Goal: Book appointment/travel/reservation

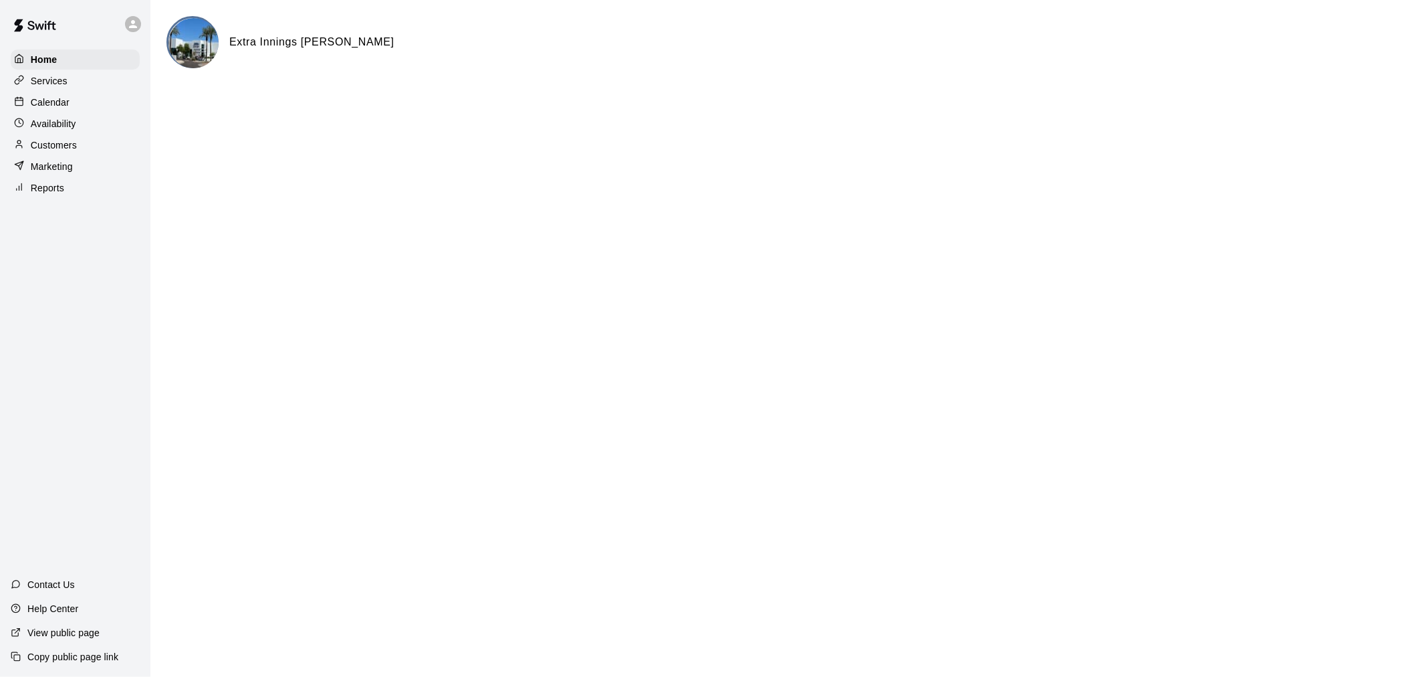
click at [70, 112] on div "Calendar" at bounding box center [75, 102] width 129 height 20
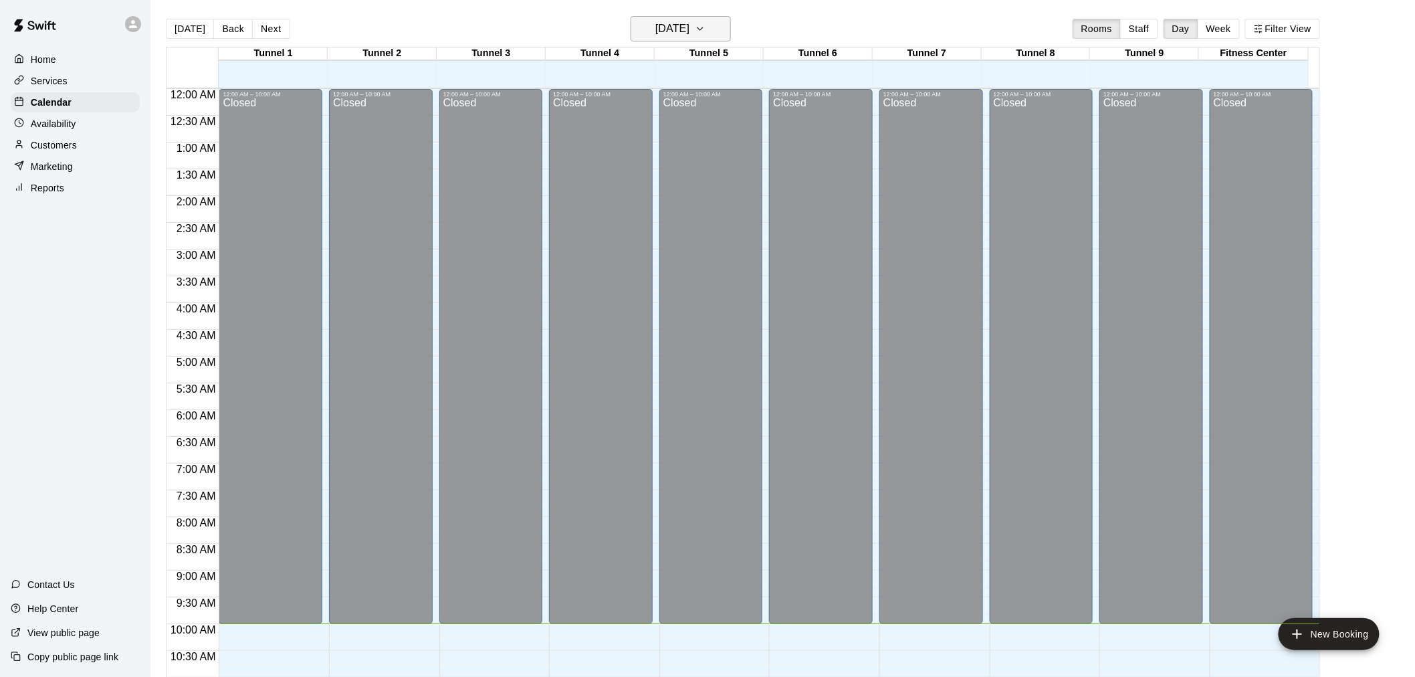
scroll to position [535, 0]
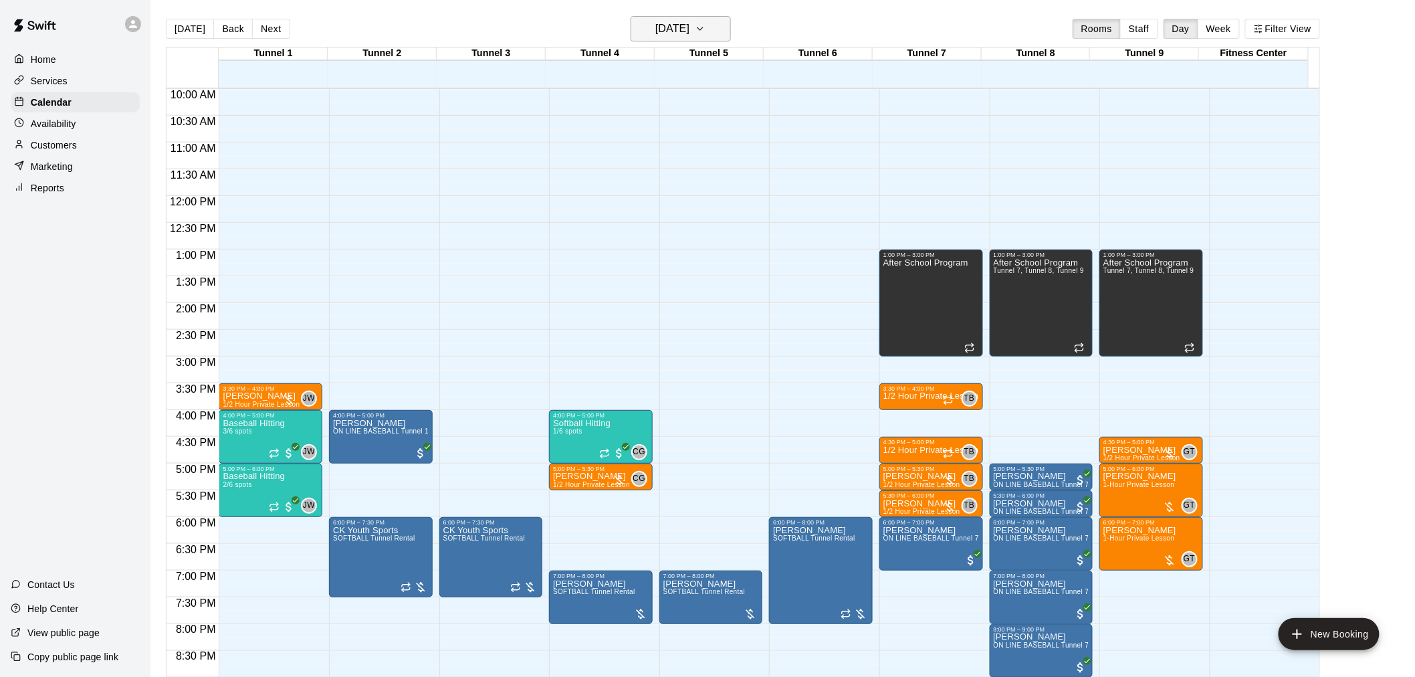
click at [673, 21] on h6 "[DATE]" at bounding box center [672, 28] width 34 height 19
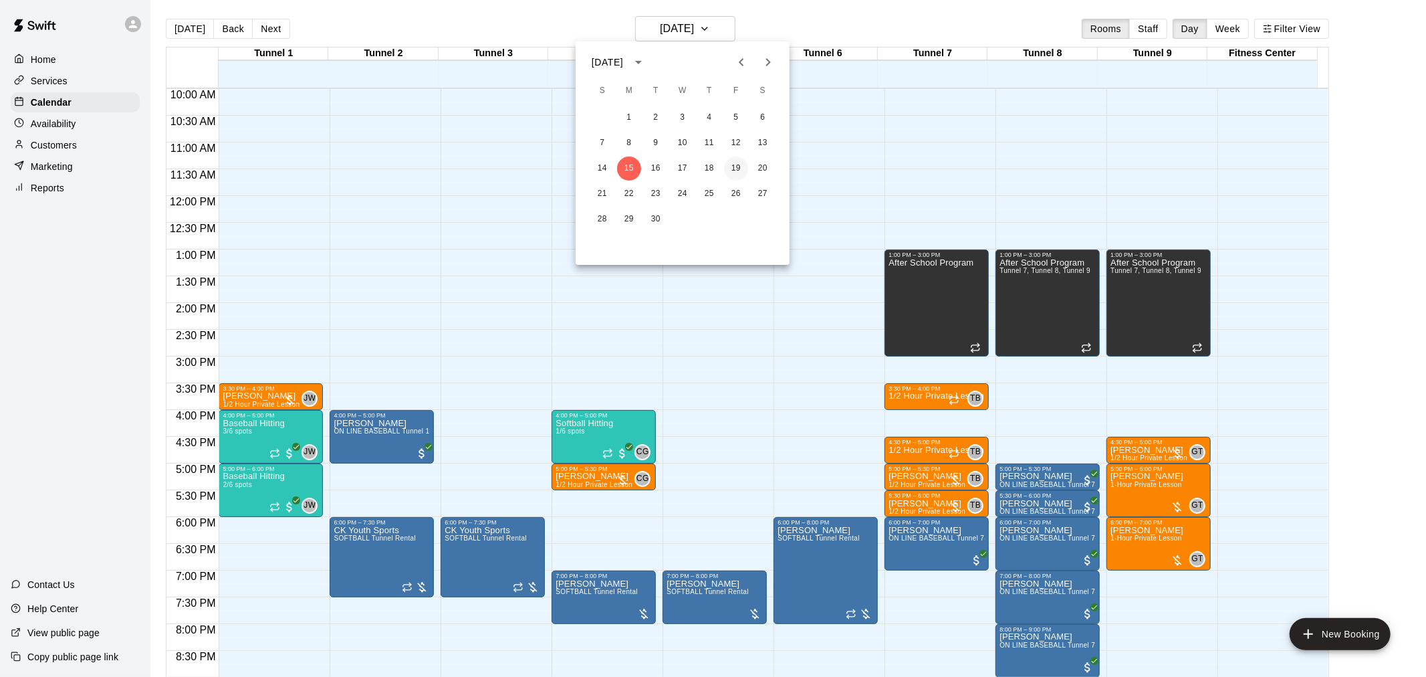
click at [733, 162] on button "19" at bounding box center [736, 168] width 24 height 24
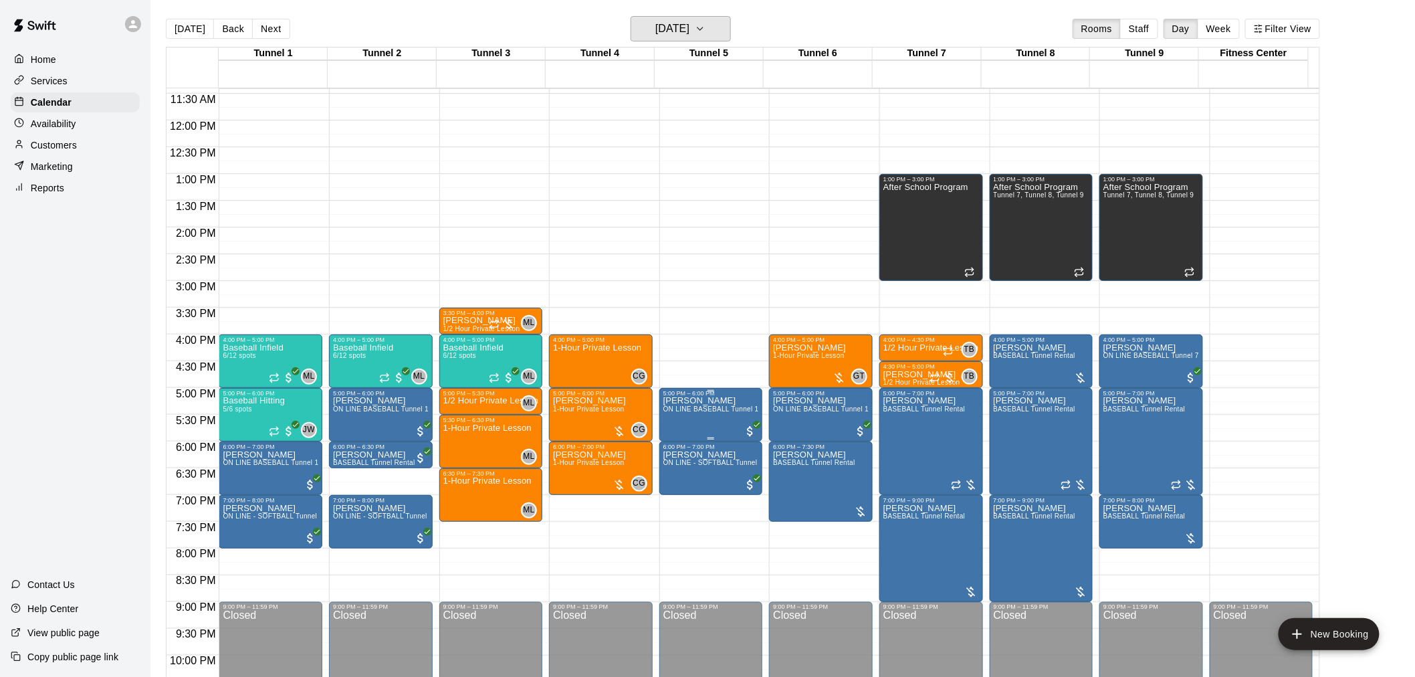
scroll to position [680, 0]
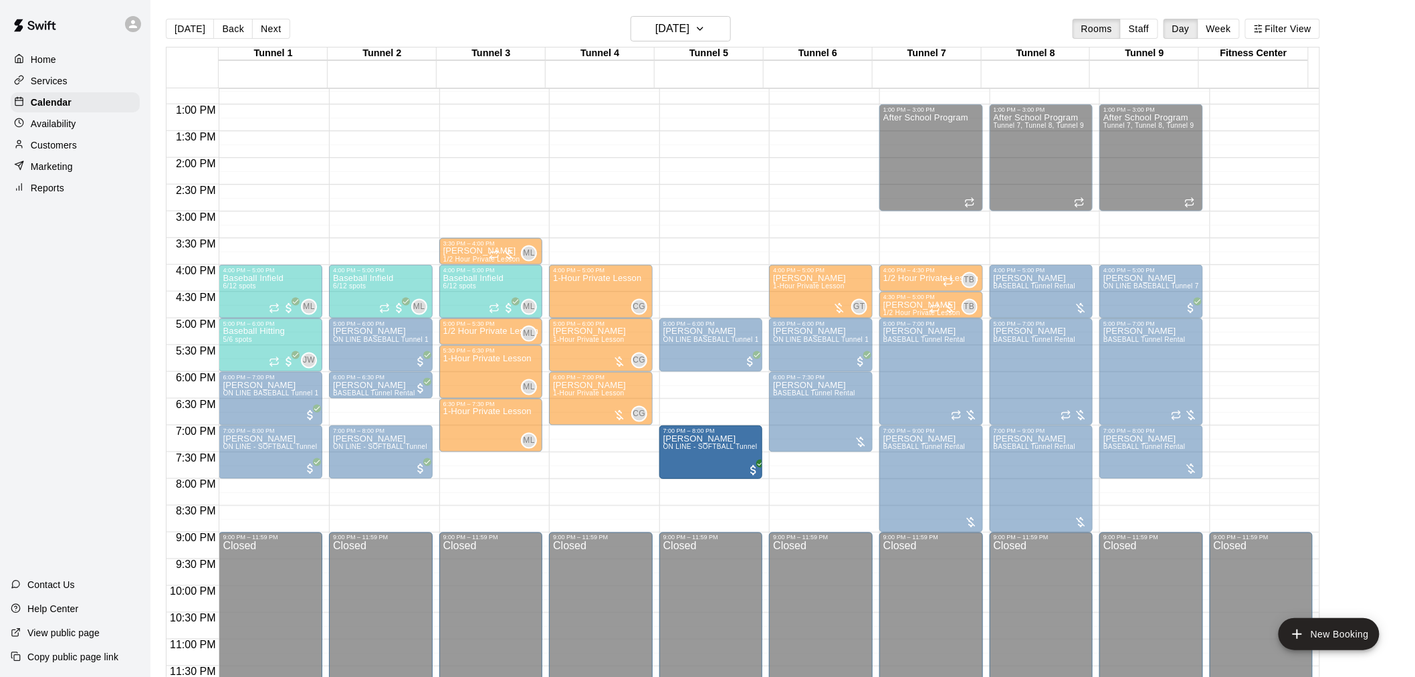
drag, startPoint x: 705, startPoint y: 400, endPoint x: 712, endPoint y: 461, distance: 62.0
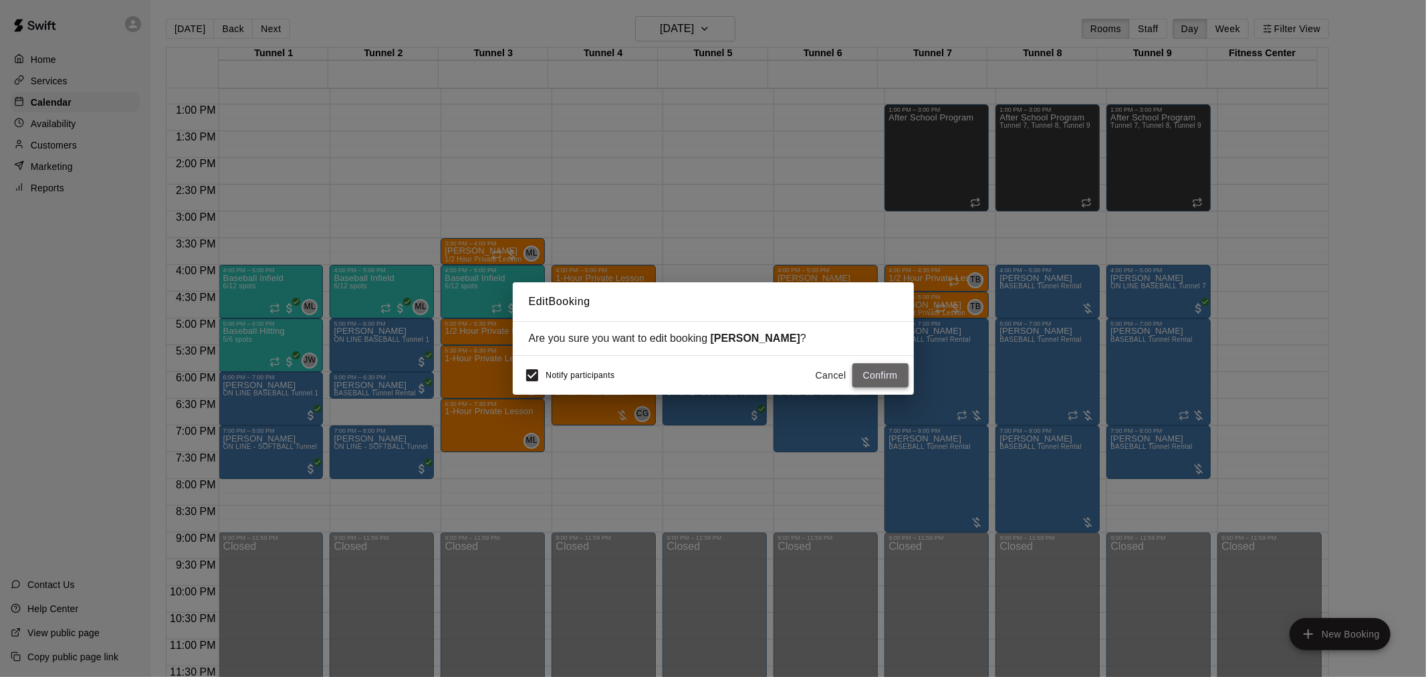
click at [883, 374] on button "Confirm" at bounding box center [881, 375] width 56 height 25
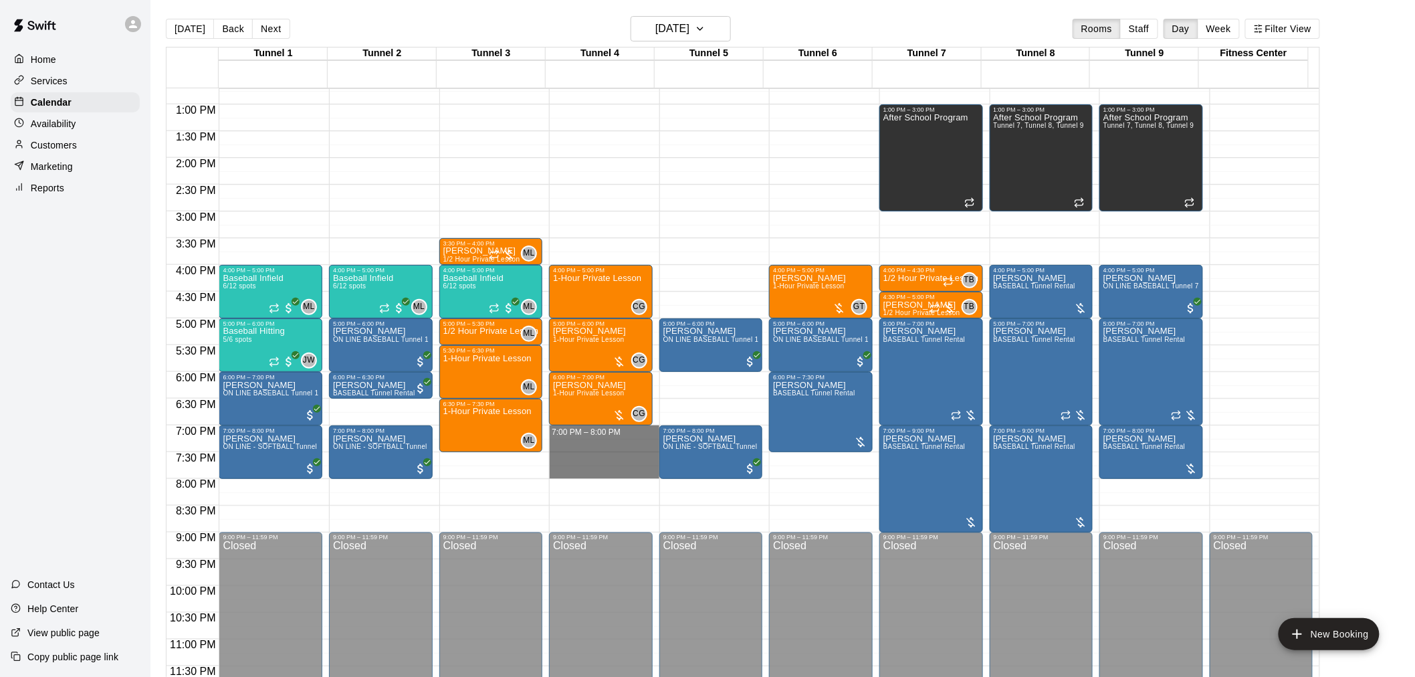
drag, startPoint x: 603, startPoint y: 430, endPoint x: 600, endPoint y: 471, distance: 41.6
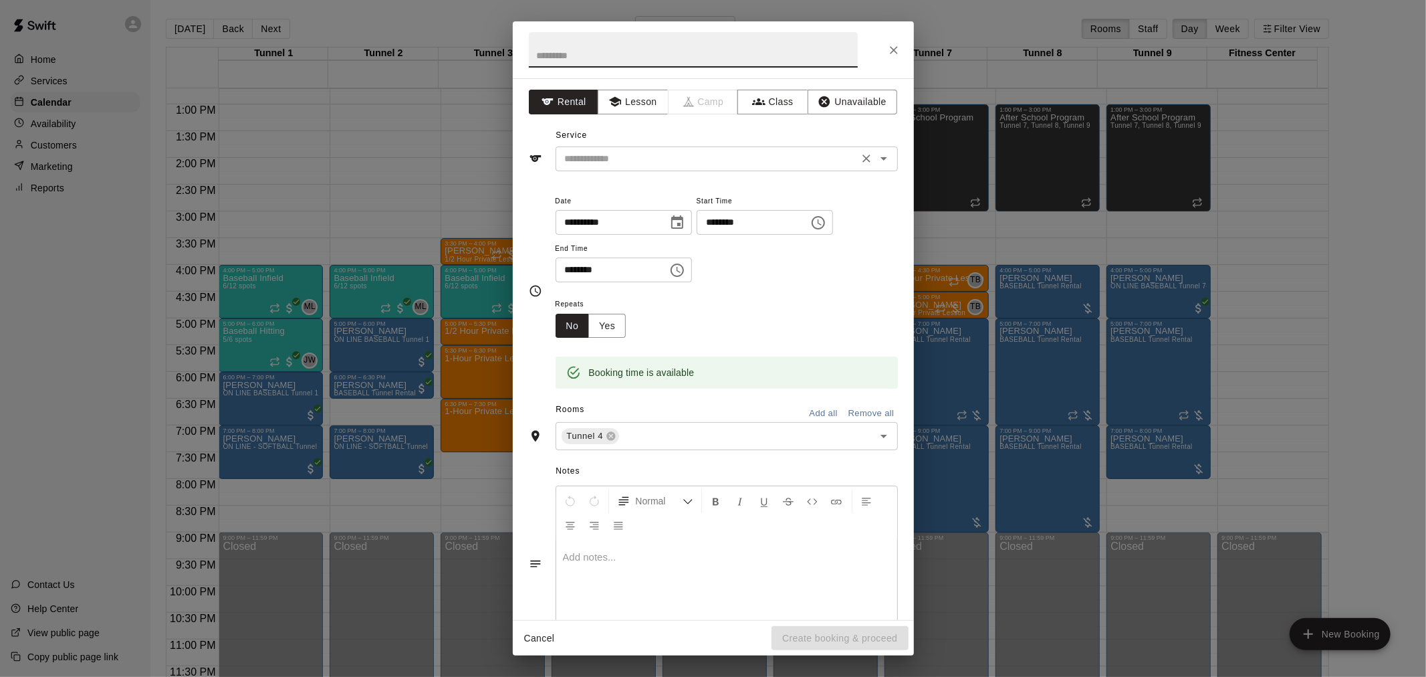
click at [580, 155] on input "text" at bounding box center [707, 158] width 295 height 17
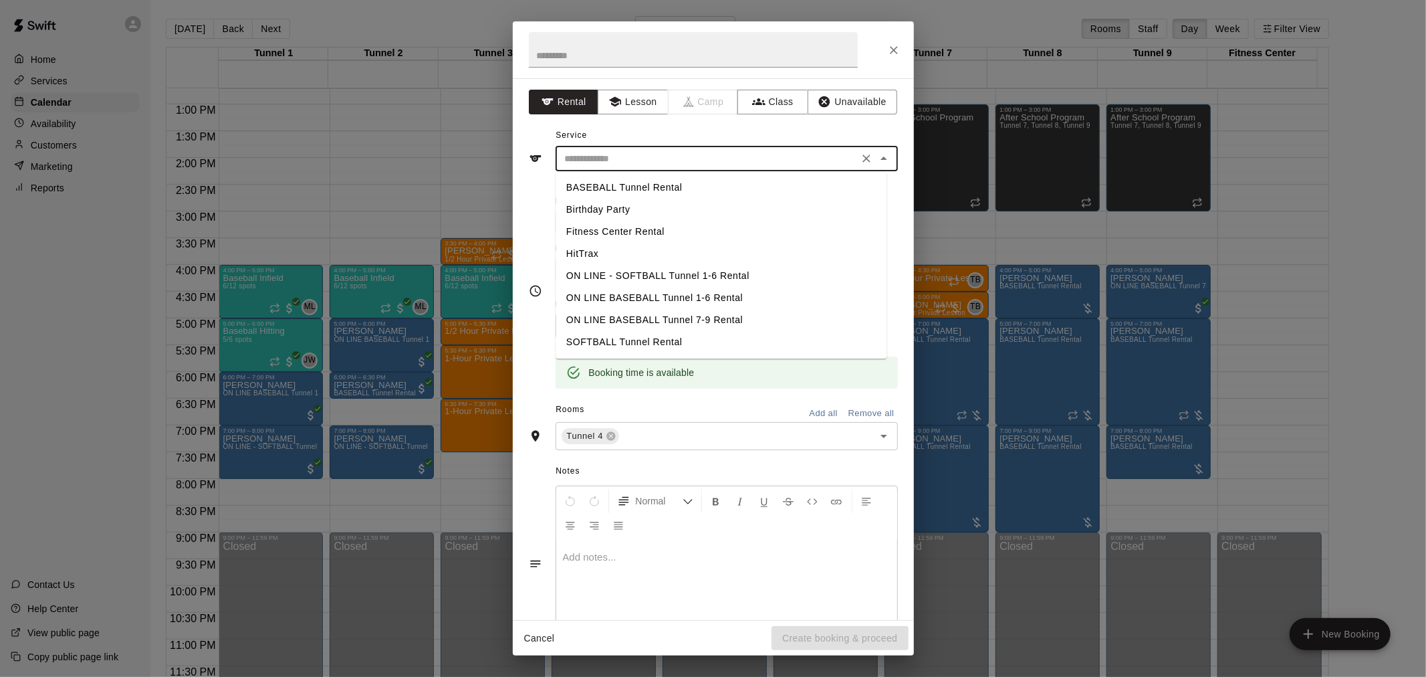
click at [649, 341] on li "SOFTBALL Tunnel Rental" at bounding box center [721, 342] width 331 height 22
type input "**********"
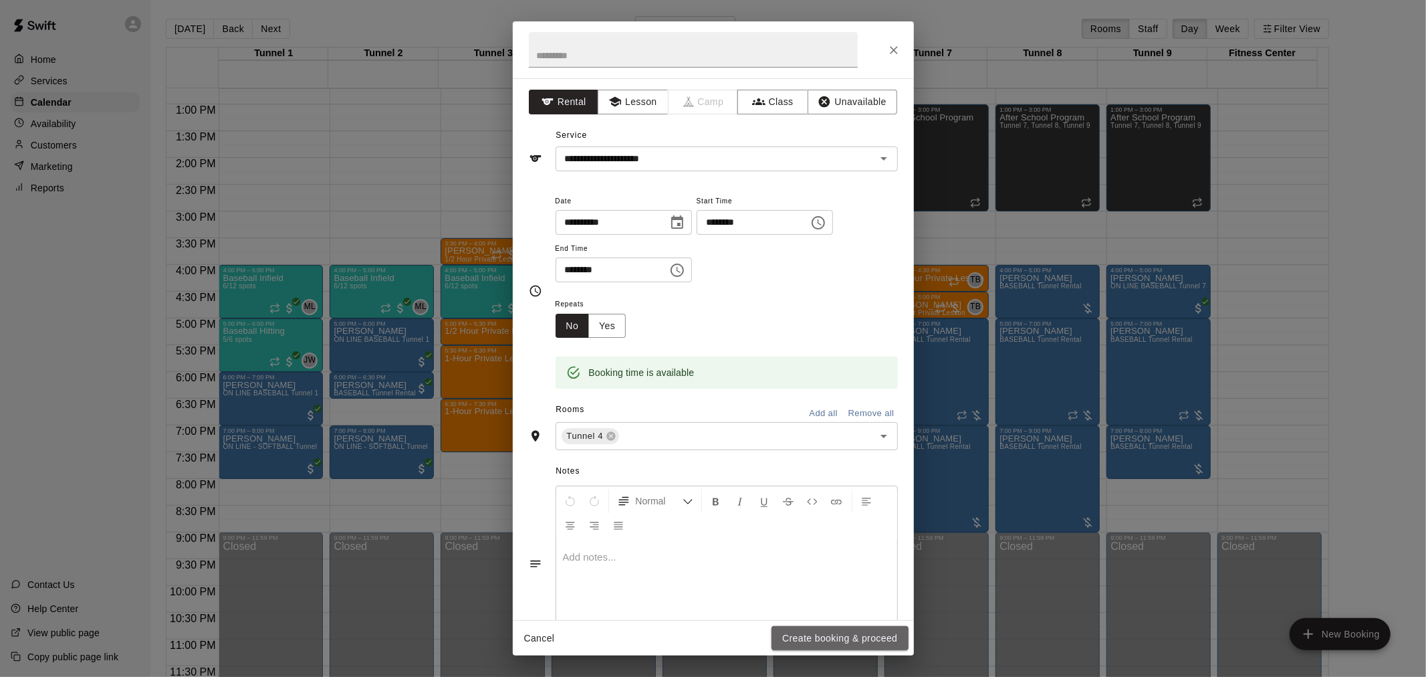
click at [825, 636] on button "Create booking & proceed" at bounding box center [840, 638] width 136 height 25
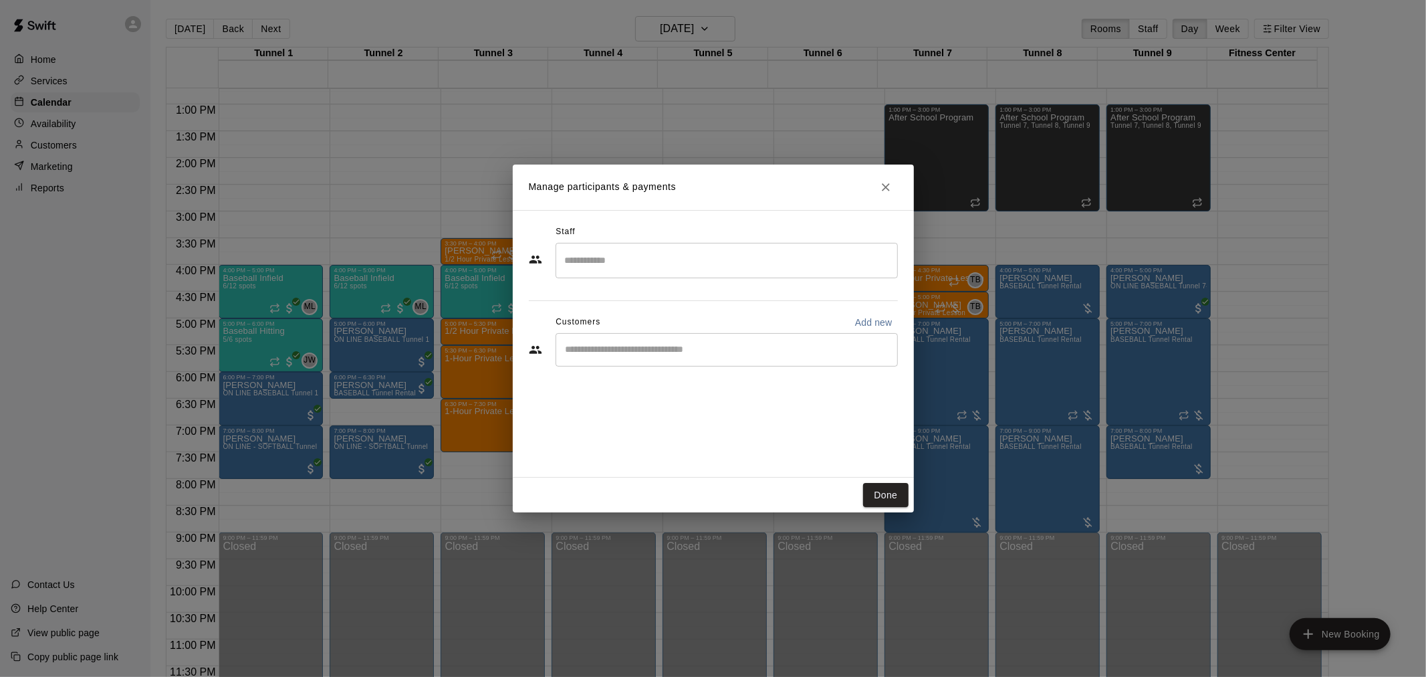
click at [692, 357] on div "​" at bounding box center [727, 349] width 342 height 33
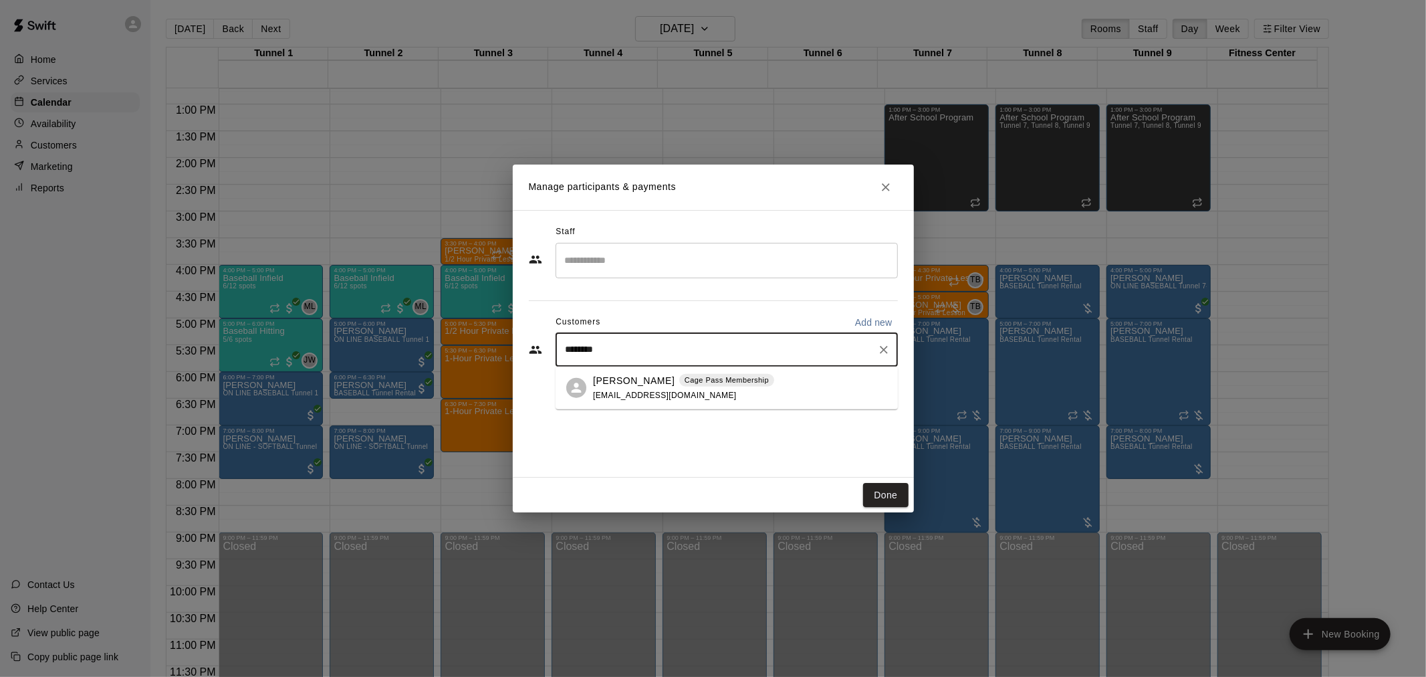
type input "*********"
click at [685, 383] on p "Cage Pass Membership" at bounding box center [727, 379] width 84 height 11
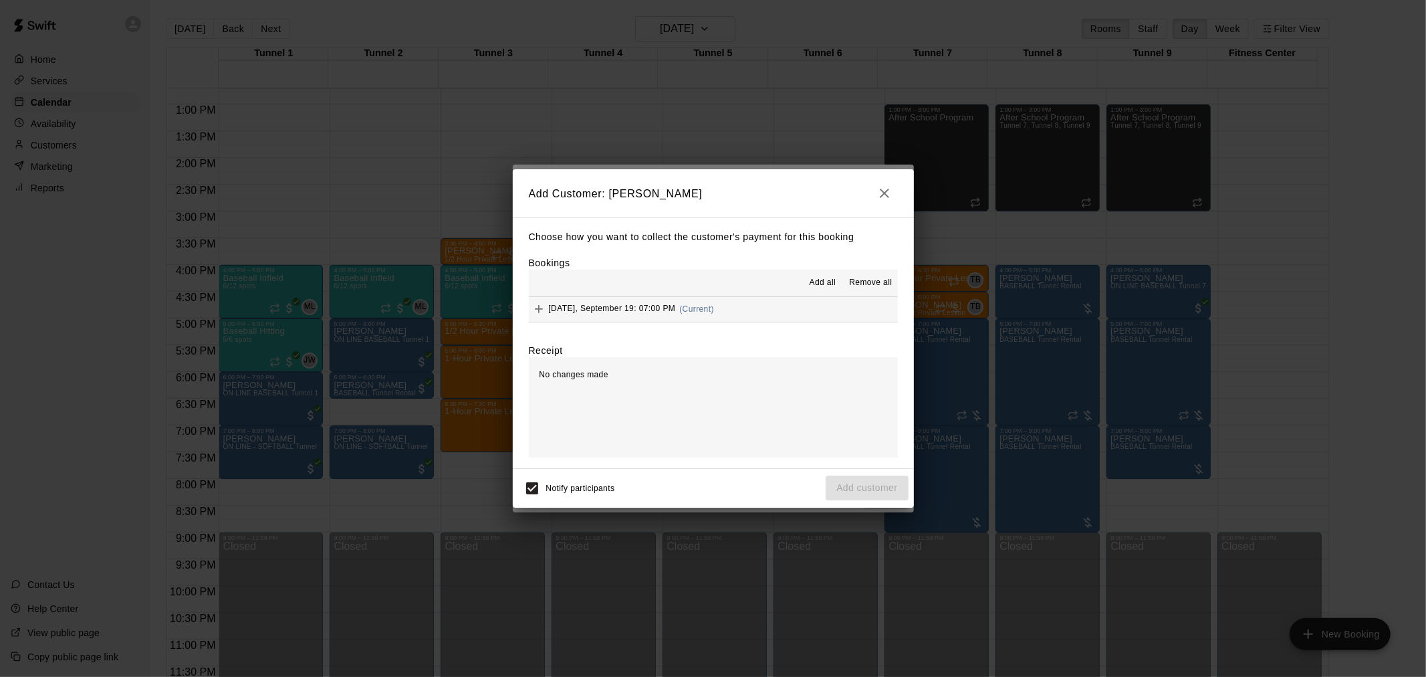
click at [679, 332] on div "Choose how you want to collect the customer's payment for this booking Bookings…" at bounding box center [713, 342] width 401 height 251
click at [676, 324] on div "Choose how you want to collect the customer's payment for this booking Bookings…" at bounding box center [713, 342] width 401 height 251
click at [675, 312] on div "Friday, September 19: 07:00 PM (Current)" at bounding box center [621, 309] width 185 height 20
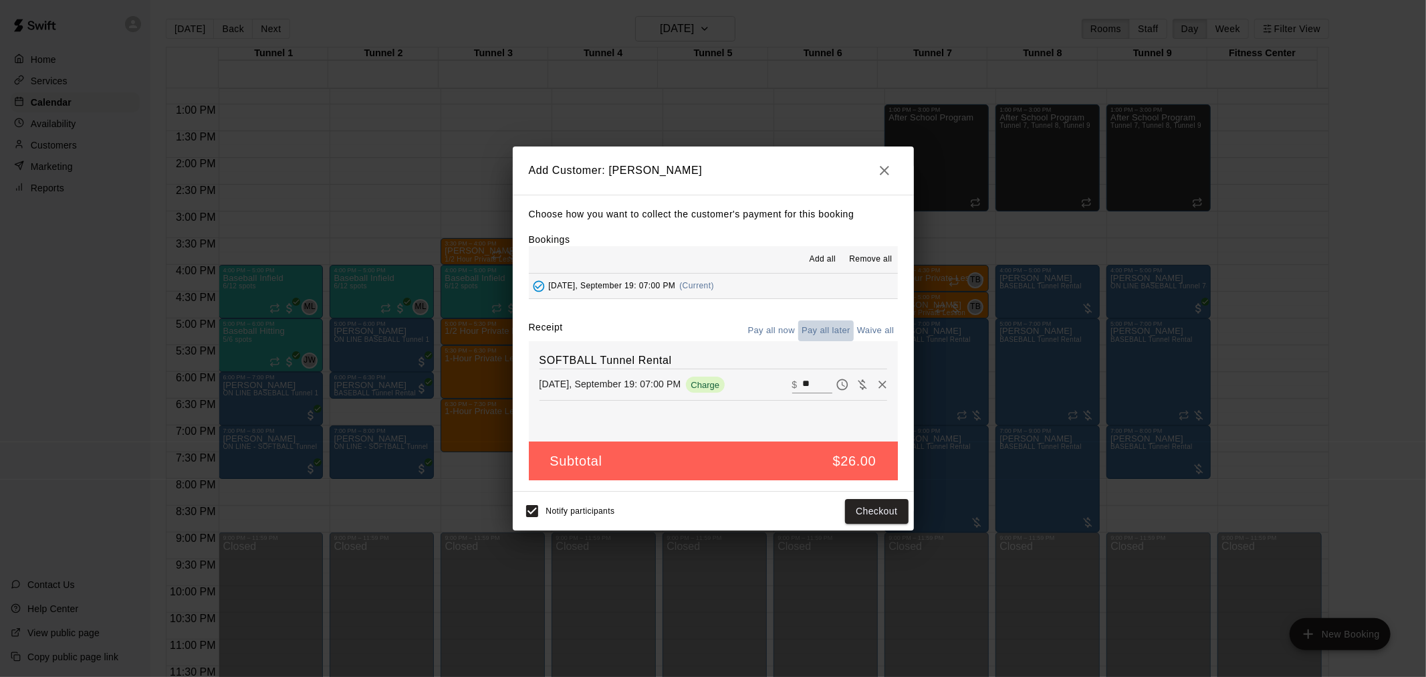
click at [832, 332] on button "Pay all later" at bounding box center [826, 330] width 56 height 21
click at [779, 338] on button "Pay all now" at bounding box center [772, 330] width 54 height 21
click at [859, 515] on button "Checkout" at bounding box center [876, 511] width 63 height 25
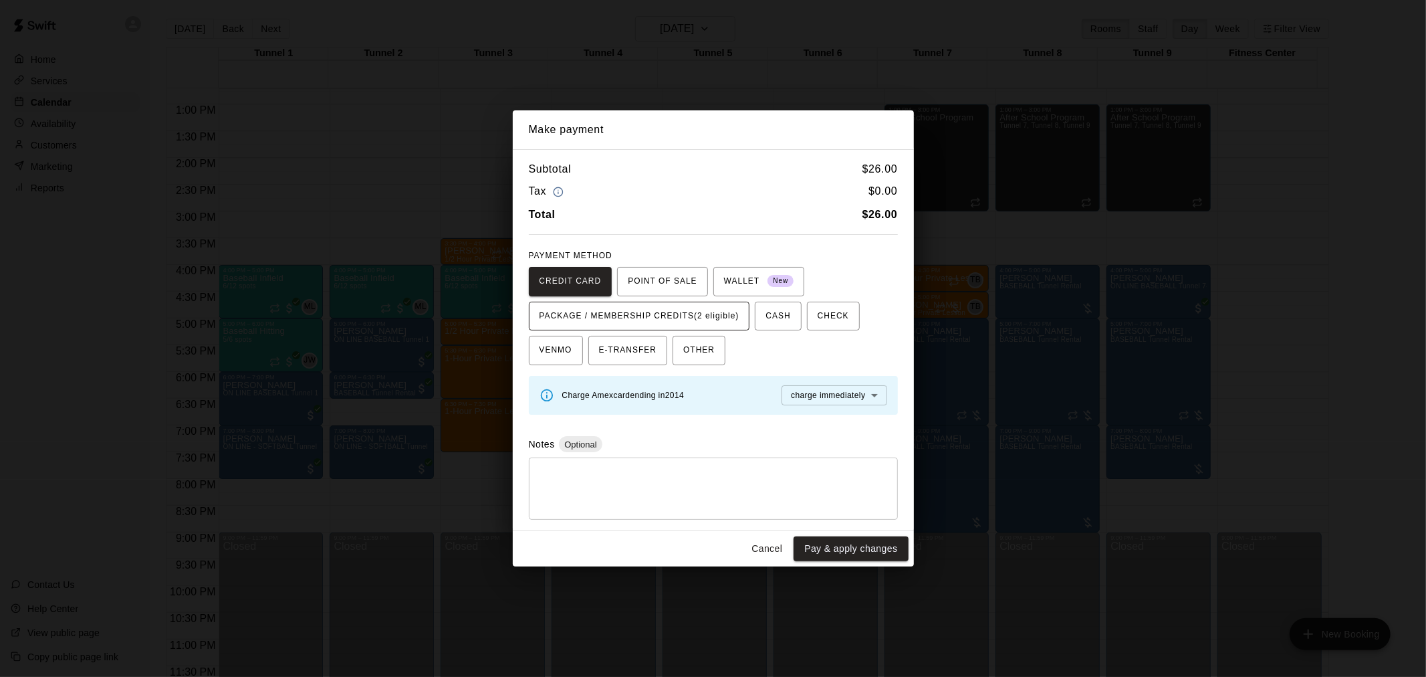
click at [693, 310] on span "PACKAGE / MEMBERSHIP CREDITS (2 eligible)" at bounding box center [640, 316] width 200 height 21
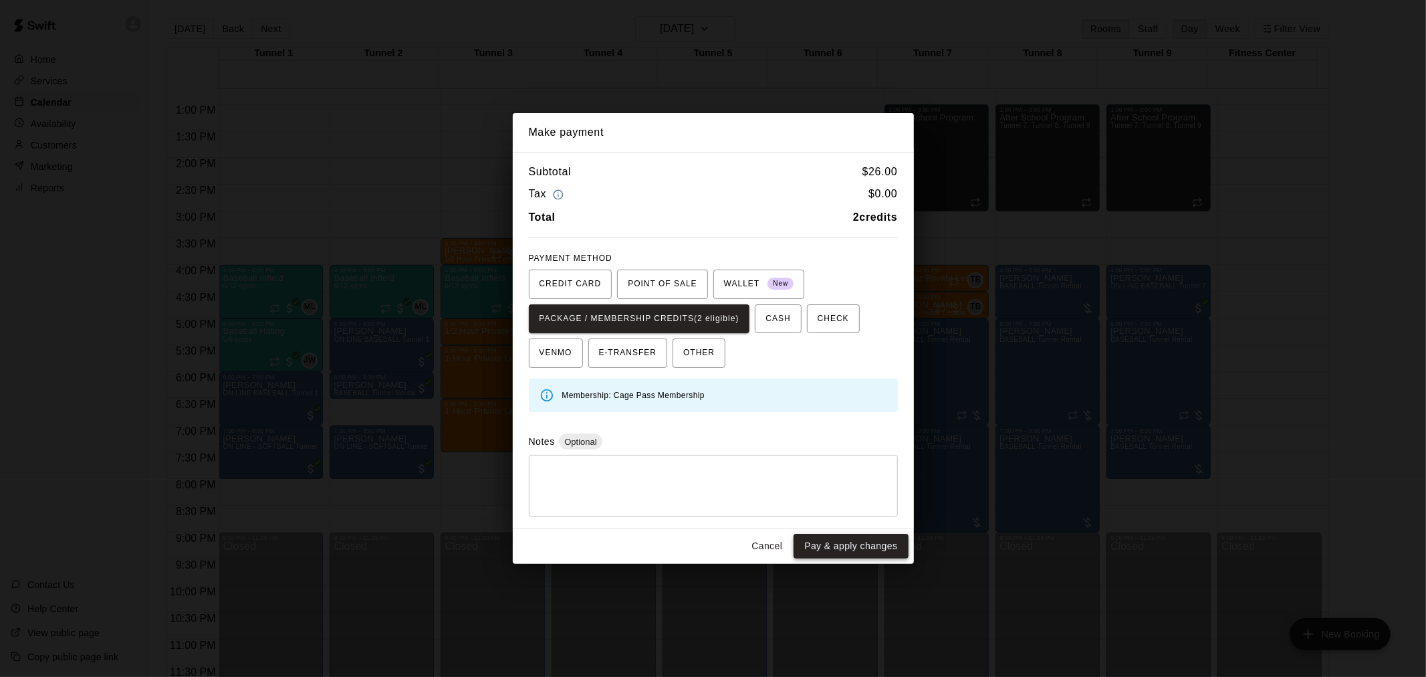
click at [823, 556] on button "Pay & apply changes" at bounding box center [851, 546] width 114 height 25
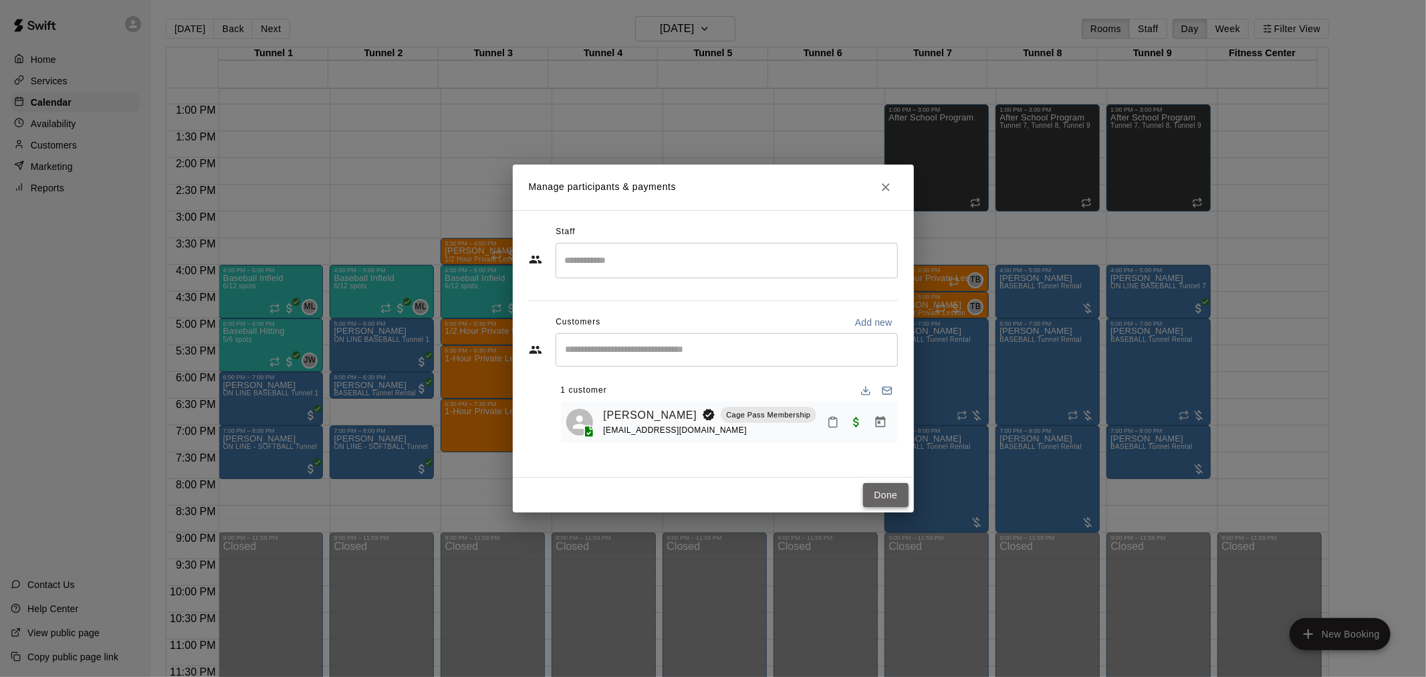
click at [900, 495] on button "Done" at bounding box center [885, 495] width 45 height 25
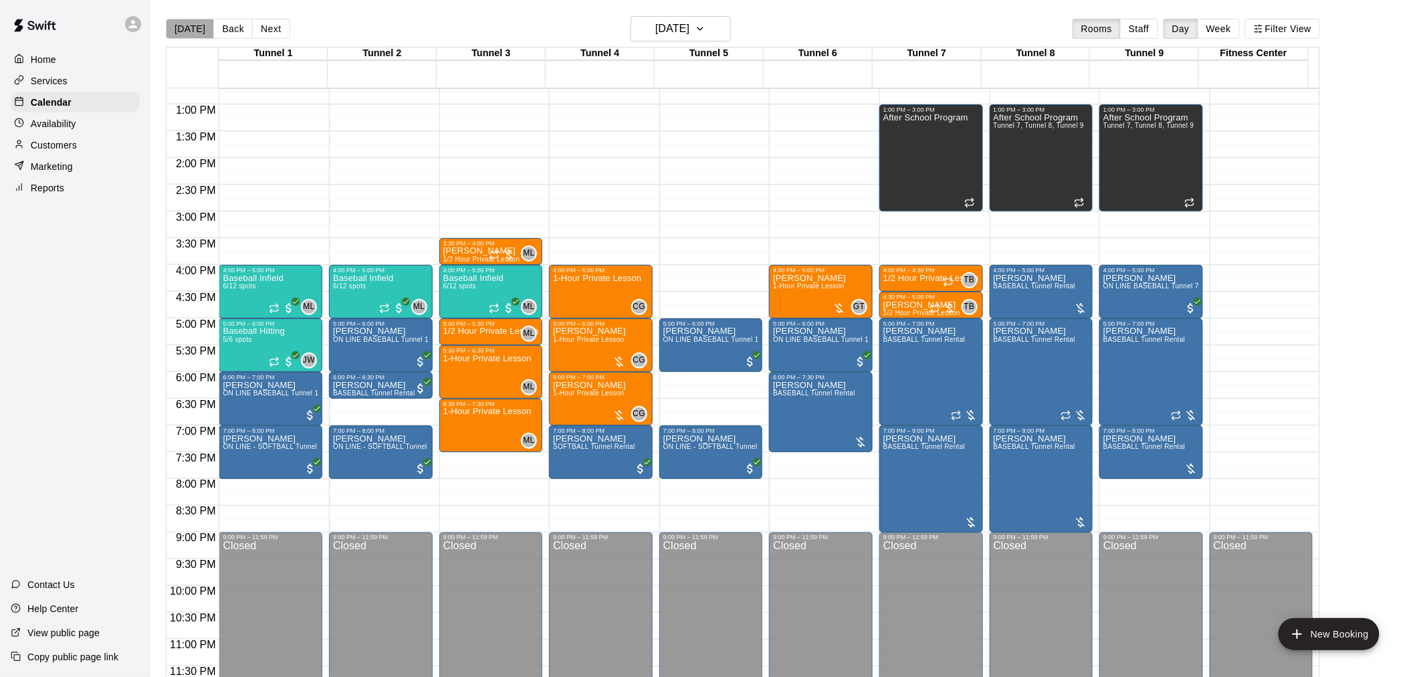
click at [197, 29] on button "[DATE]" at bounding box center [190, 29] width 48 height 20
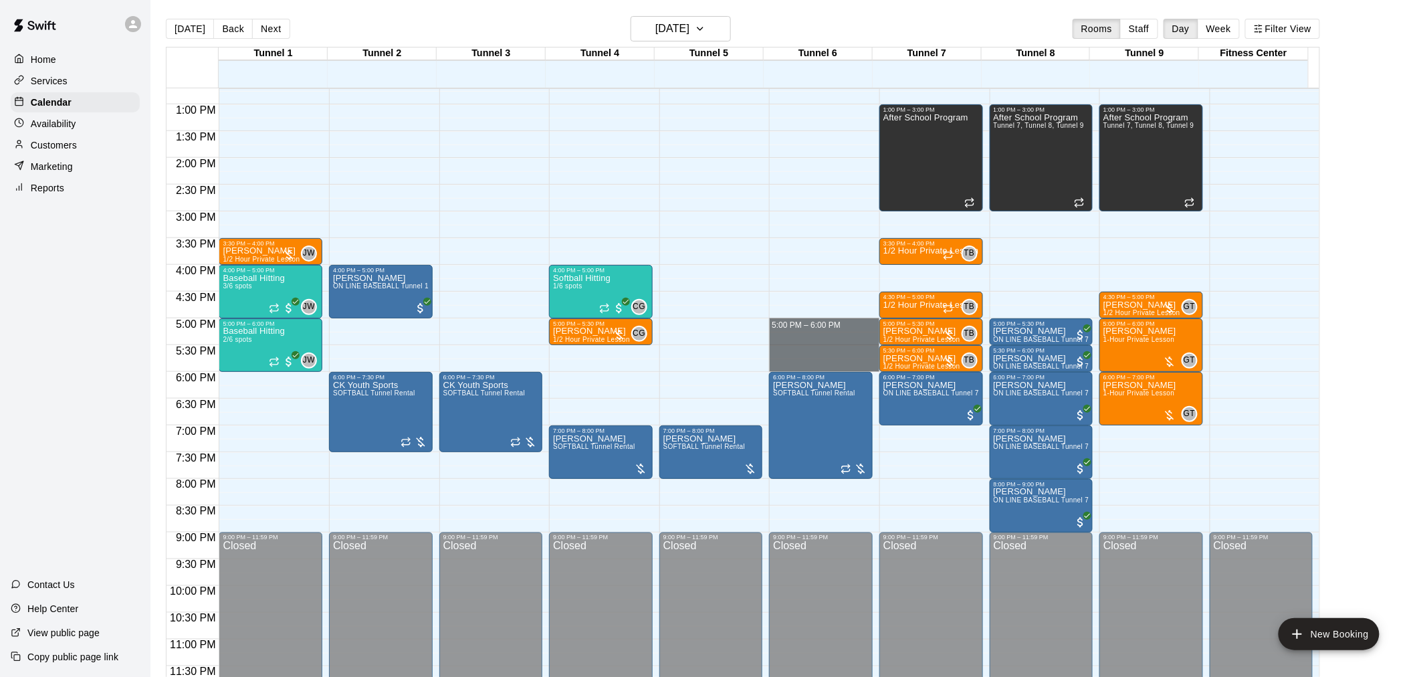
drag, startPoint x: 773, startPoint y: 320, endPoint x: 769, endPoint y: 365, distance: 45.6
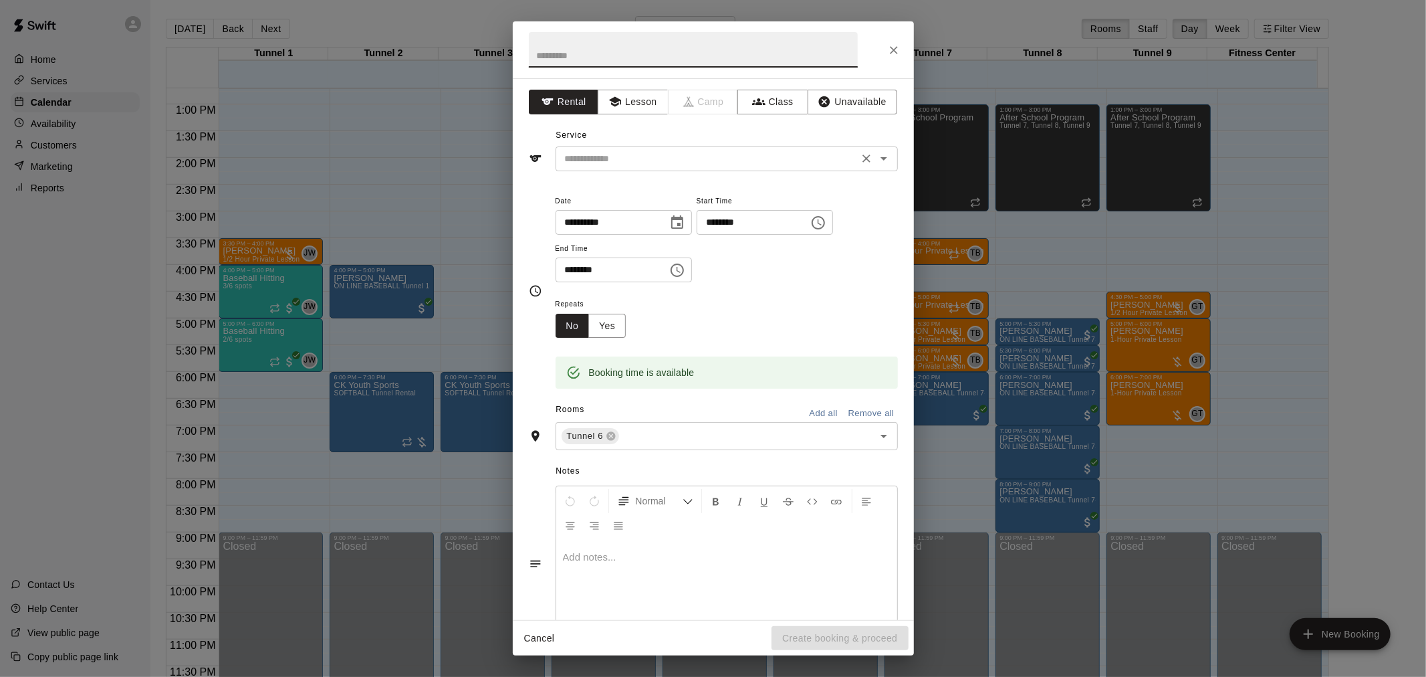
click at [636, 154] on input "text" at bounding box center [707, 158] width 295 height 17
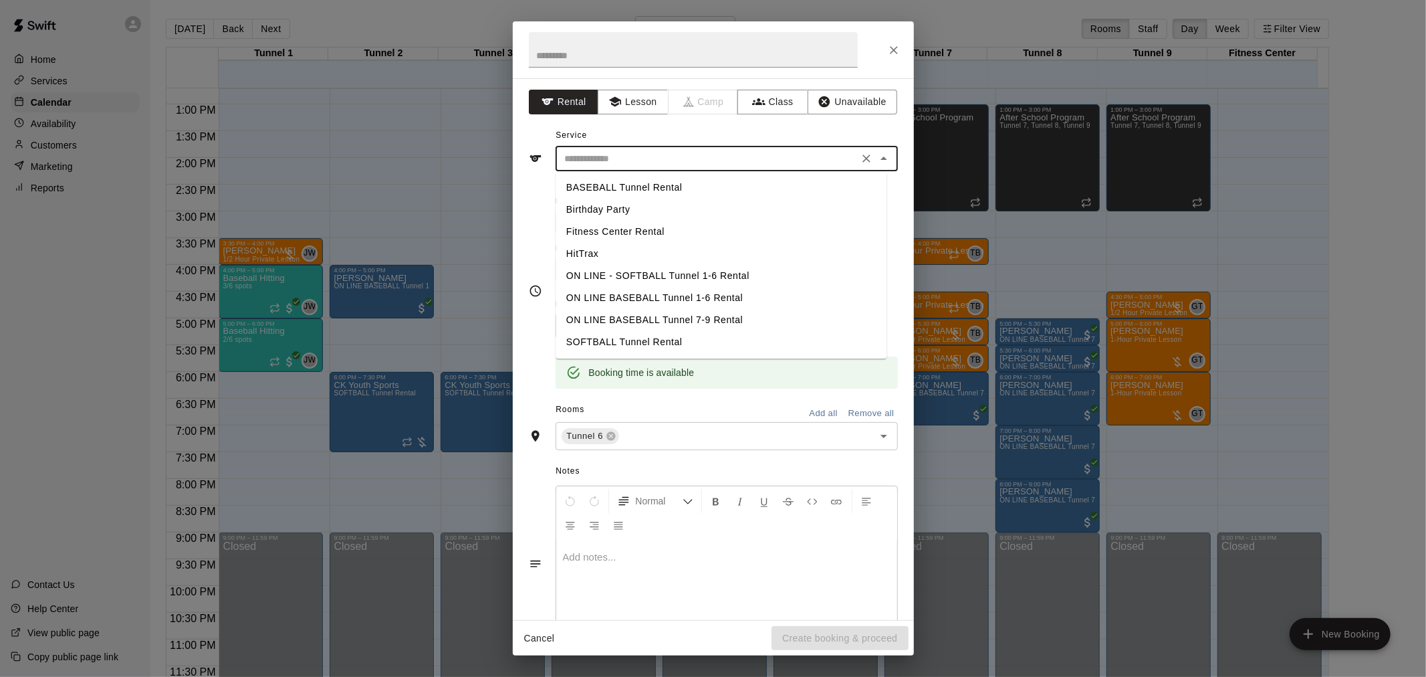
click at [620, 191] on li "BASEBALL Tunnel Rental" at bounding box center [721, 188] width 331 height 22
type input "**********"
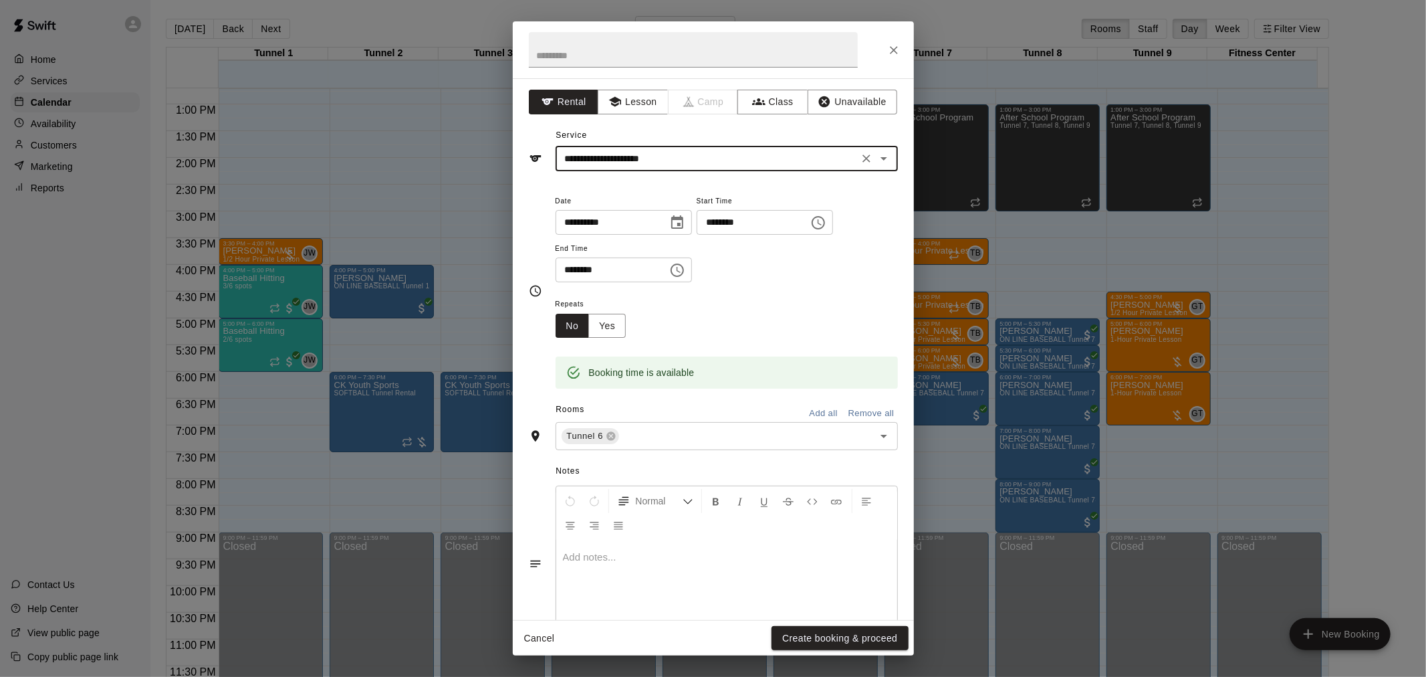
drag, startPoint x: 853, startPoint y: 656, endPoint x: 843, endPoint y: 639, distance: 20.4
click at [853, 656] on div "**********" at bounding box center [713, 338] width 1426 height 677
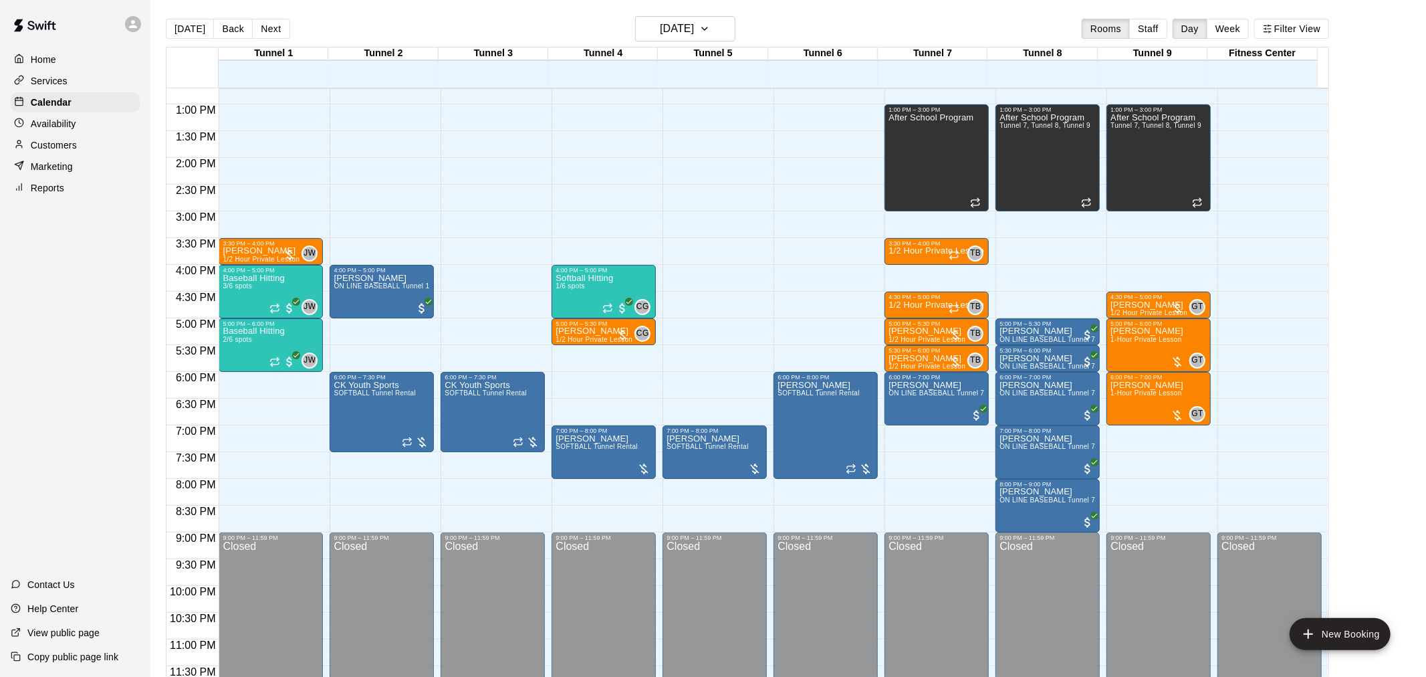
click at [843, 639] on button "Create booking & proceed" at bounding box center [840, 638] width 136 height 25
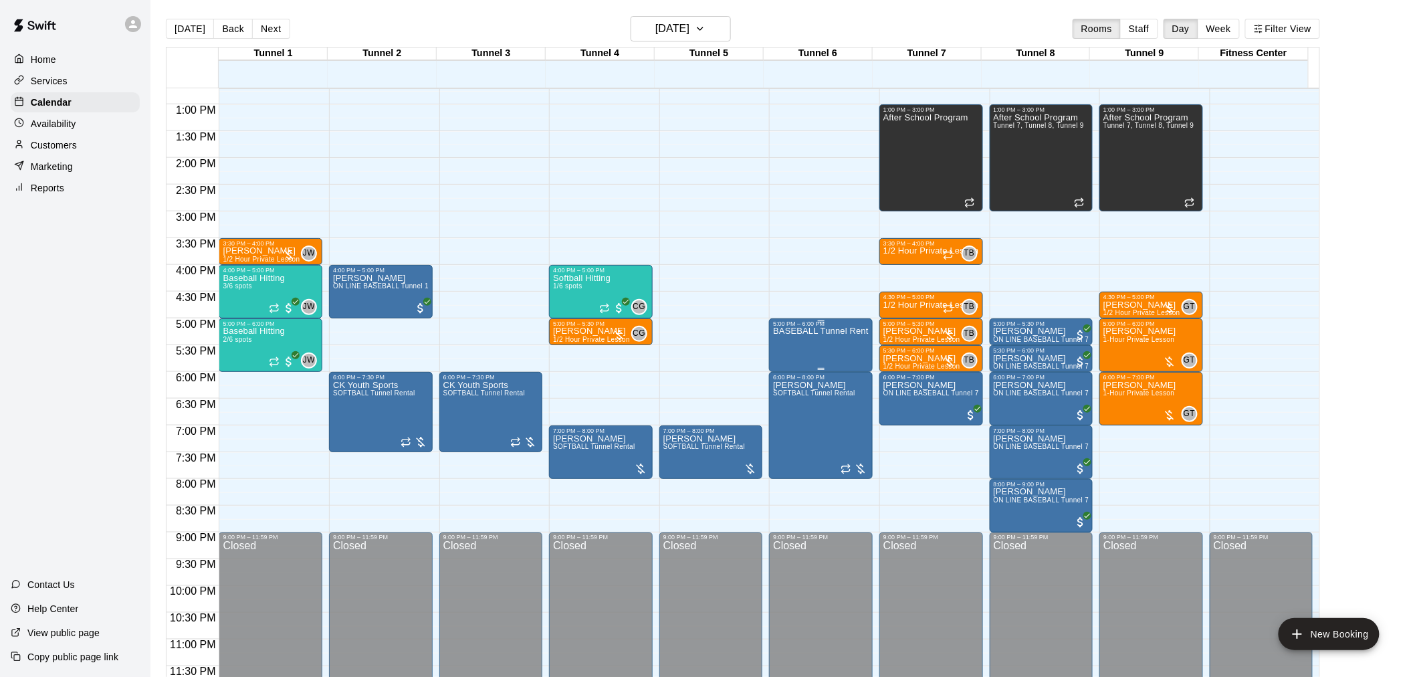
click at [784, 331] on p "BASEBALL Tunnel Rental" at bounding box center [821, 331] width 96 height 0
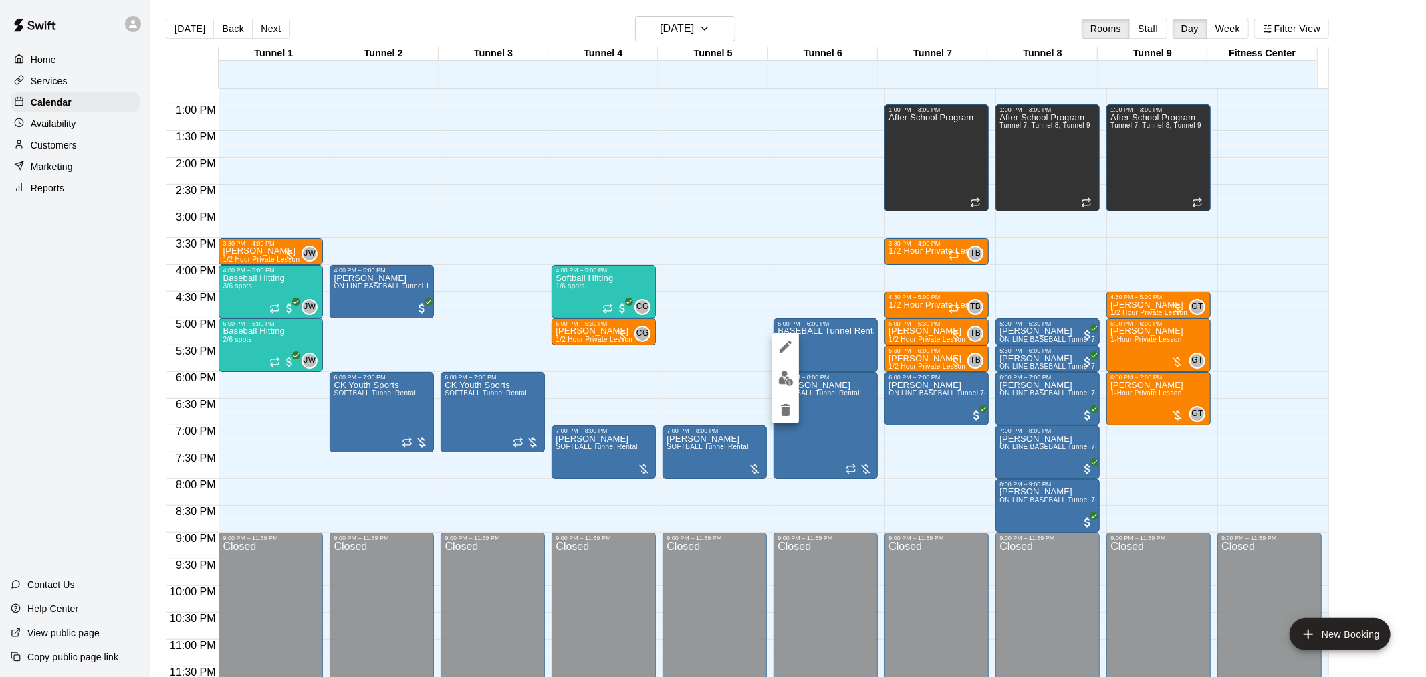
click at [790, 370] on img "edit" at bounding box center [785, 377] width 15 height 15
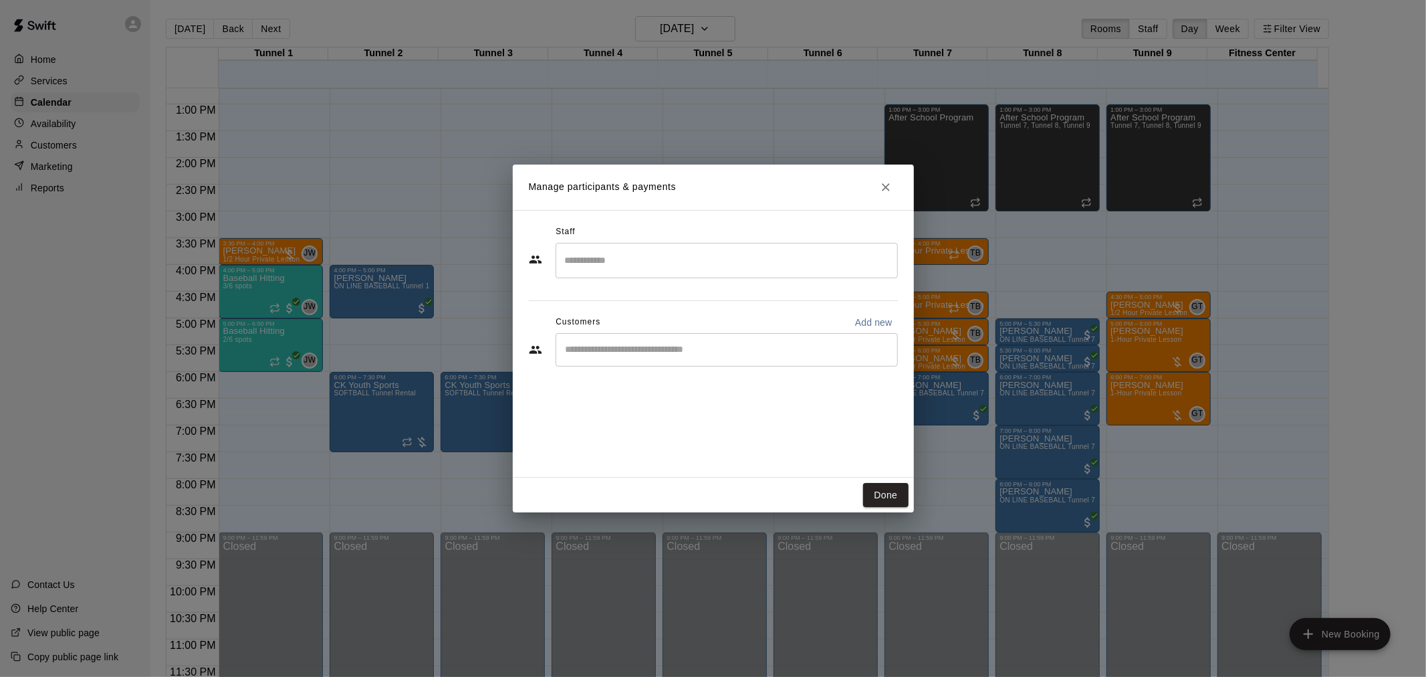
click at [883, 185] on icon "Close" at bounding box center [886, 187] width 8 height 8
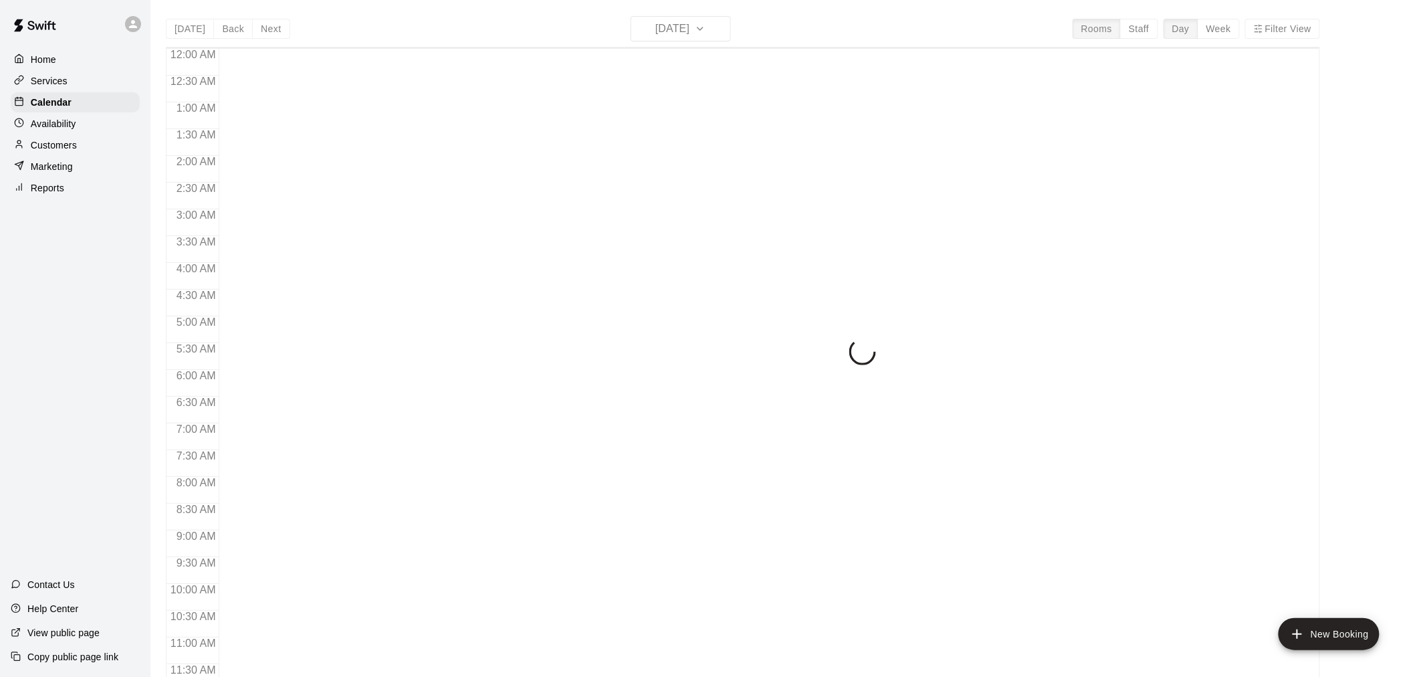
scroll to position [536, 0]
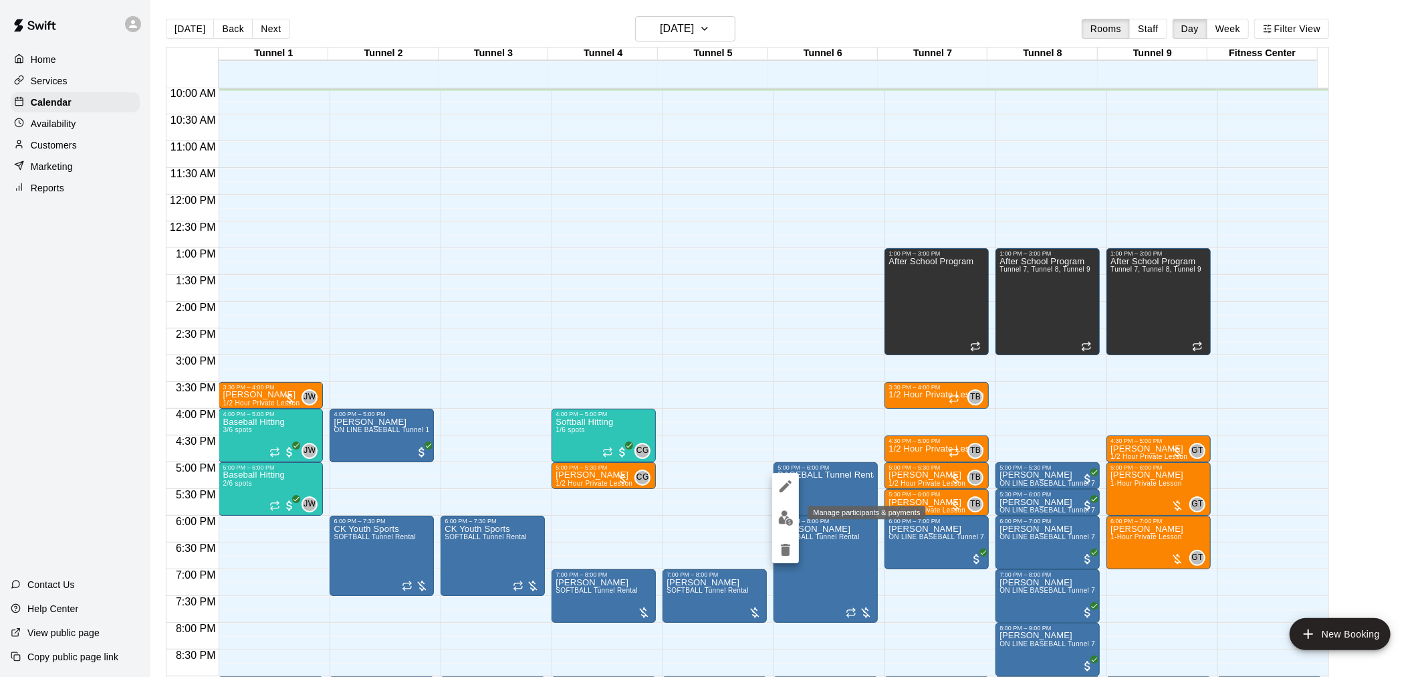
click at [782, 516] on img "edit" at bounding box center [785, 517] width 15 height 15
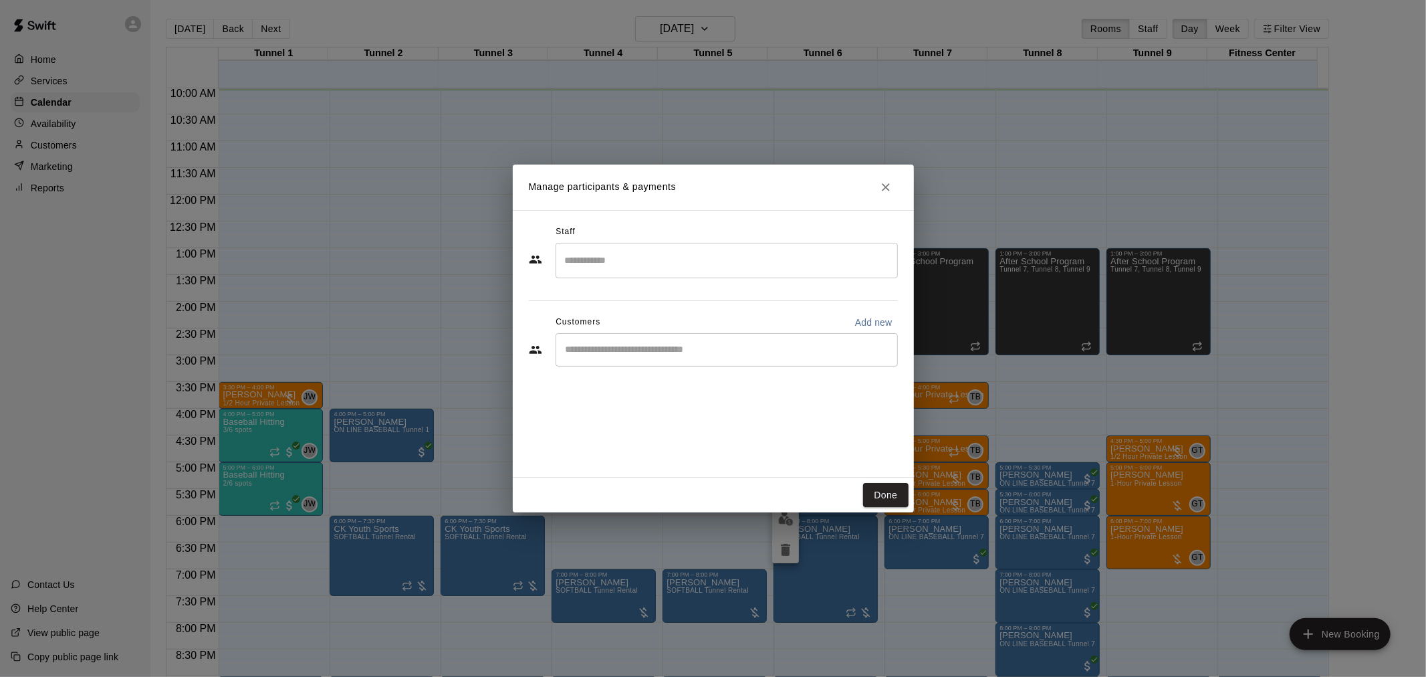
click at [633, 358] on div "​" at bounding box center [727, 349] width 342 height 33
type input "******"
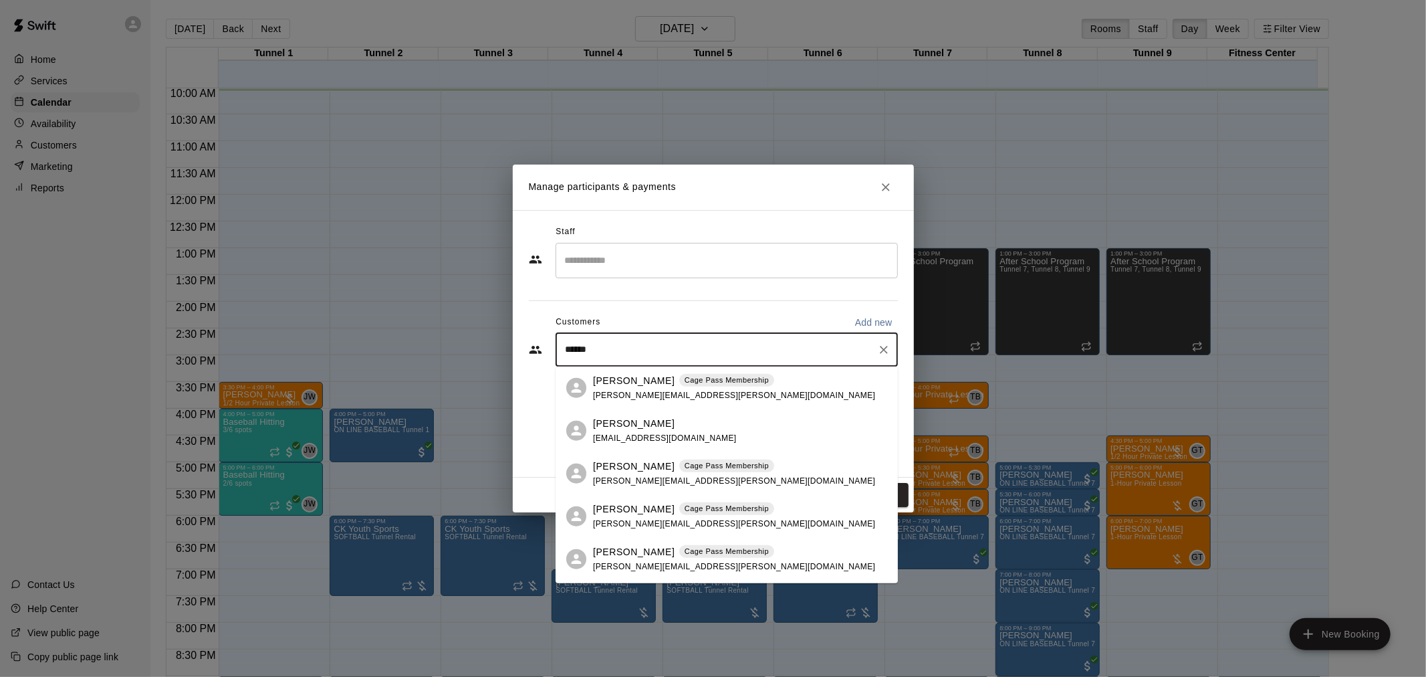
click at [716, 552] on p "Cage Pass Membership" at bounding box center [727, 551] width 84 height 11
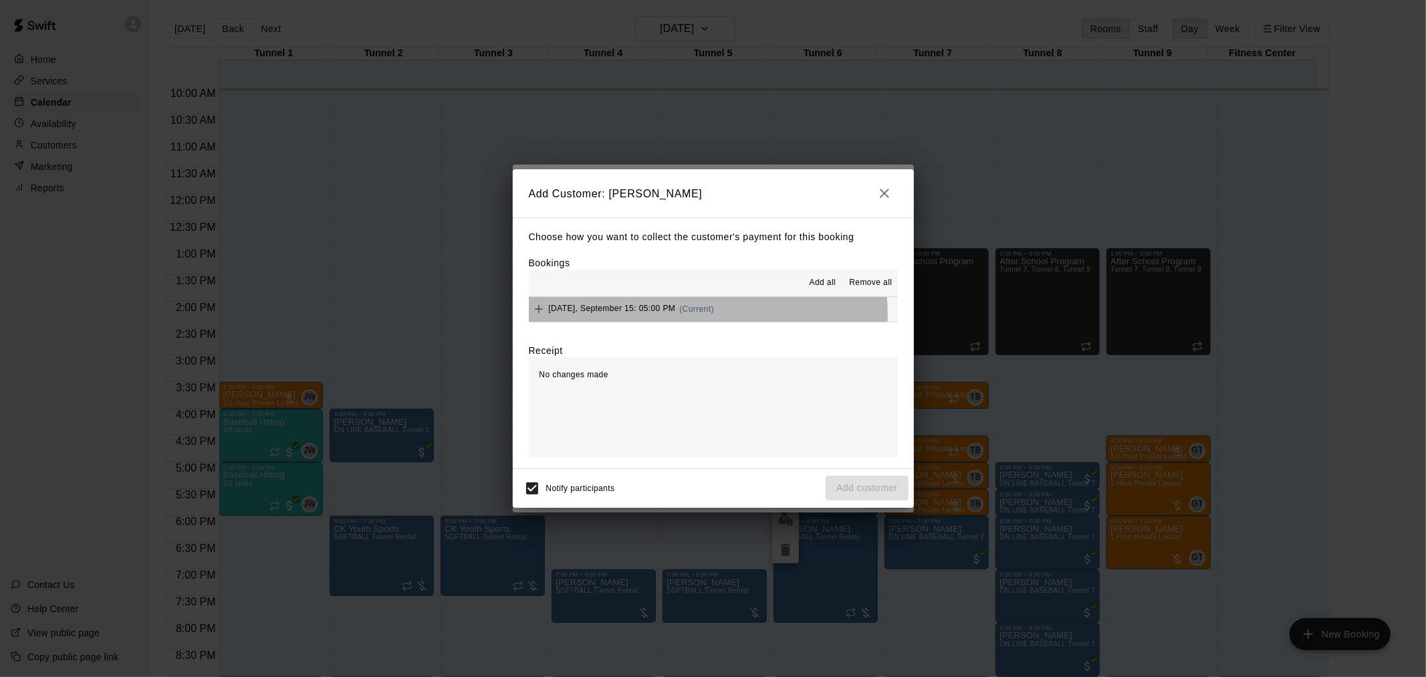
click at [695, 316] on div "[DATE], September 15: 05:00 PM (Current)" at bounding box center [621, 309] width 185 height 20
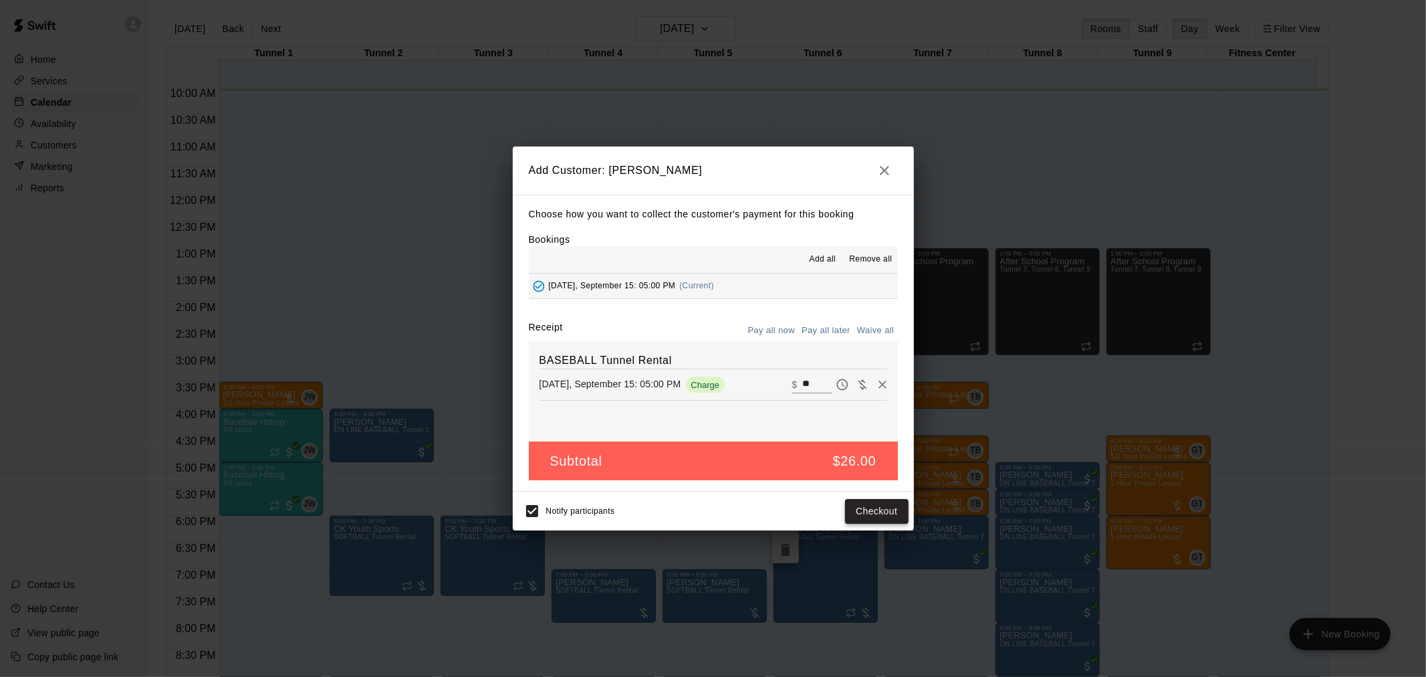
click at [885, 508] on button "Checkout" at bounding box center [876, 511] width 63 height 25
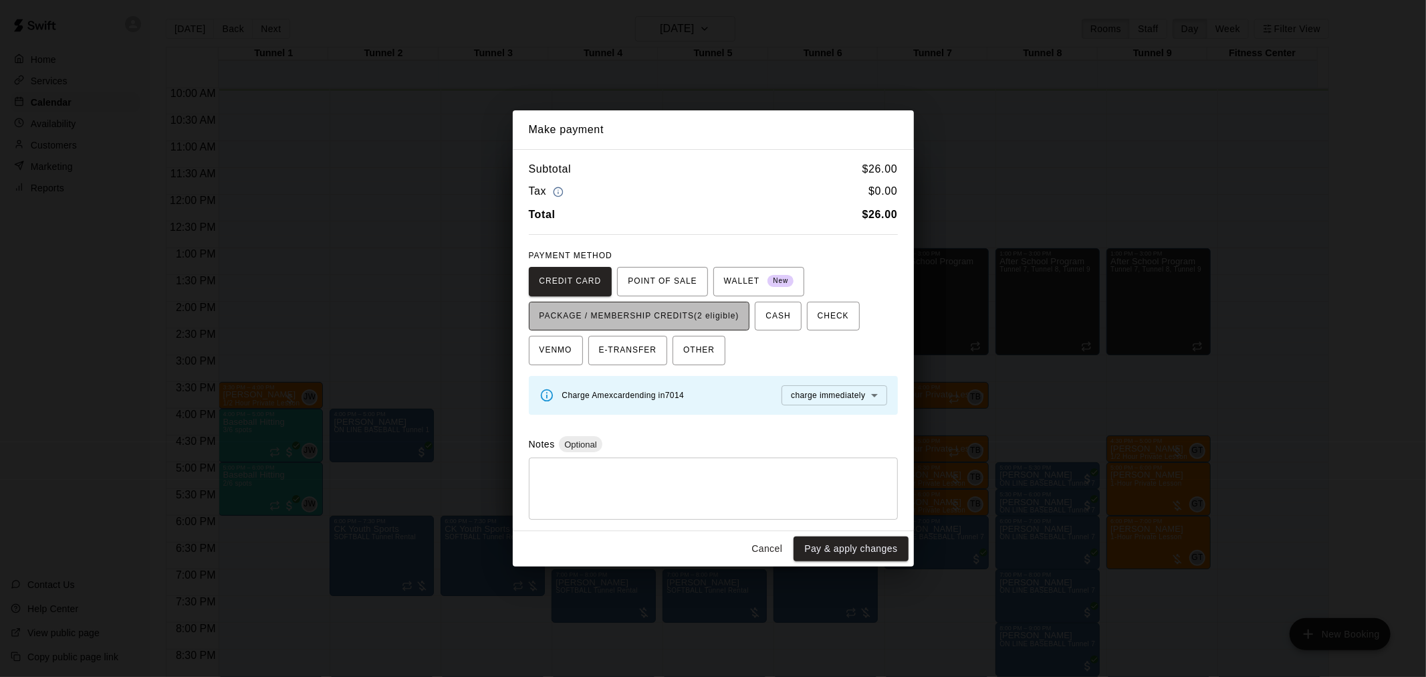
click at [641, 313] on span "PACKAGE / MEMBERSHIP CREDITS (2 eligible)" at bounding box center [640, 316] width 200 height 21
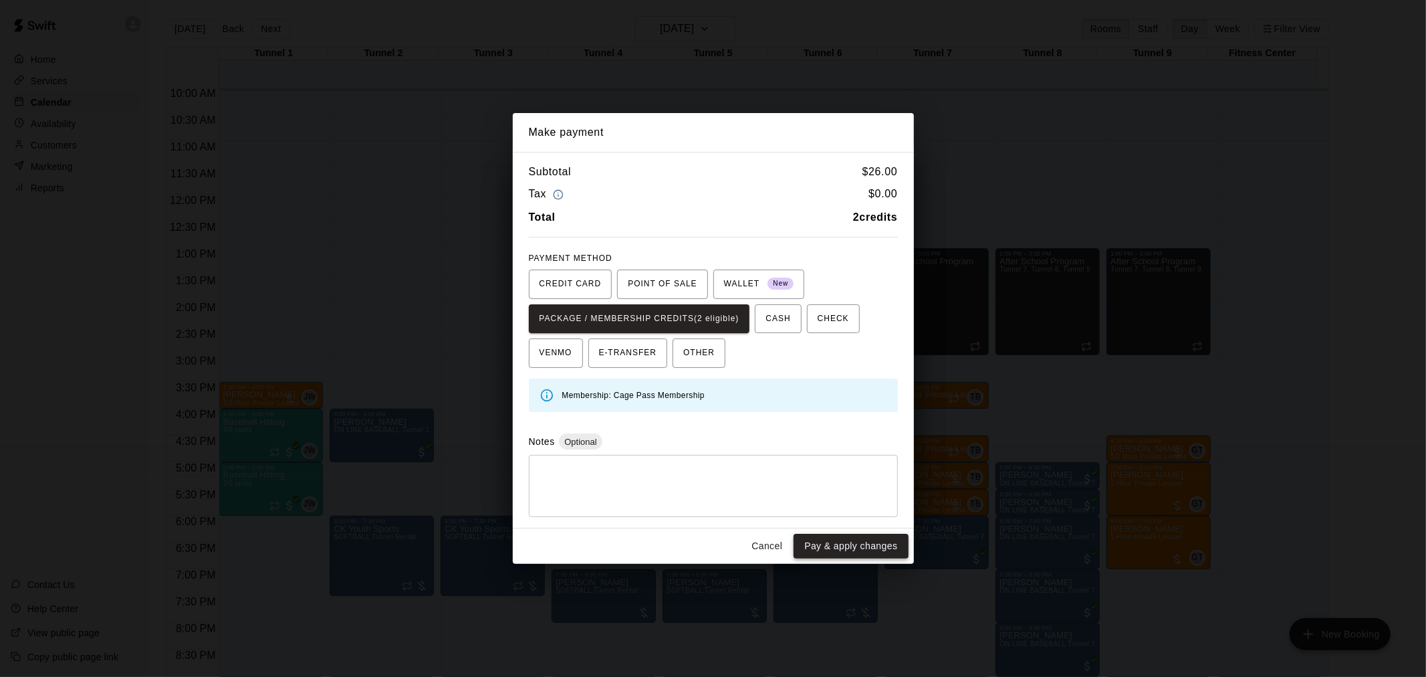
click at [834, 542] on button "Pay & apply changes" at bounding box center [851, 546] width 114 height 25
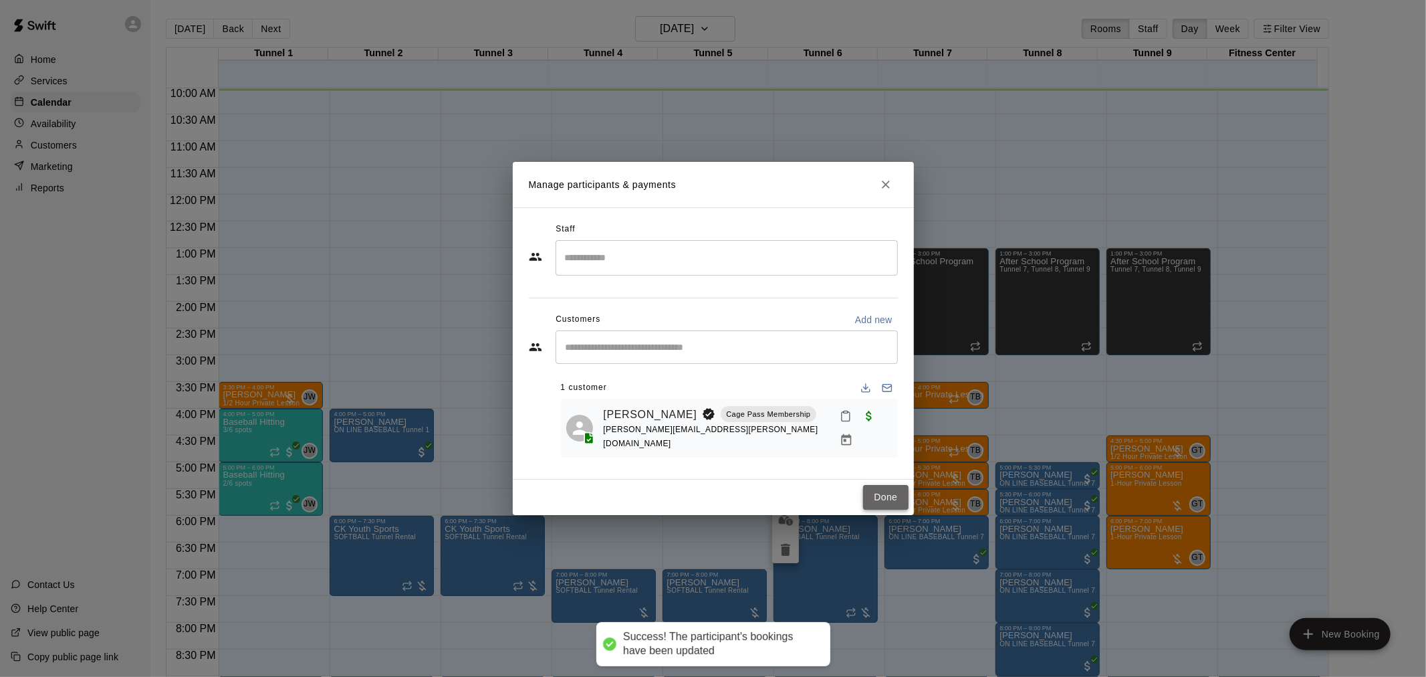
drag, startPoint x: 884, startPoint y: 482, endPoint x: 885, endPoint y: 497, distance: 14.7
click at [884, 493] on button "Done" at bounding box center [885, 497] width 45 height 25
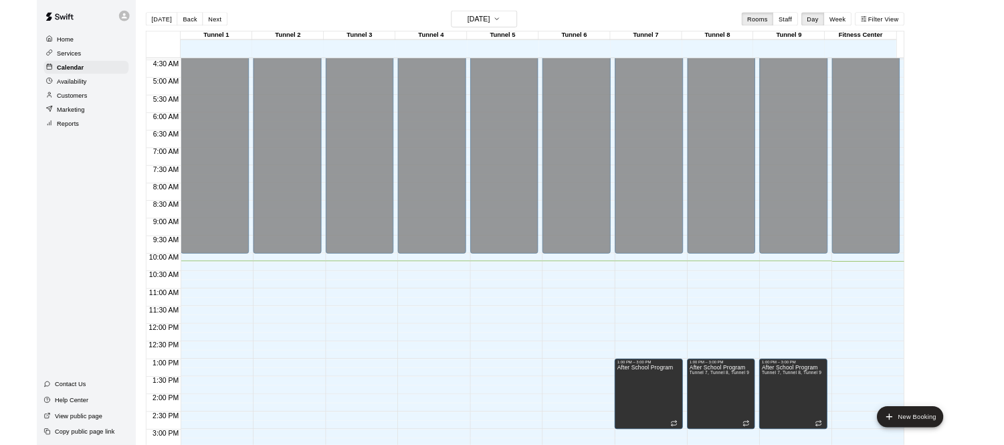
scroll to position [462, 0]
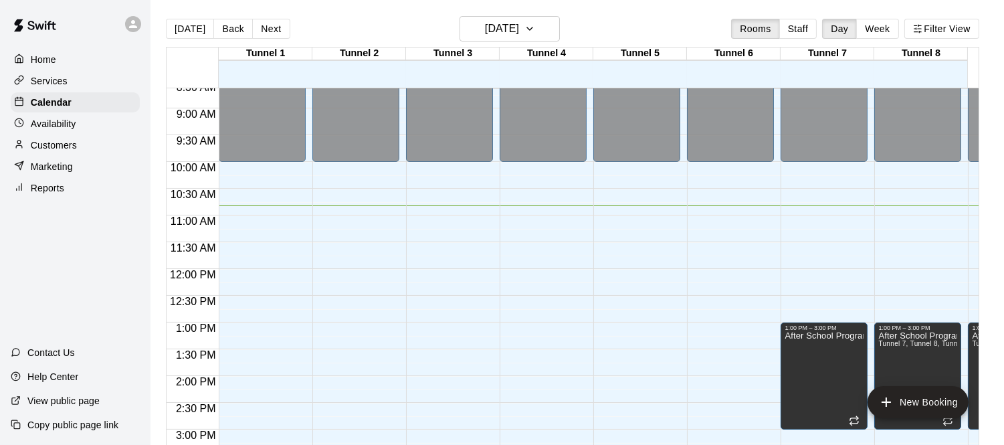
click at [84, 154] on div "Customers" at bounding box center [75, 145] width 129 height 20
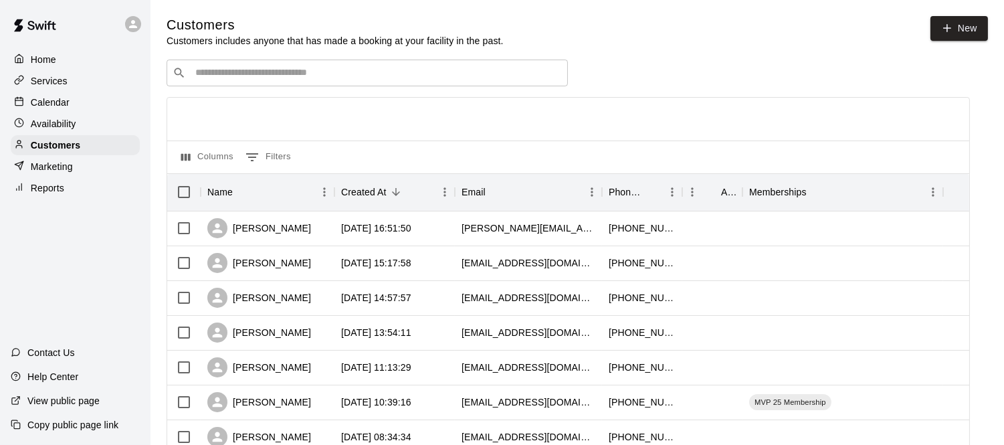
click at [221, 76] on input "Search customers by name or email" at bounding box center [376, 72] width 370 height 13
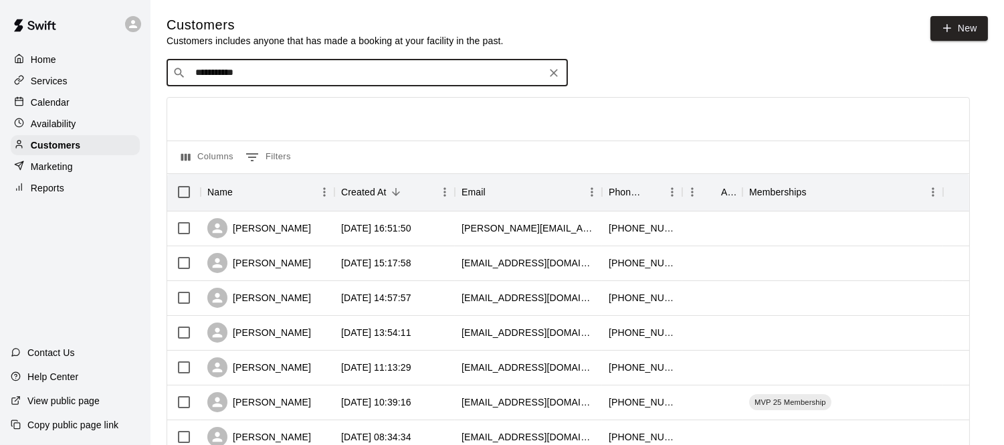
type input "**********"
click at [318, 111] on div "[PERSON_NAME] MVP Membership [EMAIL_ADDRESS][DOMAIN_NAME]" at bounding box center [283, 110] width 159 height 29
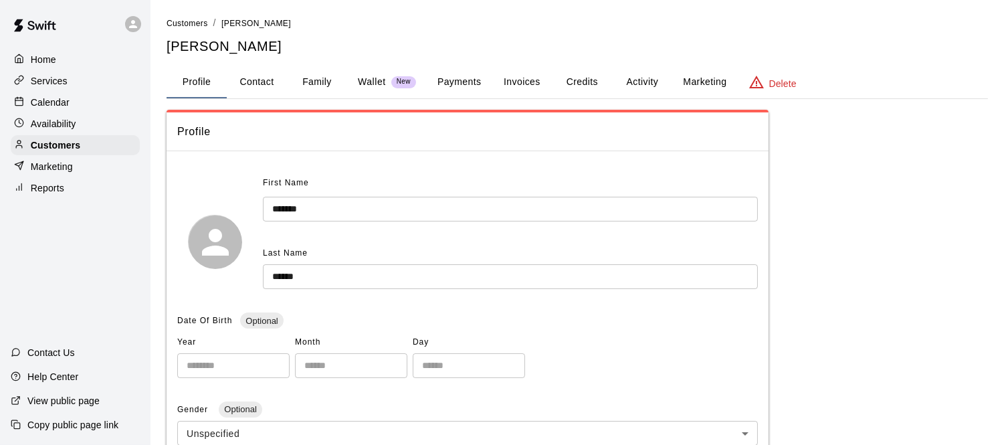
click at [645, 86] on button "Activity" at bounding box center [642, 82] width 60 height 32
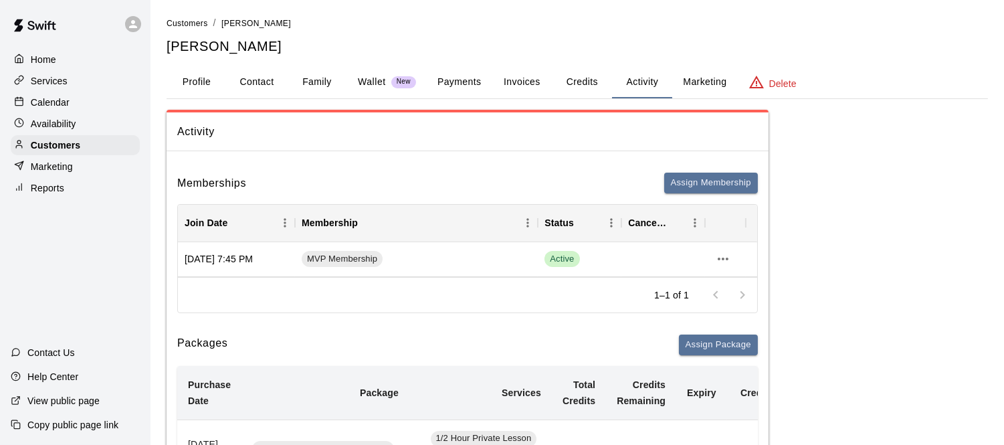
scroll to position [148, 0]
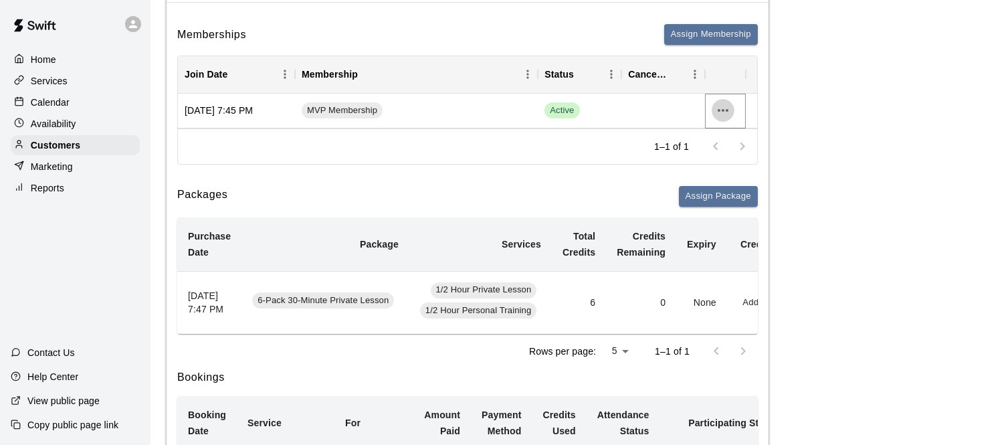
click at [718, 116] on icon "more actions" at bounding box center [723, 110] width 16 height 16
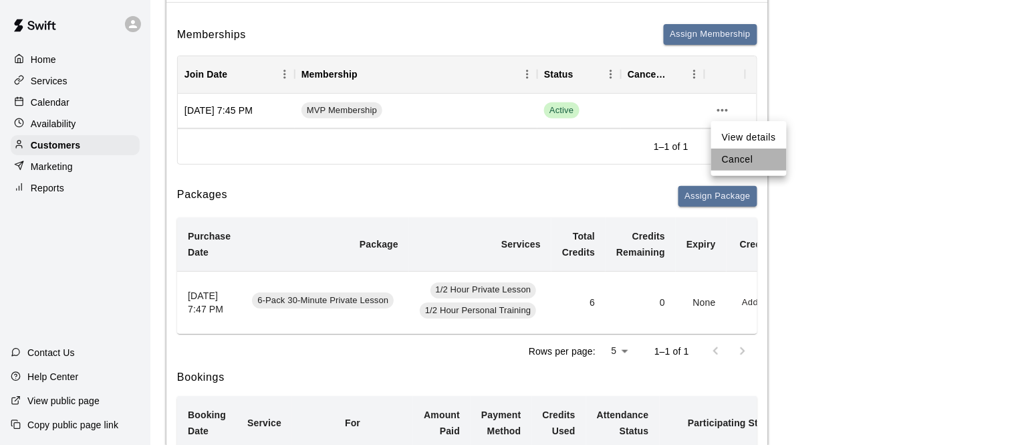
click at [738, 160] on li "Cancel" at bounding box center [750, 159] width 76 height 22
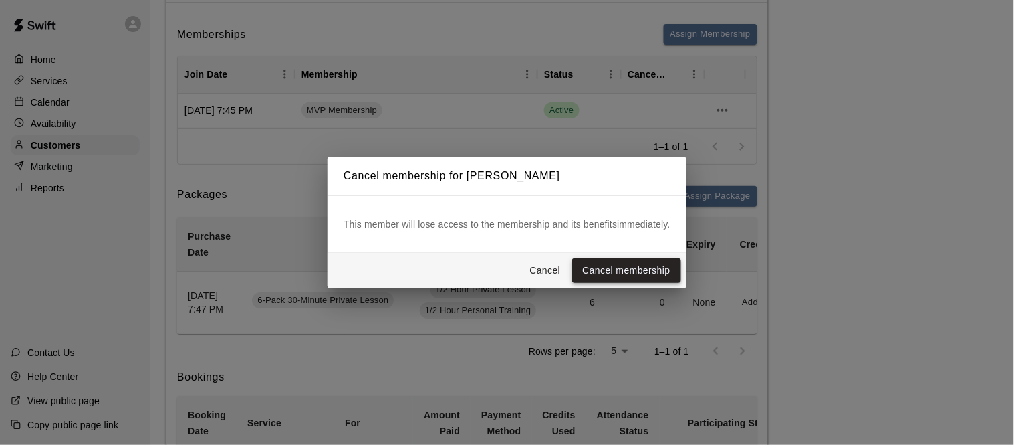
click at [599, 264] on button "Cancel membership" at bounding box center [626, 270] width 109 height 25
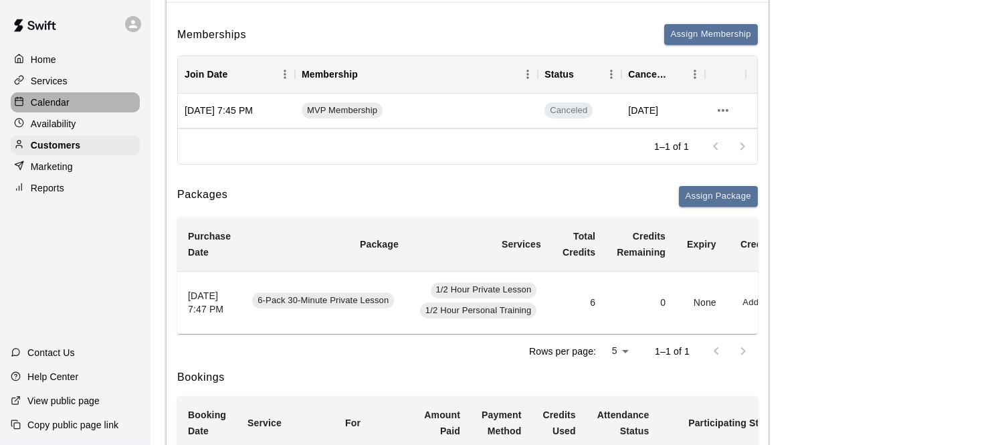
click at [59, 101] on p "Calendar" at bounding box center [50, 102] width 39 height 13
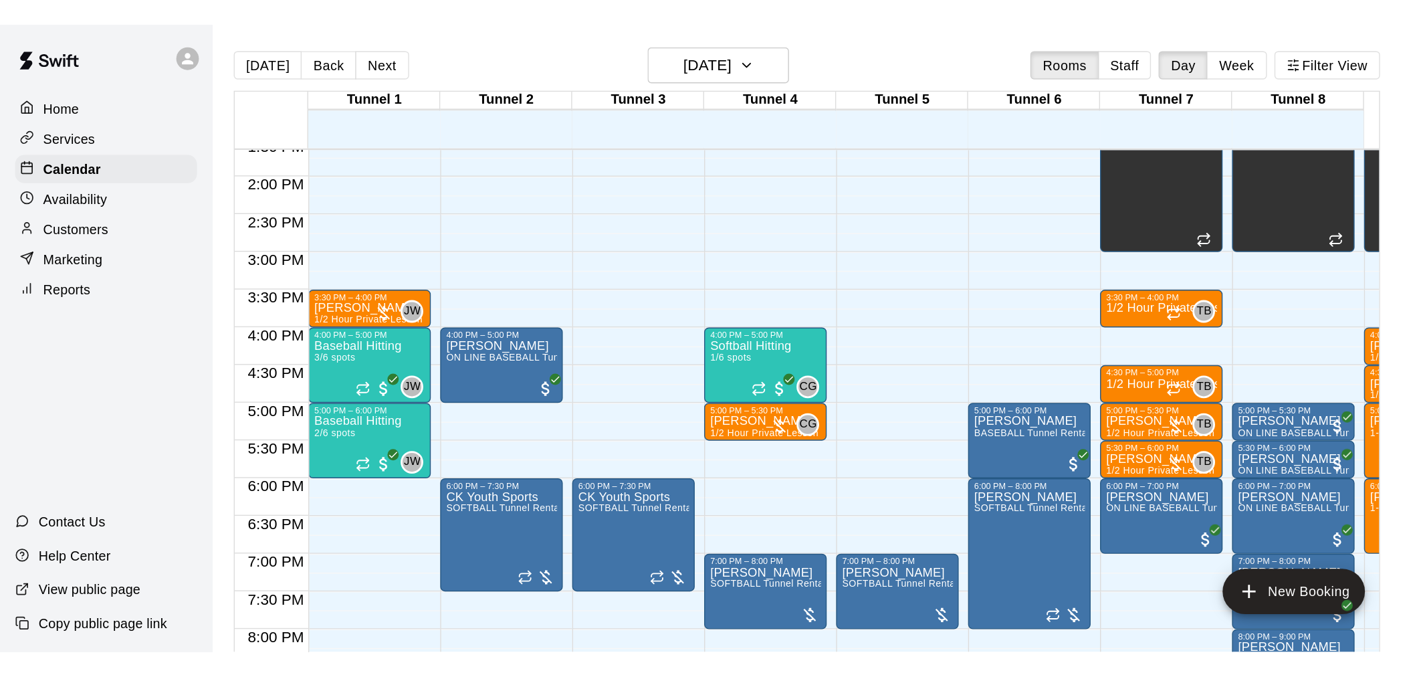
scroll to position [681, 0]
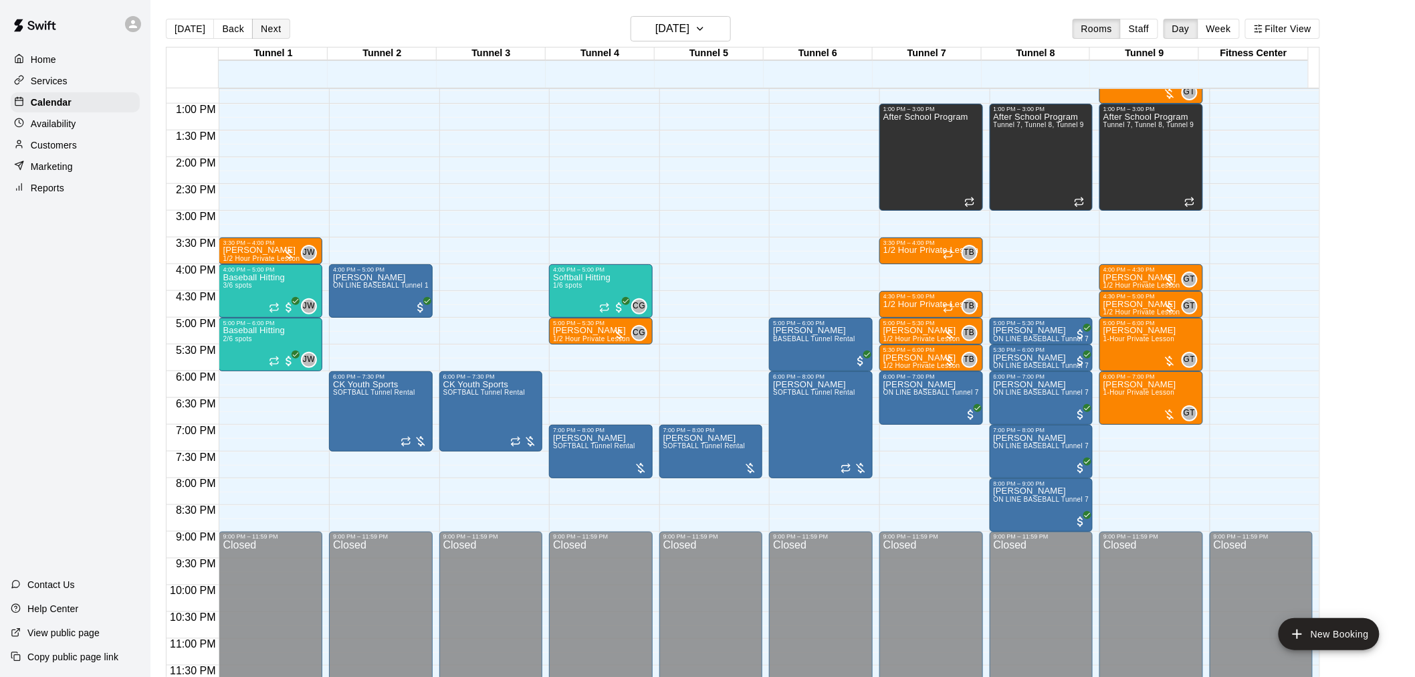
click at [268, 36] on button "Next" at bounding box center [270, 29] width 37 height 20
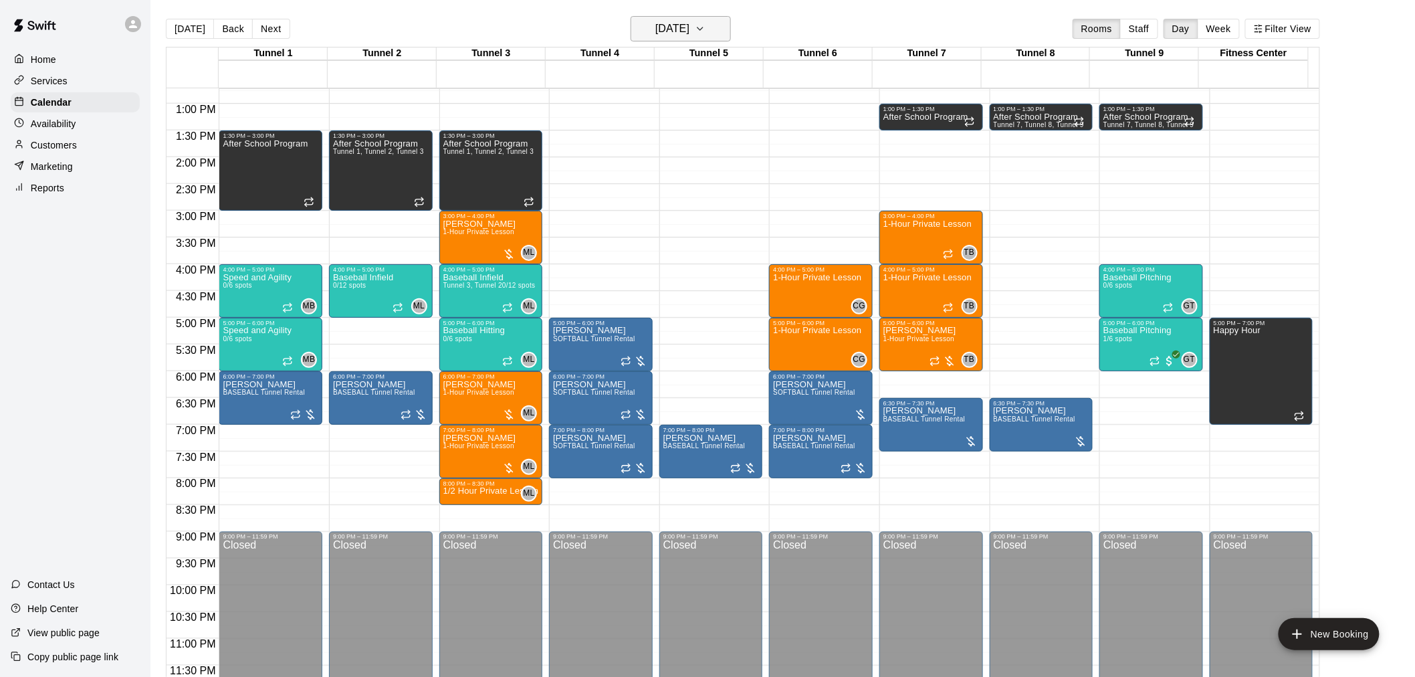
click at [670, 35] on h6 "[DATE]" at bounding box center [672, 28] width 34 height 19
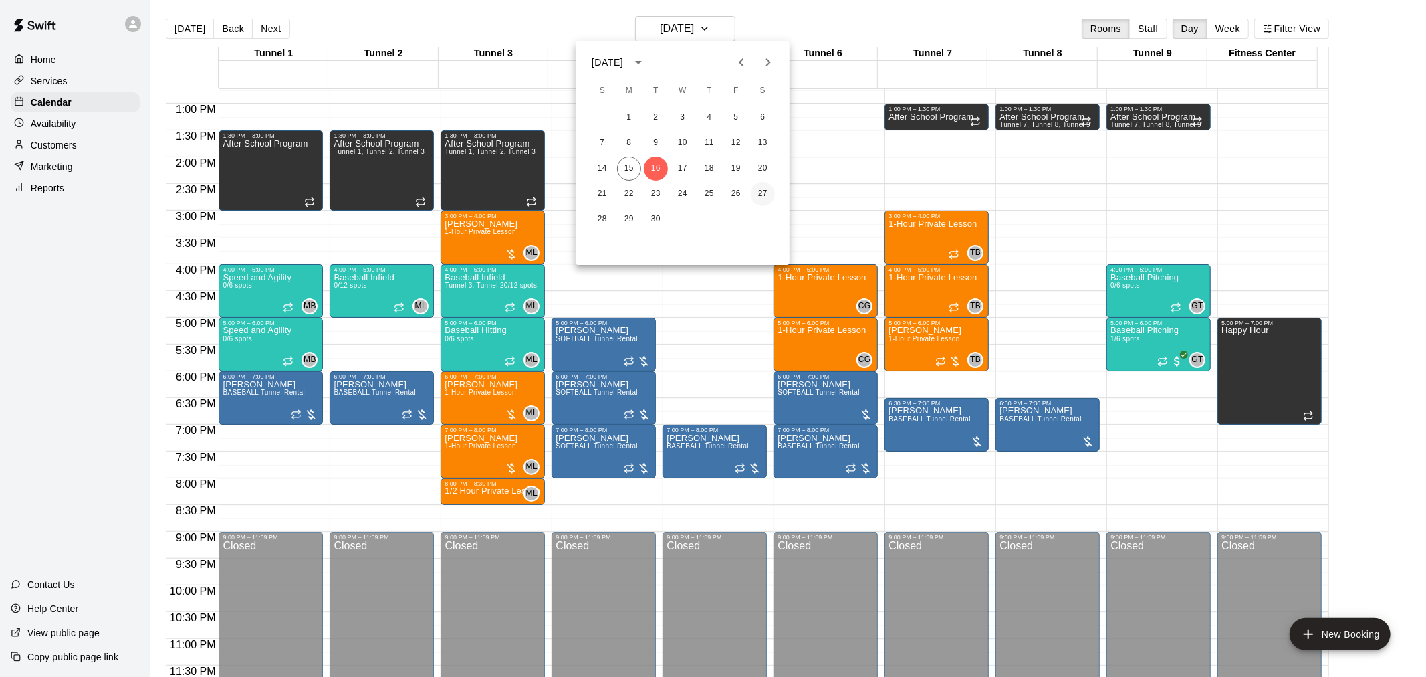
click at [766, 192] on button "27" at bounding box center [763, 194] width 24 height 24
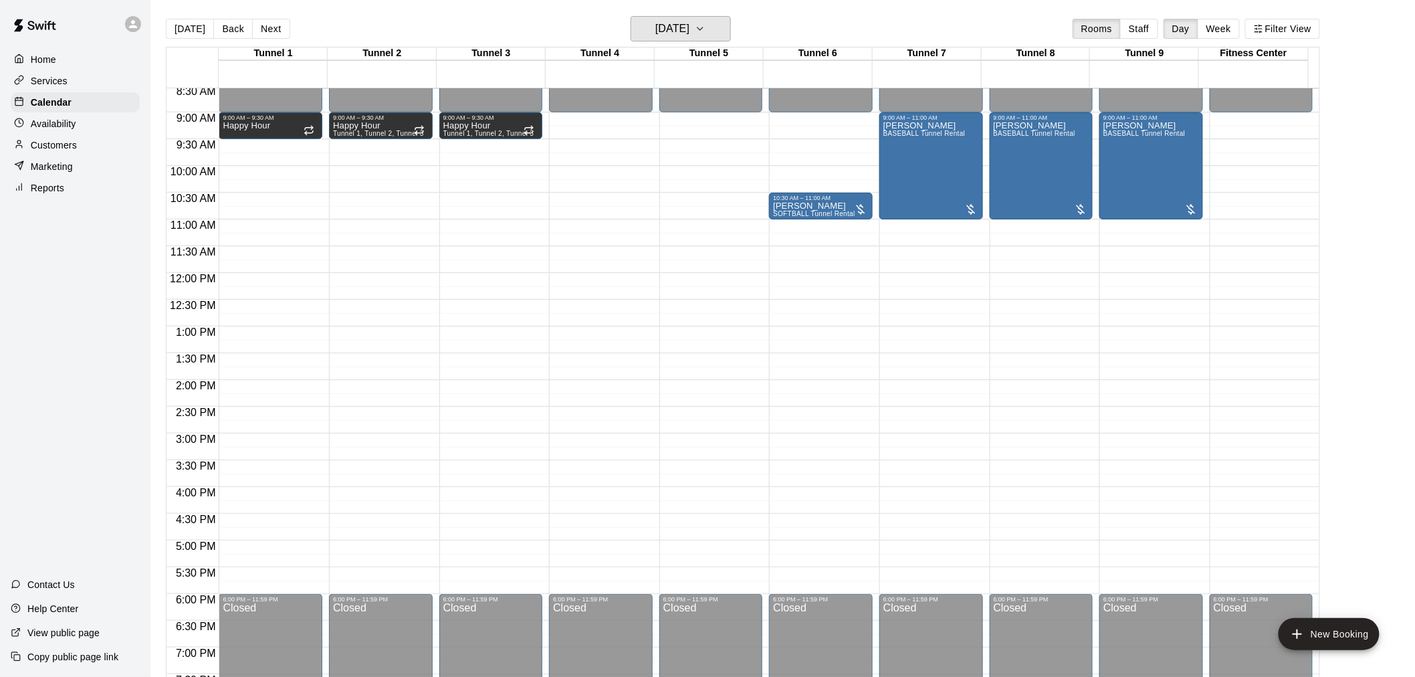
scroll to position [384, 0]
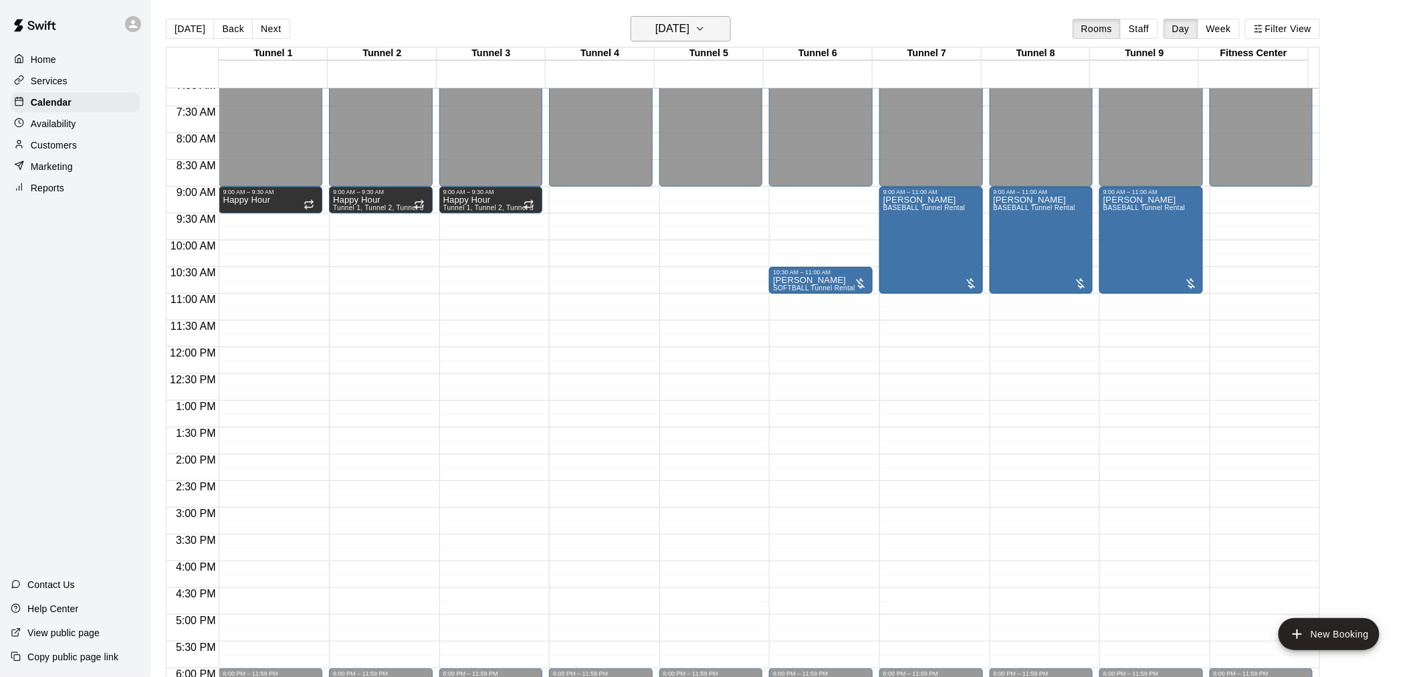
click at [673, 36] on h6 "[DATE]" at bounding box center [672, 28] width 34 height 19
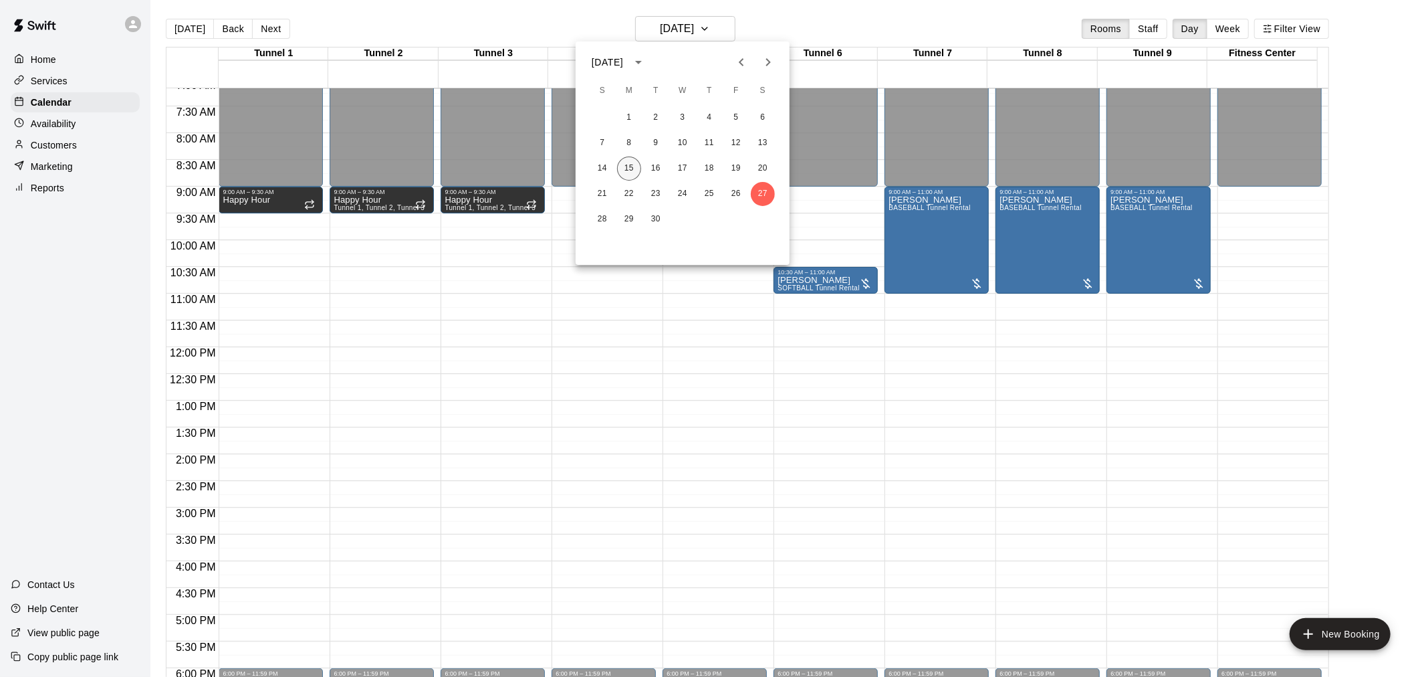
click at [633, 169] on button "15" at bounding box center [629, 168] width 24 height 24
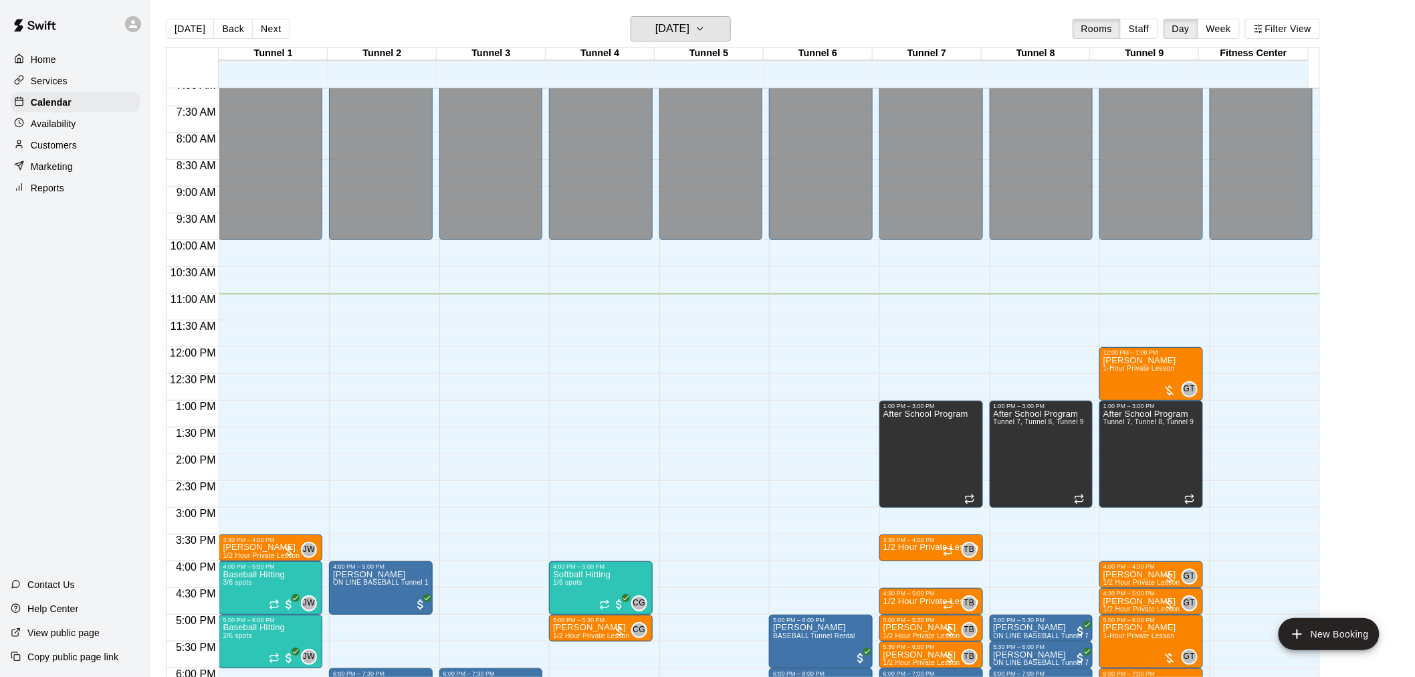
scroll to position [607, 0]
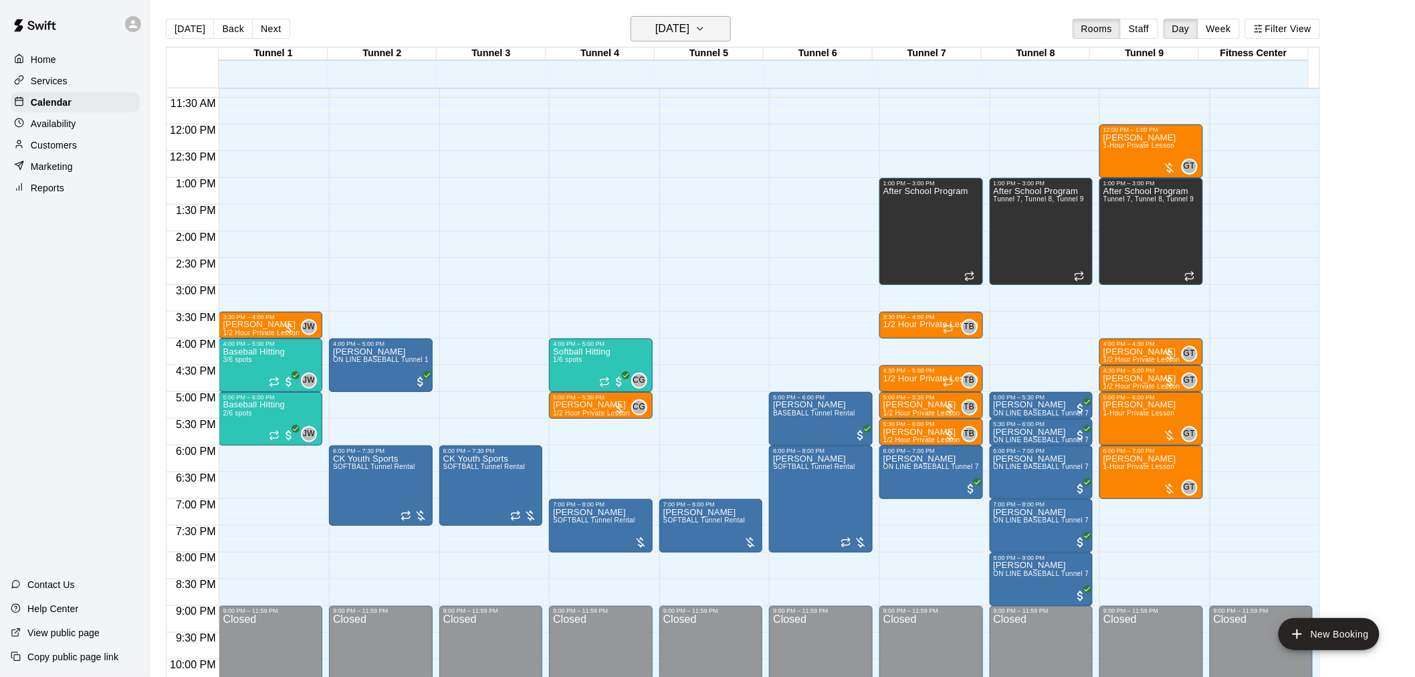
click at [667, 31] on h6 "[DATE]" at bounding box center [672, 28] width 34 height 19
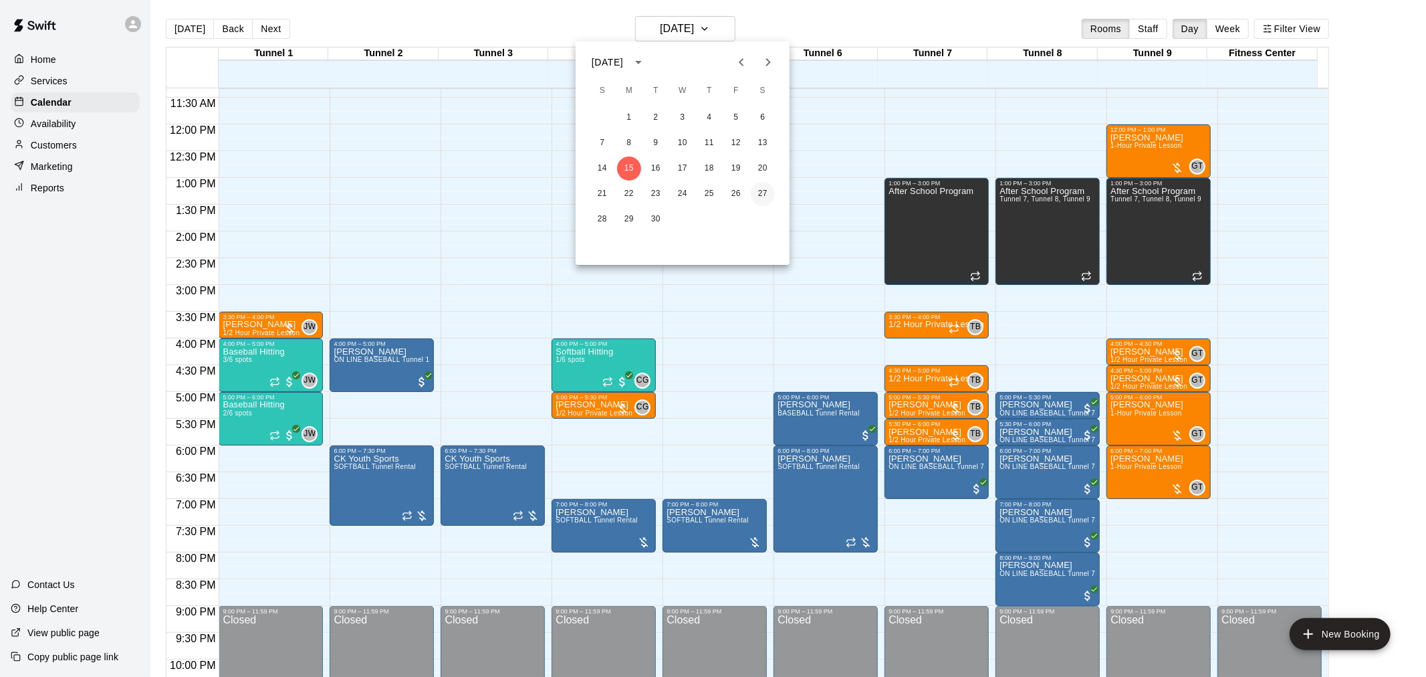
click at [765, 195] on button "27" at bounding box center [763, 194] width 24 height 24
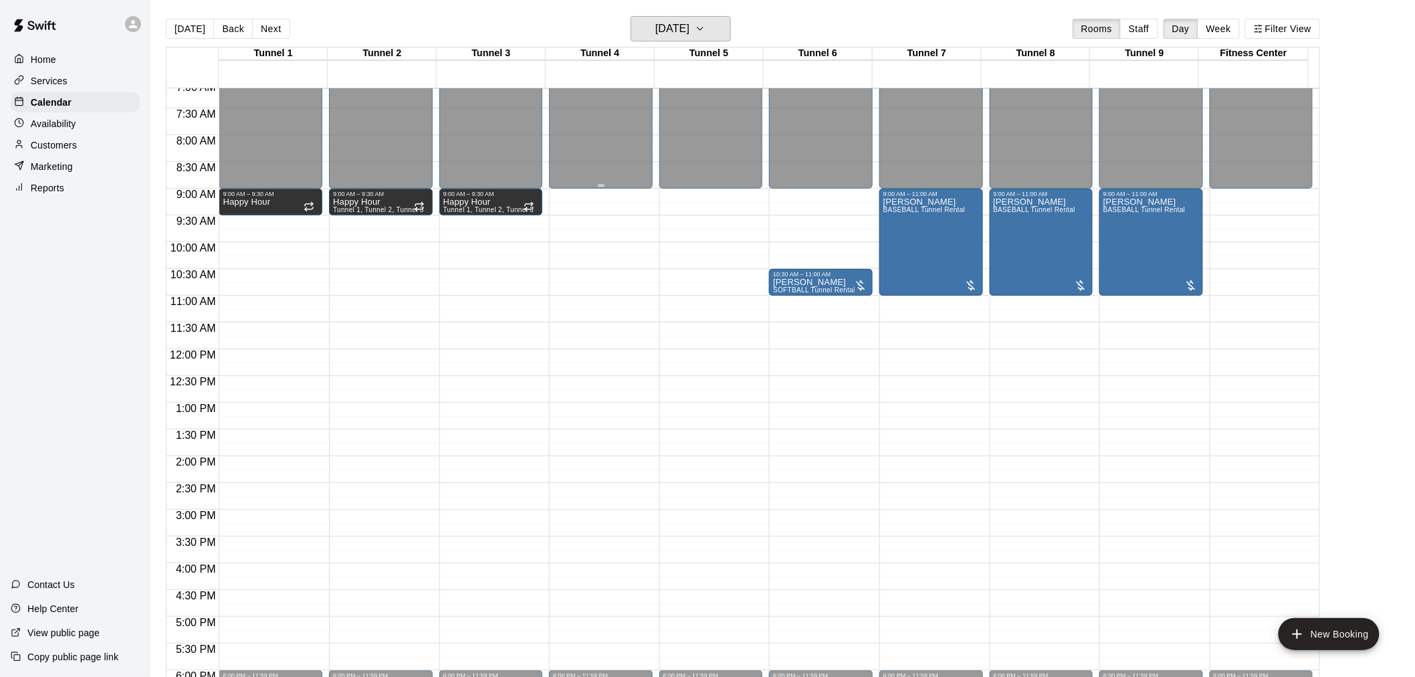
scroll to position [384, 0]
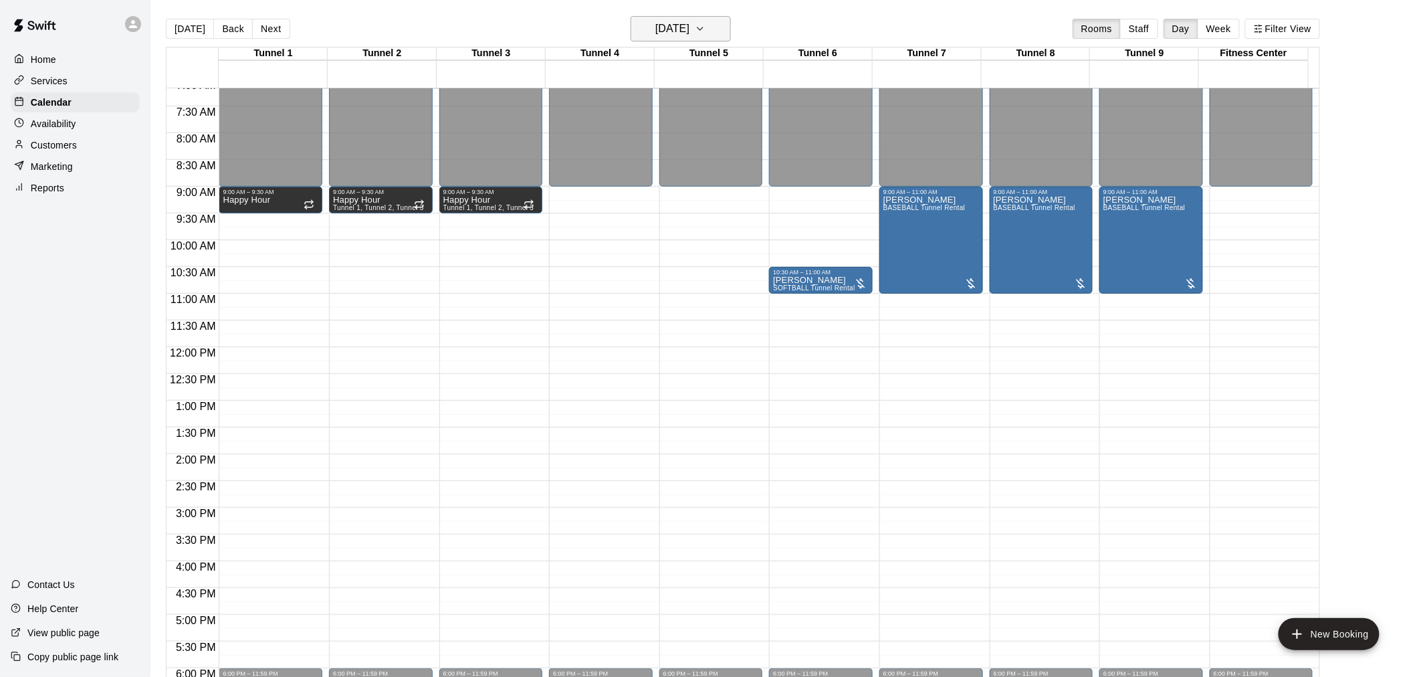
click at [684, 35] on h6 "[DATE]" at bounding box center [672, 28] width 34 height 19
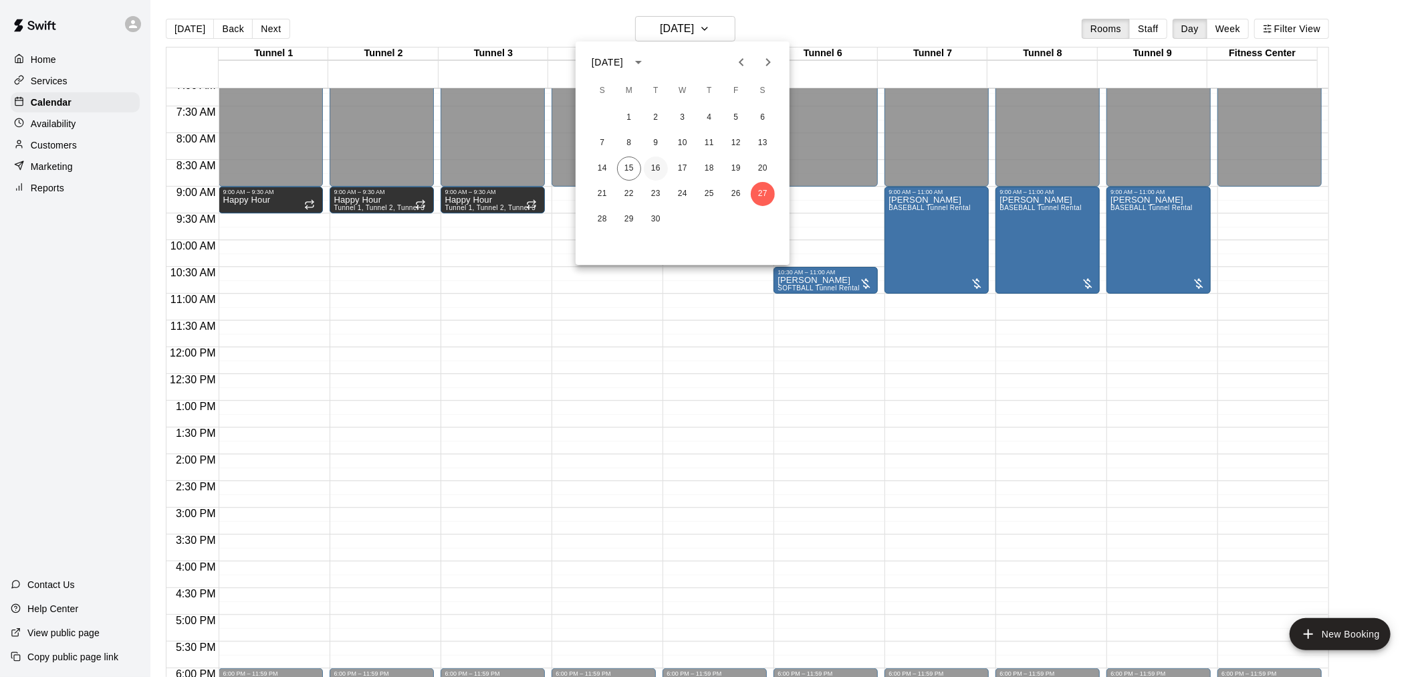
click at [658, 170] on button "16" at bounding box center [656, 168] width 24 height 24
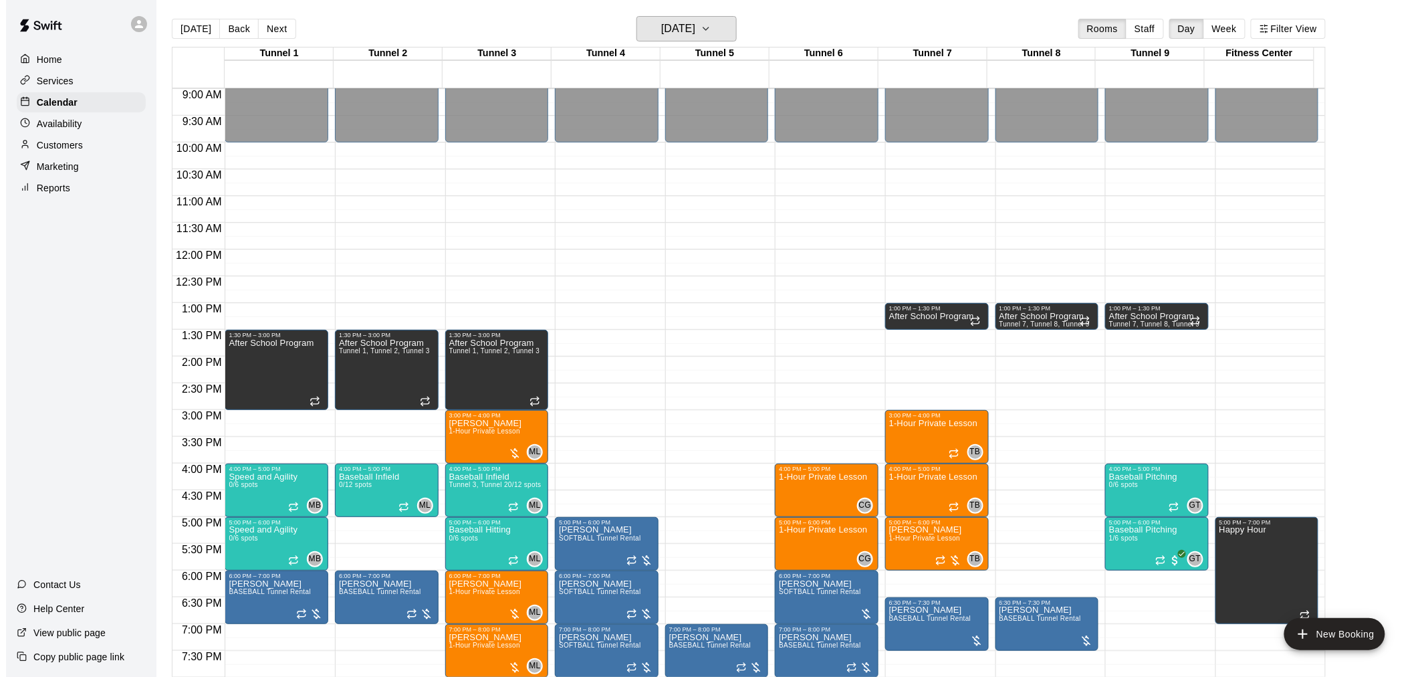
scroll to position [607, 0]
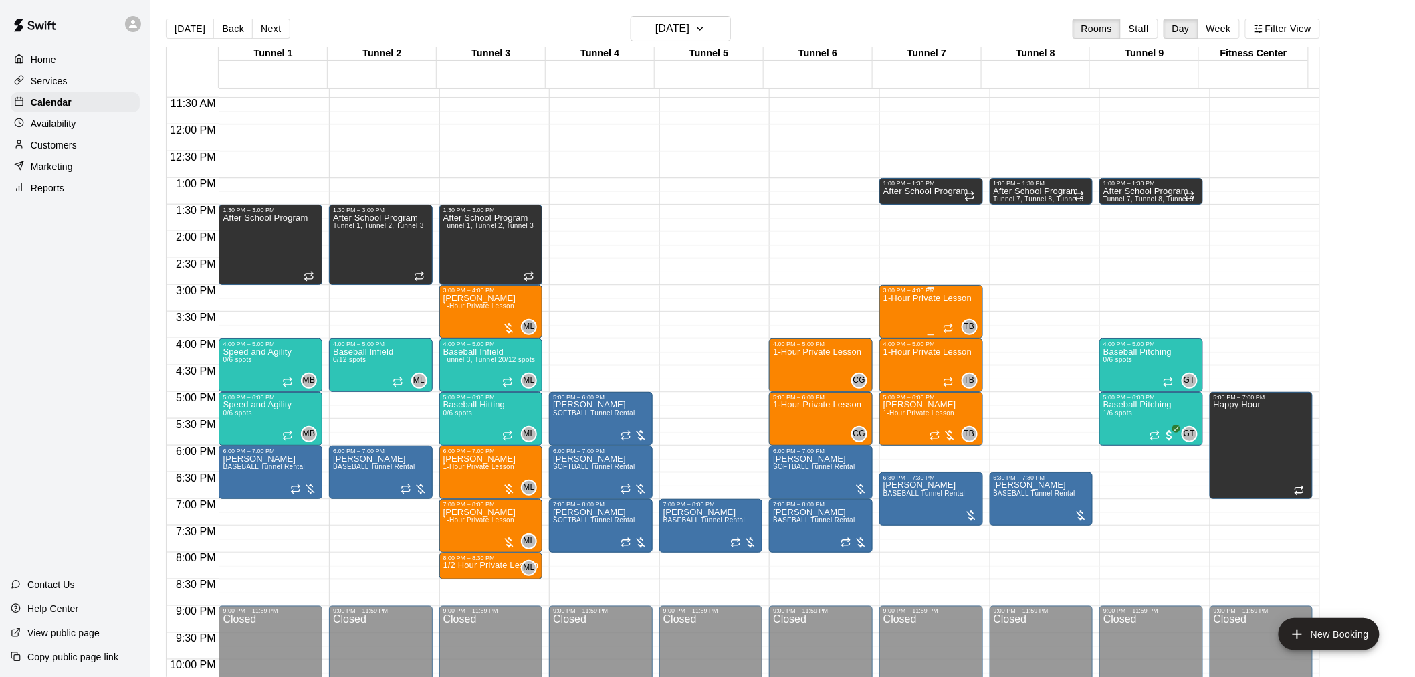
click at [932, 316] on div "1-Hour Private Lesson" at bounding box center [927, 632] width 88 height 677
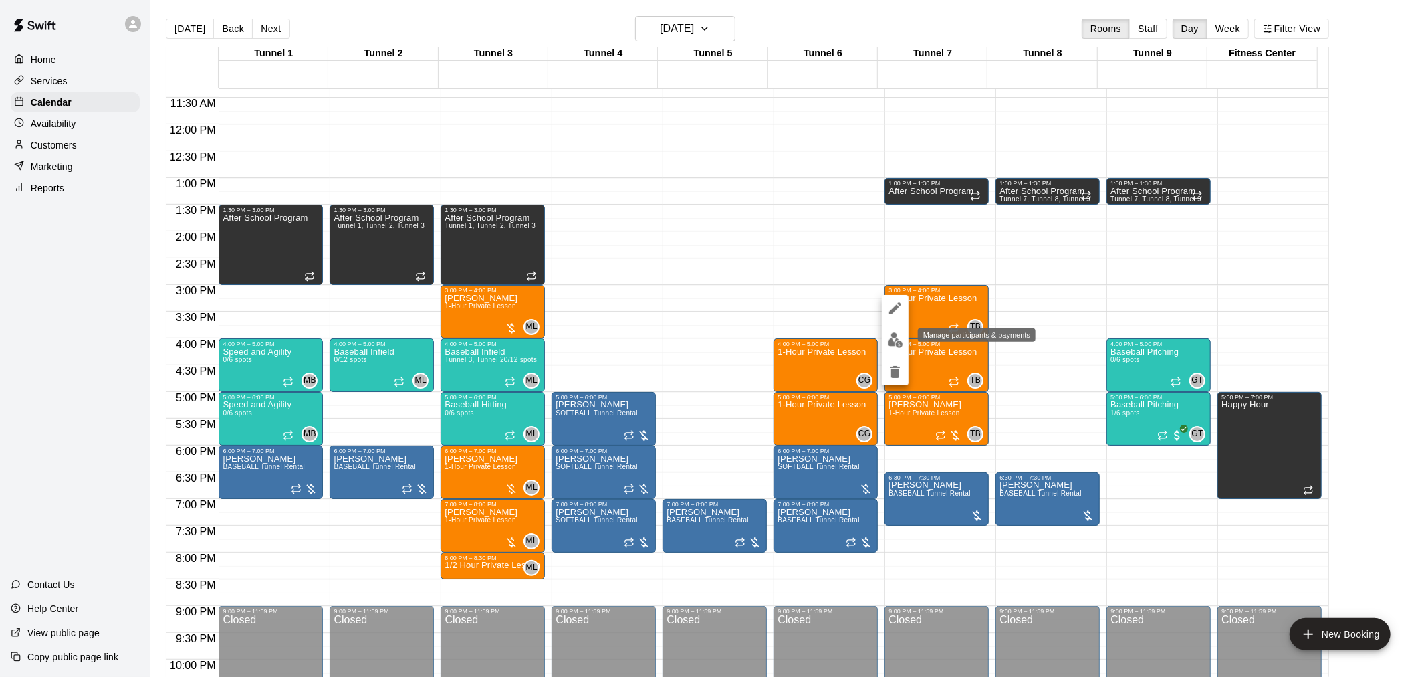
click at [896, 343] on img "edit" at bounding box center [895, 339] width 15 height 15
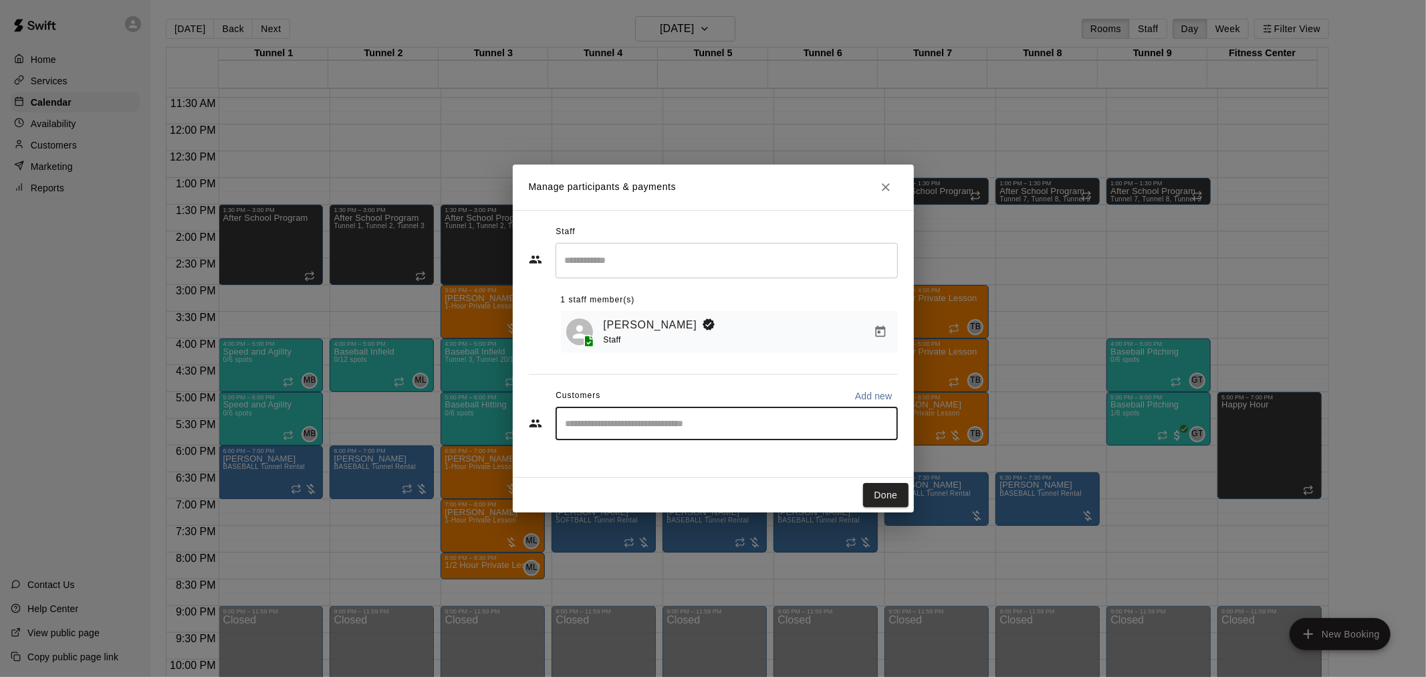
click at [687, 429] on input "Start typing to search customers..." at bounding box center [727, 423] width 330 height 13
type input "**********"
click at [665, 473] on span "[EMAIL_ADDRESS][DOMAIN_NAME]" at bounding box center [665, 471] width 144 height 9
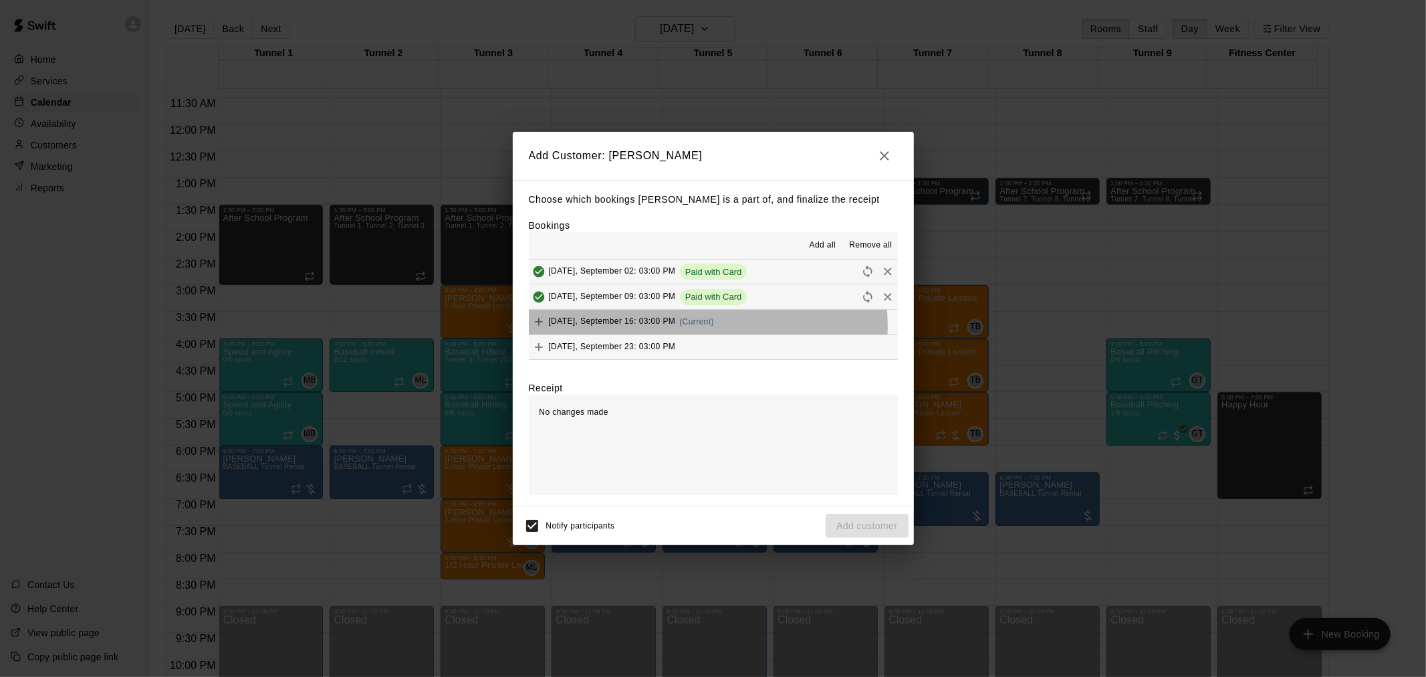
click at [673, 328] on div "[DATE], September 16: 03:00 PM (Current)" at bounding box center [621, 322] width 185 height 20
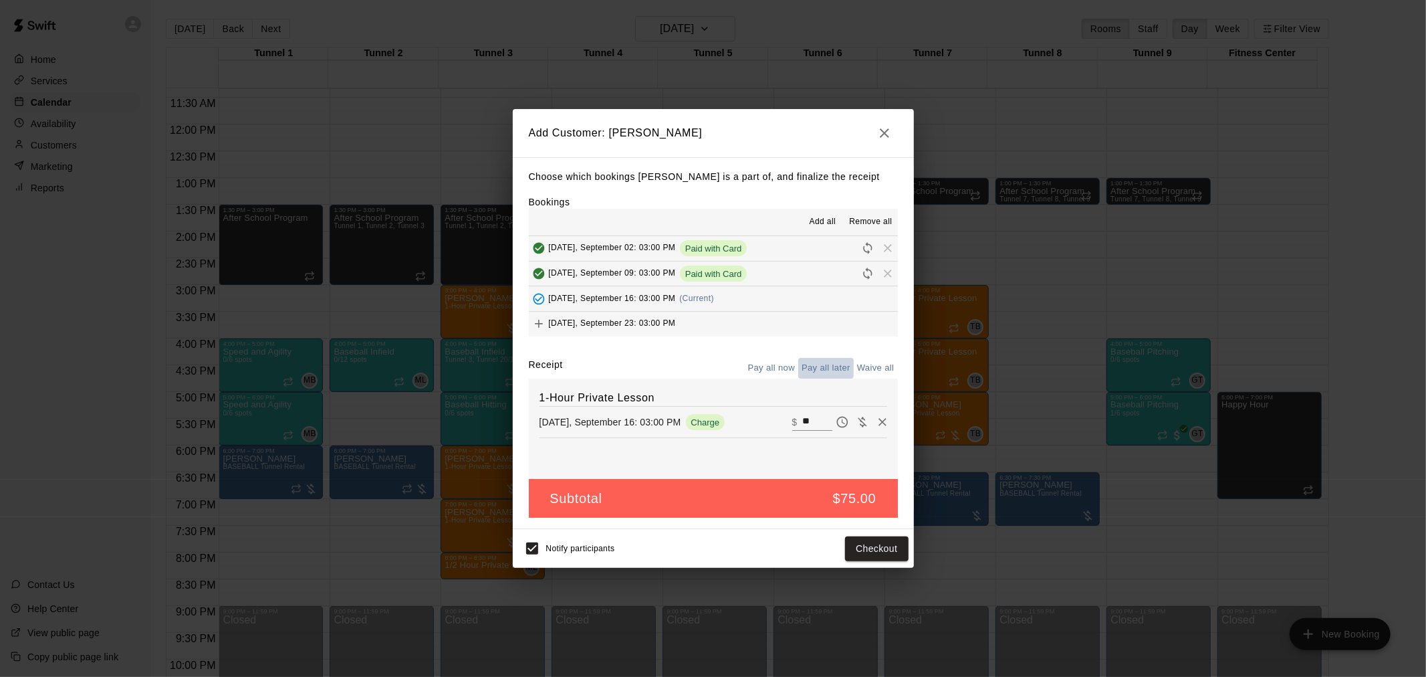
click at [829, 365] on button "Pay all later" at bounding box center [826, 368] width 56 height 21
click at [868, 546] on button "Add customer" at bounding box center [867, 548] width 82 height 25
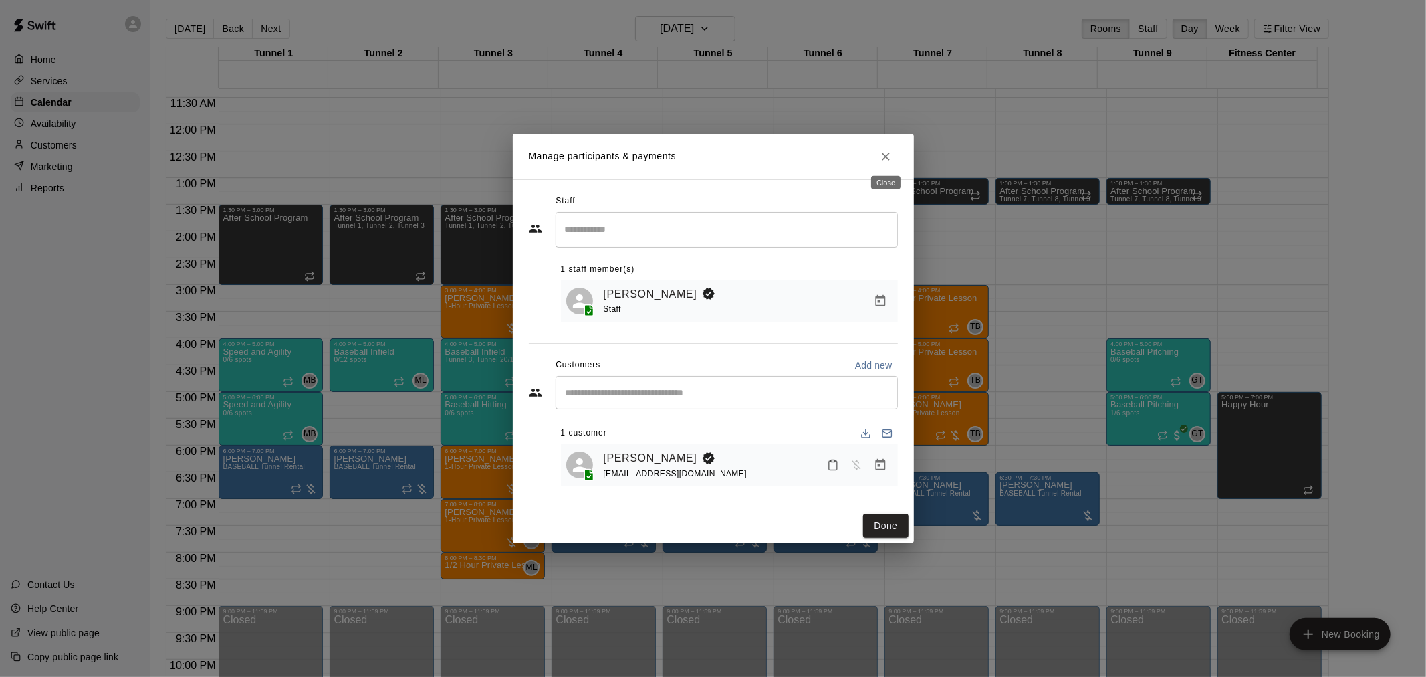
click at [887, 156] on icon "Close" at bounding box center [885, 156] width 13 height 13
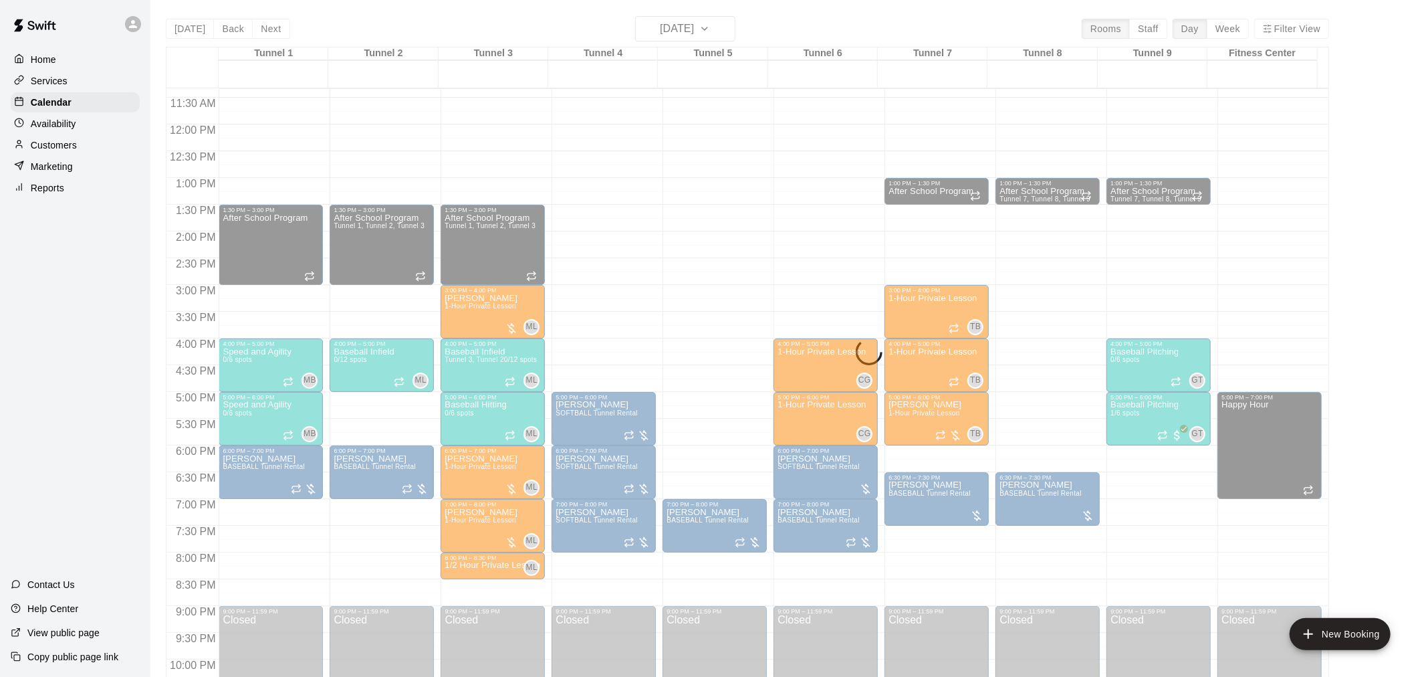
click at [703, 29] on div "[DATE] Back [DATE][DATE] Rooms Staff Day Week Filter View Tunnel 1 16 [GEOGRAPH…" at bounding box center [748, 354] width 1164 height 677
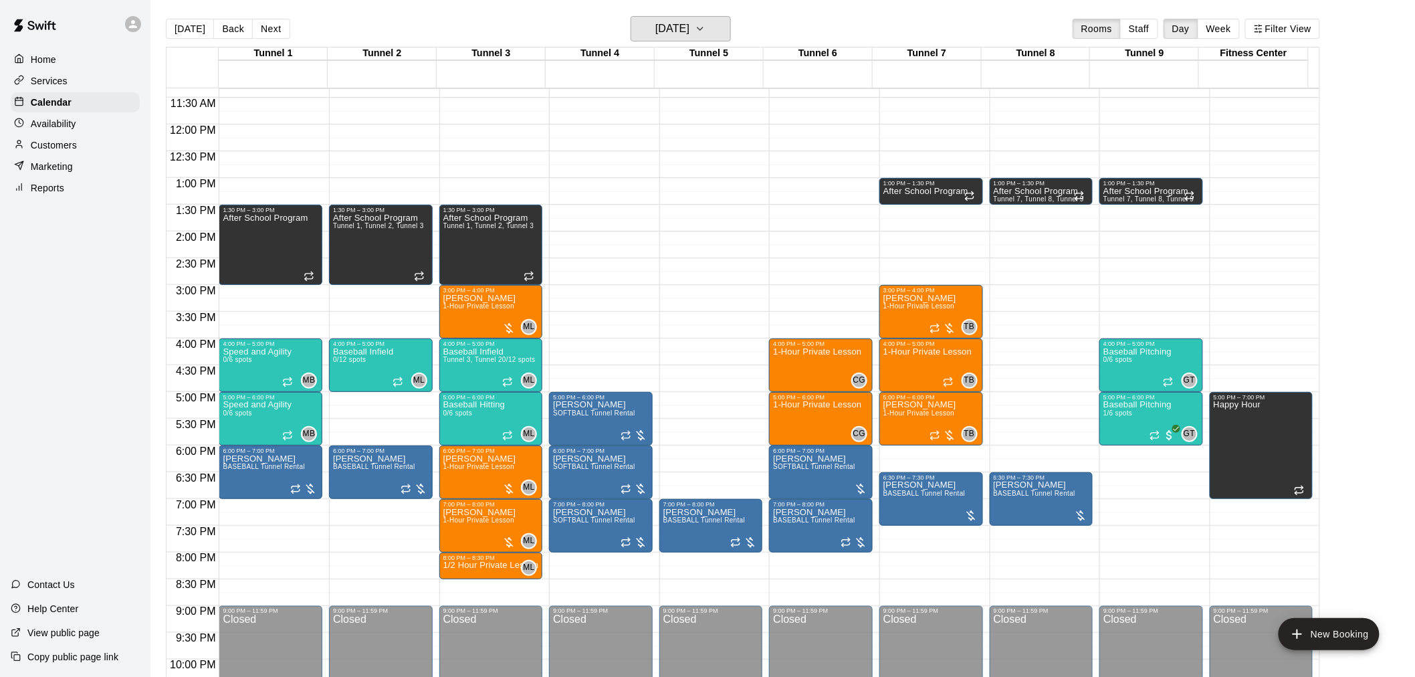
click at [689, 29] on h6 "[DATE]" at bounding box center [672, 28] width 34 height 19
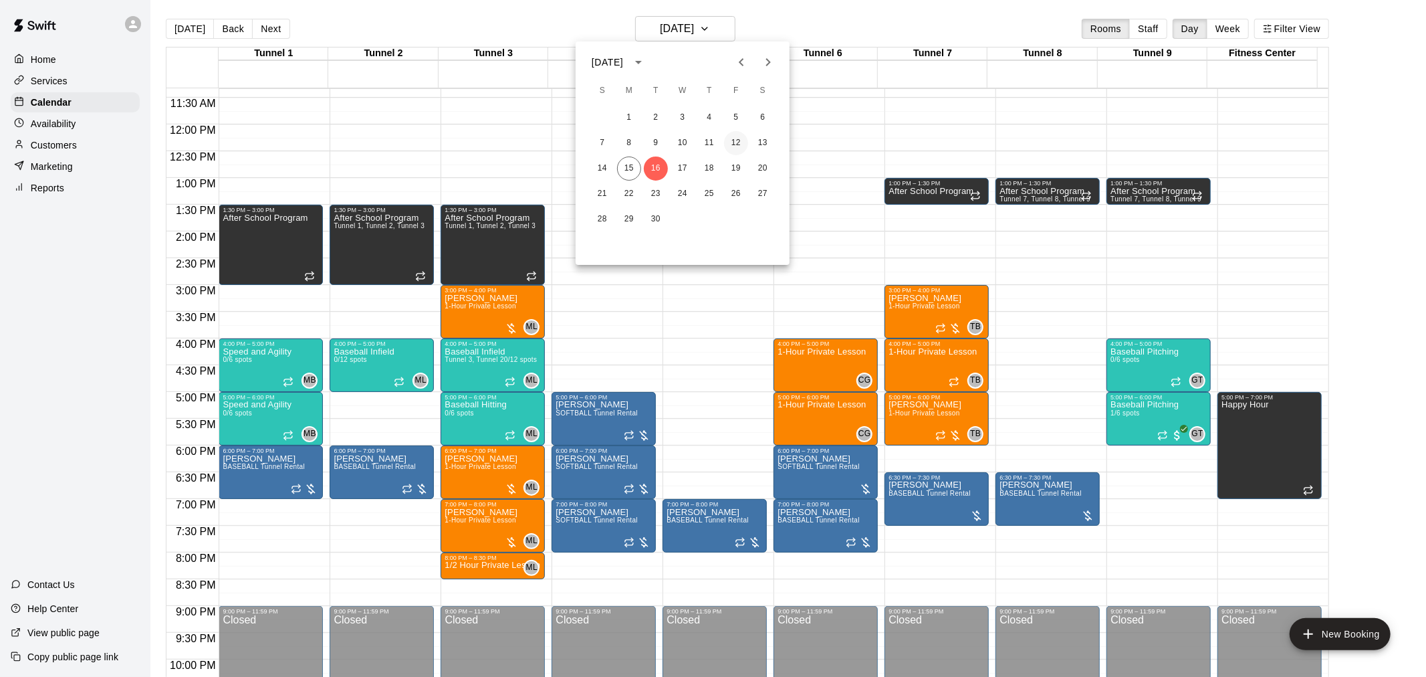
click at [737, 144] on button "12" at bounding box center [736, 143] width 24 height 24
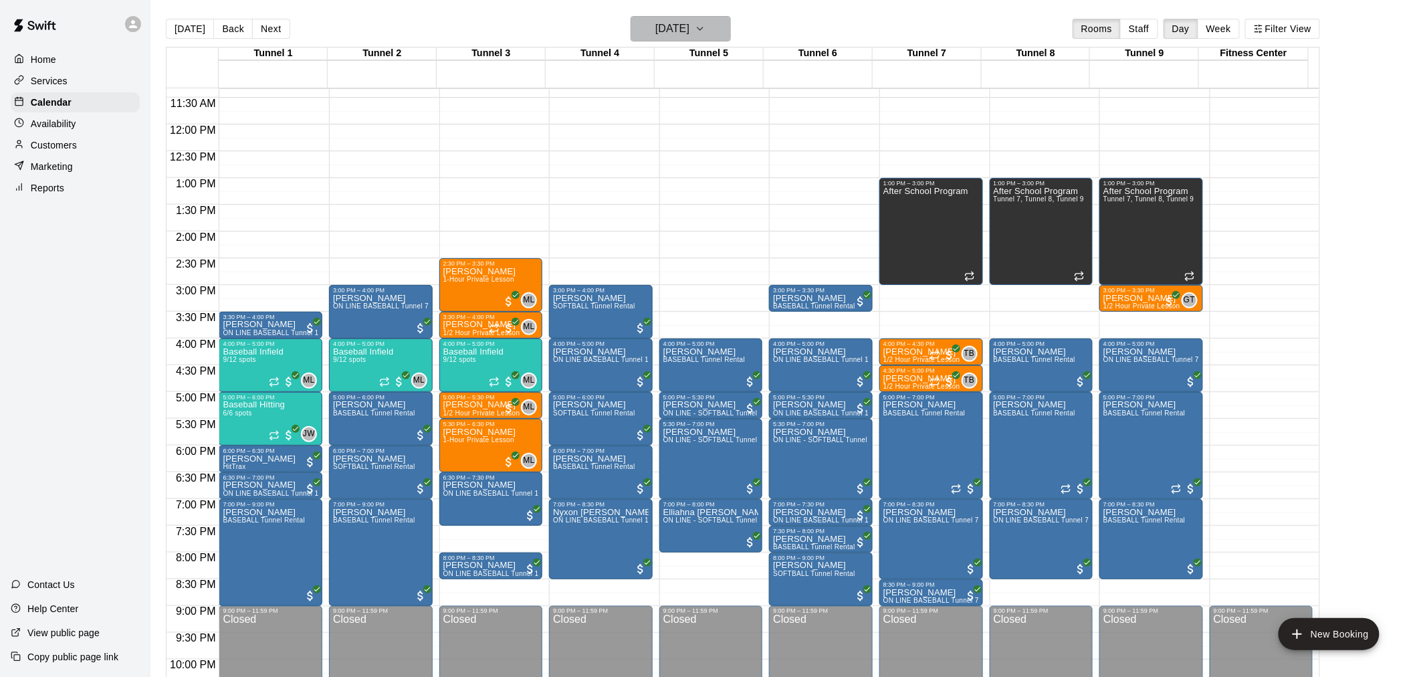
click at [689, 27] on h6 "[DATE]" at bounding box center [672, 28] width 34 height 19
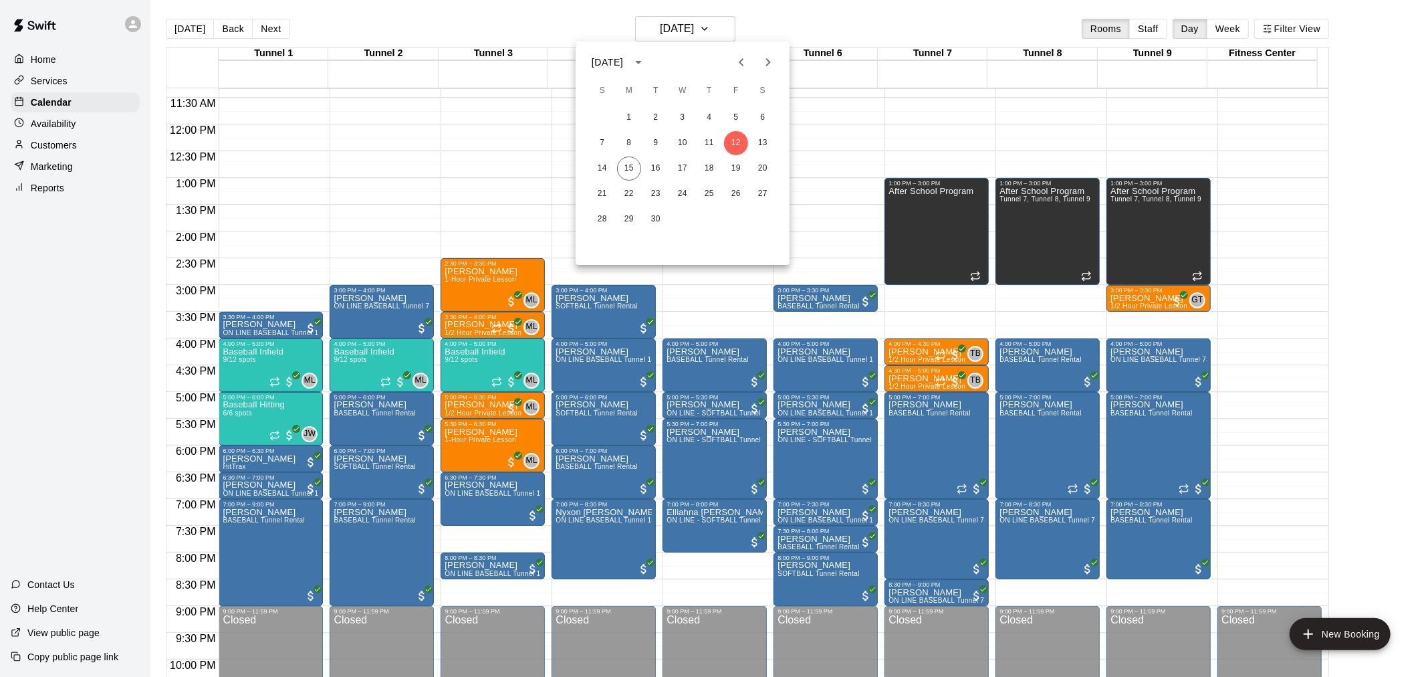
click at [776, 15] on div at bounding box center [713, 338] width 1426 height 677
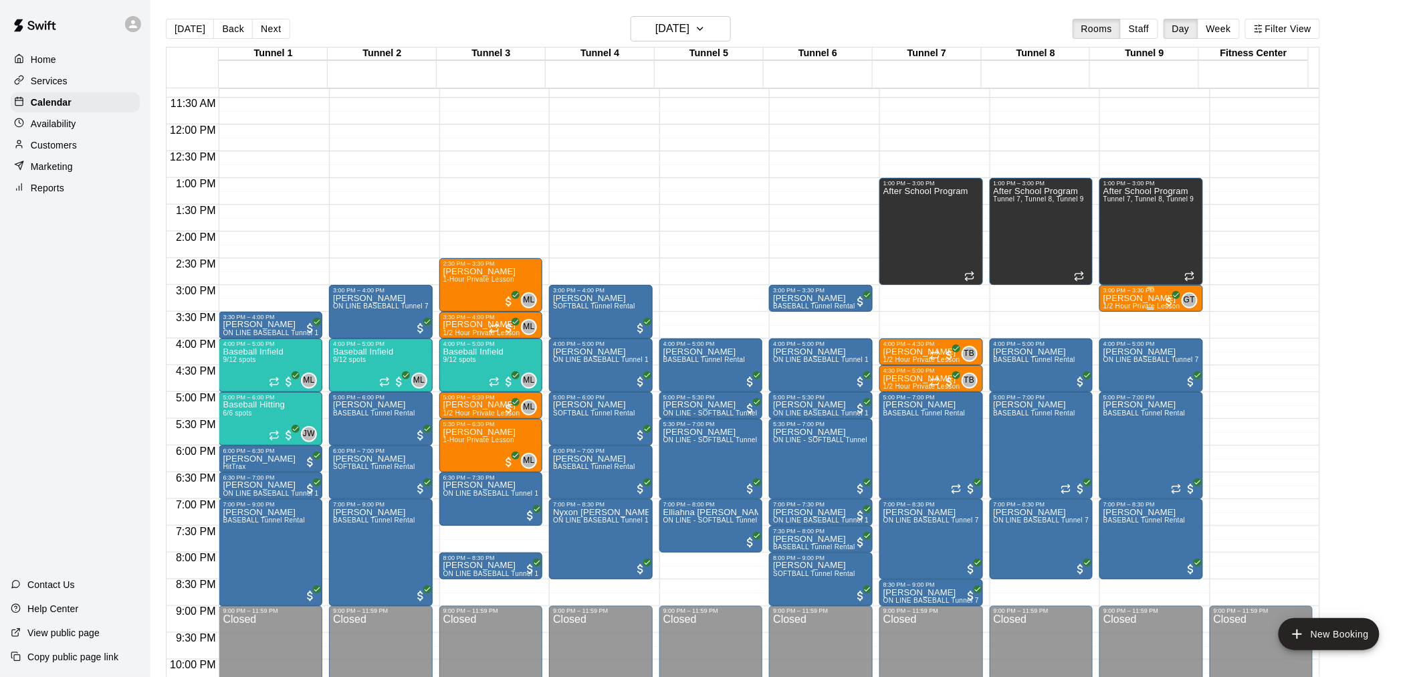
click at [1135, 298] on p "[PERSON_NAME]" at bounding box center [1141, 298] width 77 height 0
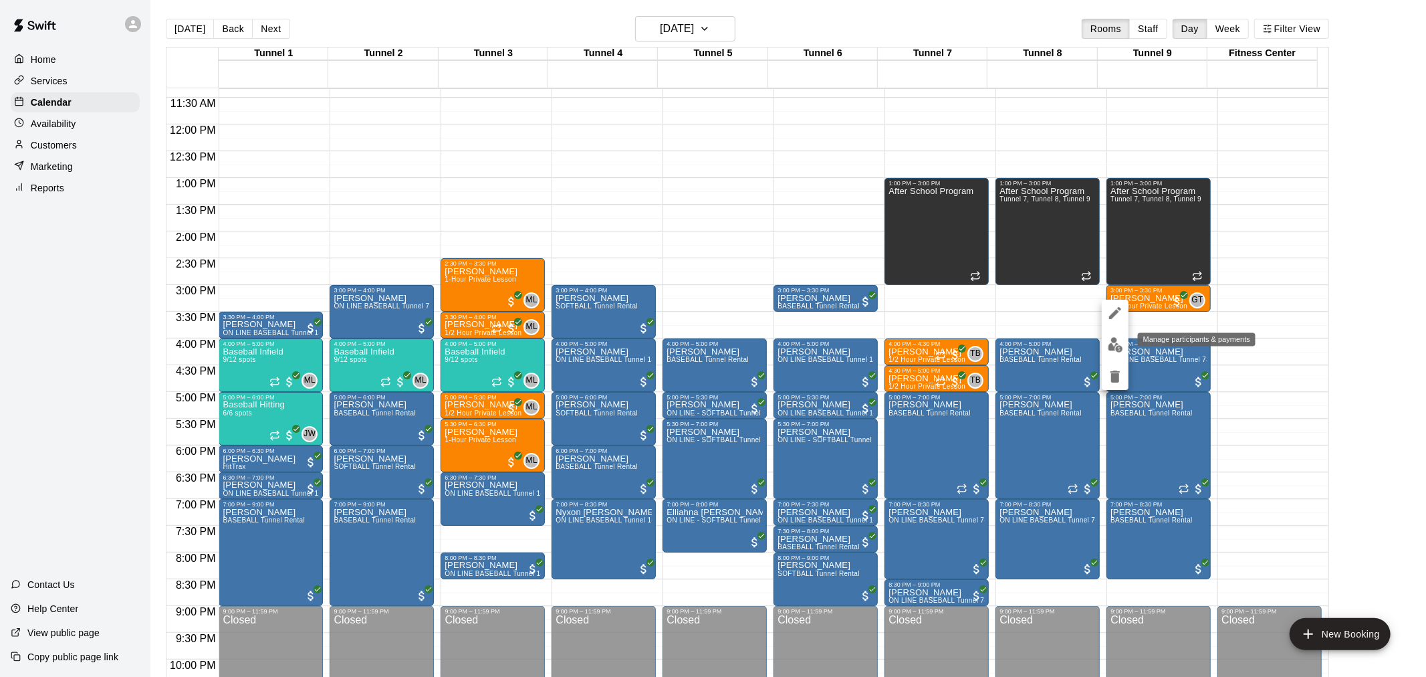
click at [1123, 342] on button "edit" at bounding box center [1115, 345] width 27 height 26
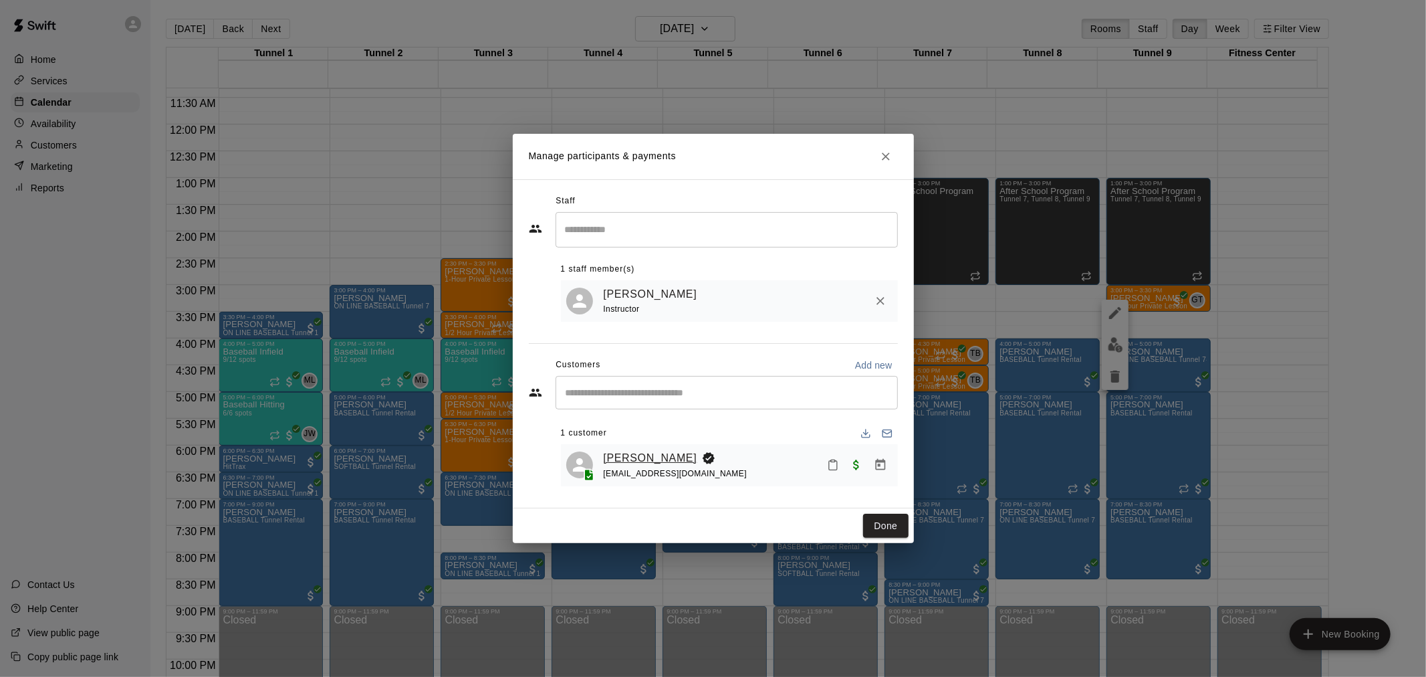
click at [617, 459] on link "[PERSON_NAME]" at bounding box center [651, 457] width 94 height 17
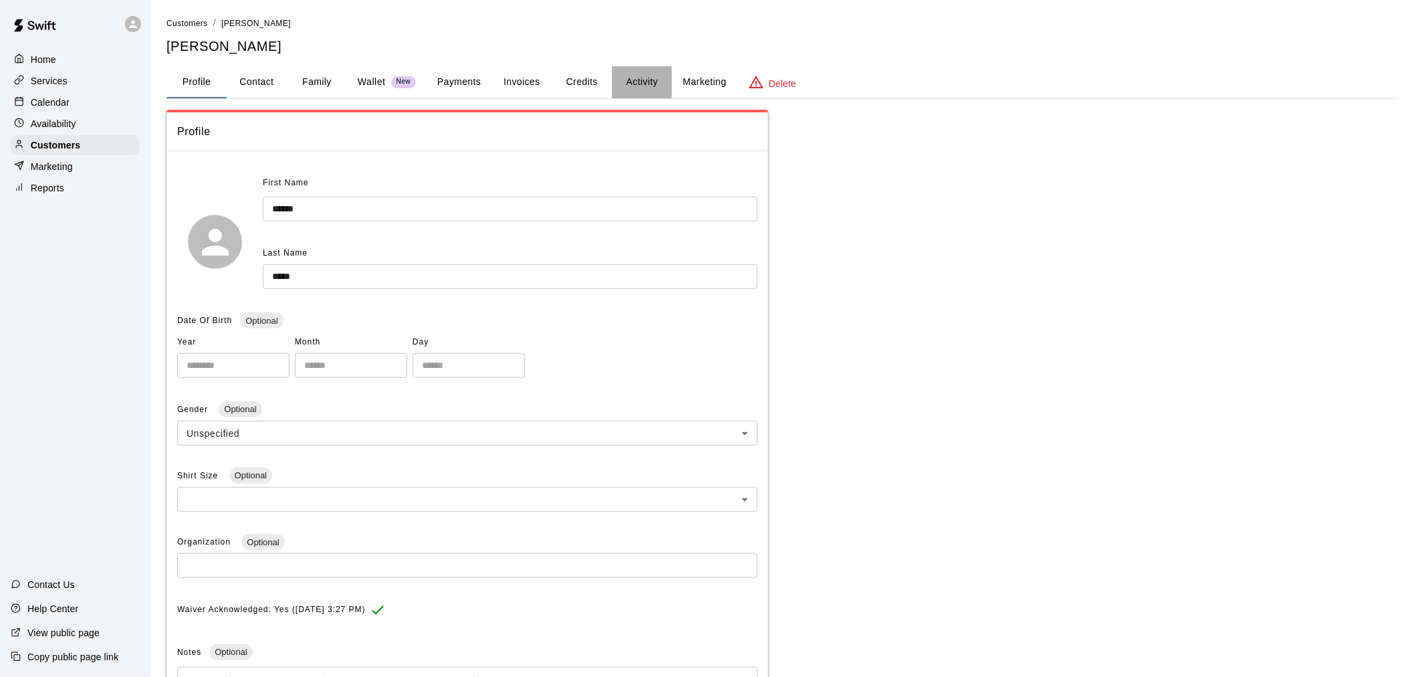
click at [627, 82] on button "Activity" at bounding box center [642, 82] width 60 height 32
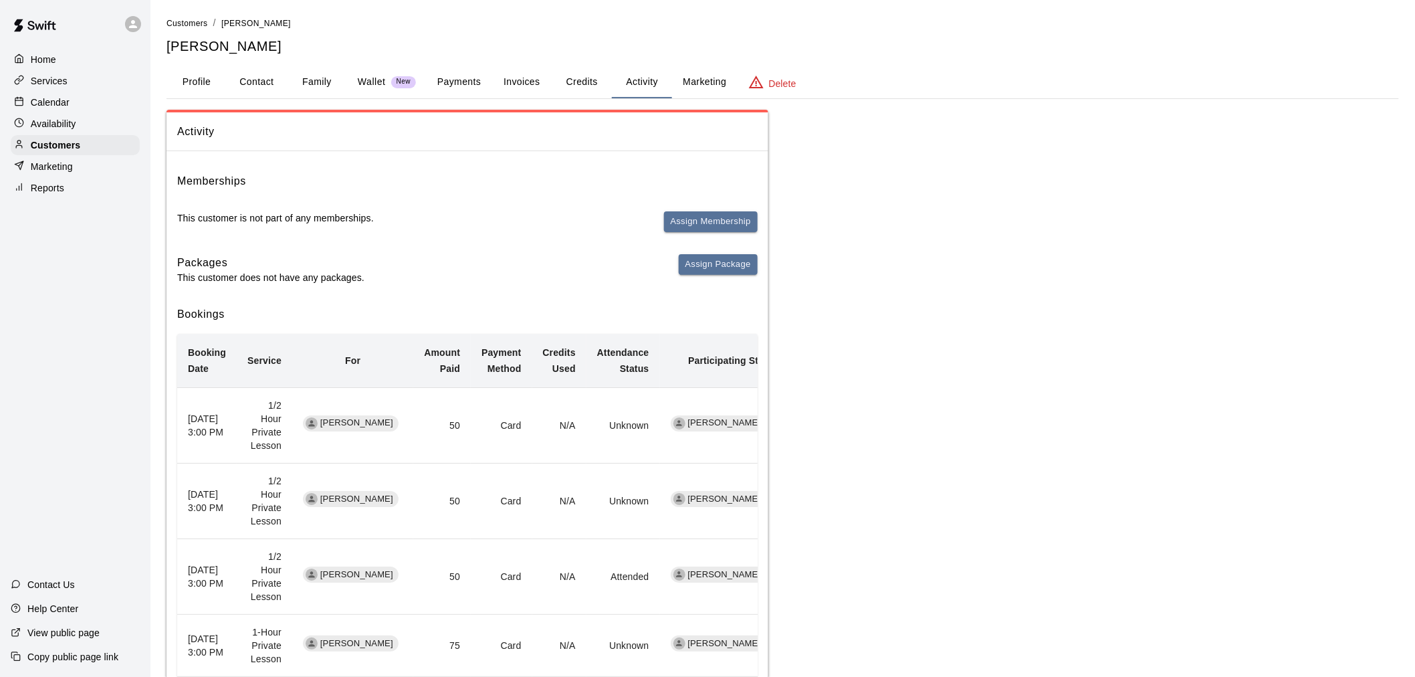
click at [475, 86] on button "Payments" at bounding box center [459, 82] width 65 height 32
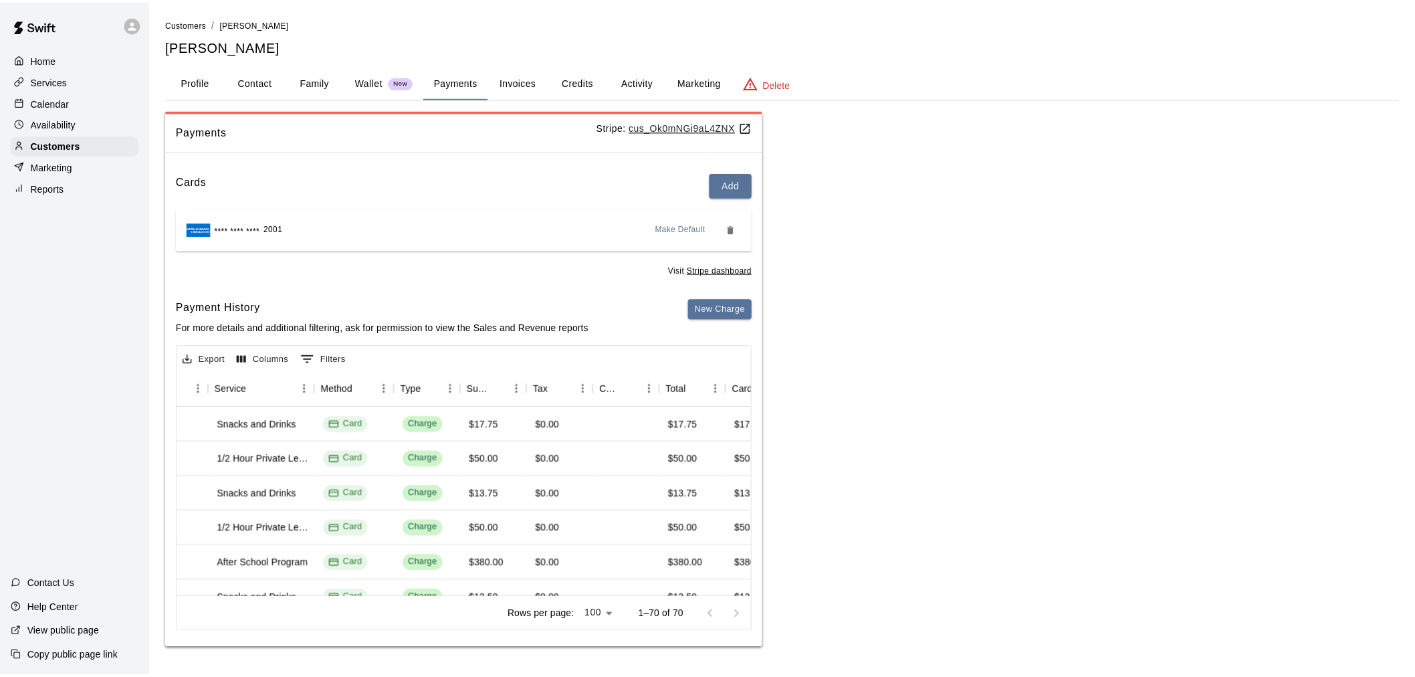
scroll to position [0, 272]
click at [81, 111] on div "Calendar" at bounding box center [75, 102] width 129 height 20
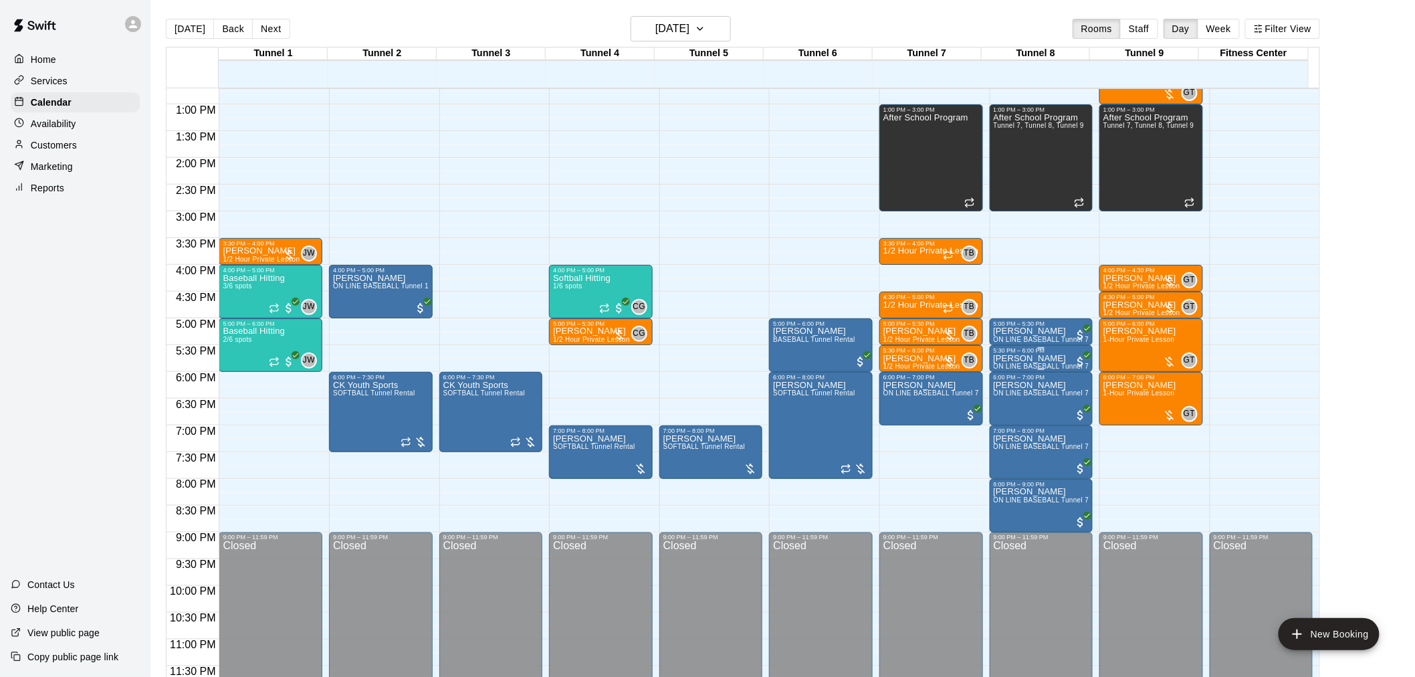
scroll to position [532, 0]
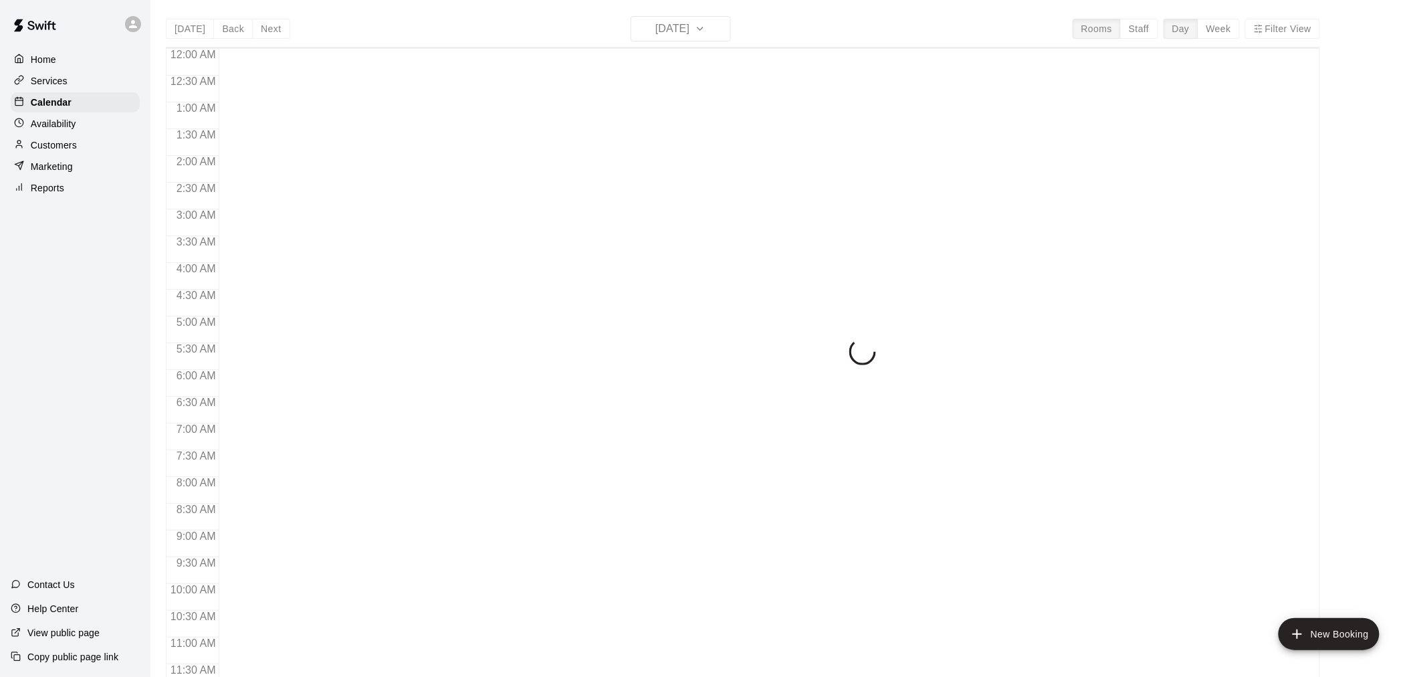
scroll to position [602, 0]
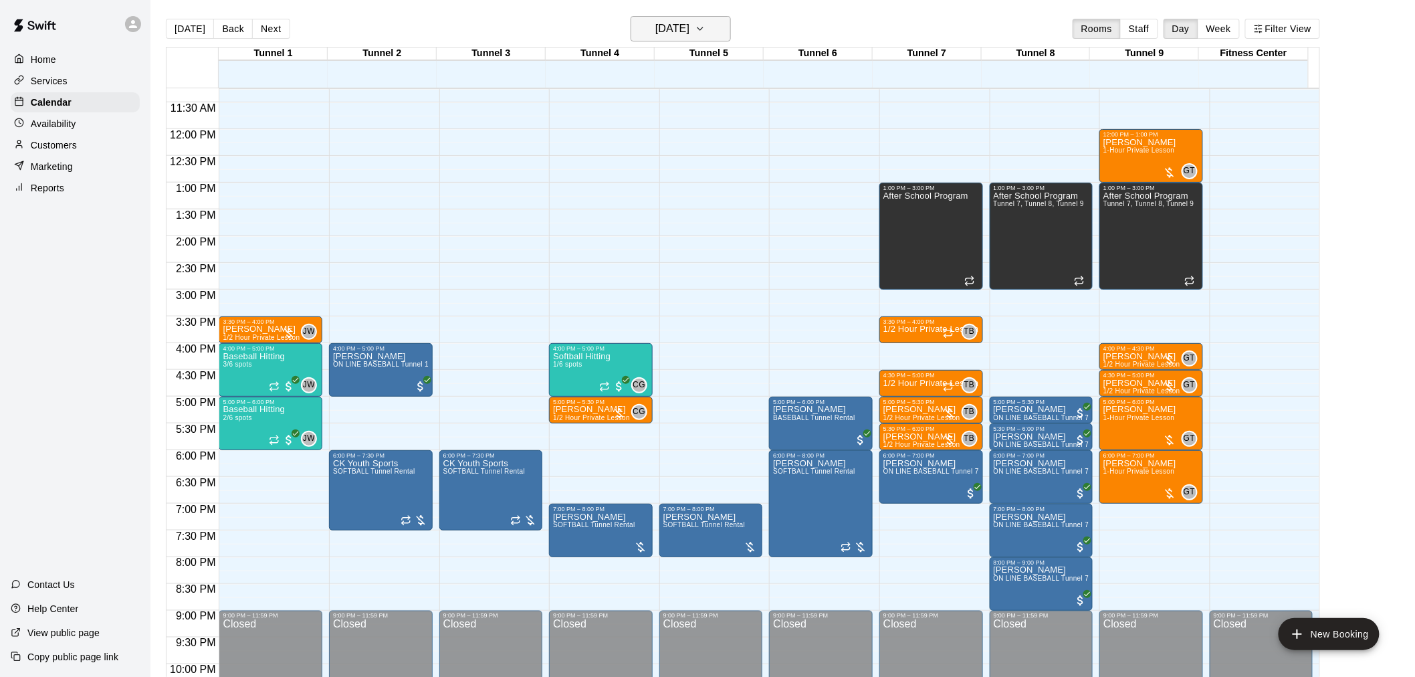
click at [689, 34] on h6 "[DATE]" at bounding box center [672, 28] width 34 height 19
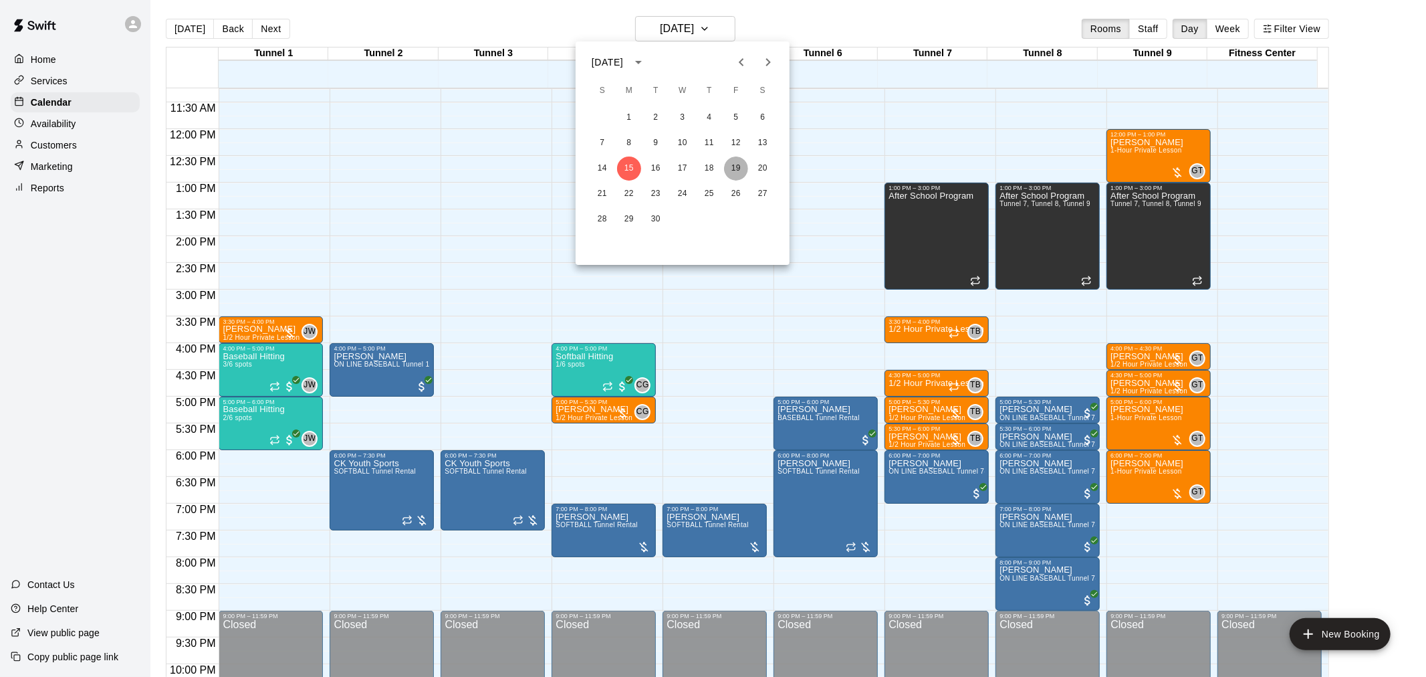
click at [739, 171] on button "19" at bounding box center [736, 168] width 24 height 24
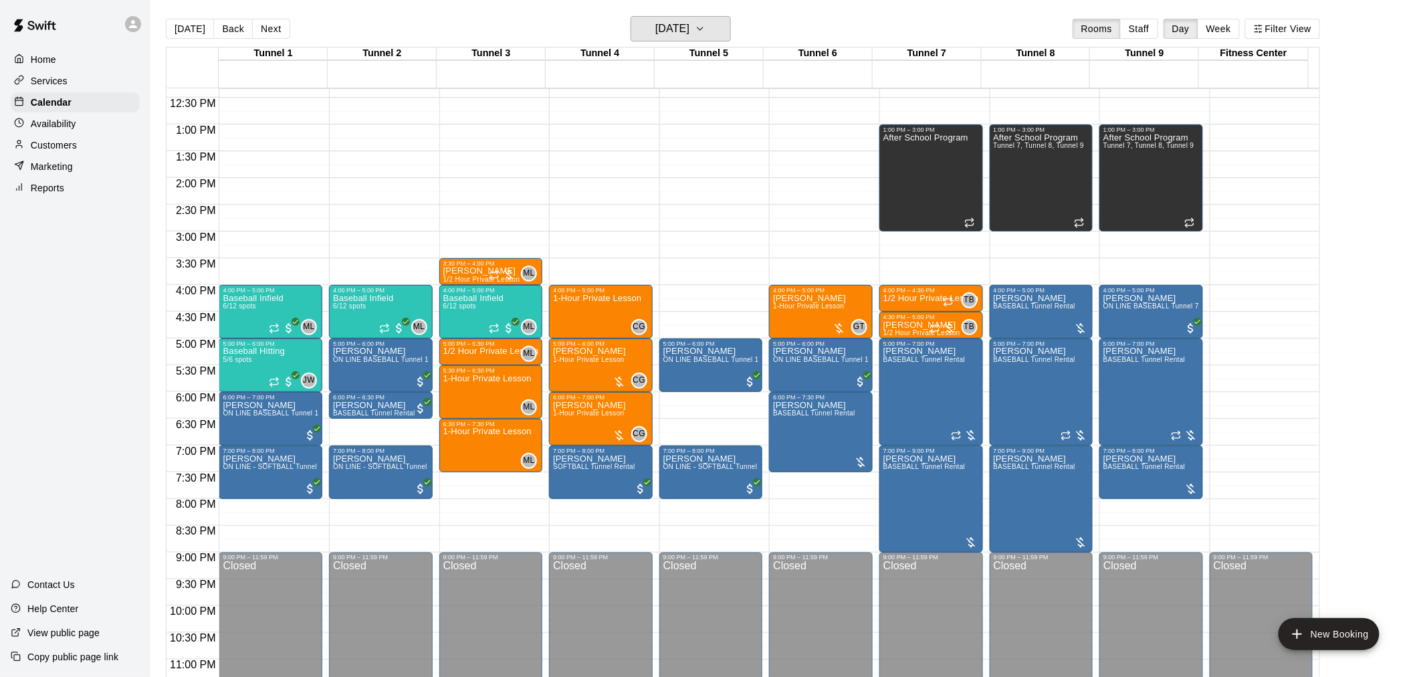
scroll to position [676, 0]
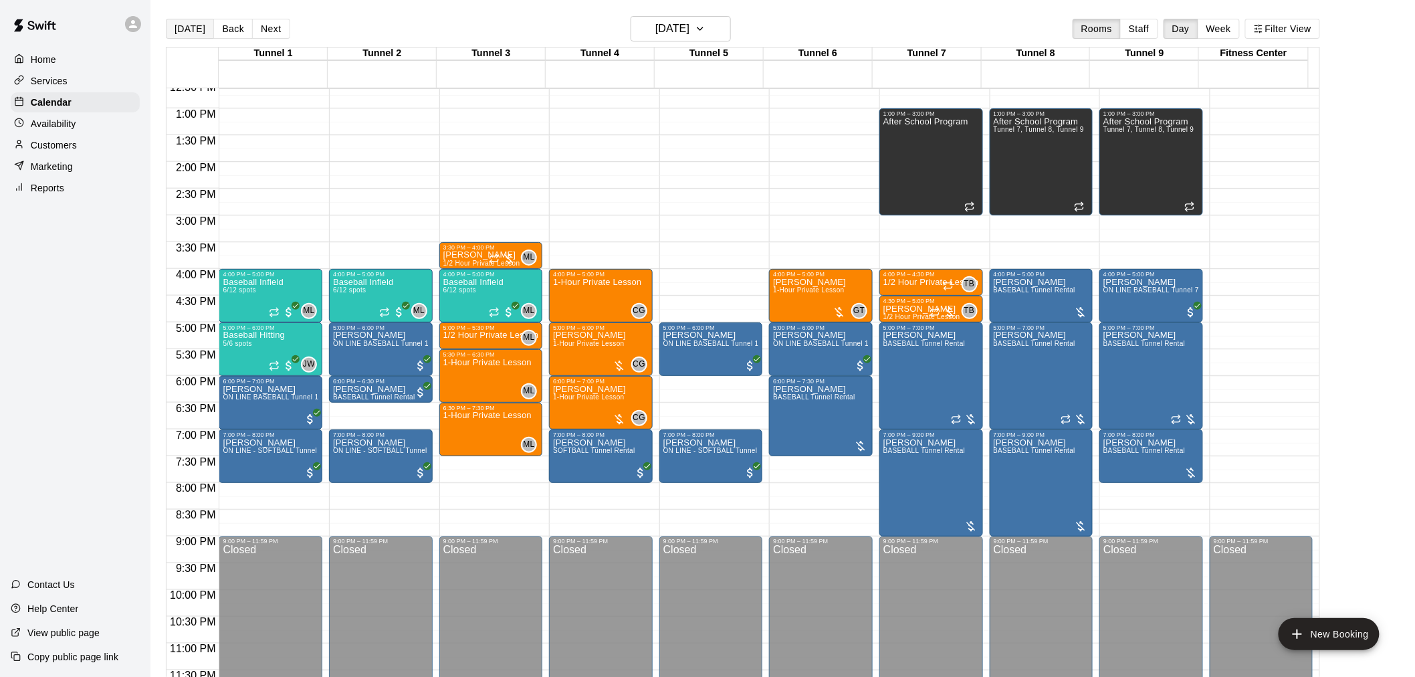
click at [194, 33] on button "[DATE]" at bounding box center [190, 29] width 48 height 20
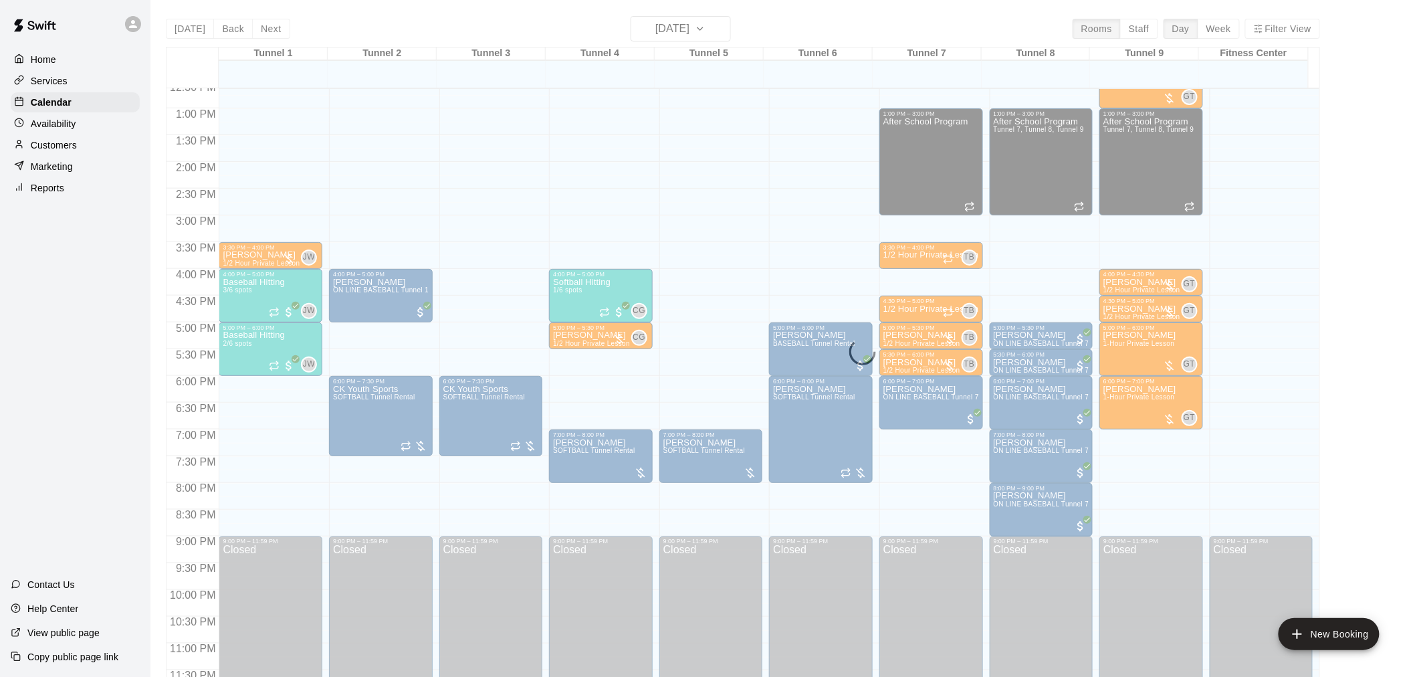
click at [269, 27] on div "Today Back Next Monday Sep 15 Rooms Staff Day Week Filter View Tunnel 1 15 Mon …" at bounding box center [743, 354] width 1154 height 677
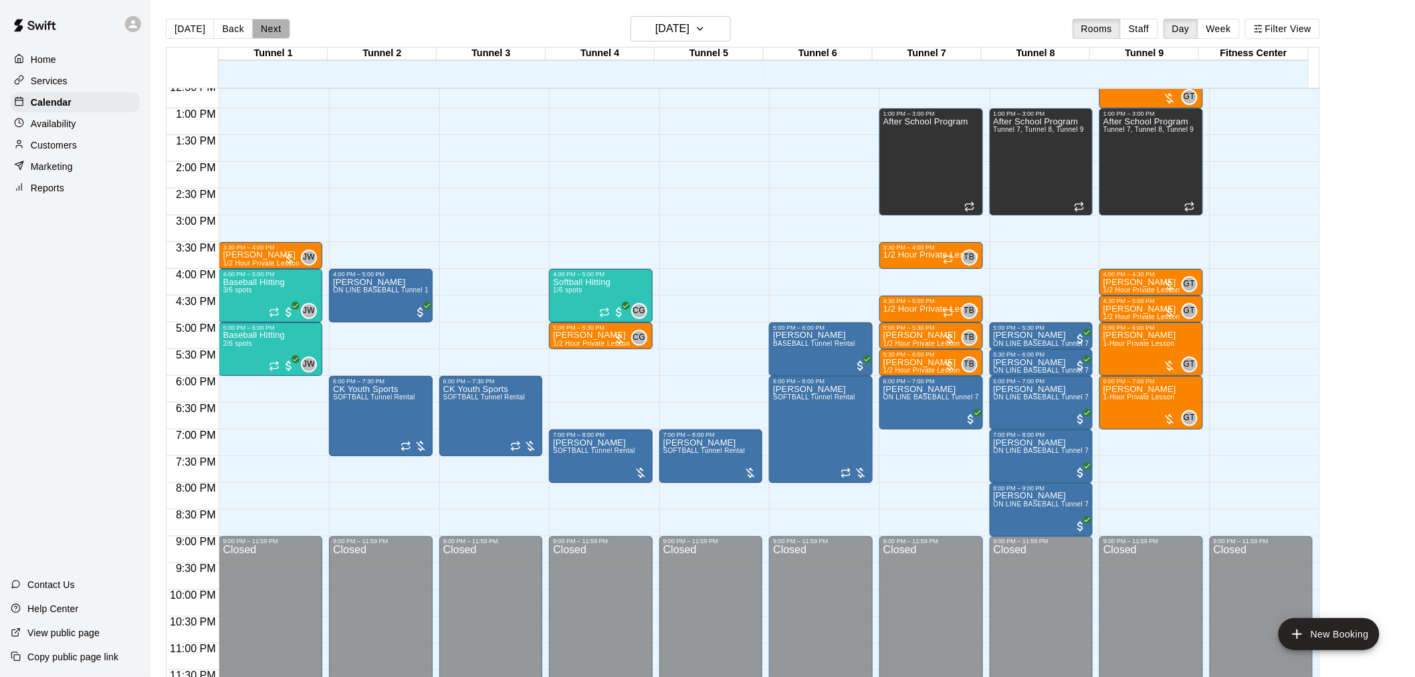
click at [269, 27] on button "Next" at bounding box center [270, 29] width 37 height 20
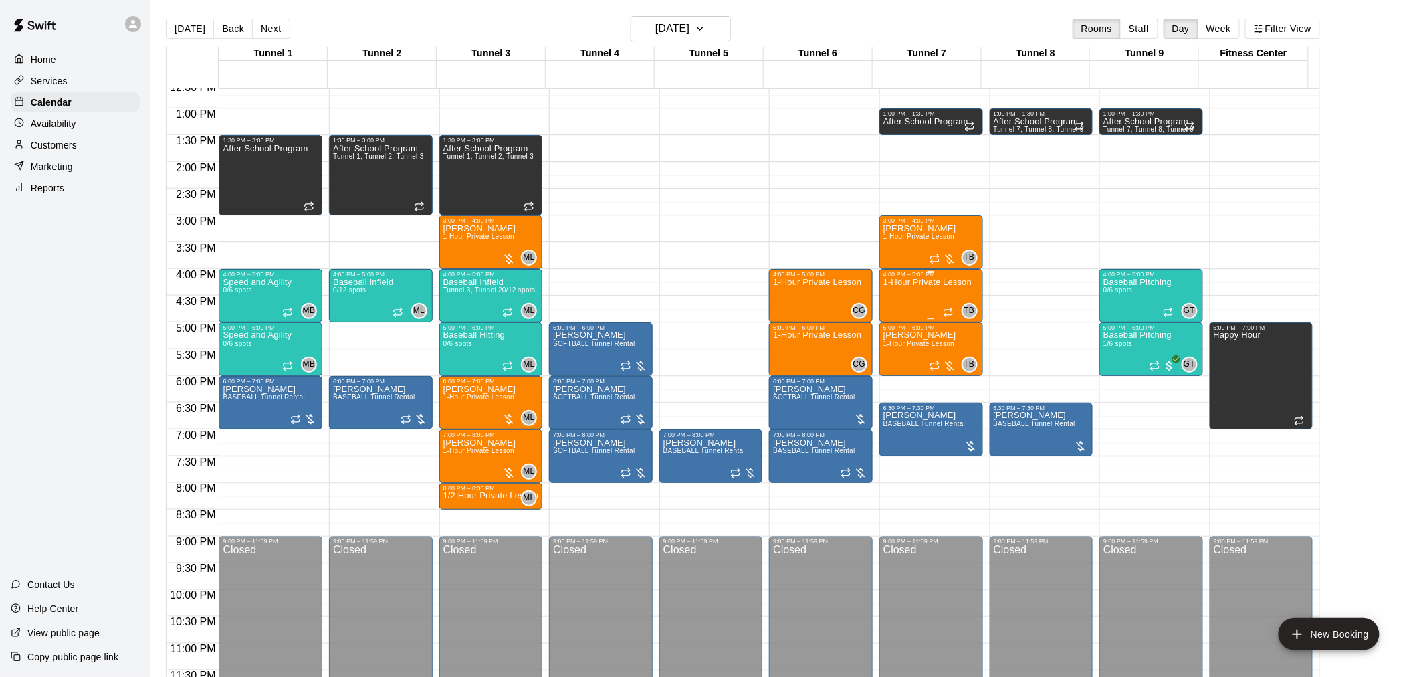
click at [888, 300] on div "1-Hour Private Lesson" at bounding box center [927, 616] width 88 height 677
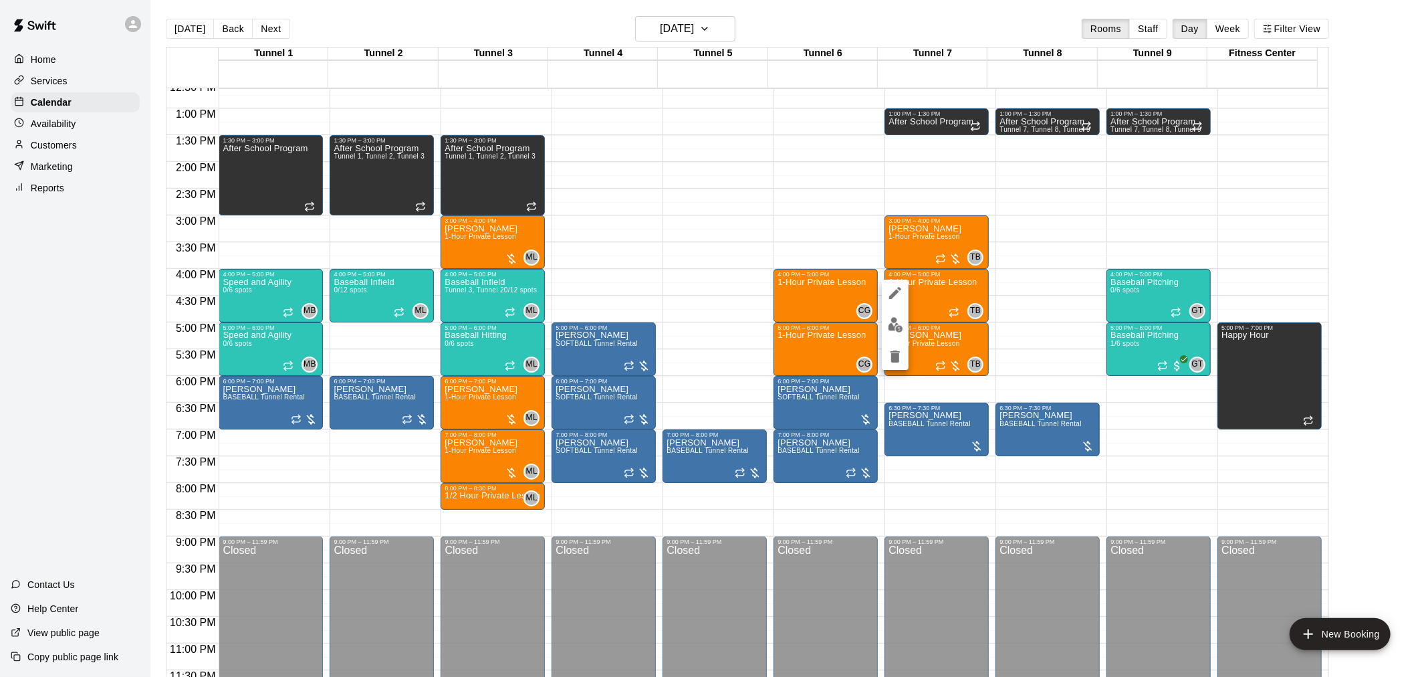
click at [891, 331] on img "edit" at bounding box center [895, 324] width 15 height 15
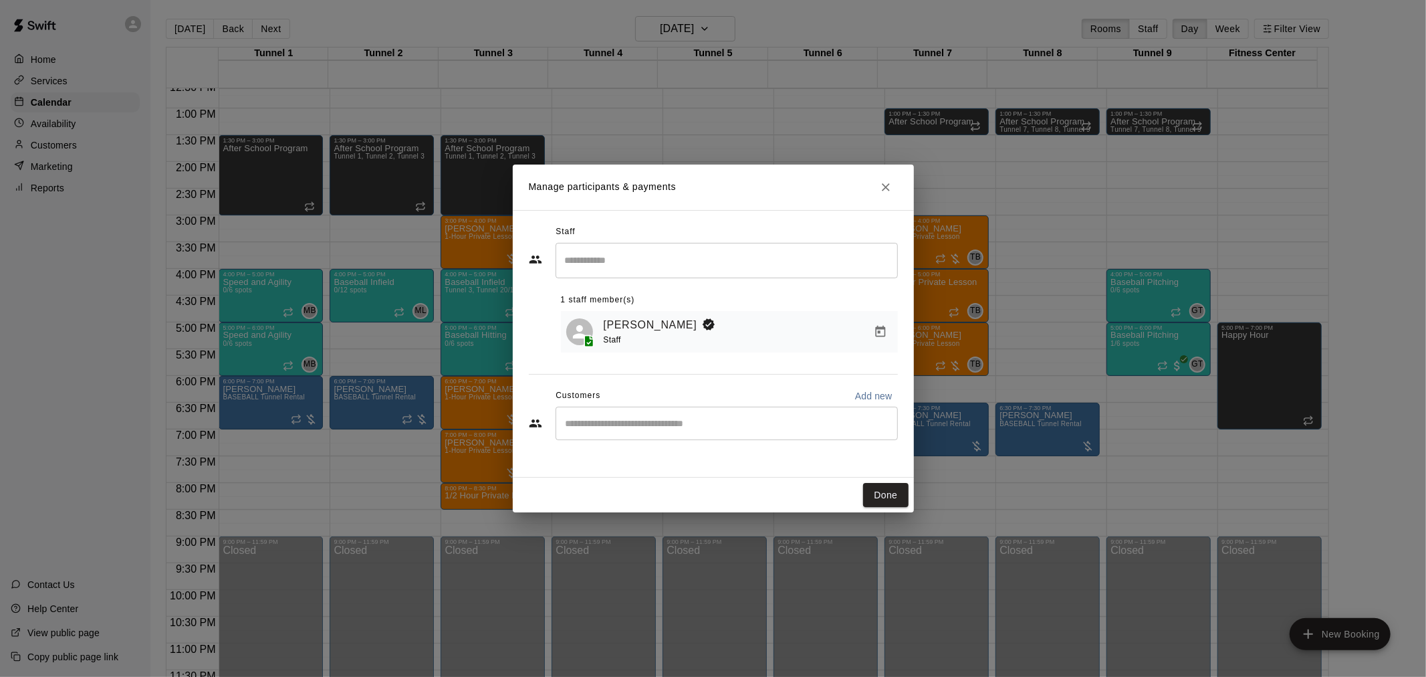
click at [637, 427] on input "Start typing to search customers..." at bounding box center [727, 423] width 330 height 13
type input "*******"
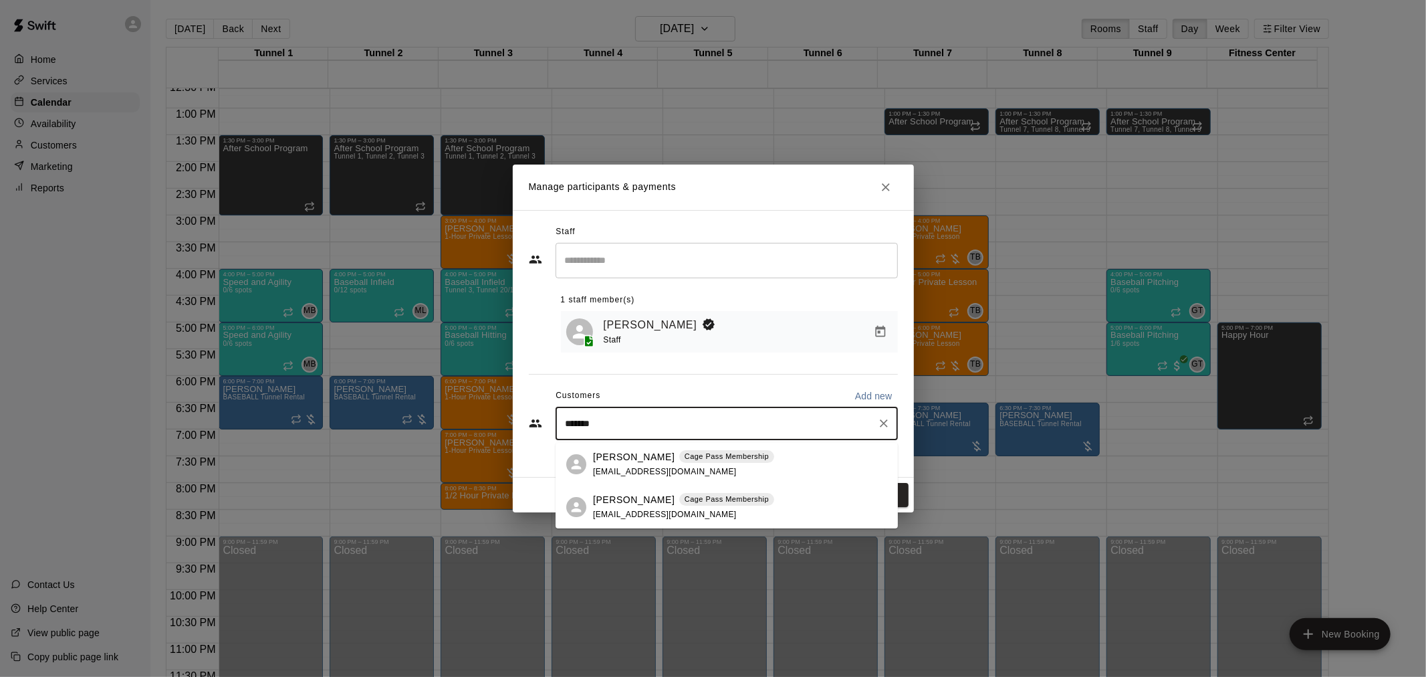
click at [634, 451] on p "Robert Van Dahm" at bounding box center [634, 457] width 82 height 14
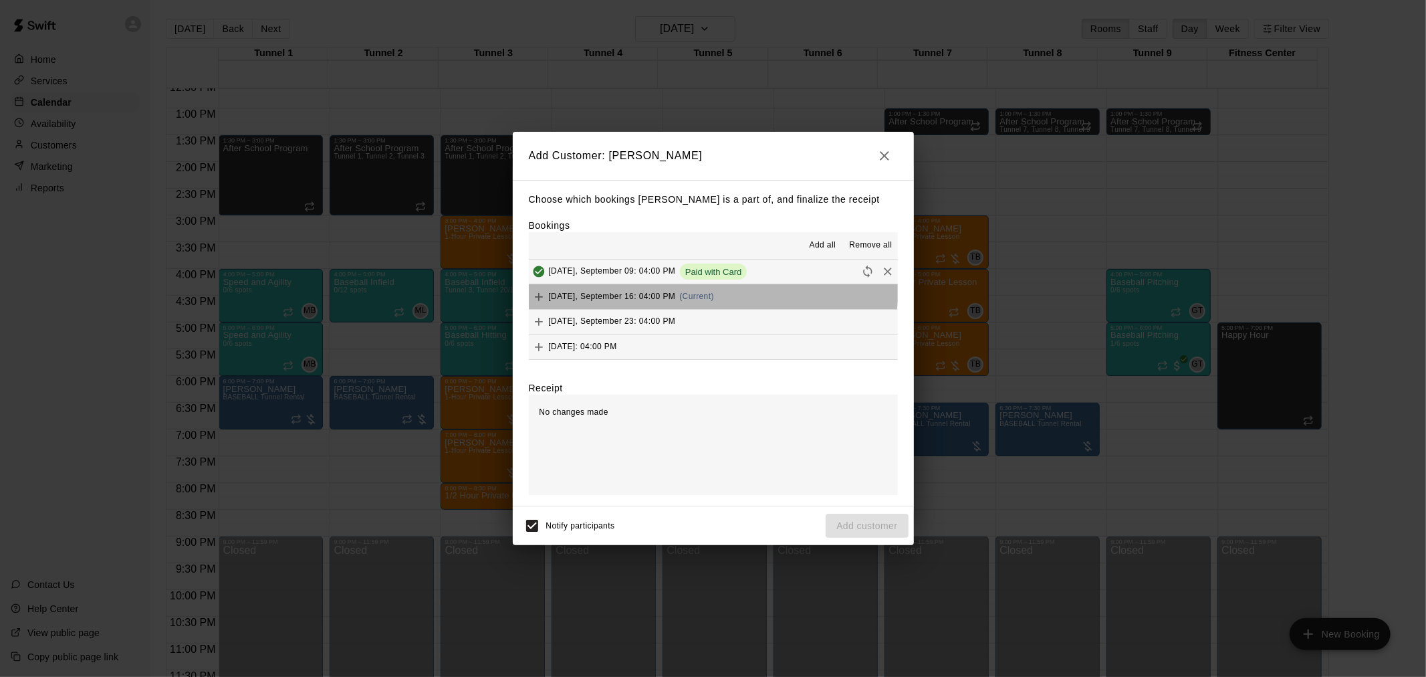
click at [713, 288] on div "Tuesday, September 16: 04:00 PM (Current)" at bounding box center [621, 297] width 185 height 20
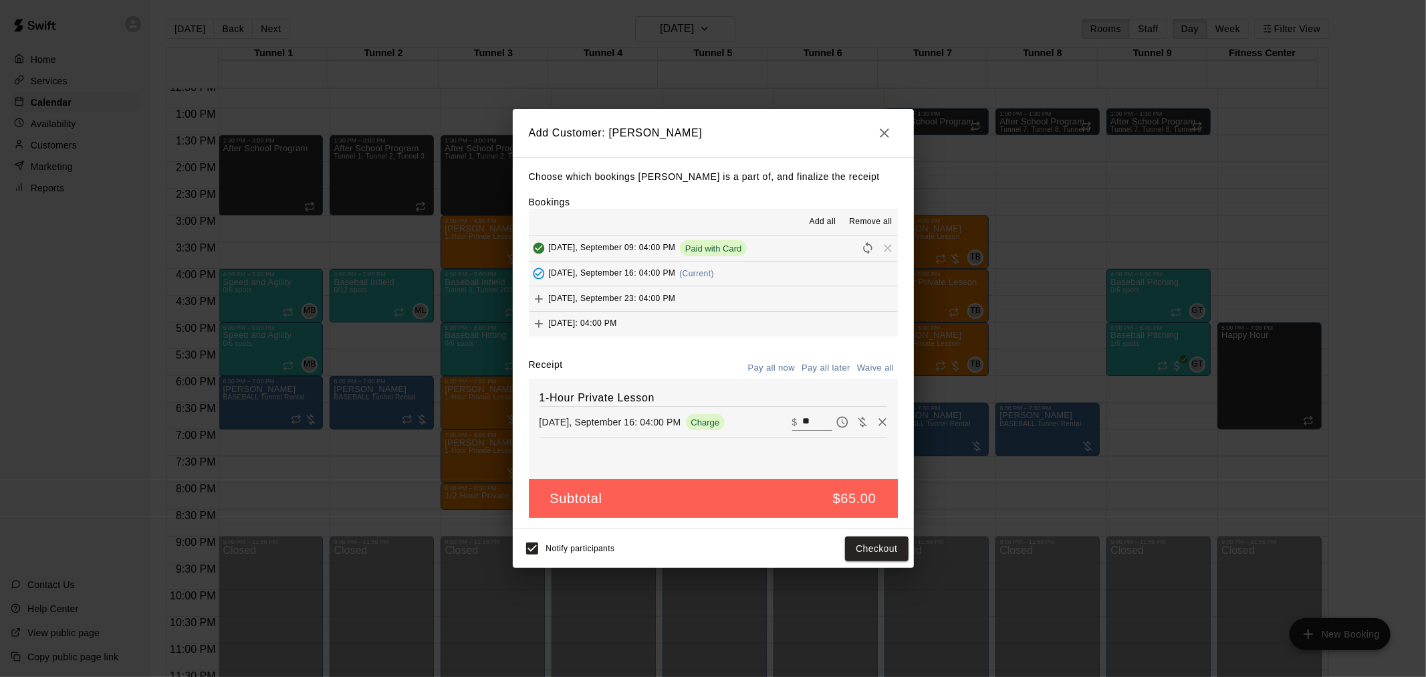
click at [821, 376] on button "Pay all later" at bounding box center [826, 368] width 56 height 21
click at [874, 550] on button "Add customer" at bounding box center [867, 548] width 82 height 25
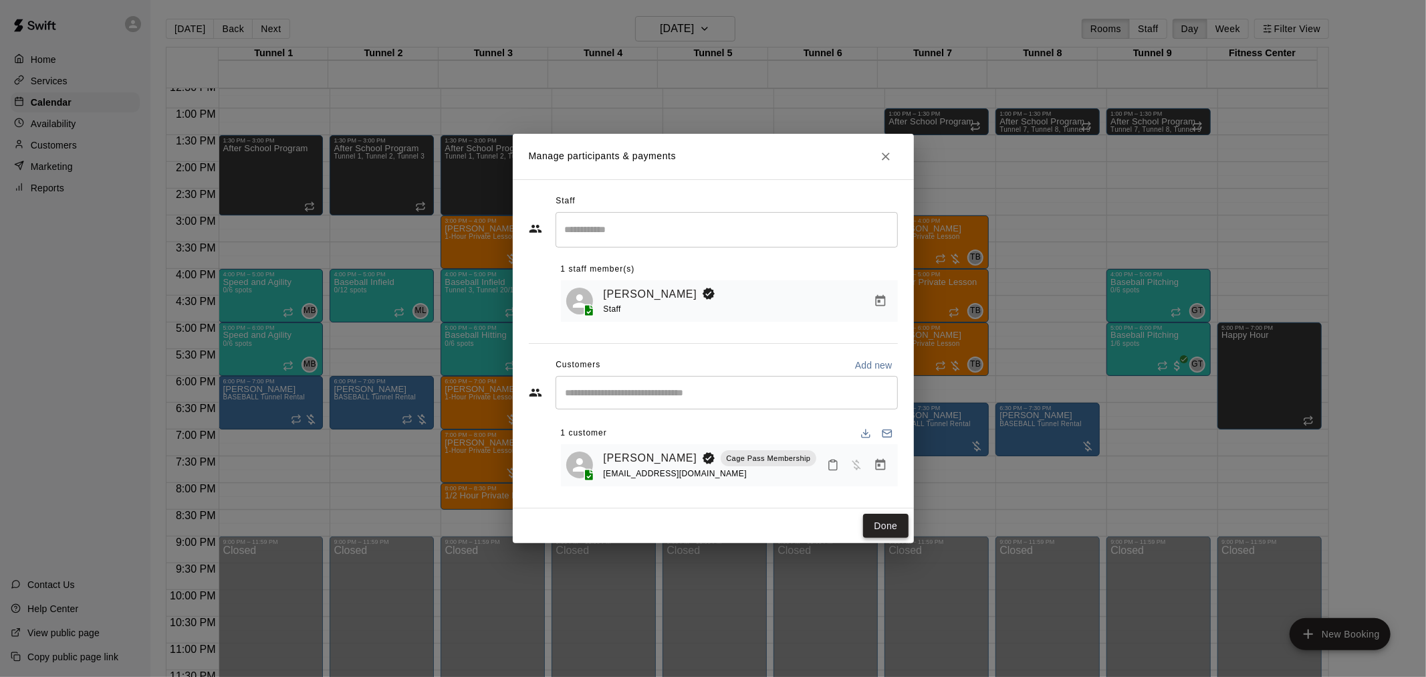
click at [879, 520] on button "Done" at bounding box center [885, 526] width 45 height 25
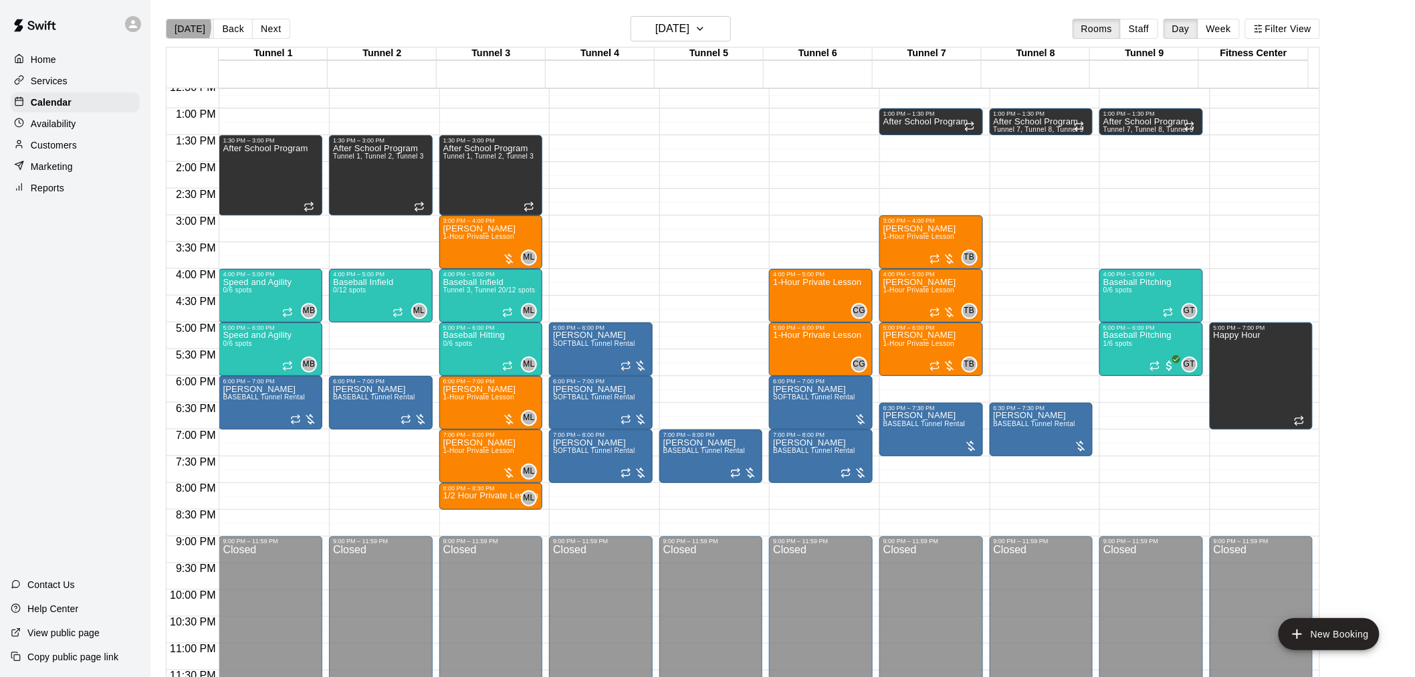
click at [177, 27] on button "[DATE]" at bounding box center [190, 29] width 48 height 20
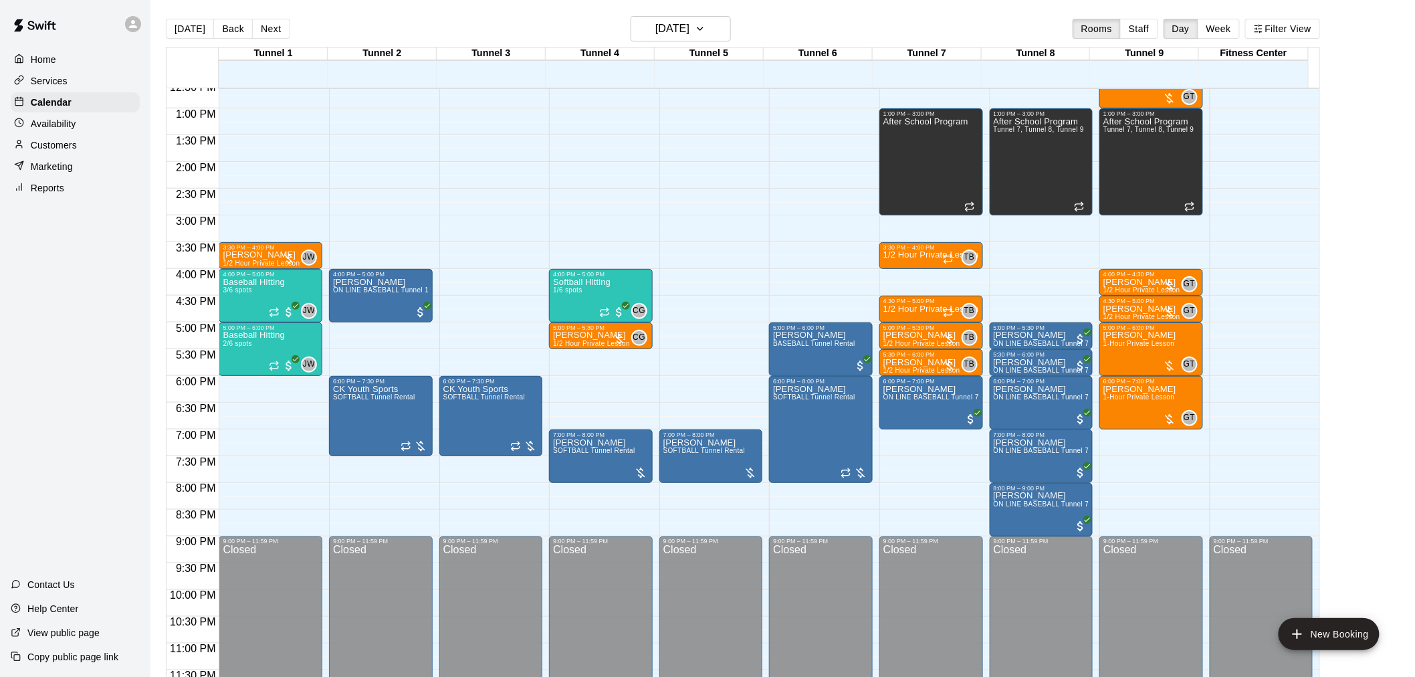
click at [235, 32] on button "Back" at bounding box center [232, 29] width 39 height 20
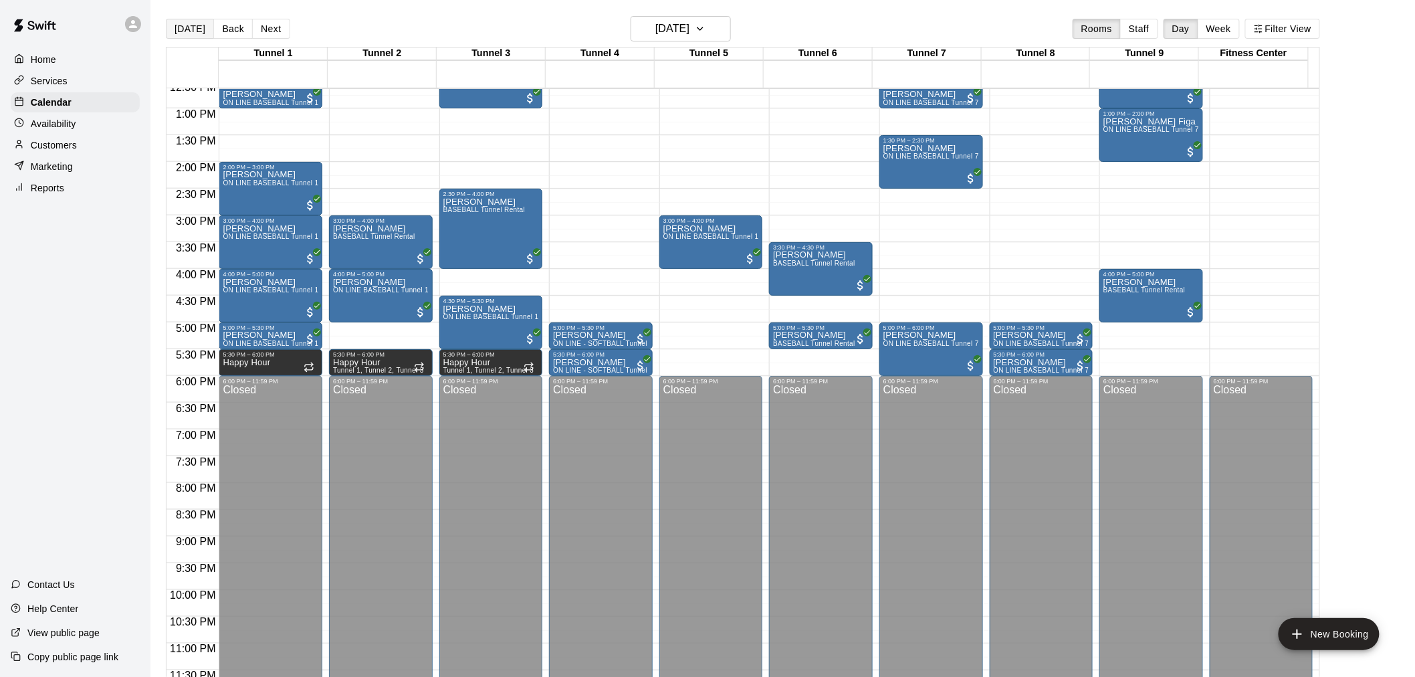
click at [181, 22] on button "[DATE]" at bounding box center [190, 29] width 48 height 20
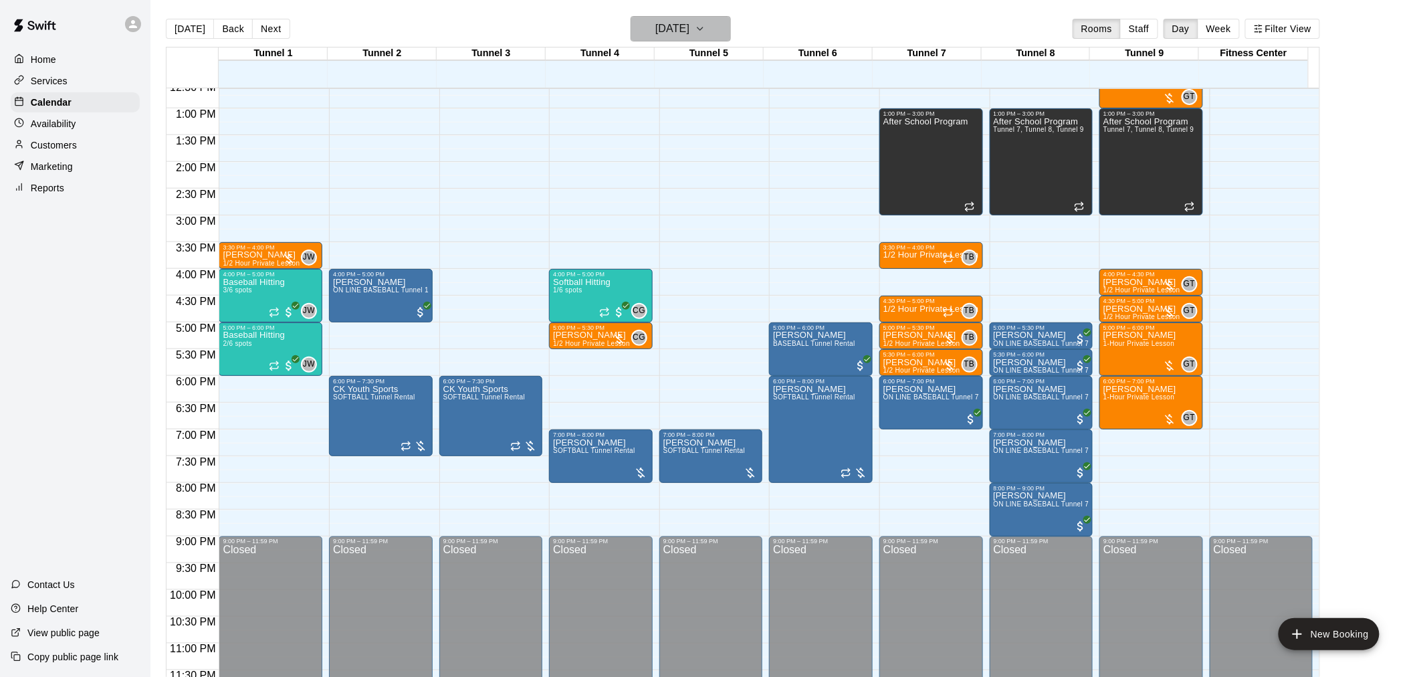
click at [677, 29] on h6 "[DATE]" at bounding box center [672, 28] width 34 height 19
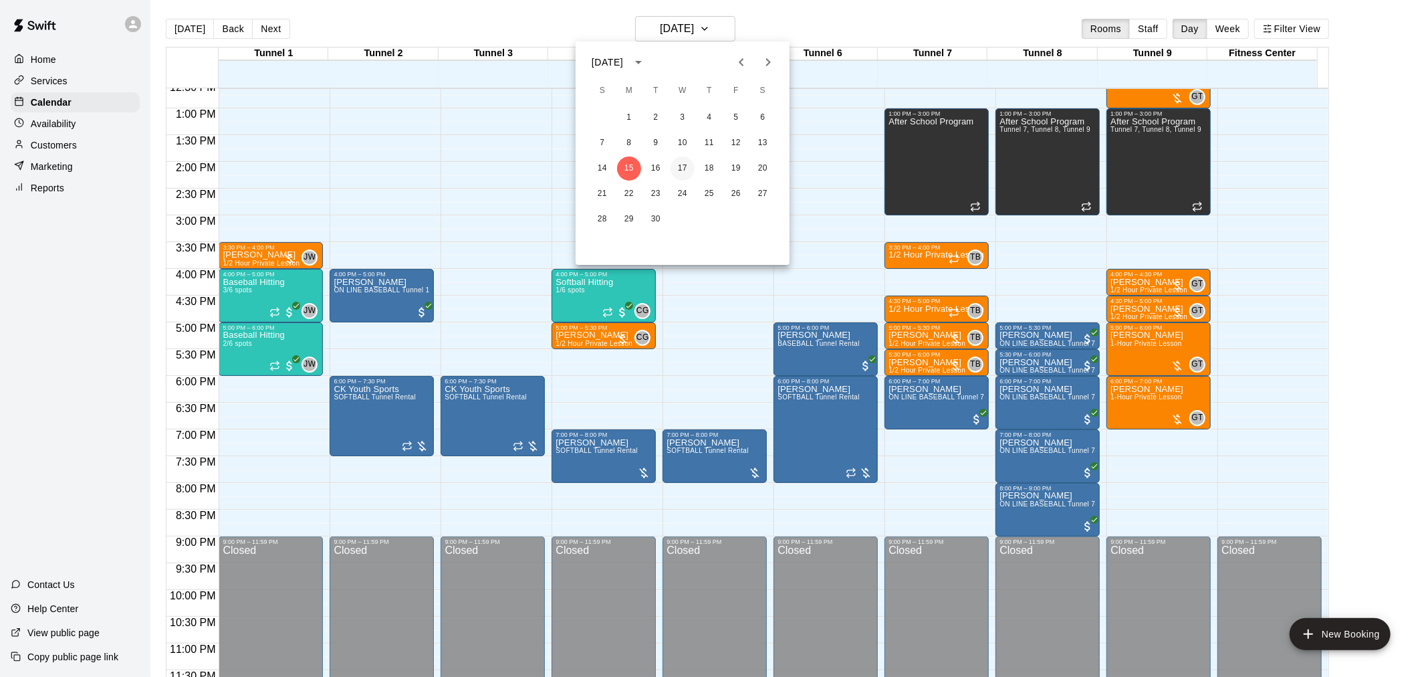
click at [683, 175] on button "17" at bounding box center [683, 168] width 24 height 24
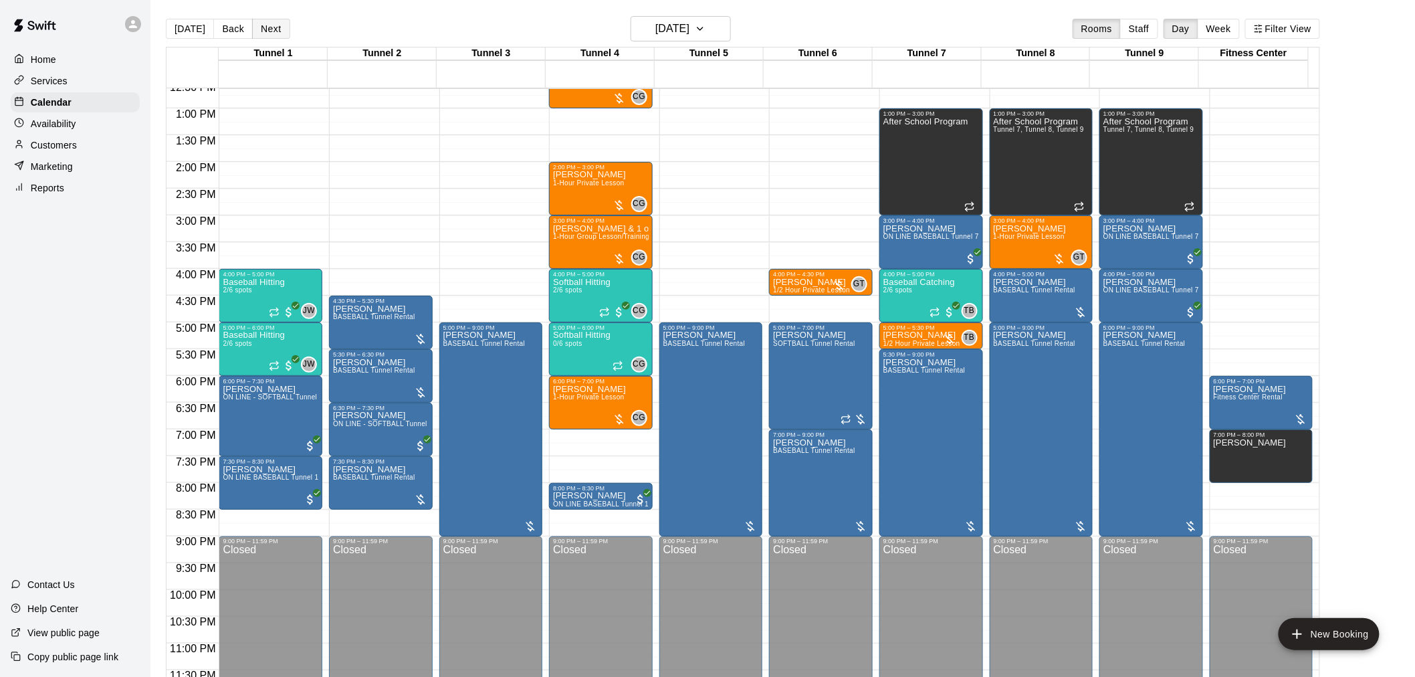
click at [265, 22] on button "Next" at bounding box center [270, 29] width 37 height 20
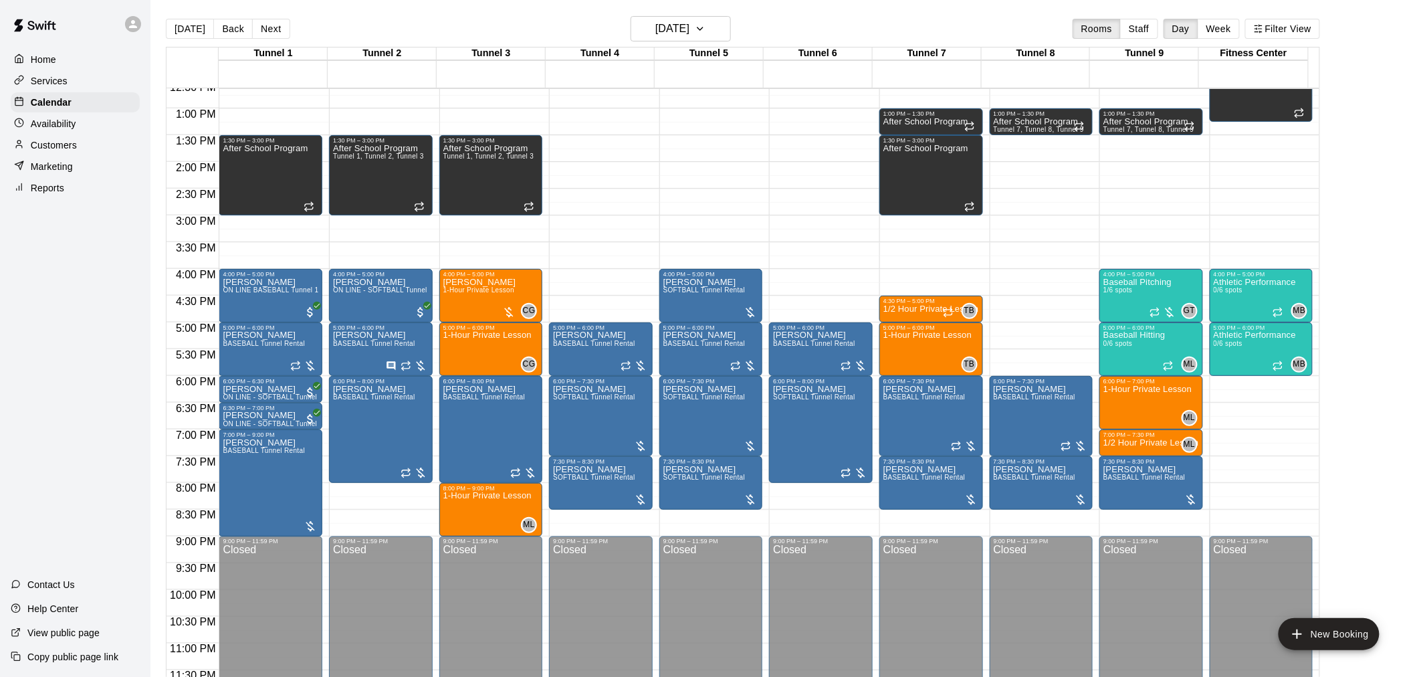
click at [245, 17] on div "Today Back Next Thursday Sep 18 Rooms Staff Day Week Filter View" at bounding box center [743, 31] width 1154 height 31
click at [661, 29] on h6 "Thursday Sep 18" at bounding box center [672, 28] width 34 height 19
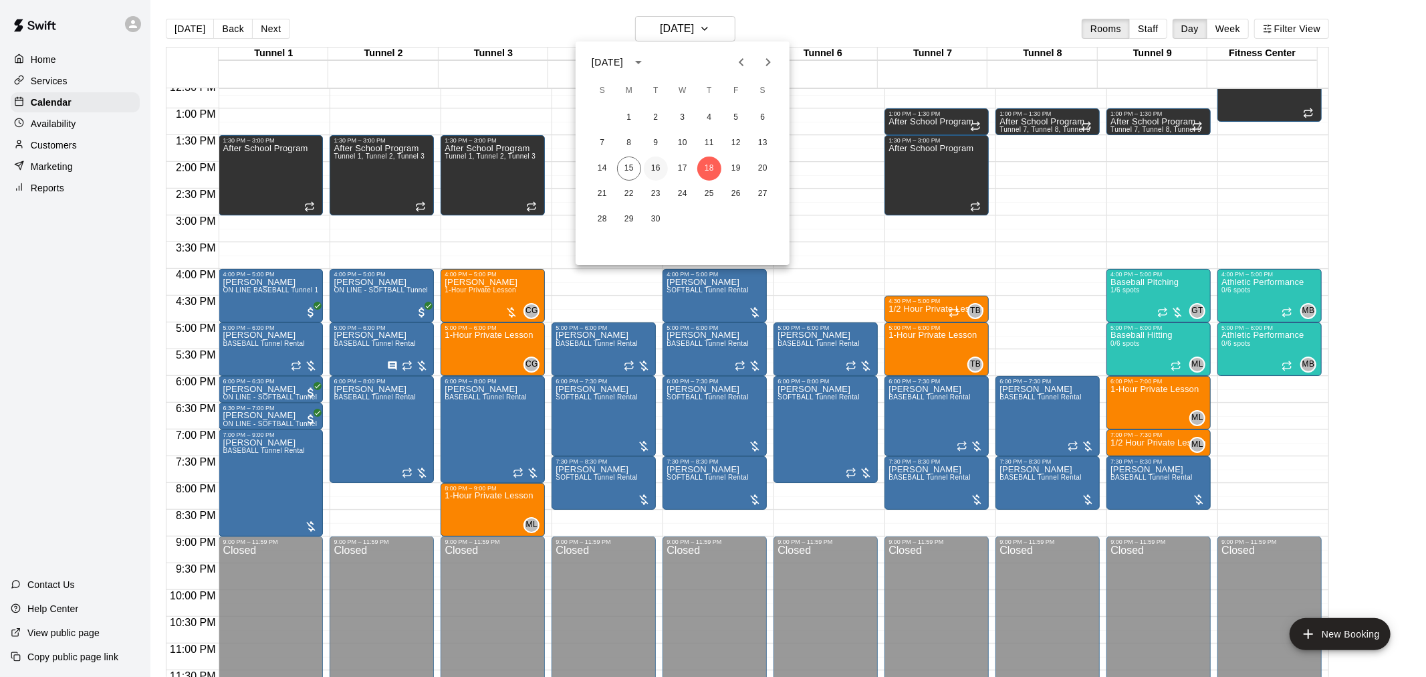
click at [658, 171] on button "16" at bounding box center [656, 168] width 24 height 24
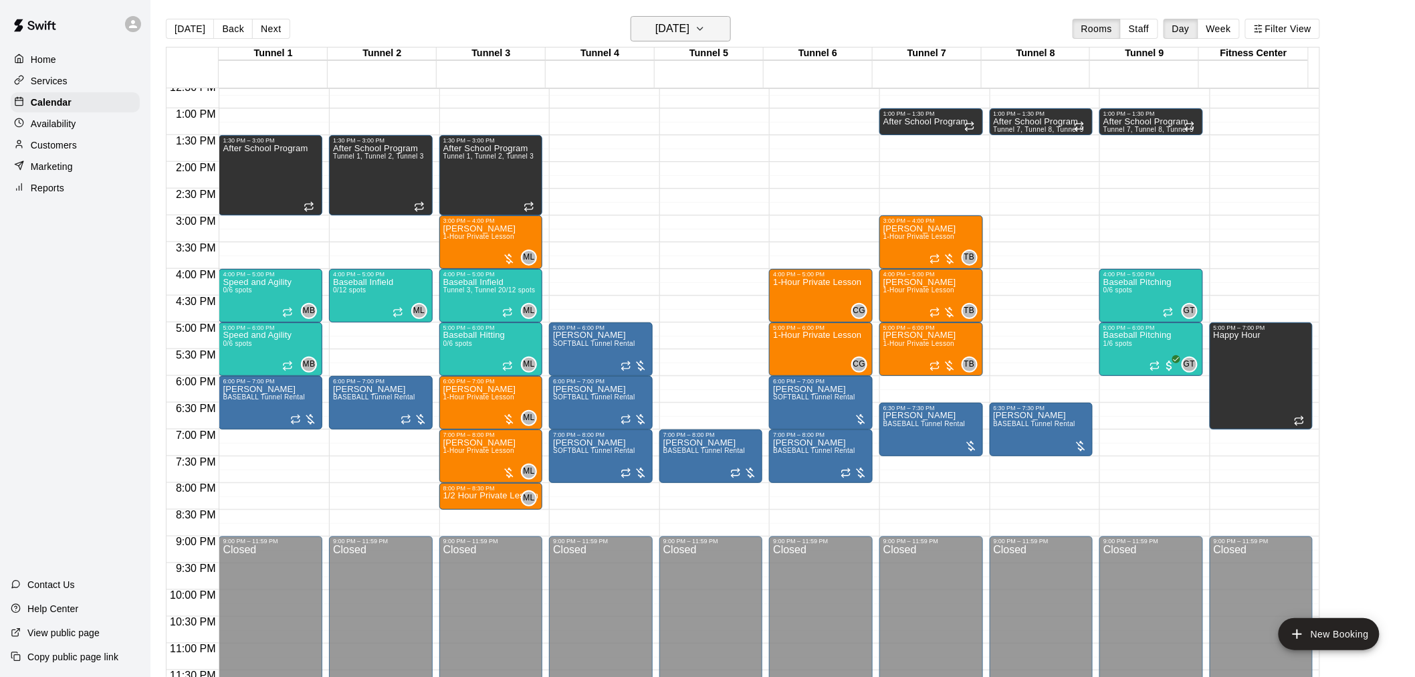
click at [671, 29] on h6 "[DATE]" at bounding box center [672, 28] width 34 height 19
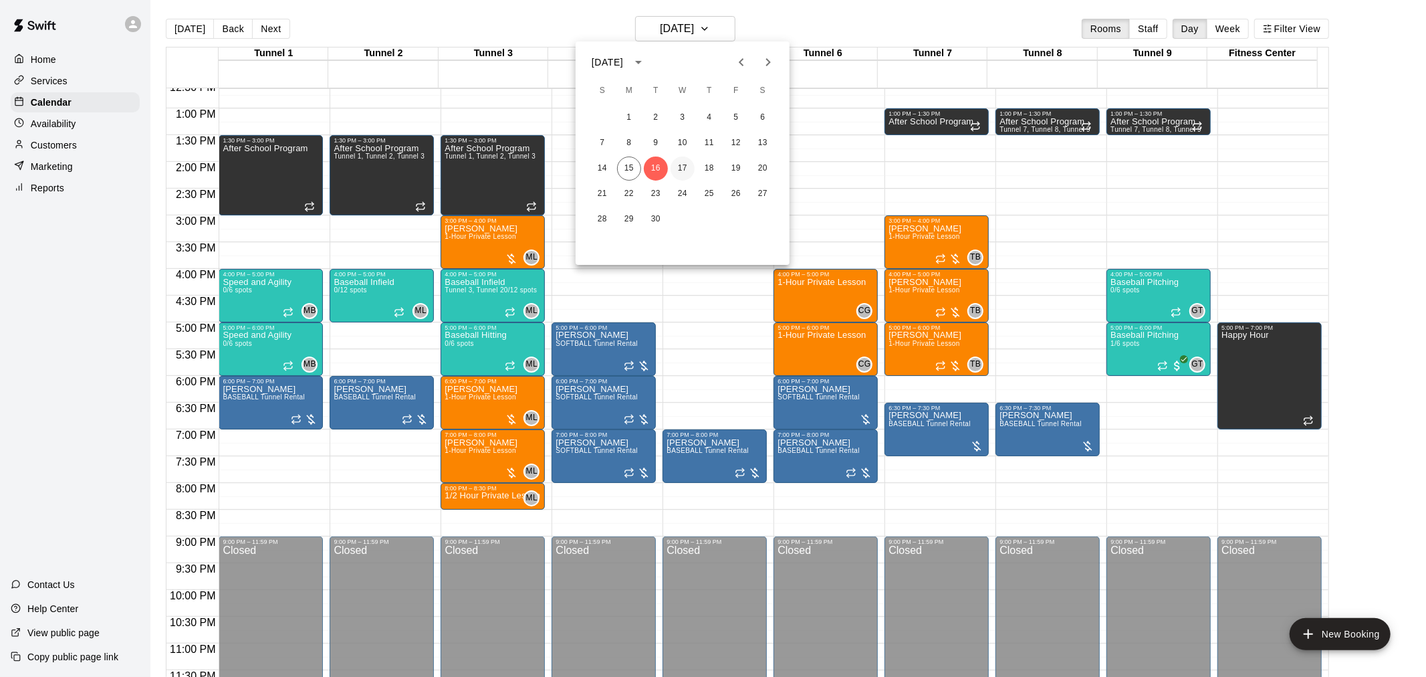
click at [683, 166] on button "17" at bounding box center [683, 168] width 24 height 24
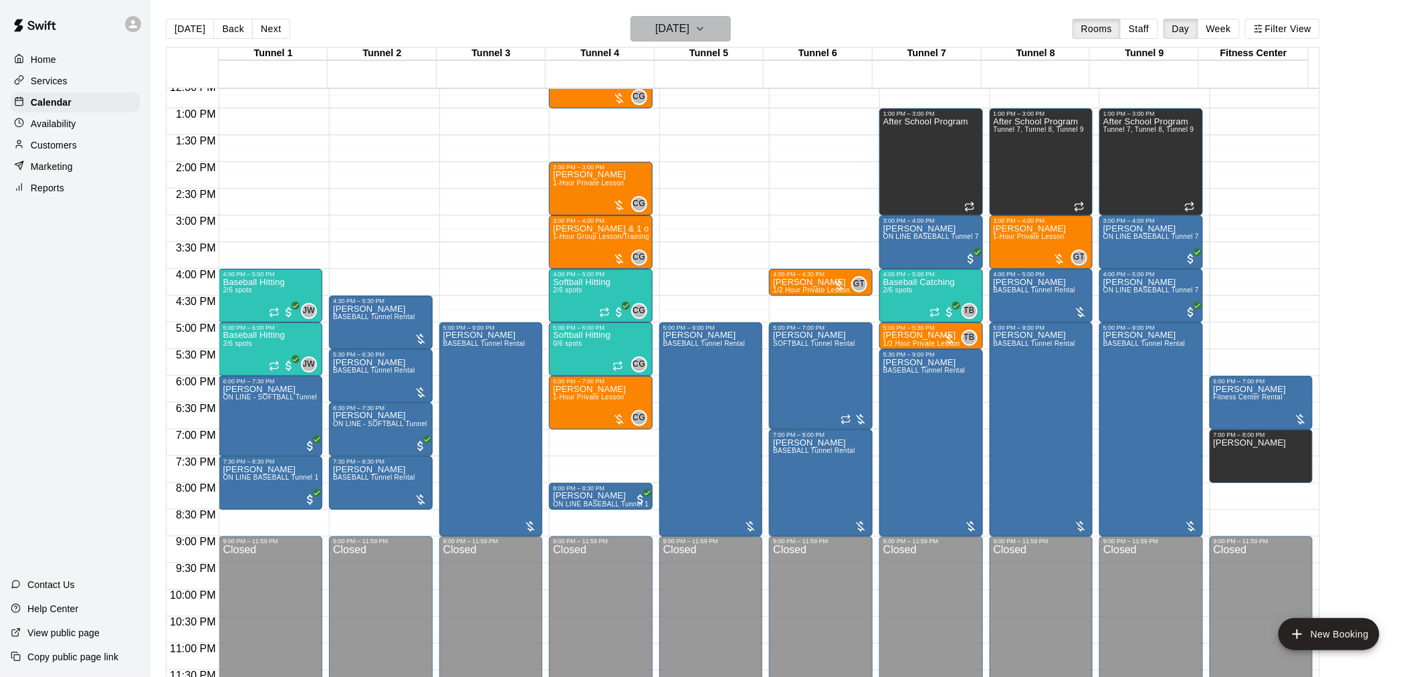
click at [716, 39] on button "Wednesday Sep 17" at bounding box center [681, 28] width 100 height 25
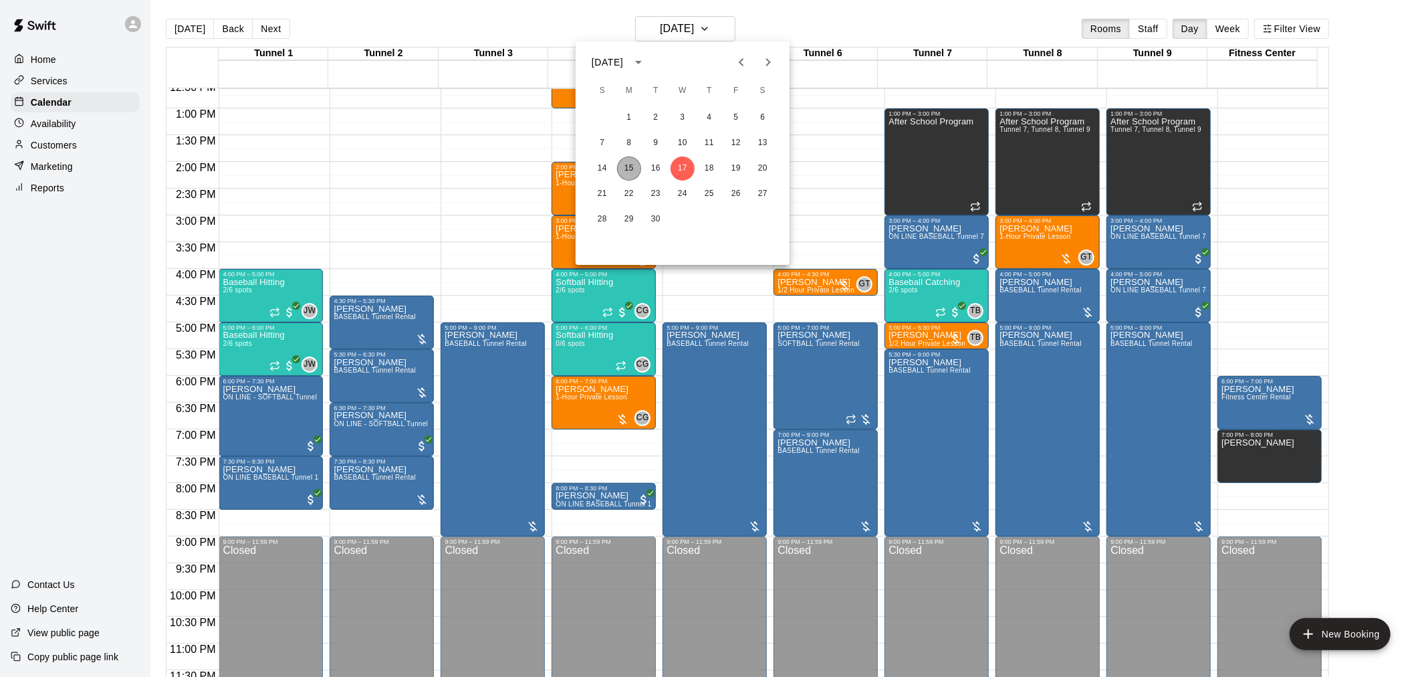
click at [633, 163] on button "15" at bounding box center [629, 168] width 24 height 24
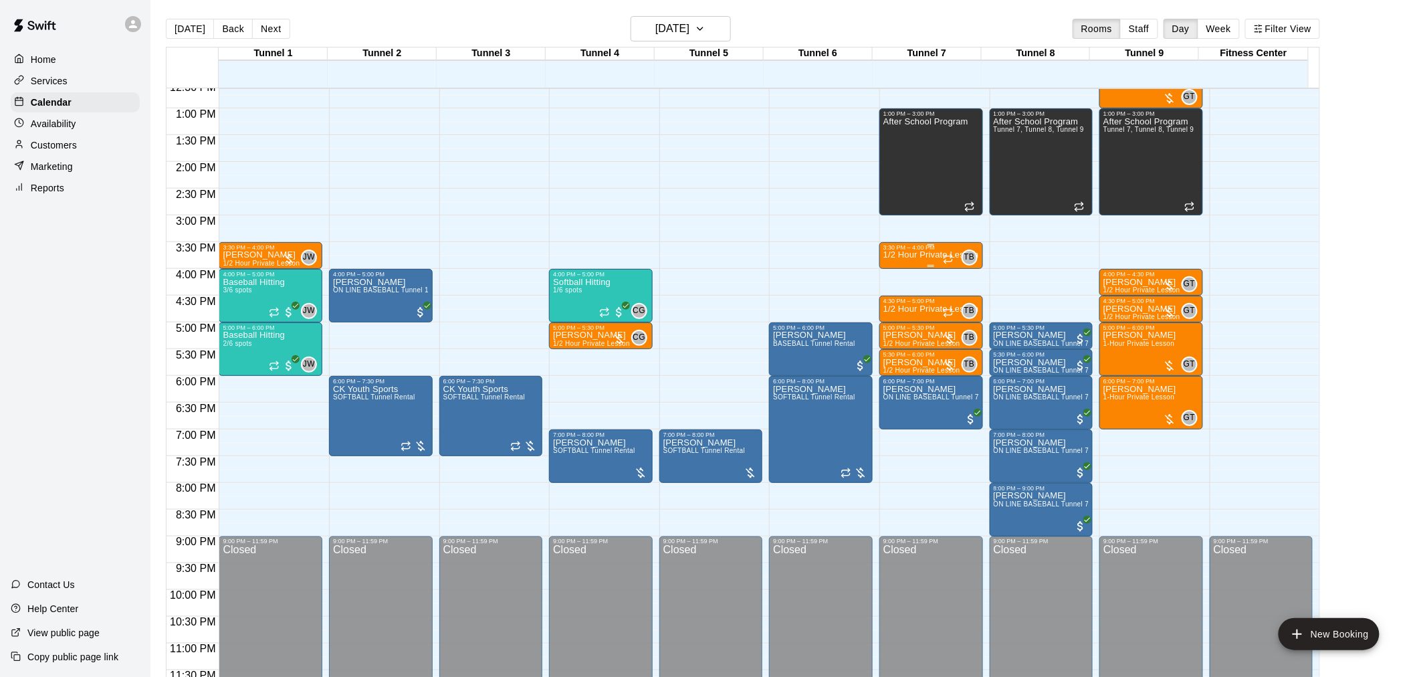
click at [901, 255] on p "1/2 Hour Private Lesson" at bounding box center [931, 255] width 96 height 0
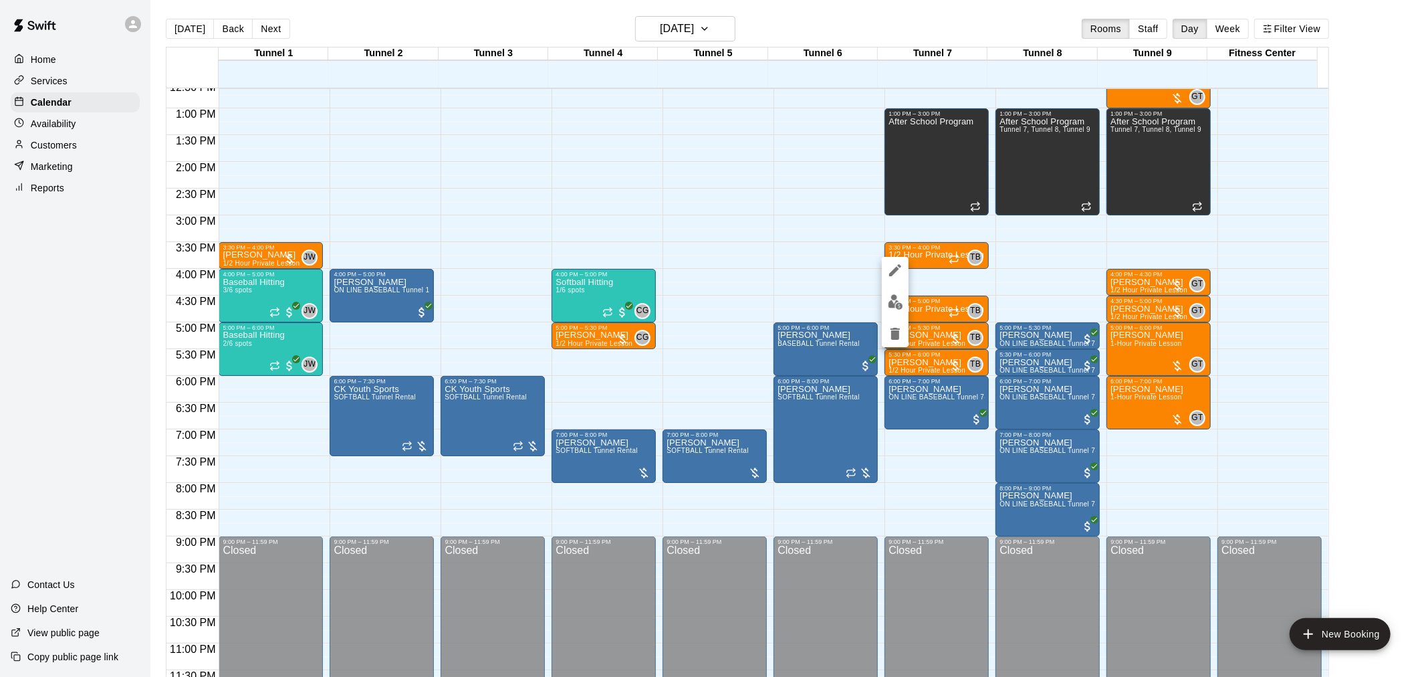
click at [924, 319] on div at bounding box center [713, 338] width 1426 height 677
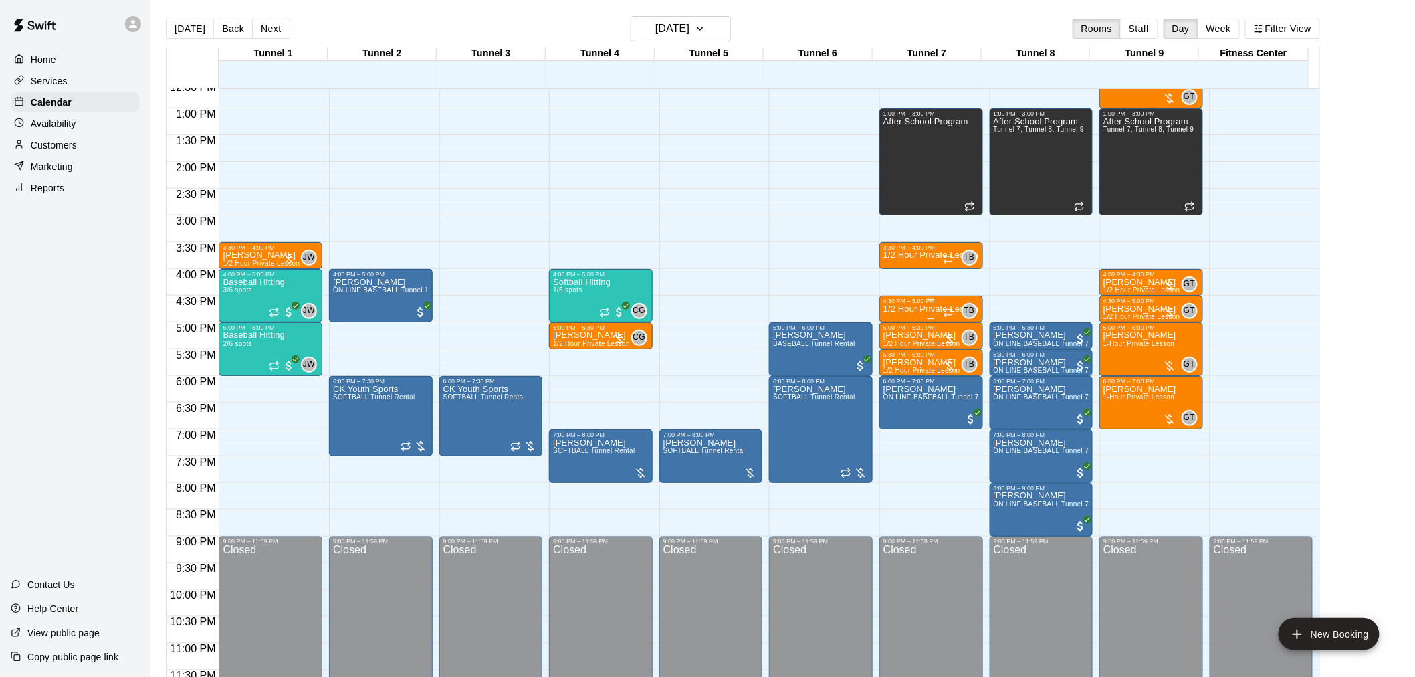
click at [920, 309] on p "1/2 Hour Private Lesson" at bounding box center [931, 309] width 96 height 0
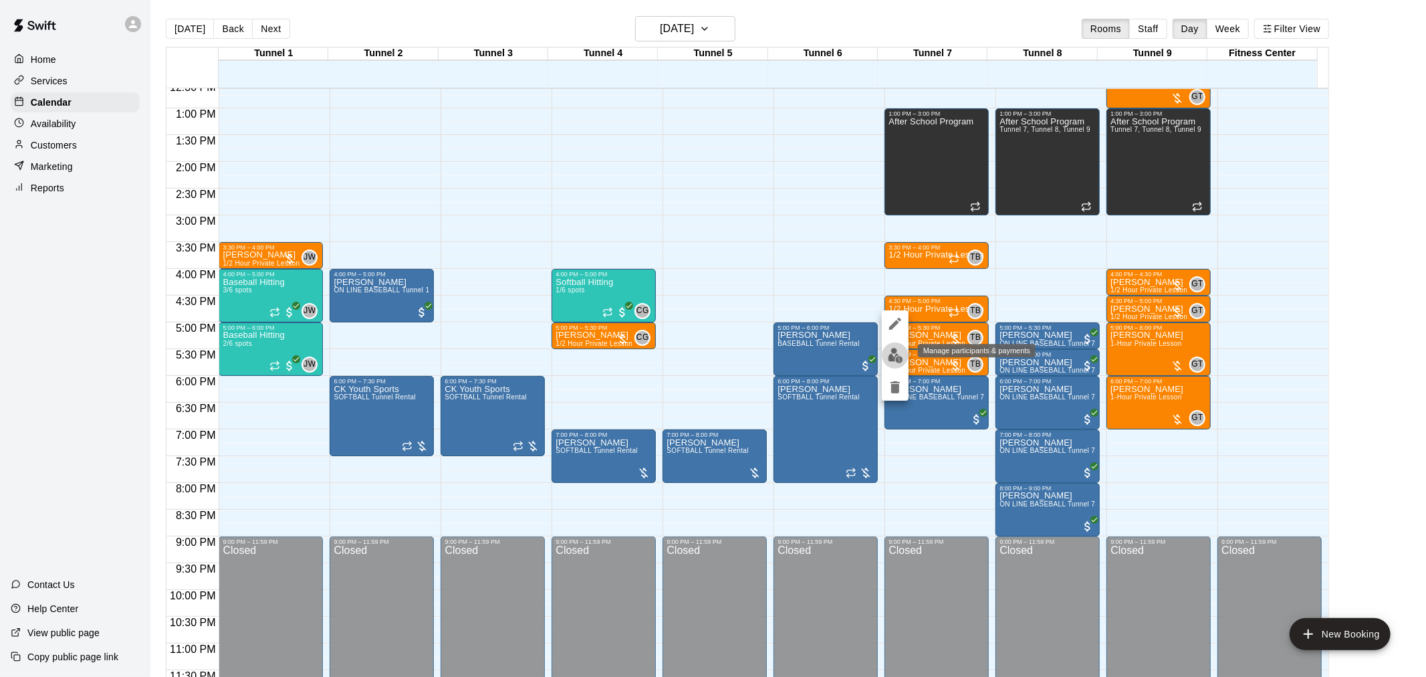
click at [888, 357] on img "edit" at bounding box center [895, 355] width 15 height 15
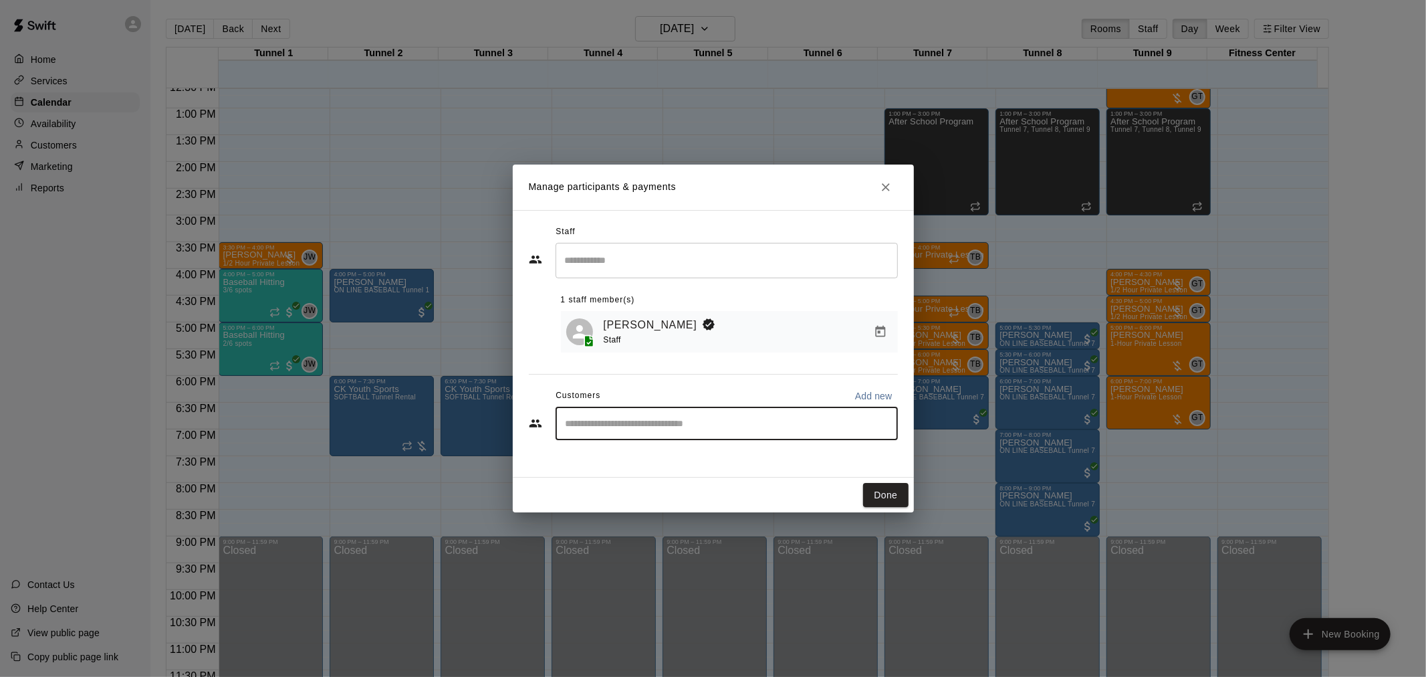
click at [634, 427] on input "Start typing to search customers..." at bounding box center [727, 423] width 330 height 13
type input "*****"
click at [663, 469] on span "jenntonis@hotmail.com" at bounding box center [665, 471] width 144 height 9
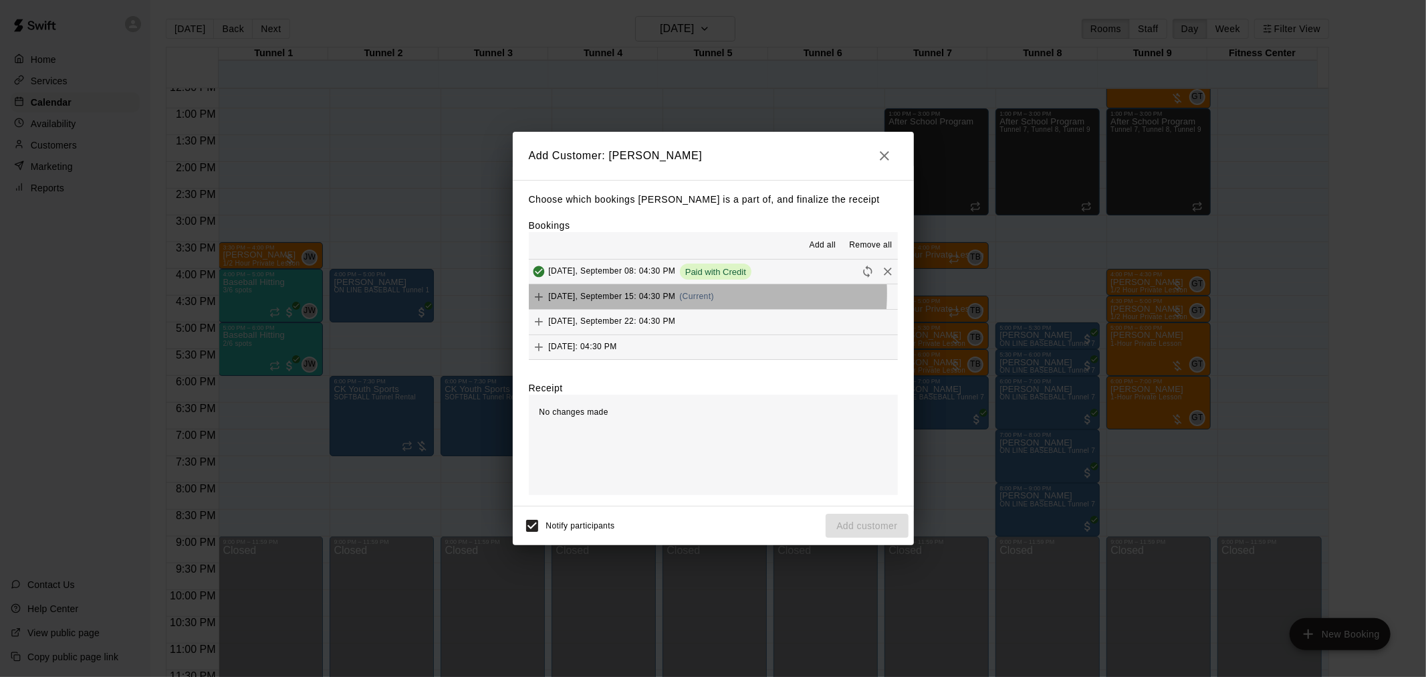
click at [684, 295] on span "(Current)" at bounding box center [696, 296] width 35 height 9
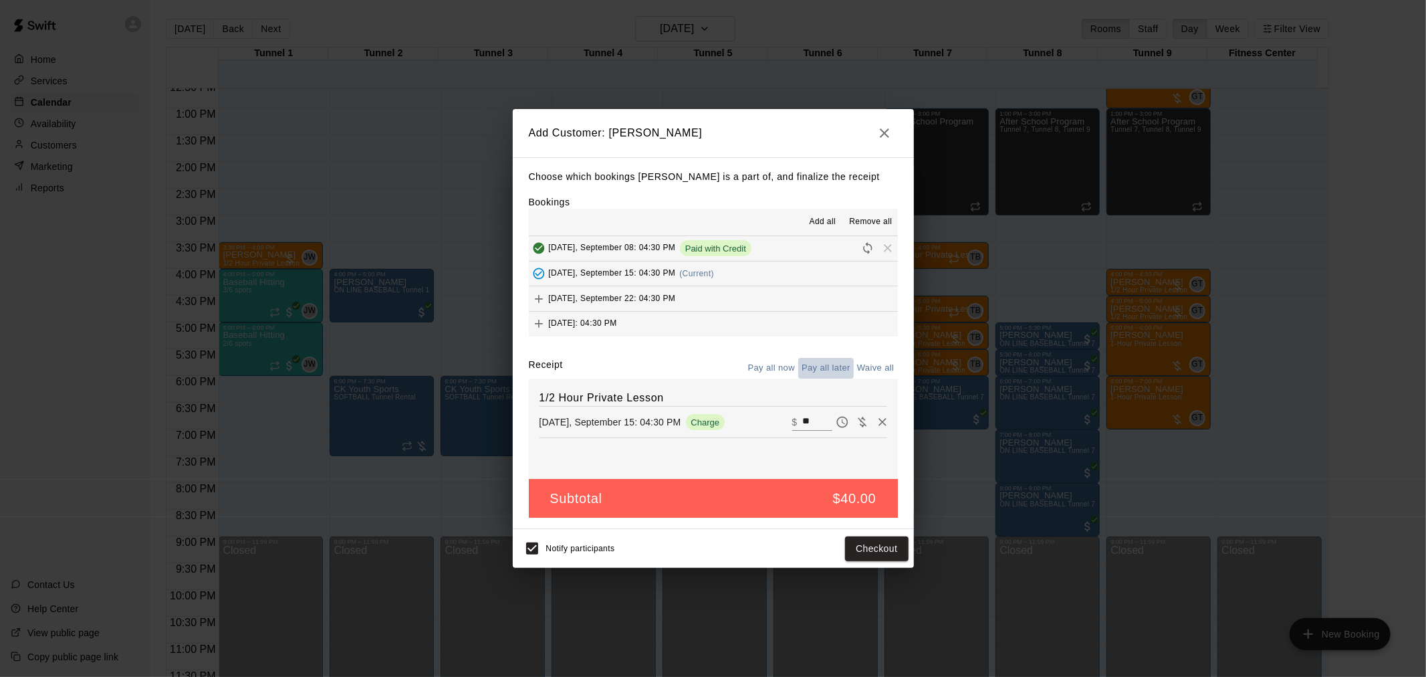
click at [820, 370] on button "Pay all later" at bounding box center [826, 368] width 56 height 21
click at [871, 552] on button "Add customer" at bounding box center [867, 548] width 82 height 25
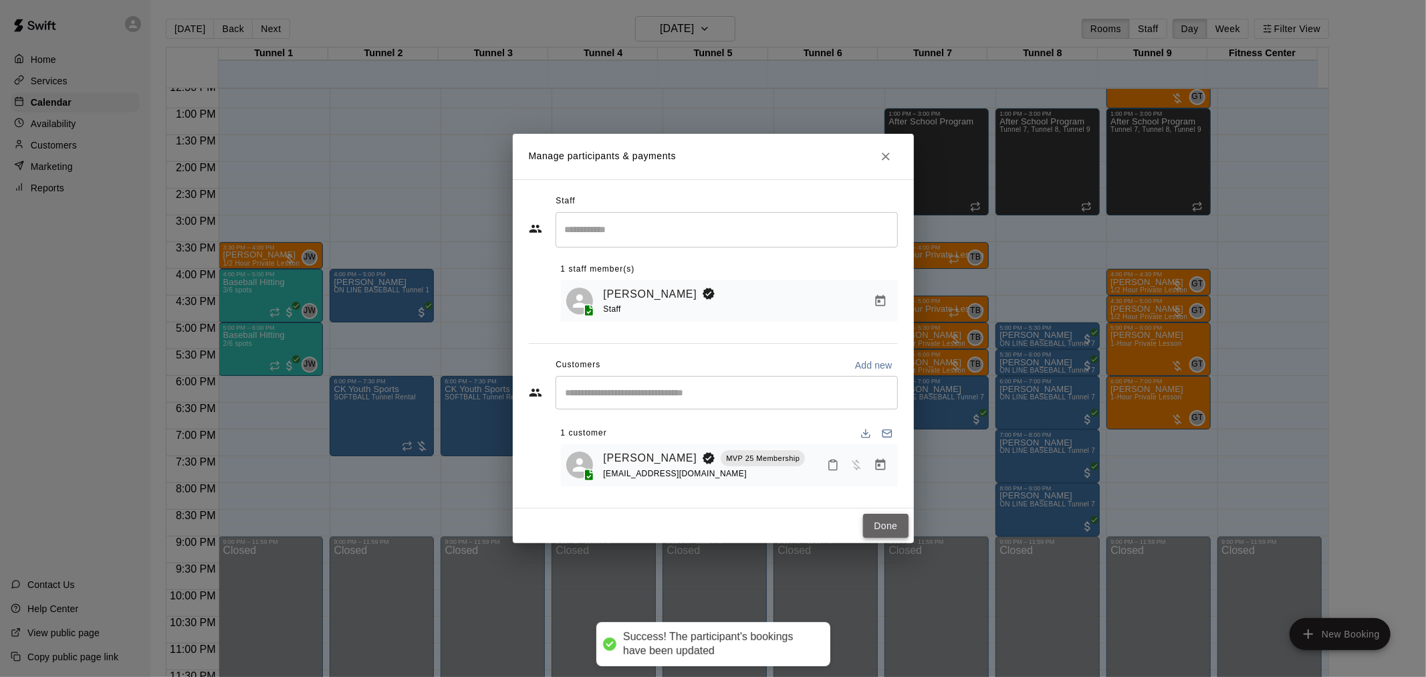
click at [881, 525] on button "Done" at bounding box center [885, 526] width 45 height 25
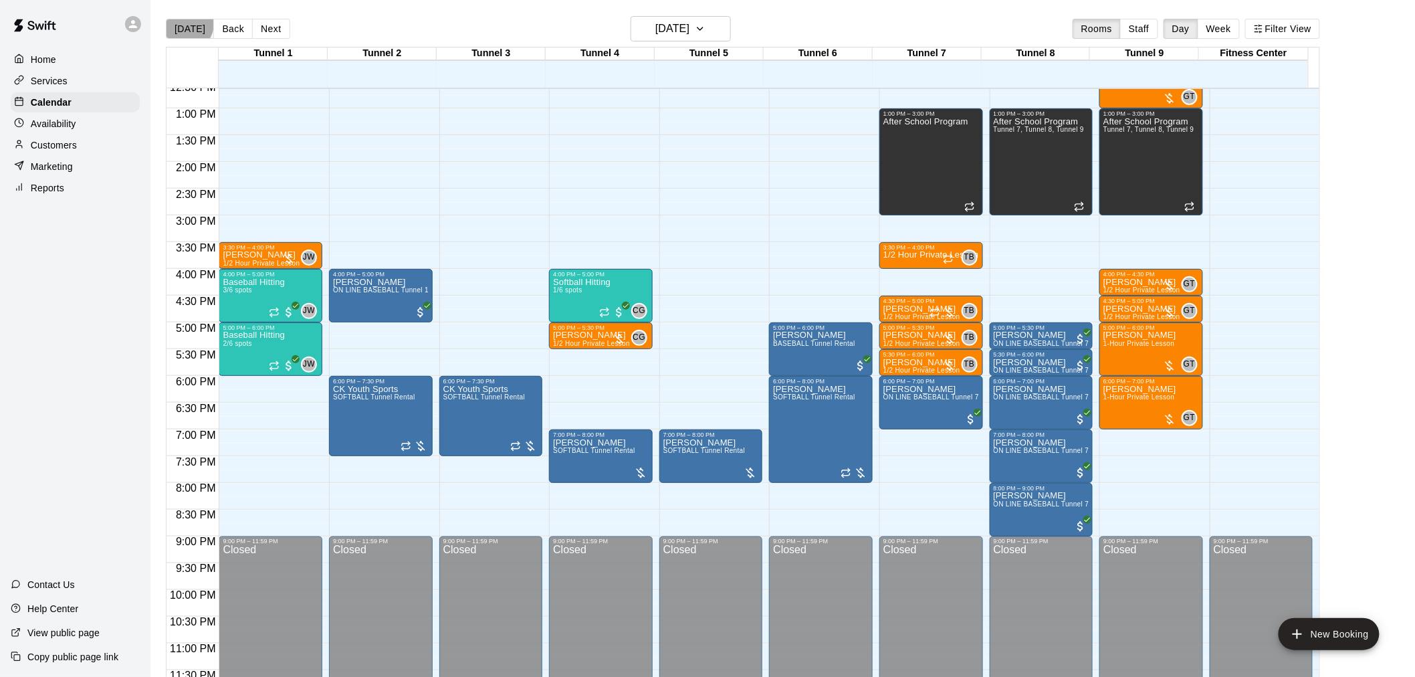
click at [185, 23] on button "[DATE]" at bounding box center [190, 29] width 48 height 20
click at [714, 19] on button "[DATE]" at bounding box center [681, 28] width 100 height 25
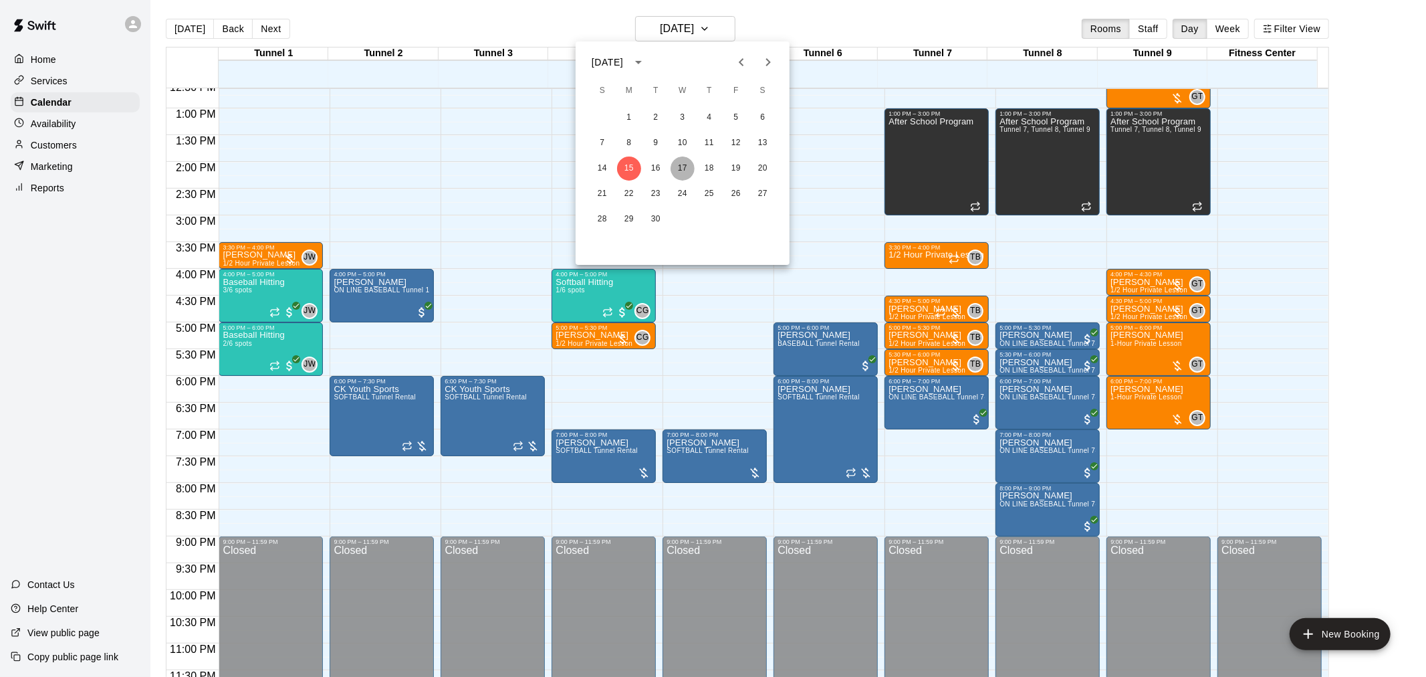
click at [673, 168] on button "17" at bounding box center [683, 168] width 24 height 24
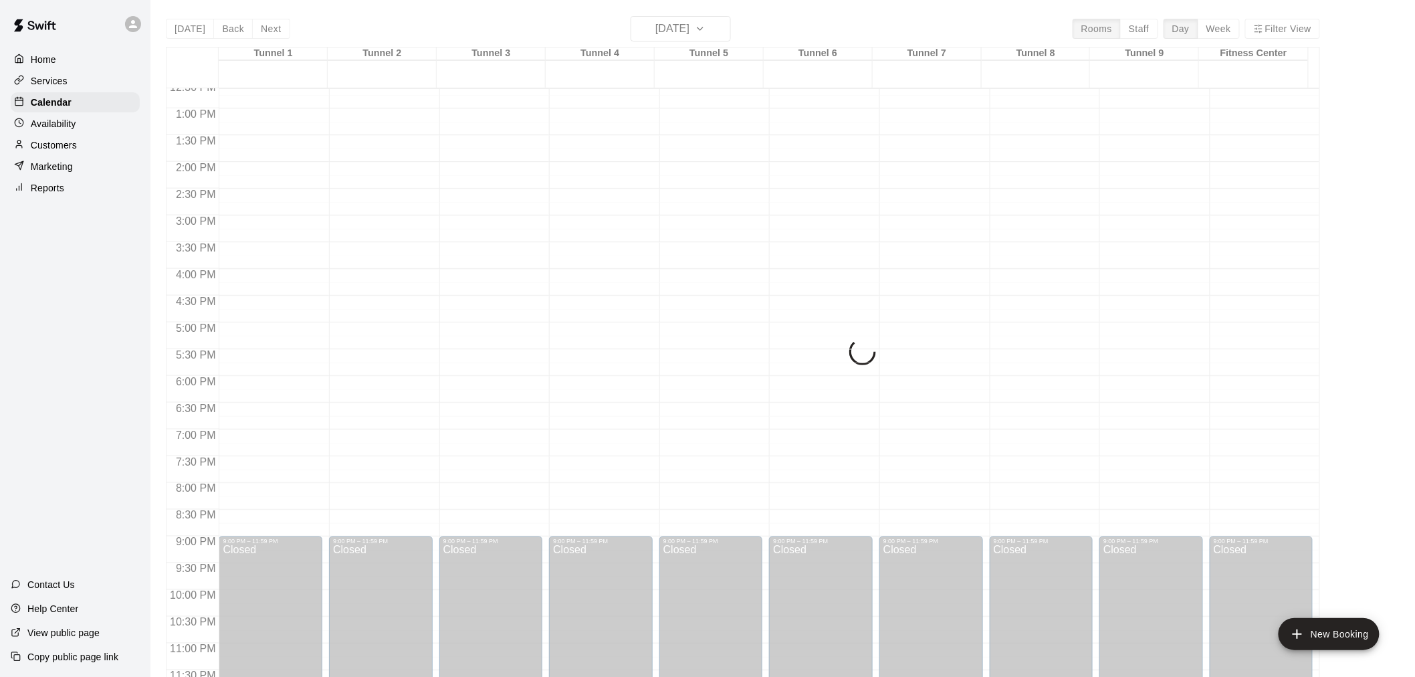
click at [726, 25] on div "Today Back Next Wednesday Sep 17 Rooms Staff Day Week Filter View Tunnel 1 17 W…" at bounding box center [743, 354] width 1154 height 677
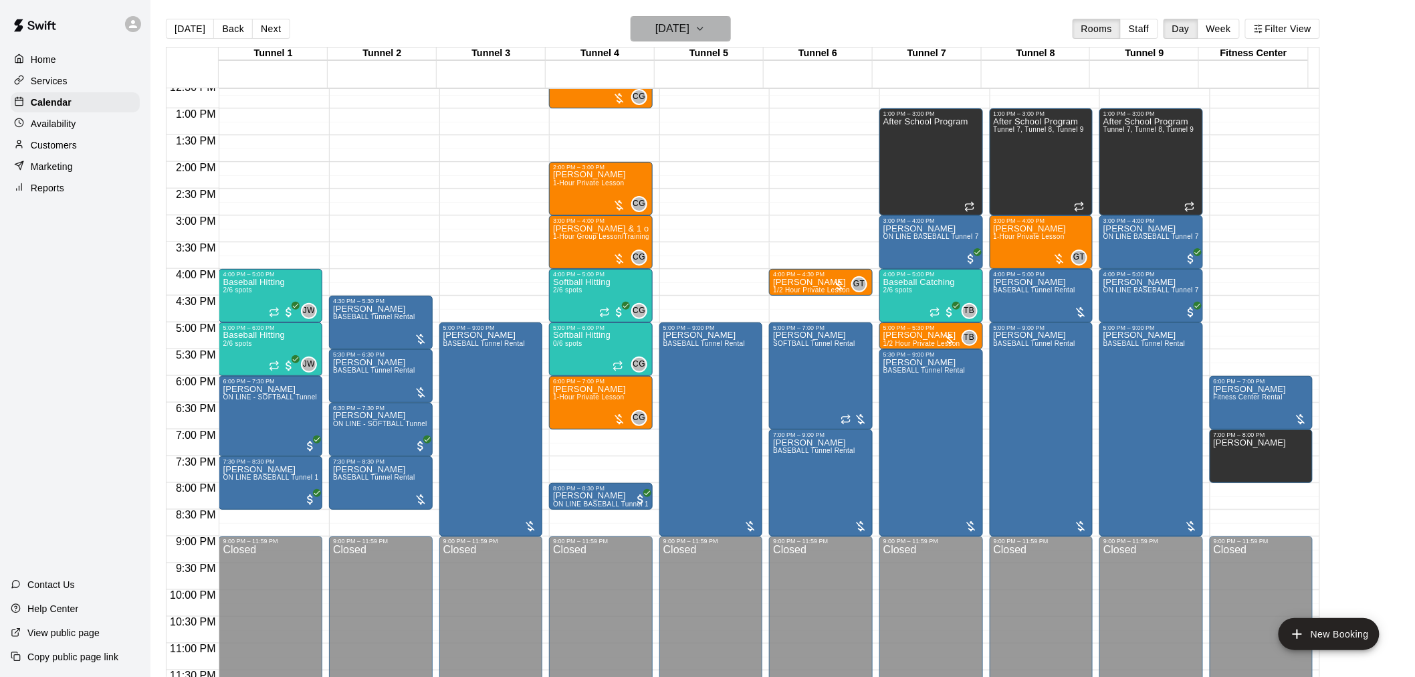
click at [726, 25] on button "Wednesday Sep 17" at bounding box center [681, 28] width 100 height 25
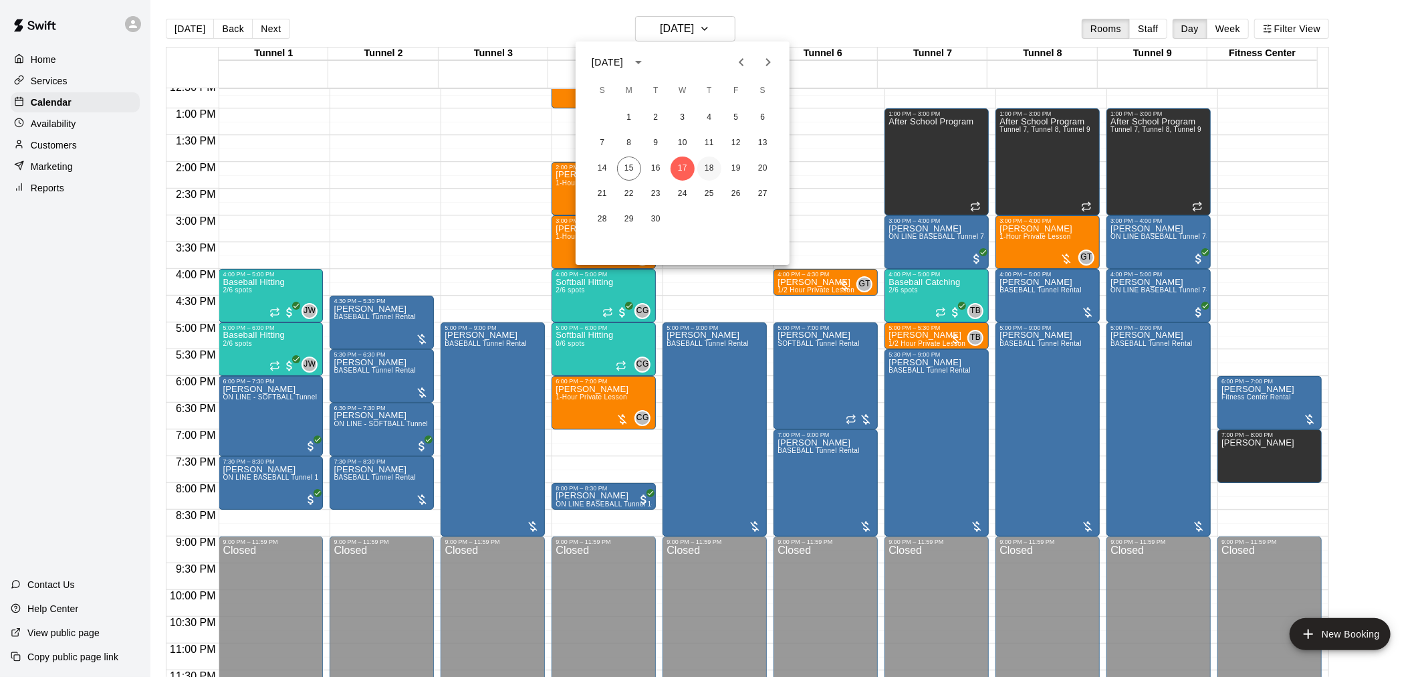
click at [705, 164] on button "18" at bounding box center [709, 168] width 24 height 24
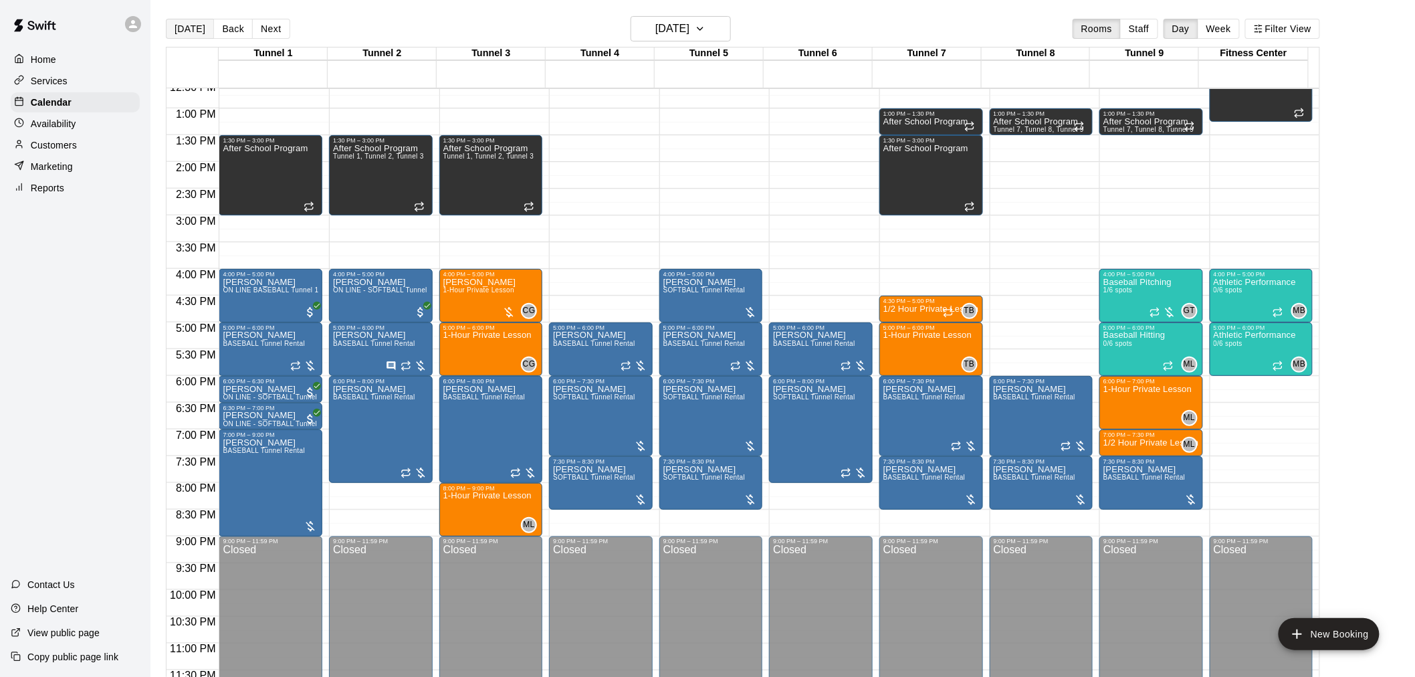
click at [192, 24] on button "[DATE]" at bounding box center [190, 29] width 48 height 20
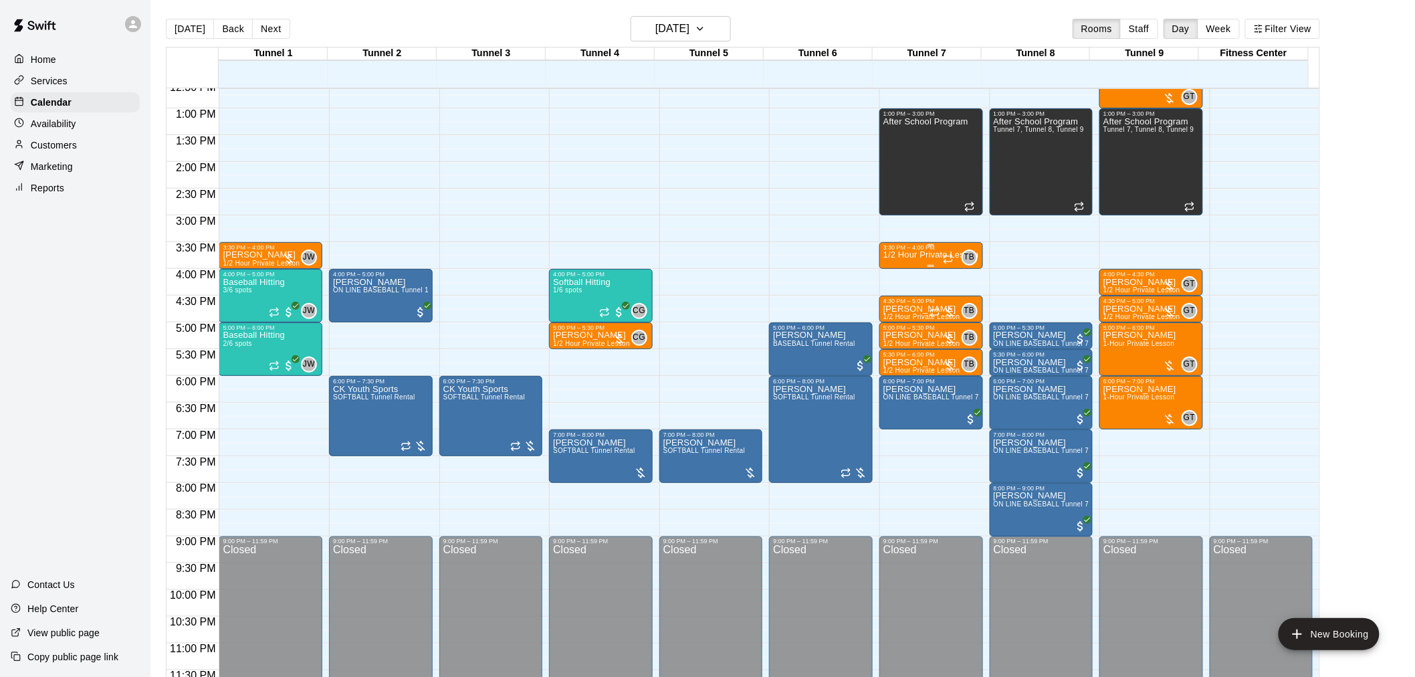
click at [921, 263] on div "1/2 Hour Private Lesson" at bounding box center [931, 589] width 96 height 677
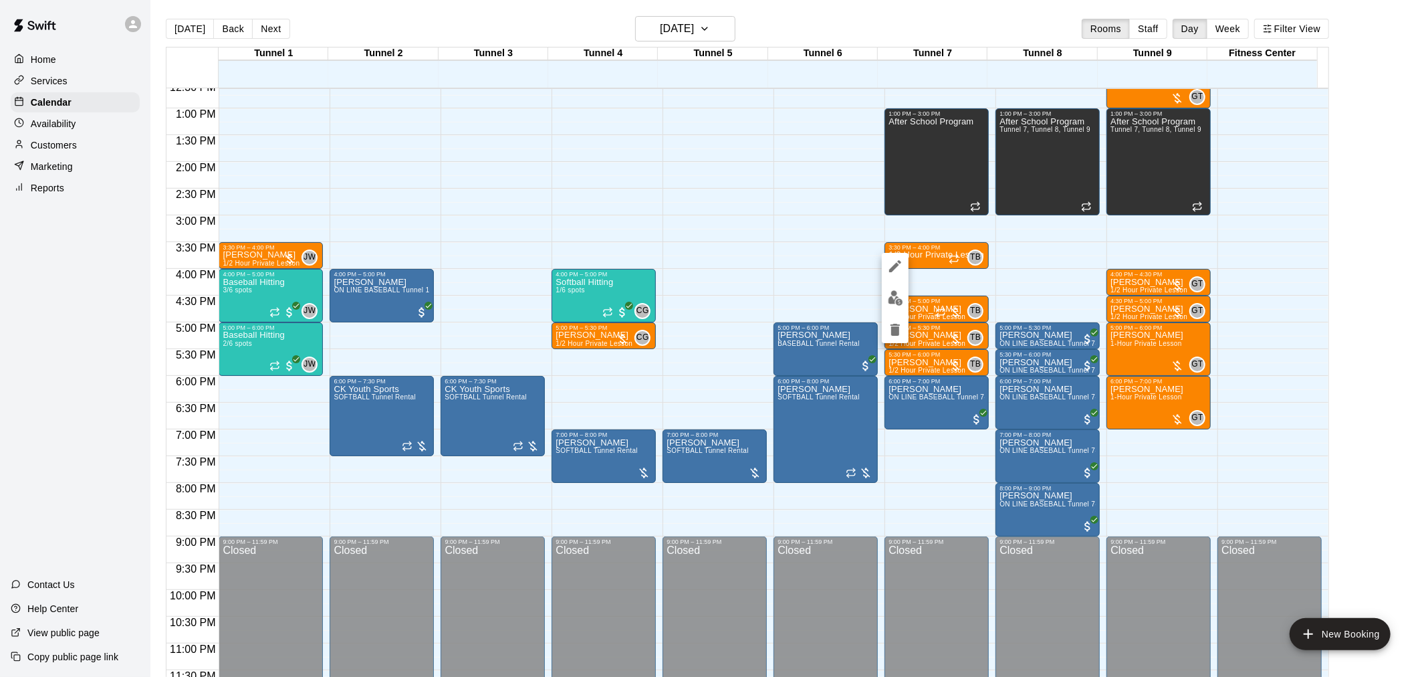
click at [895, 302] on img "edit" at bounding box center [895, 297] width 15 height 15
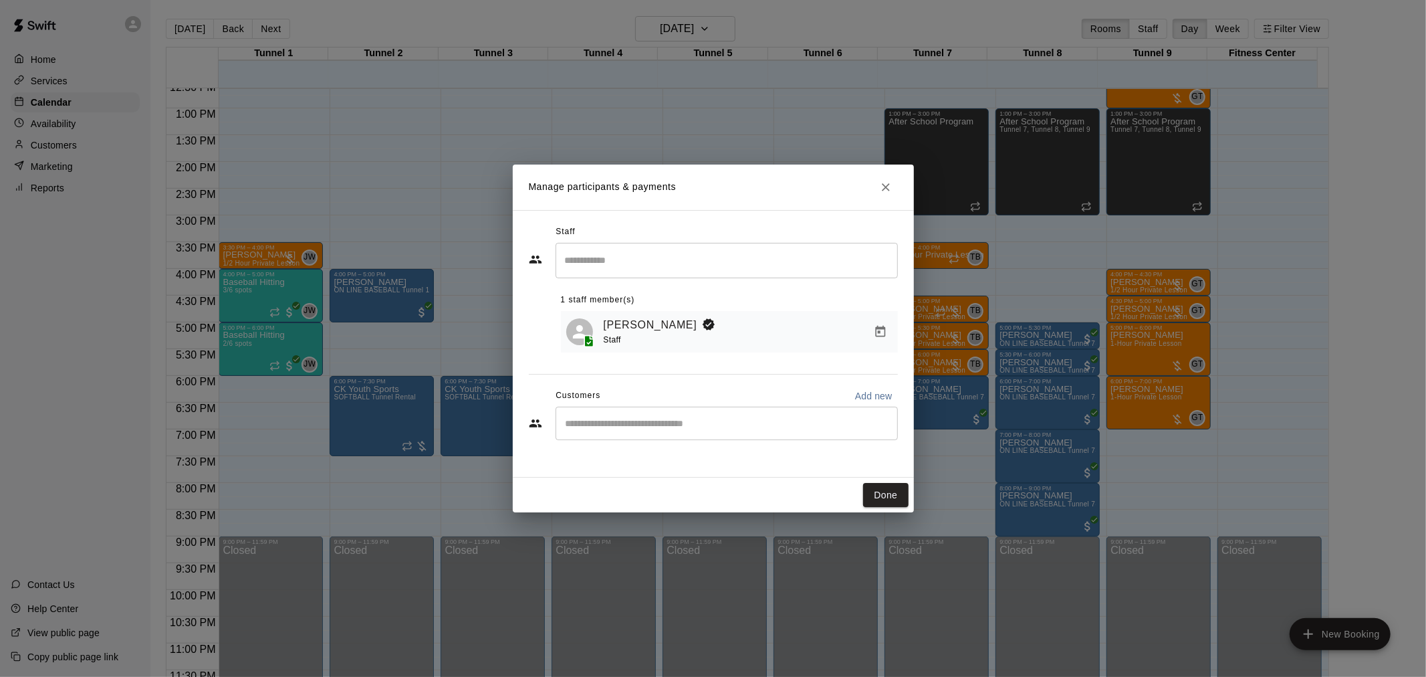
click at [726, 423] on input "Start typing to search customers..." at bounding box center [727, 423] width 330 height 13
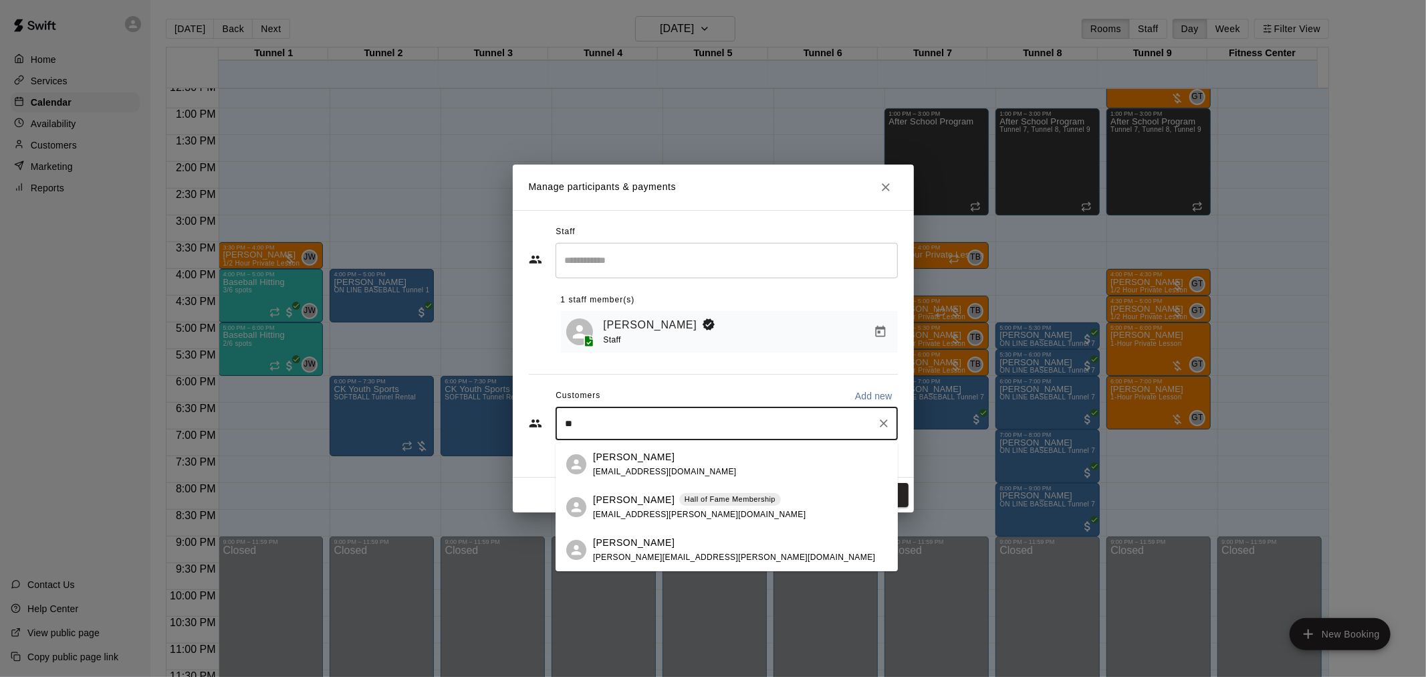
type input "*"
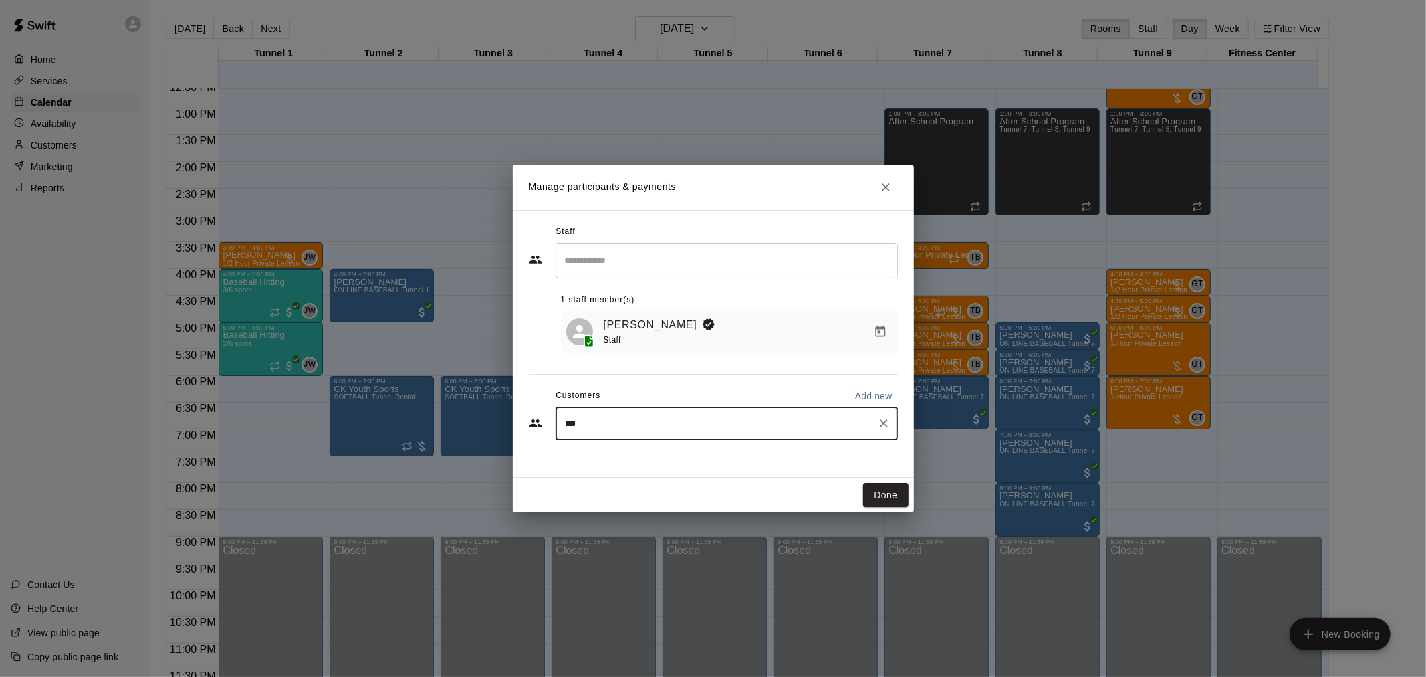
type input "***"
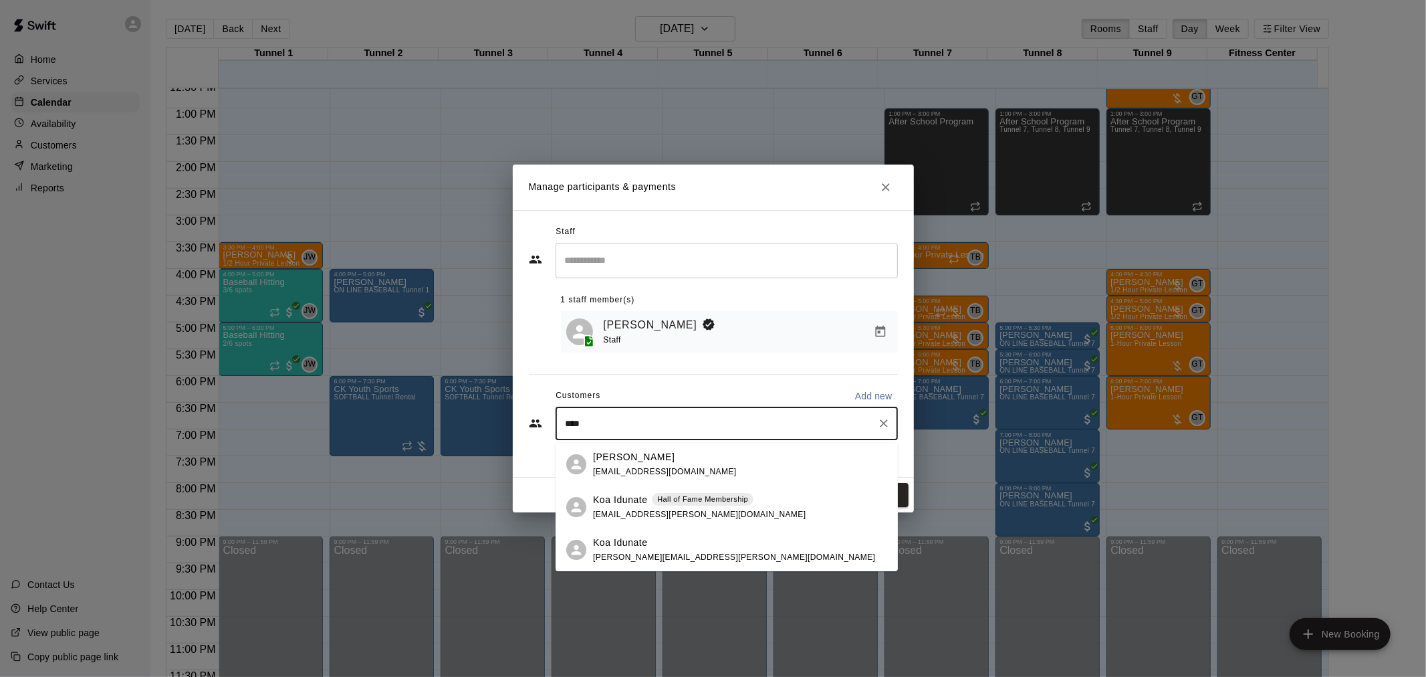
click at [672, 506] on div "Hall of Fame Membership" at bounding box center [703, 499] width 102 height 13
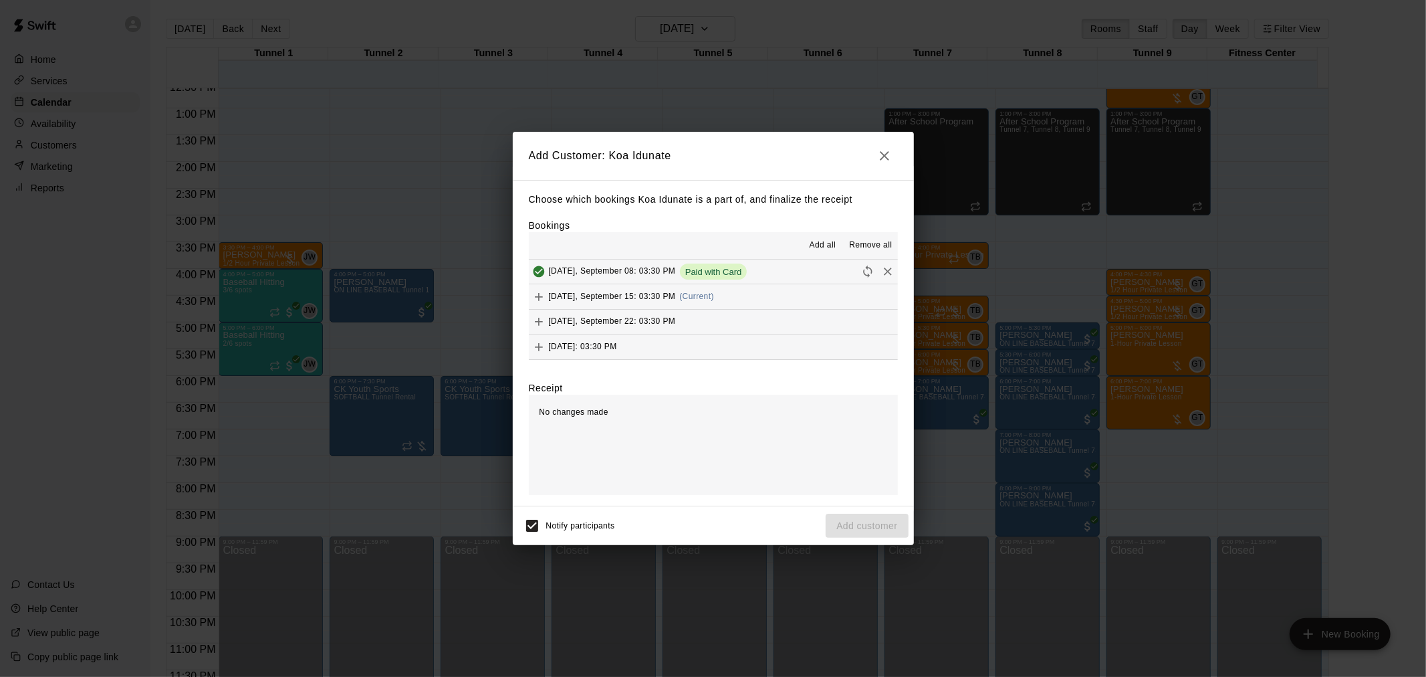
click at [718, 298] on button "Monday, September 15: 03:30 PM (Current)" at bounding box center [713, 296] width 369 height 25
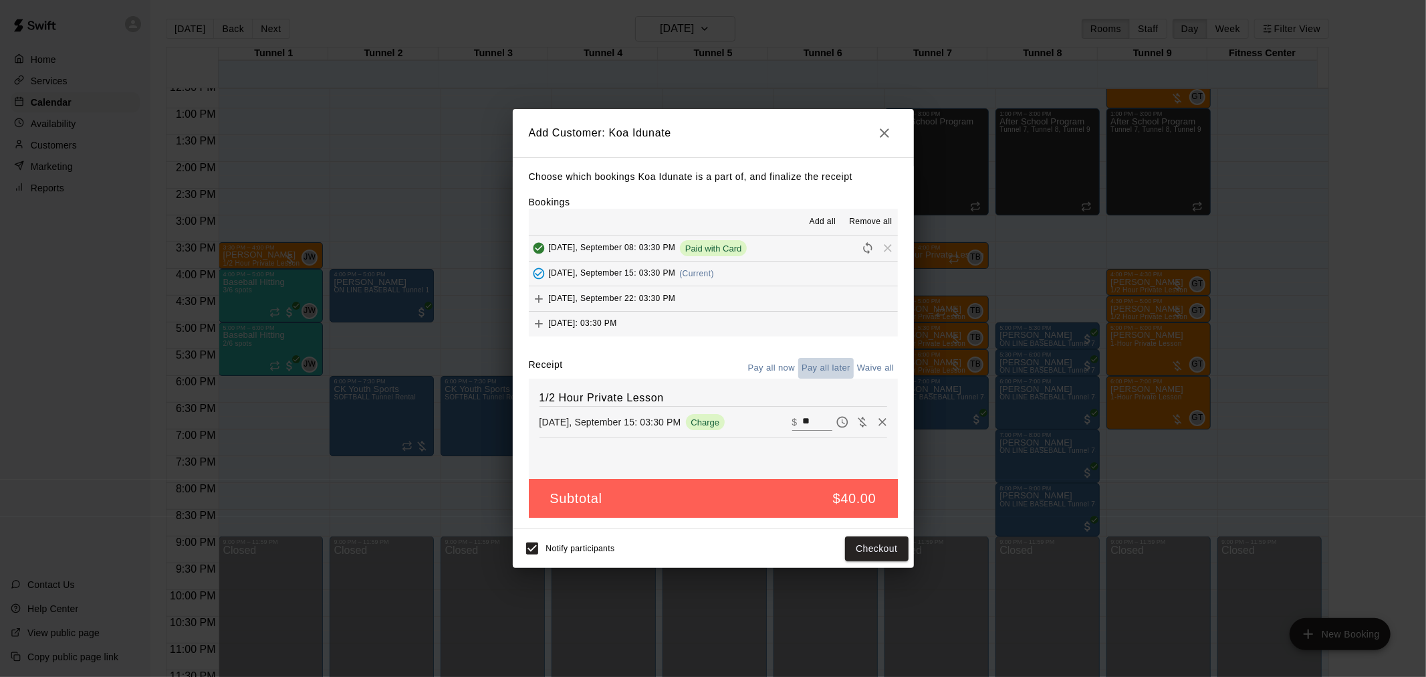
click at [814, 361] on button "Pay all later" at bounding box center [826, 368] width 56 height 21
click at [890, 554] on button "Add customer" at bounding box center [867, 548] width 82 height 25
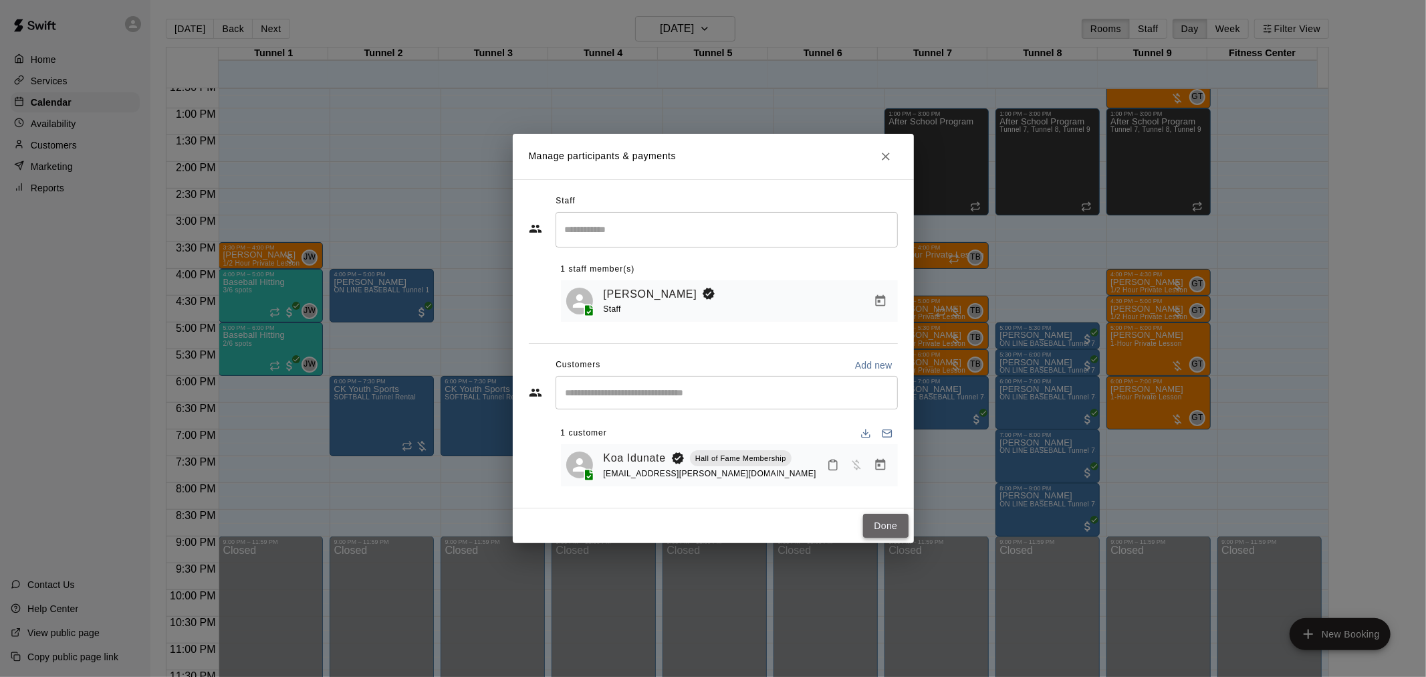
click at [871, 526] on button "Done" at bounding box center [885, 526] width 45 height 25
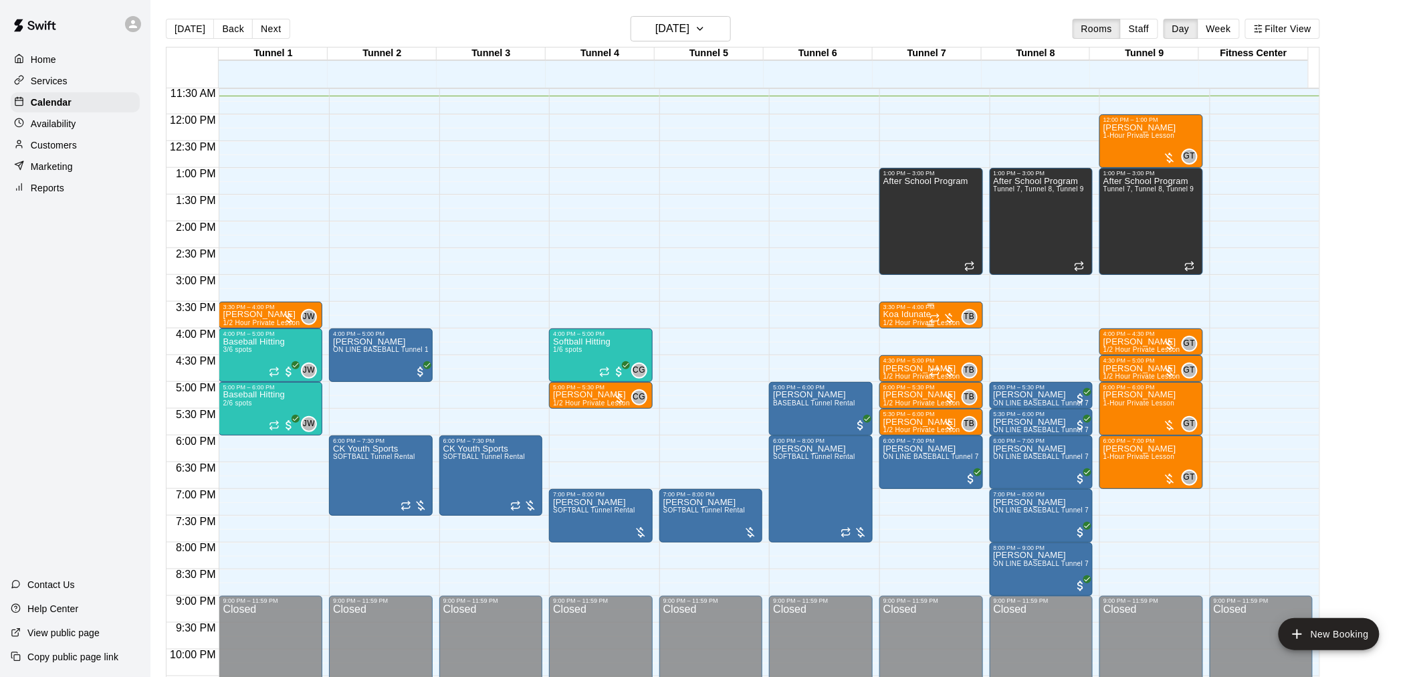
scroll to position [527, 0]
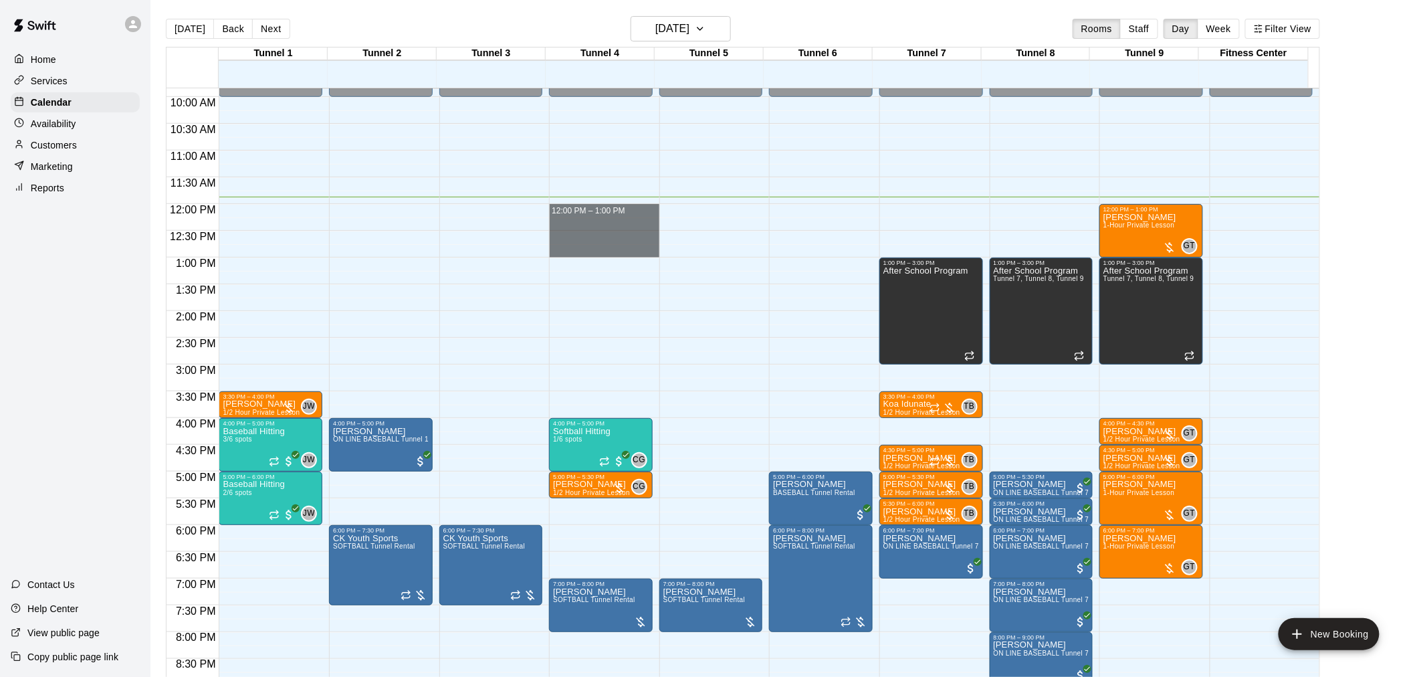
drag, startPoint x: 625, startPoint y: 209, endPoint x: 629, endPoint y: 245, distance: 37.0
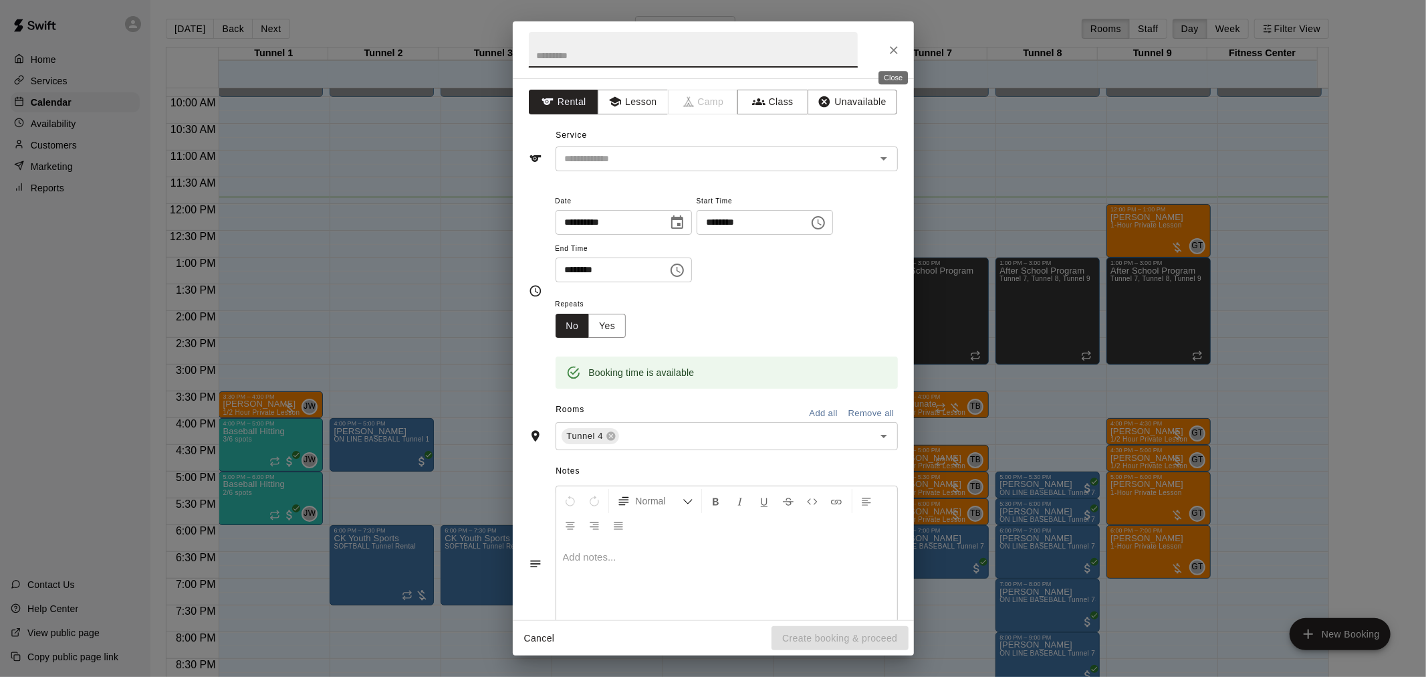
click at [887, 55] on icon "Close" at bounding box center [893, 49] width 13 height 13
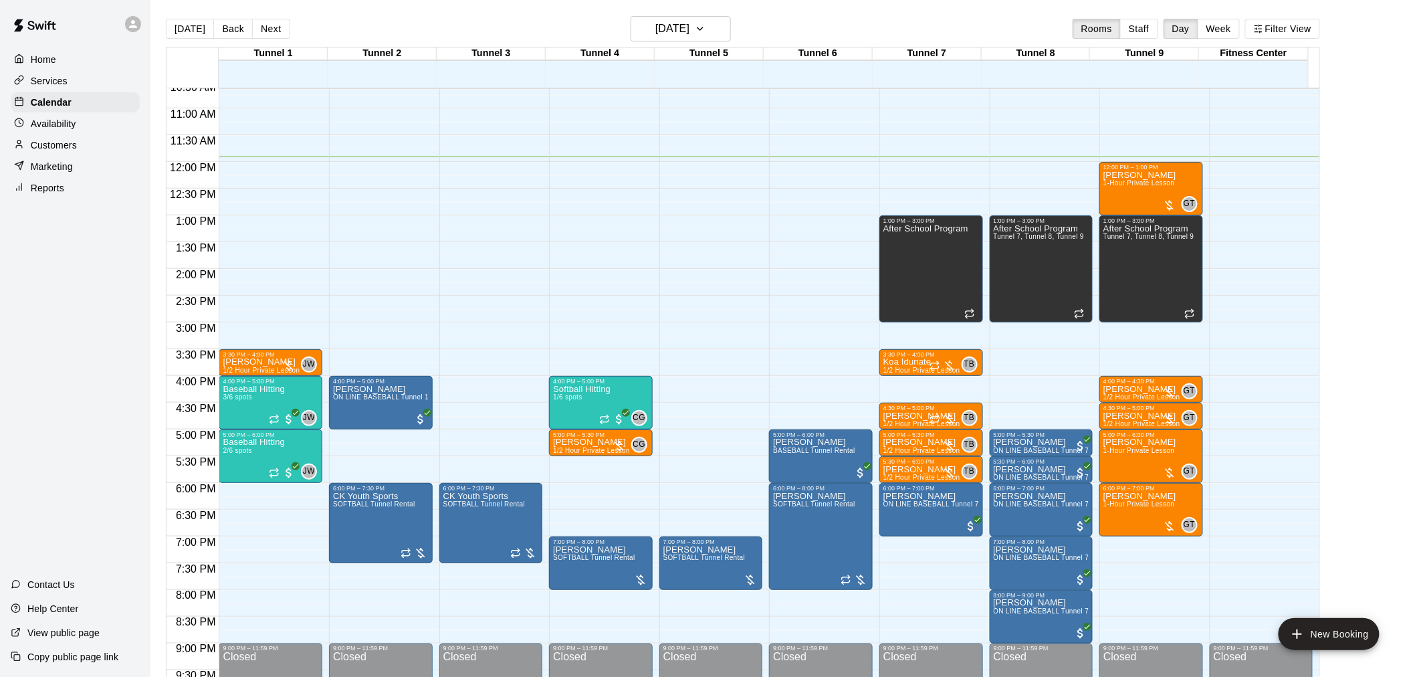
scroll to position [602, 0]
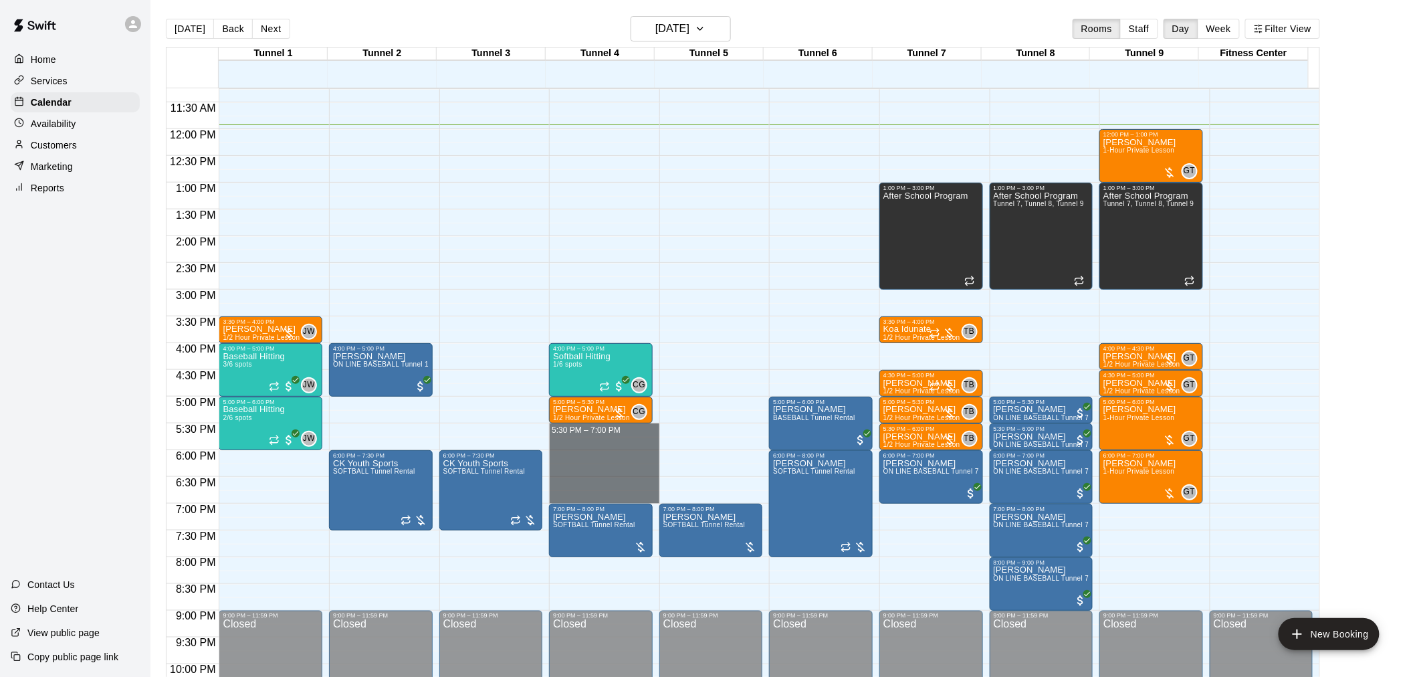
drag, startPoint x: 576, startPoint y: 429, endPoint x: 568, endPoint y: 494, distance: 64.7
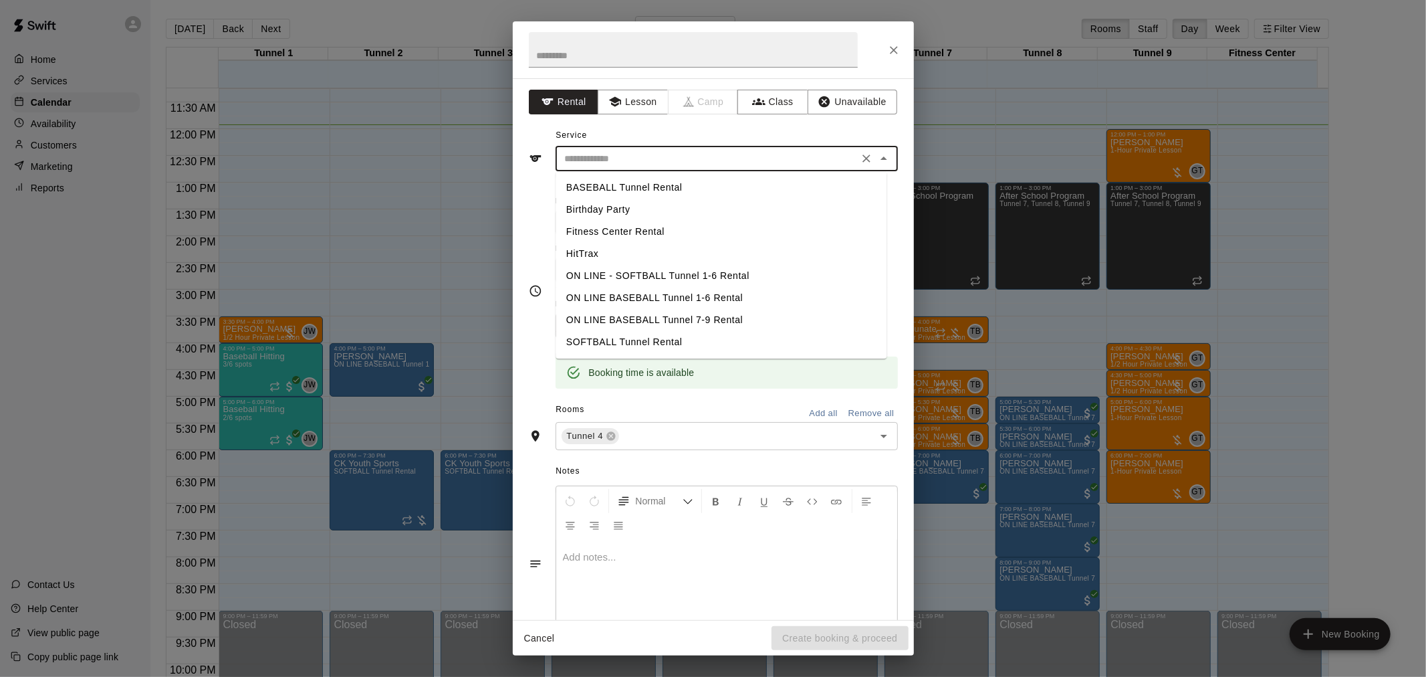
click at [572, 156] on input "text" at bounding box center [707, 158] width 295 height 17
click at [620, 185] on li "BASEBALL Tunnel Rental" at bounding box center [721, 188] width 331 height 22
type input "**********"
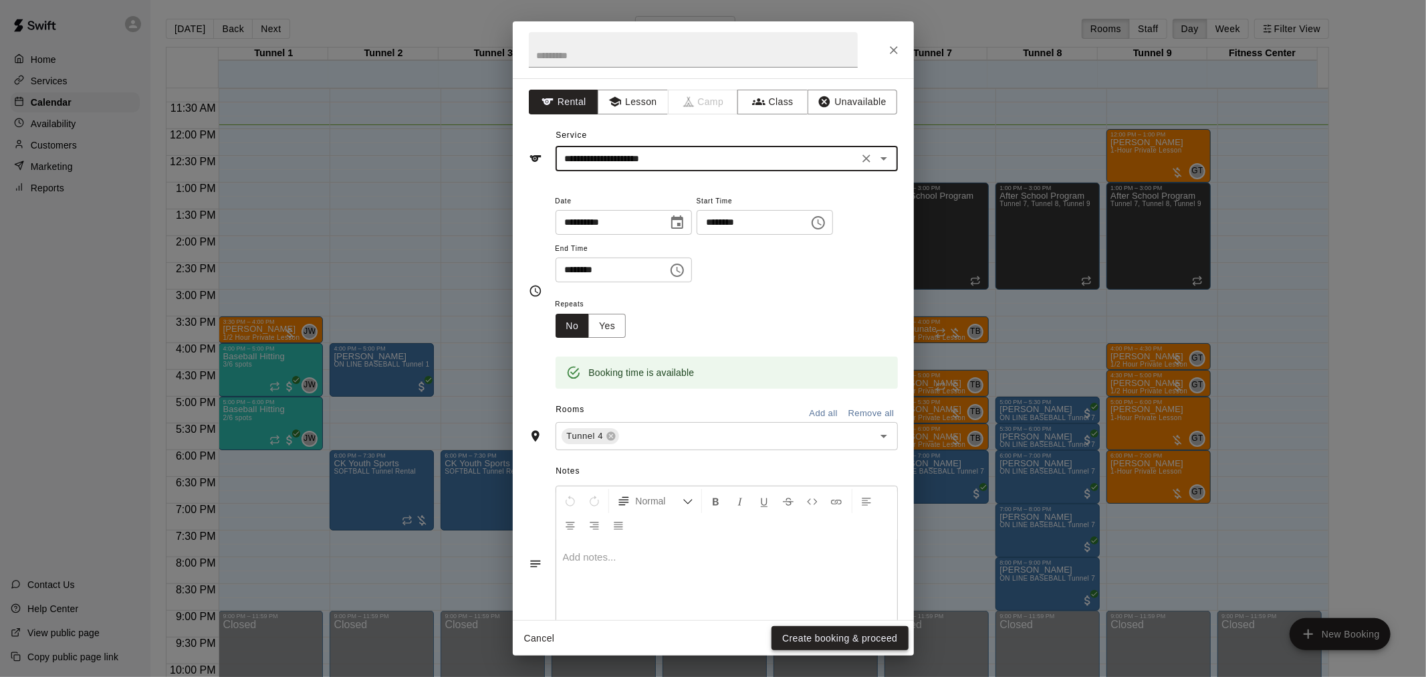
click at [843, 649] on button "Create booking & proceed" at bounding box center [840, 638] width 136 height 25
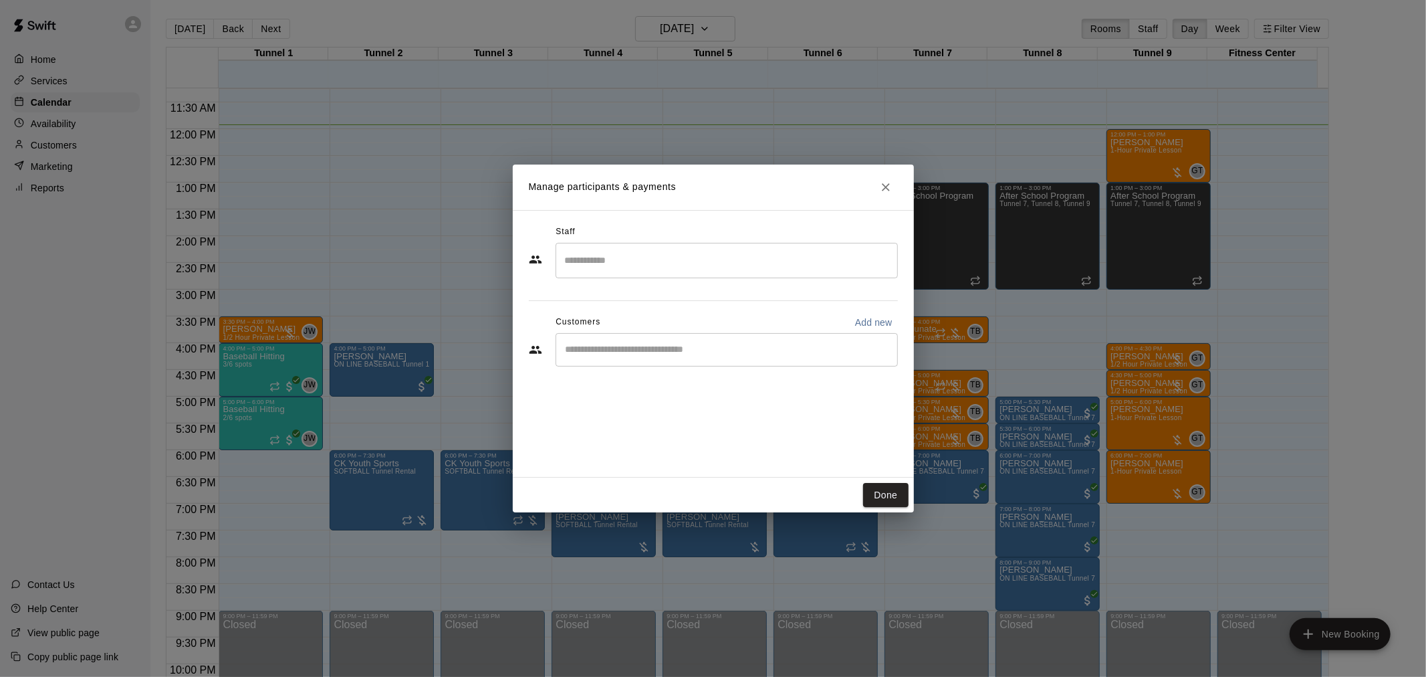
click at [633, 334] on div "​" at bounding box center [727, 349] width 342 height 33
click at [636, 359] on div "​" at bounding box center [727, 349] width 342 height 33
type input "*"
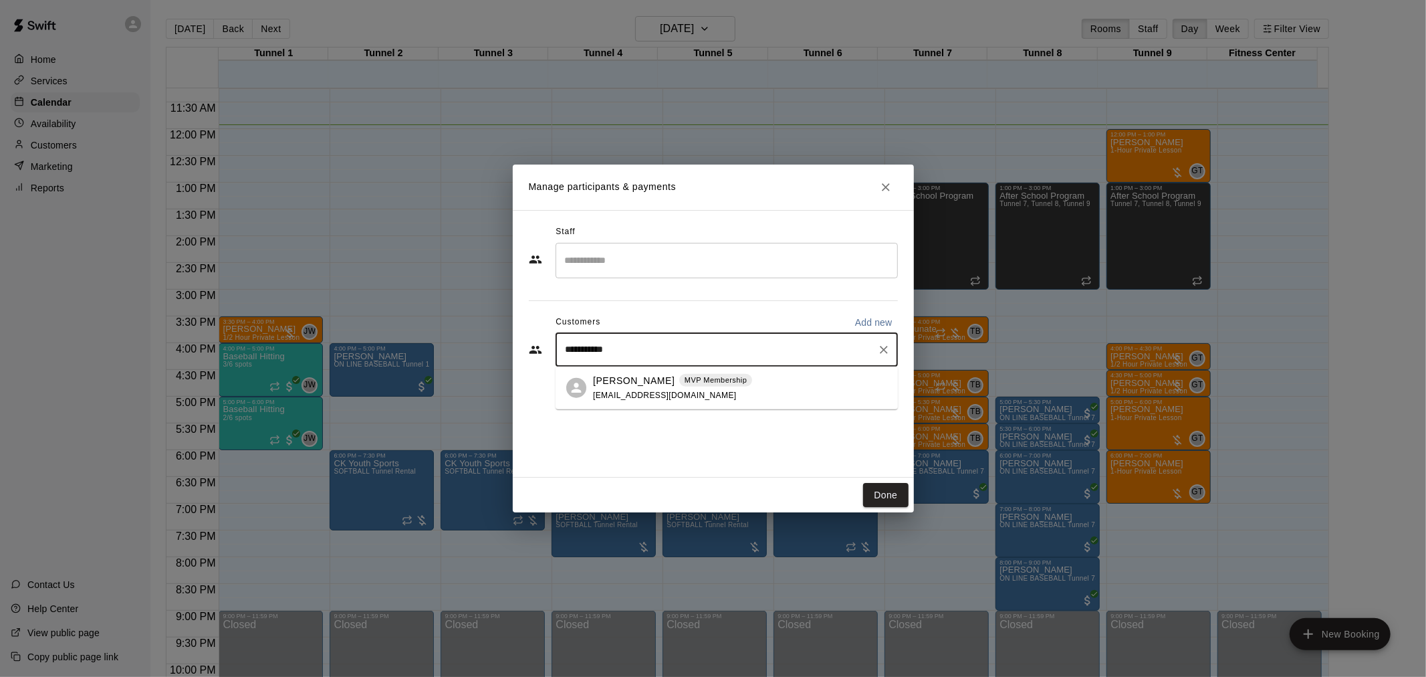
type input "**********"
click at [638, 373] on p "Allen Carley" at bounding box center [634, 380] width 82 height 14
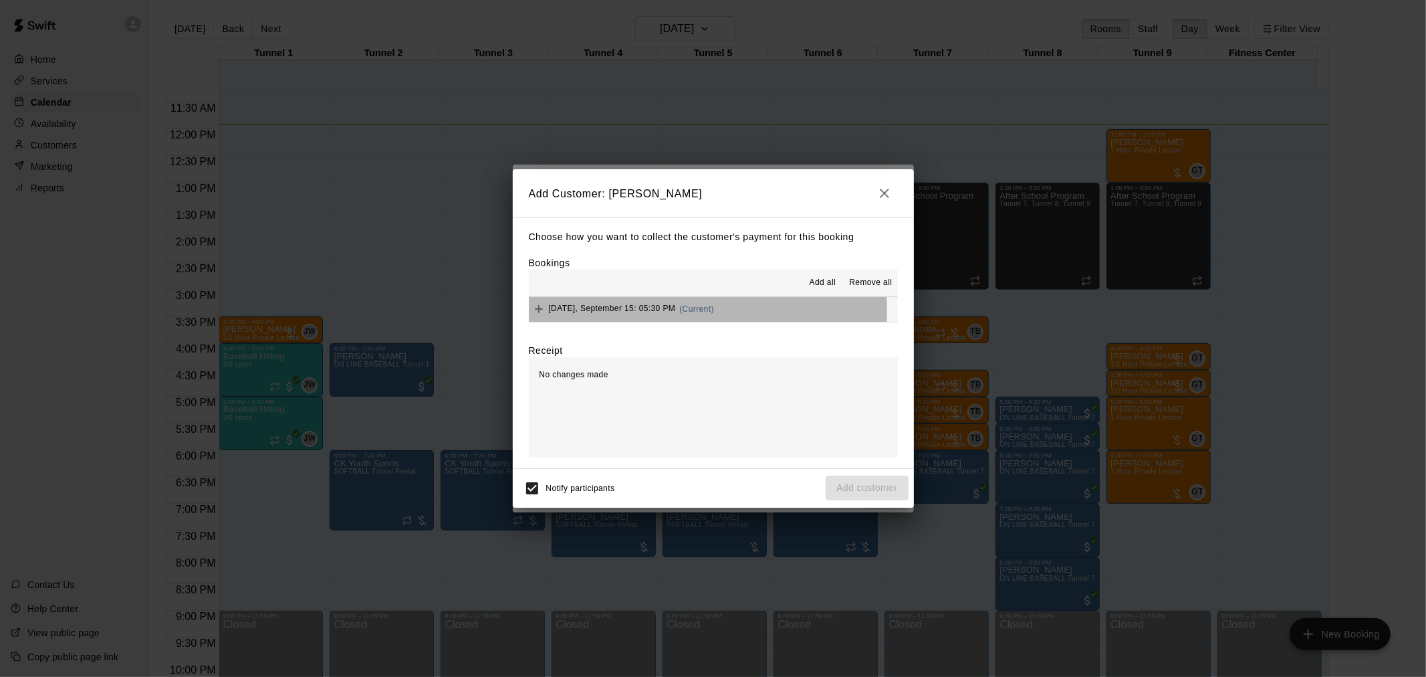
click at [689, 312] on span "(Current)" at bounding box center [696, 308] width 35 height 9
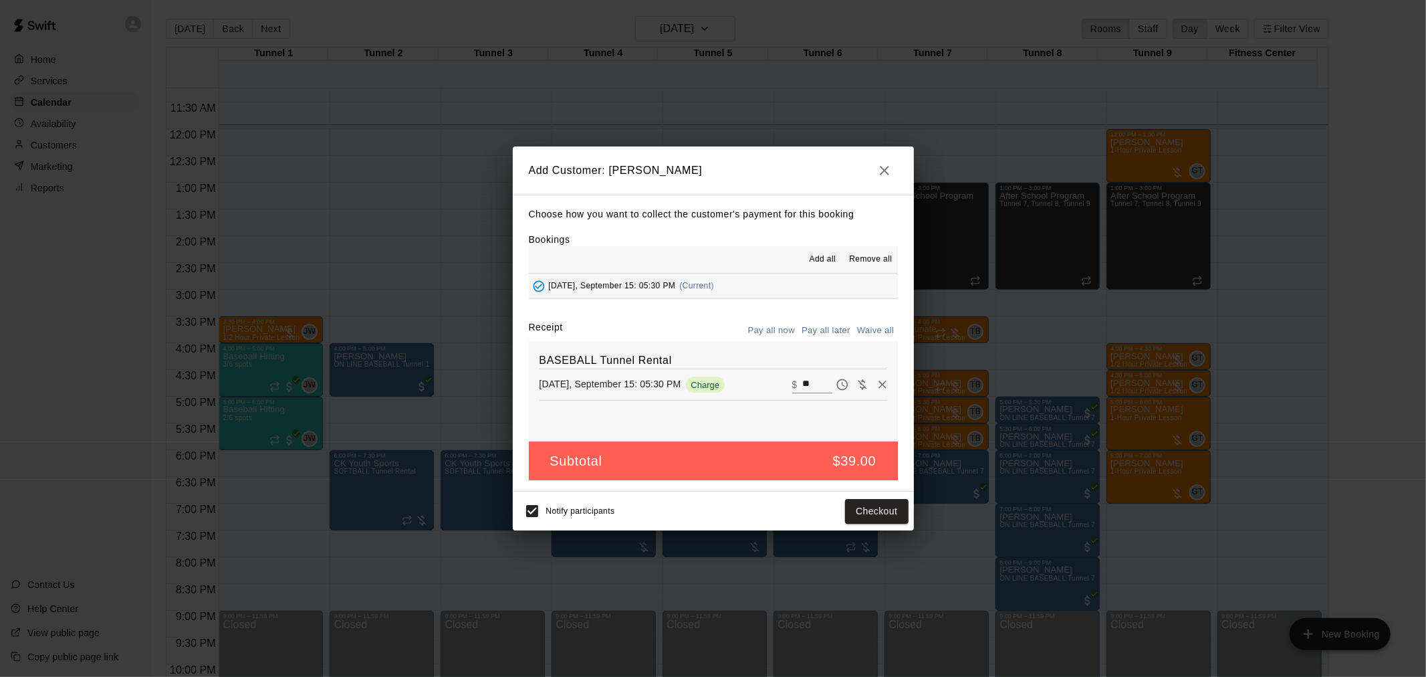
click at [818, 335] on button "Pay all later" at bounding box center [826, 330] width 56 height 21
click at [857, 522] on button "Add customer" at bounding box center [867, 511] width 82 height 25
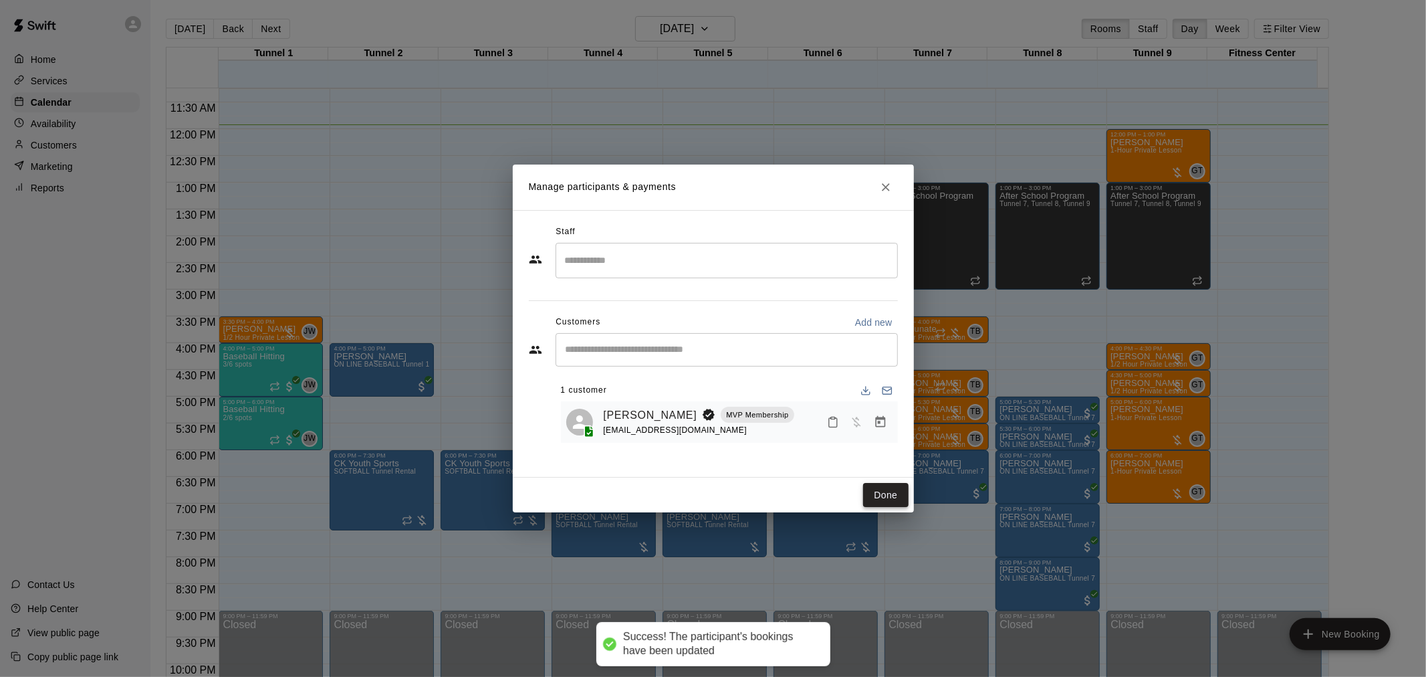
click at [892, 495] on button "Done" at bounding box center [885, 495] width 45 height 25
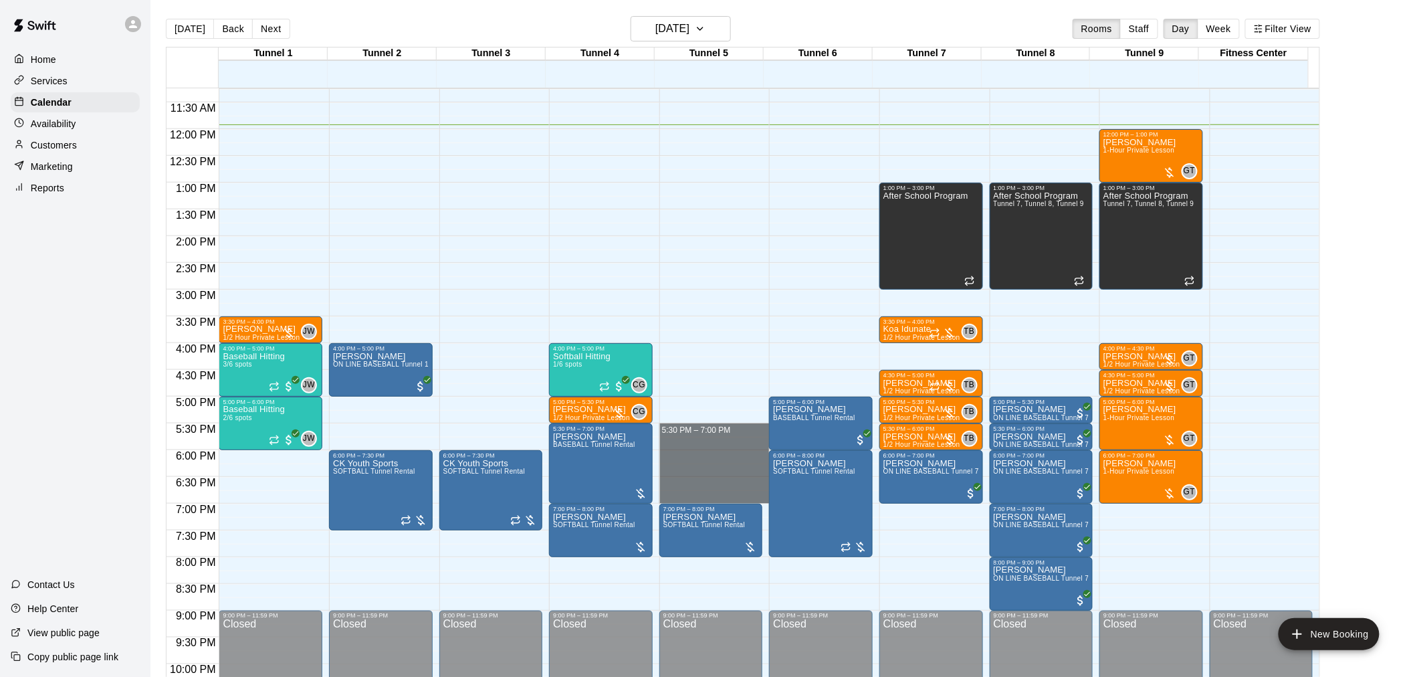
drag, startPoint x: 673, startPoint y: 429, endPoint x: 683, endPoint y: 491, distance: 62.9
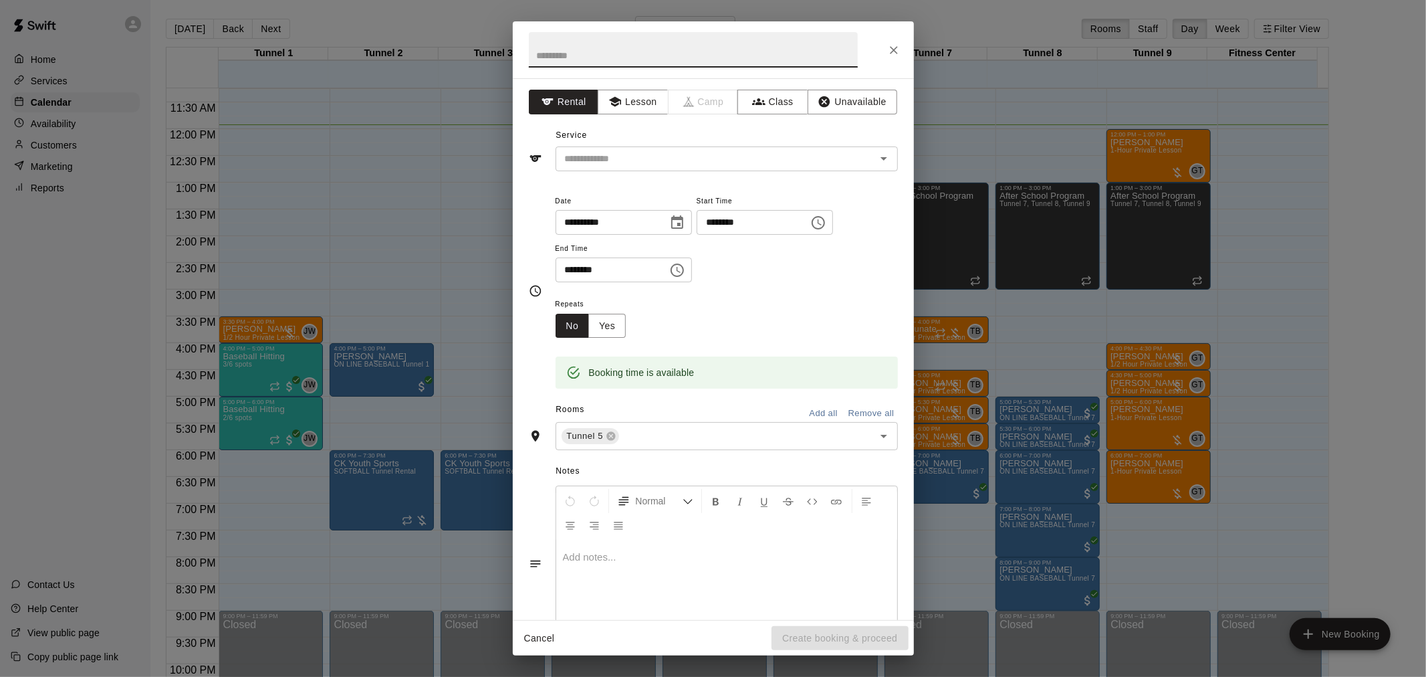
click at [637, 144] on div "Service ​" at bounding box center [713, 148] width 369 height 46
click at [637, 154] on input "text" at bounding box center [707, 158] width 295 height 17
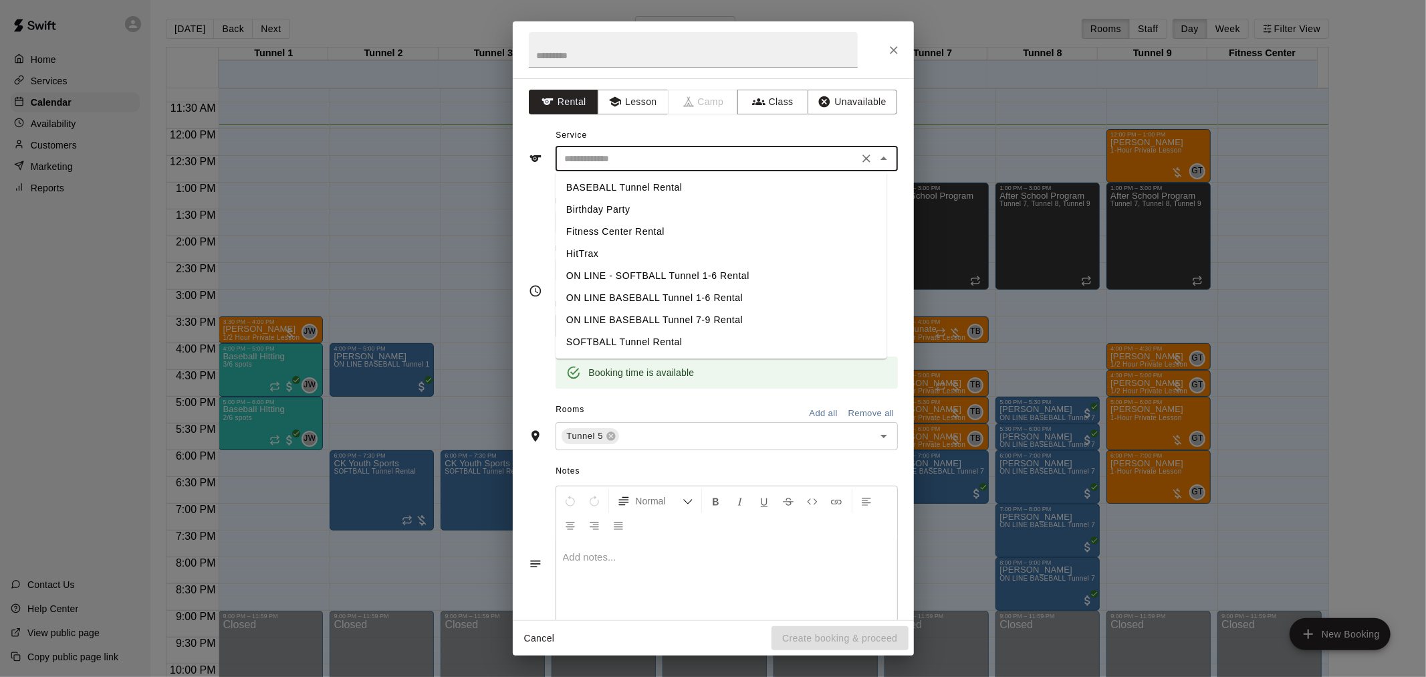
click at [652, 193] on li "BASEBALL Tunnel Rental" at bounding box center [721, 188] width 331 height 22
type input "**********"
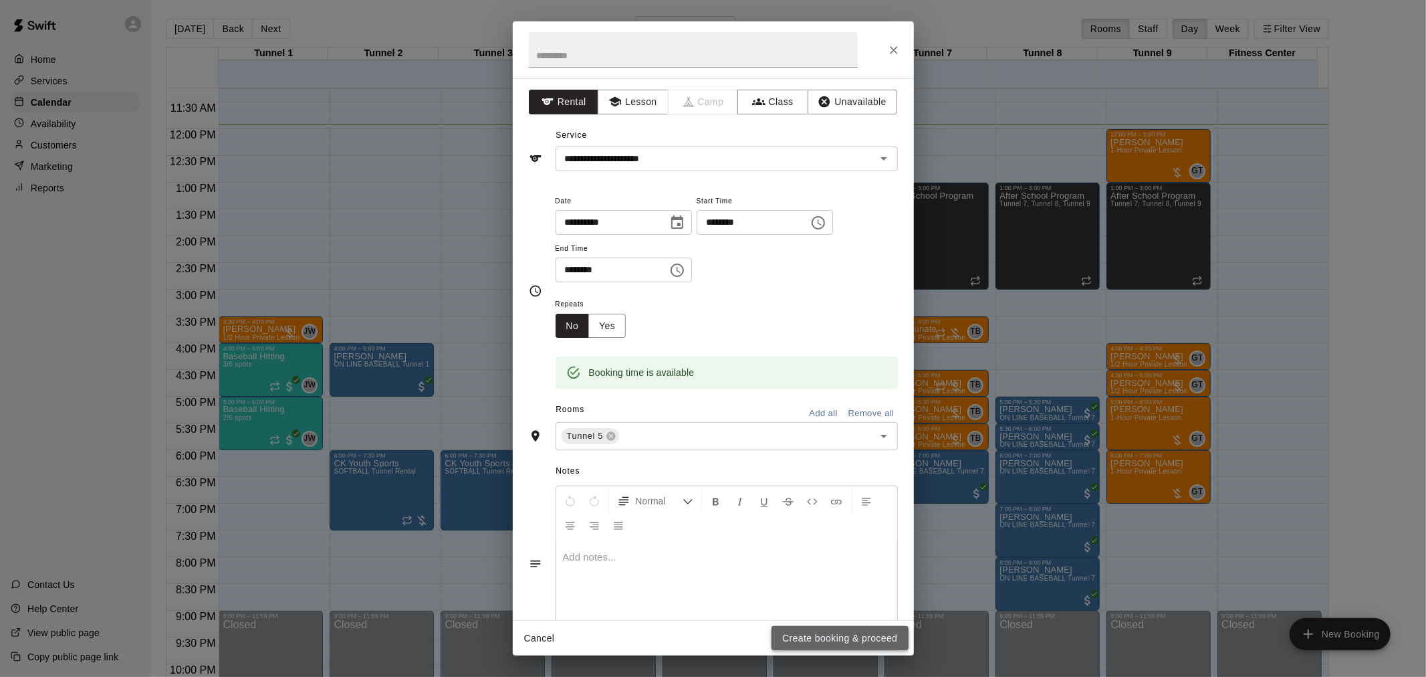
click at [821, 633] on button "Create booking & proceed" at bounding box center [840, 638] width 136 height 25
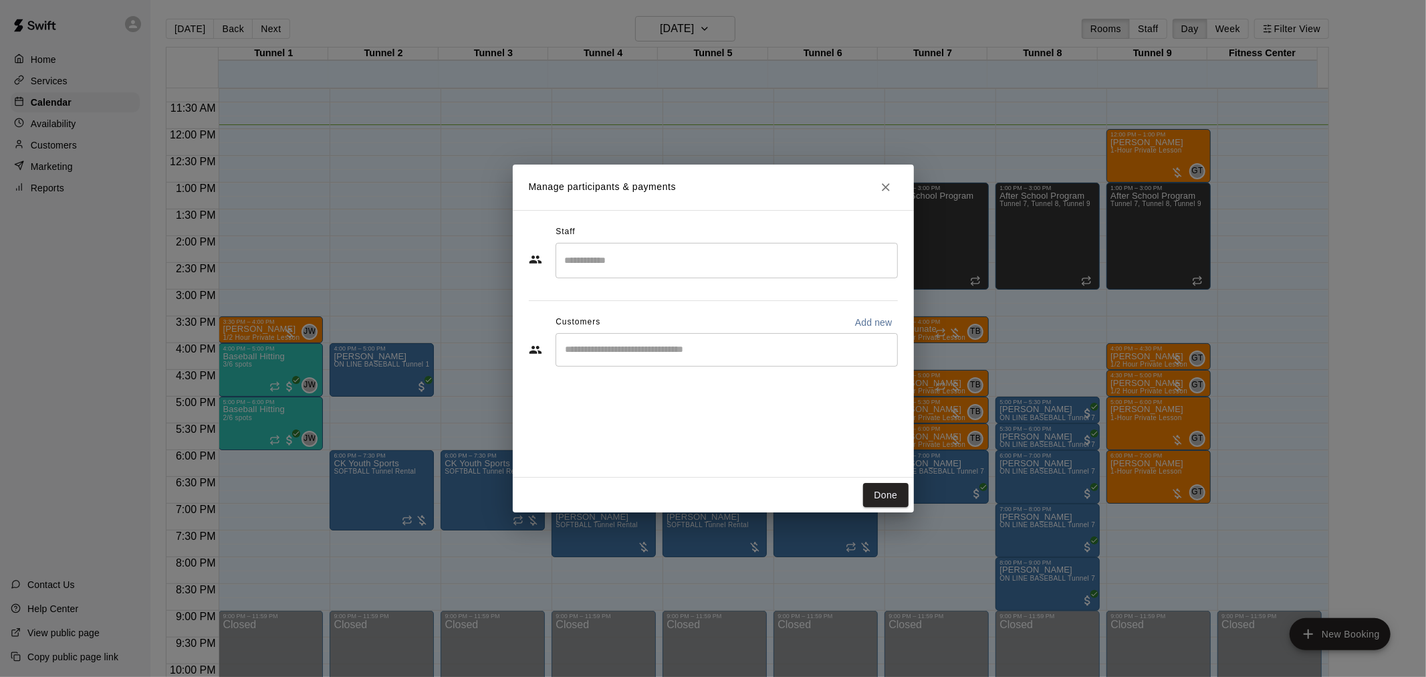
click at [651, 352] on input "Start typing to search customers..." at bounding box center [727, 349] width 330 height 13
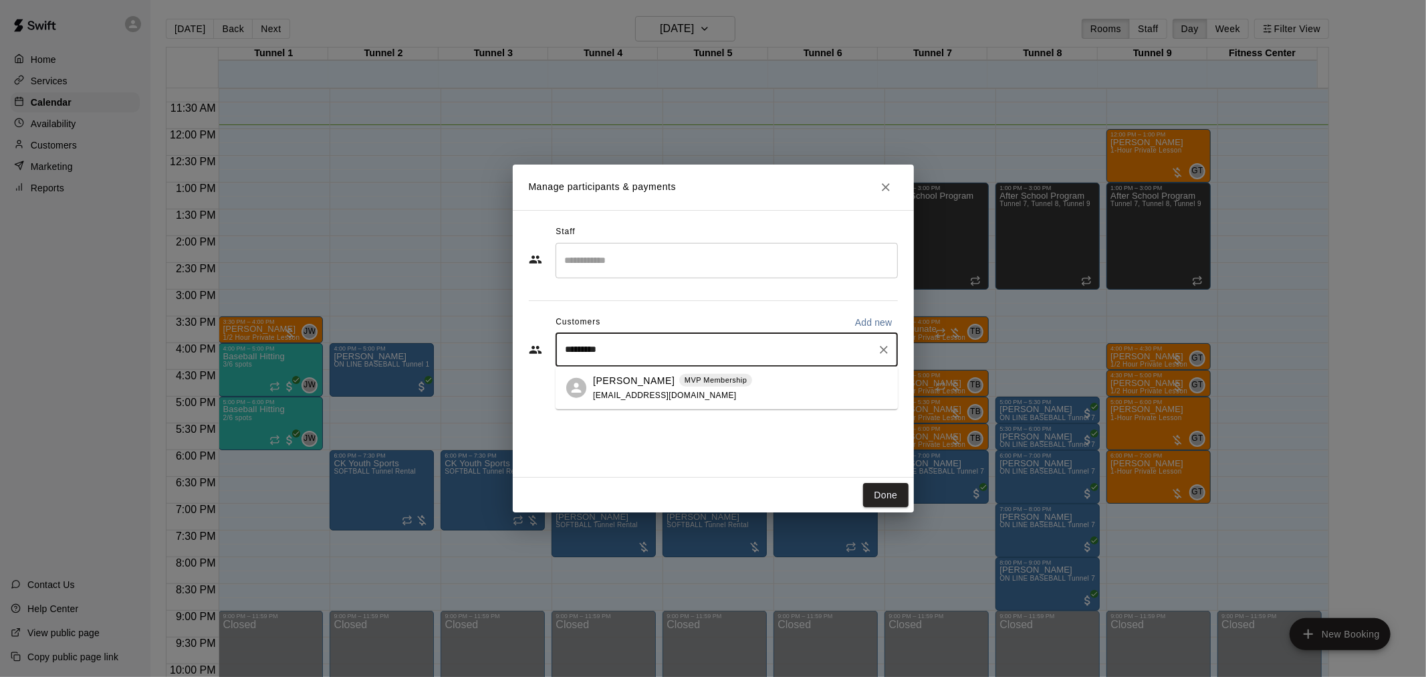
type input "**********"
click at [679, 386] on div "MVP Membership" at bounding box center [715, 379] width 73 height 13
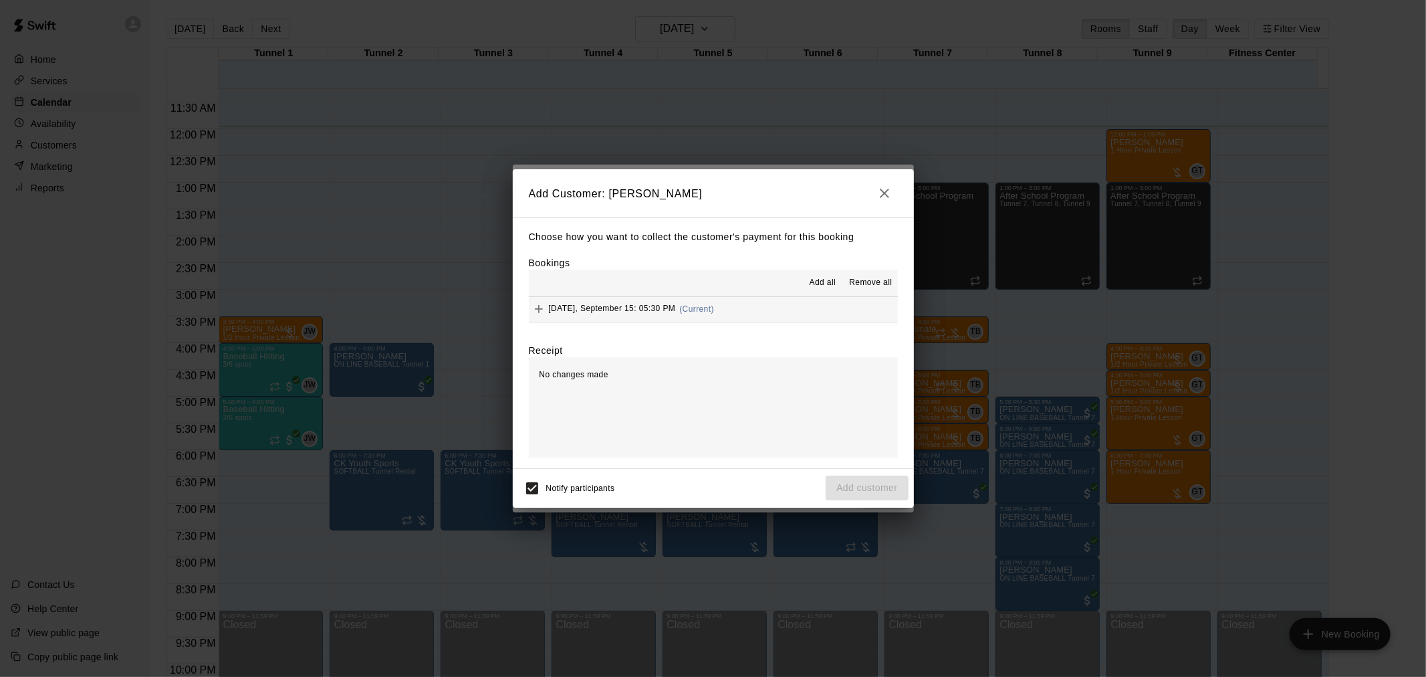
click at [718, 306] on button "Monday, September 15: 05:30 PM (Current)" at bounding box center [713, 309] width 369 height 25
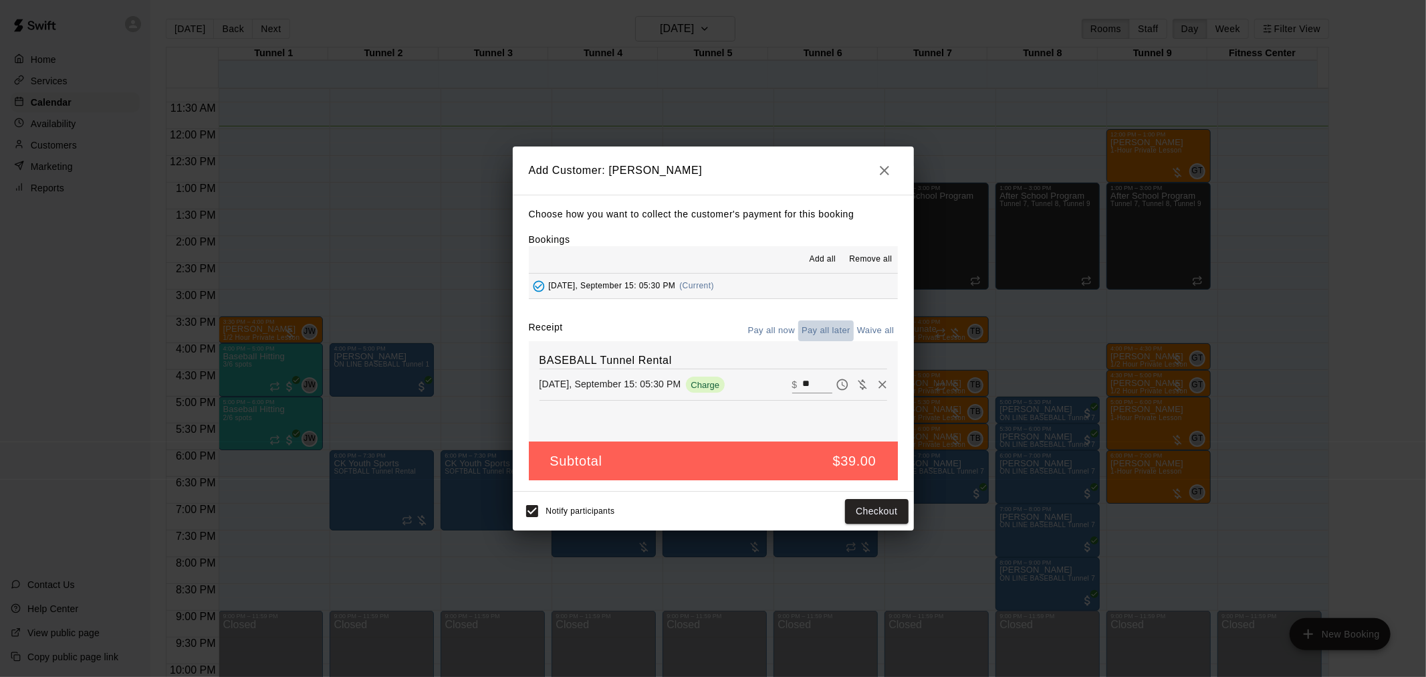
click at [841, 333] on button "Pay all later" at bounding box center [826, 330] width 56 height 21
click at [876, 522] on button "Add customer" at bounding box center [867, 511] width 82 height 25
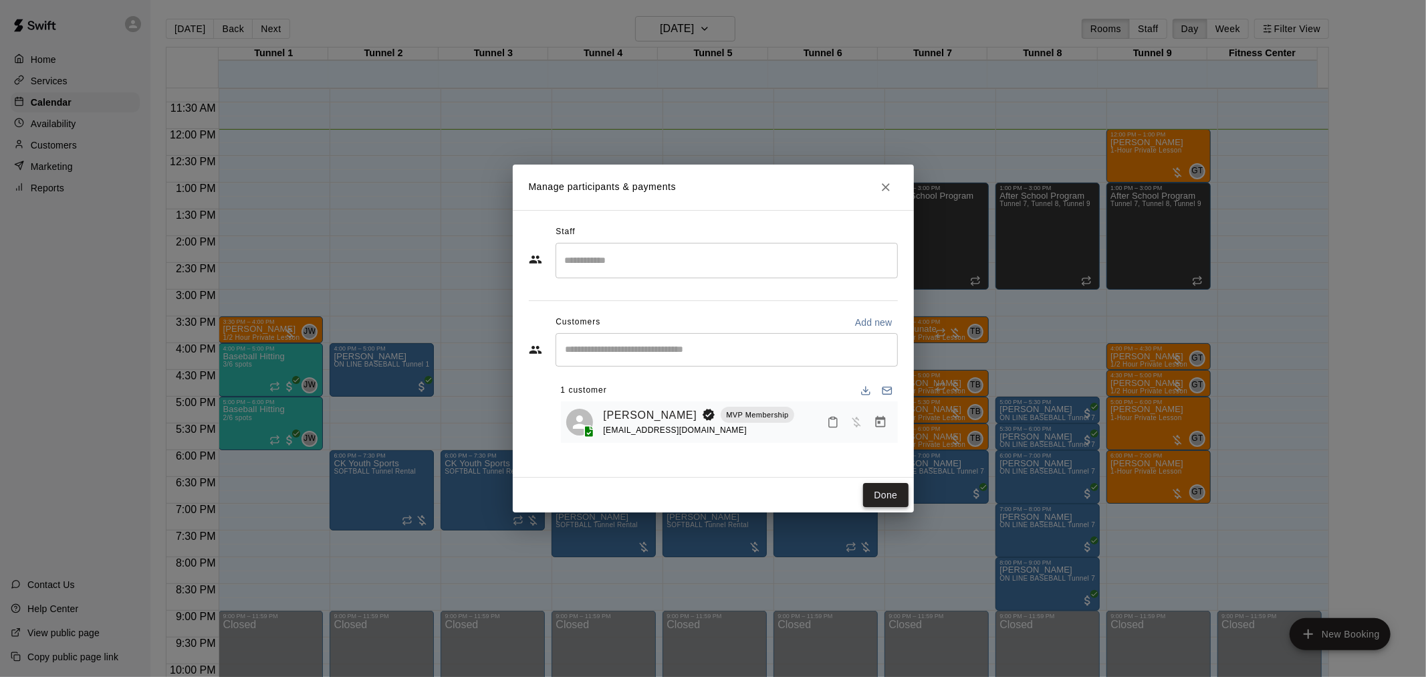
click at [881, 491] on button "Done" at bounding box center [885, 495] width 45 height 25
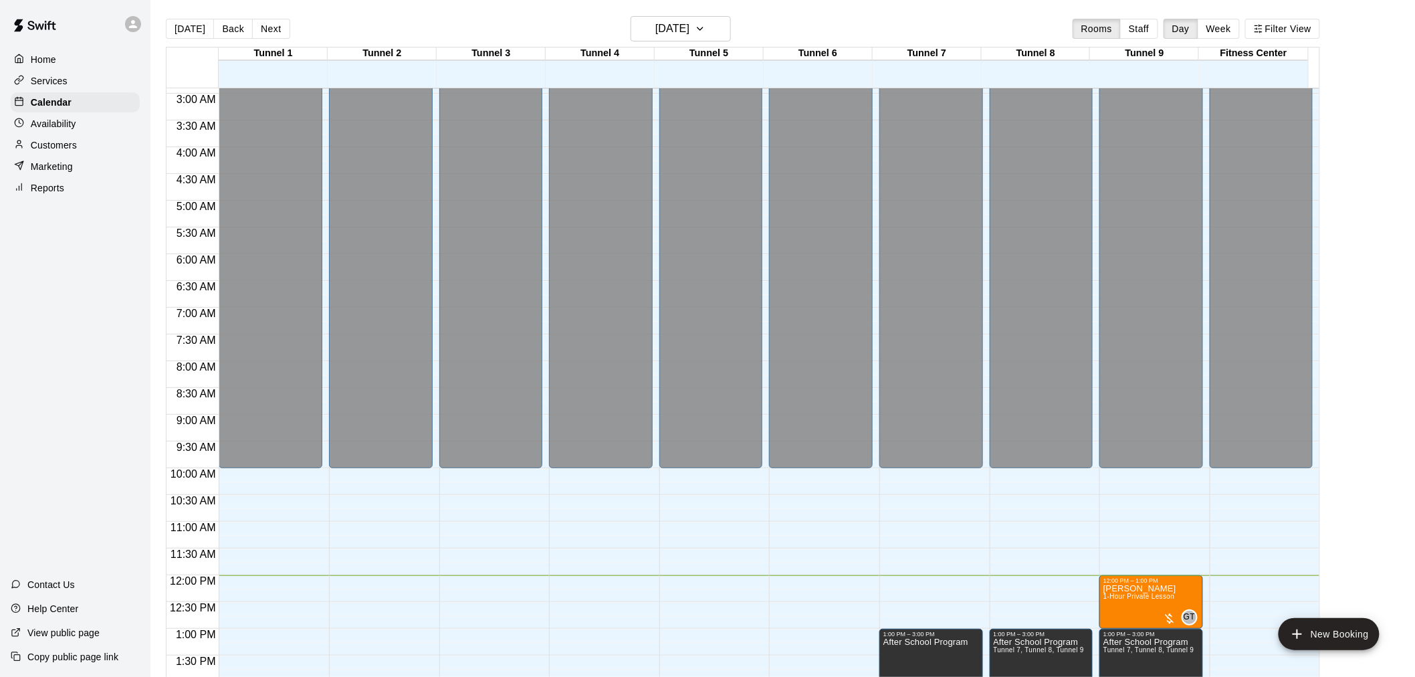
scroll to position [0, 0]
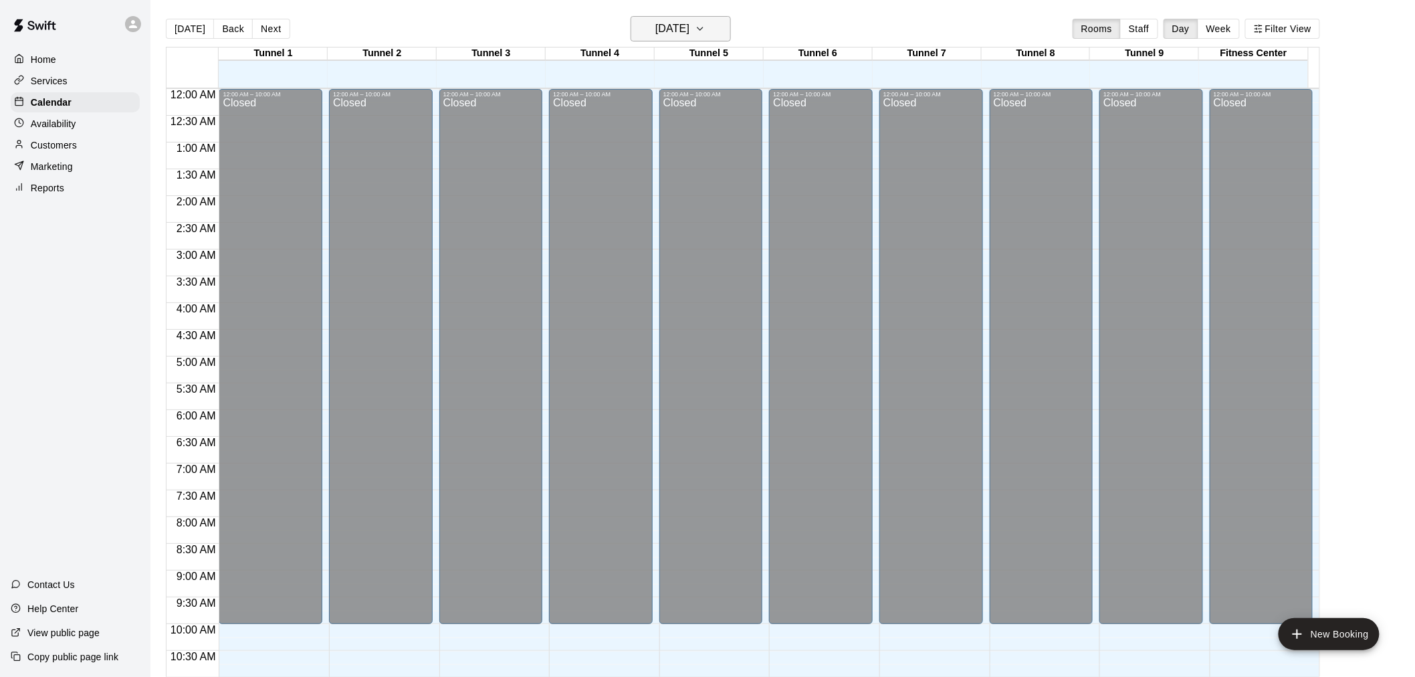
click at [680, 17] on button "[DATE]" at bounding box center [681, 28] width 100 height 25
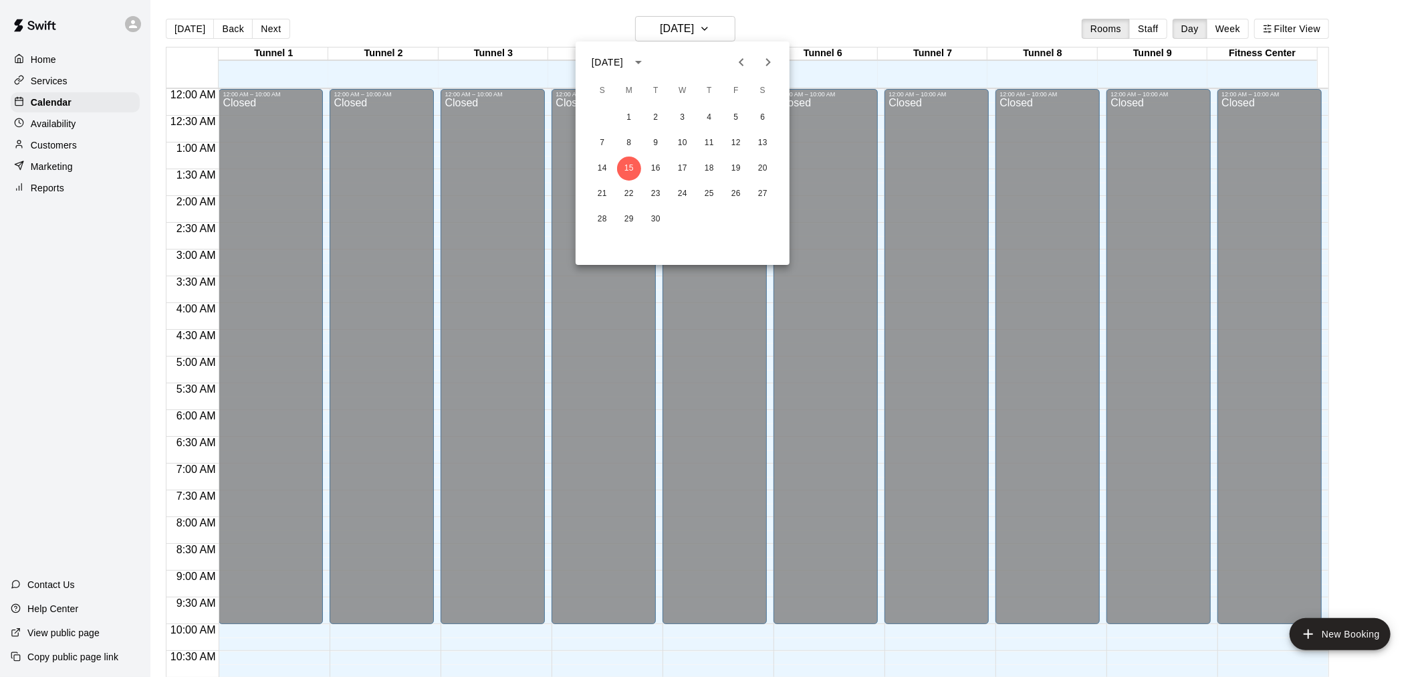
click at [642, 221] on div "28 29 30" at bounding box center [683, 219] width 214 height 24
click at [636, 221] on button "29" at bounding box center [629, 219] width 24 height 24
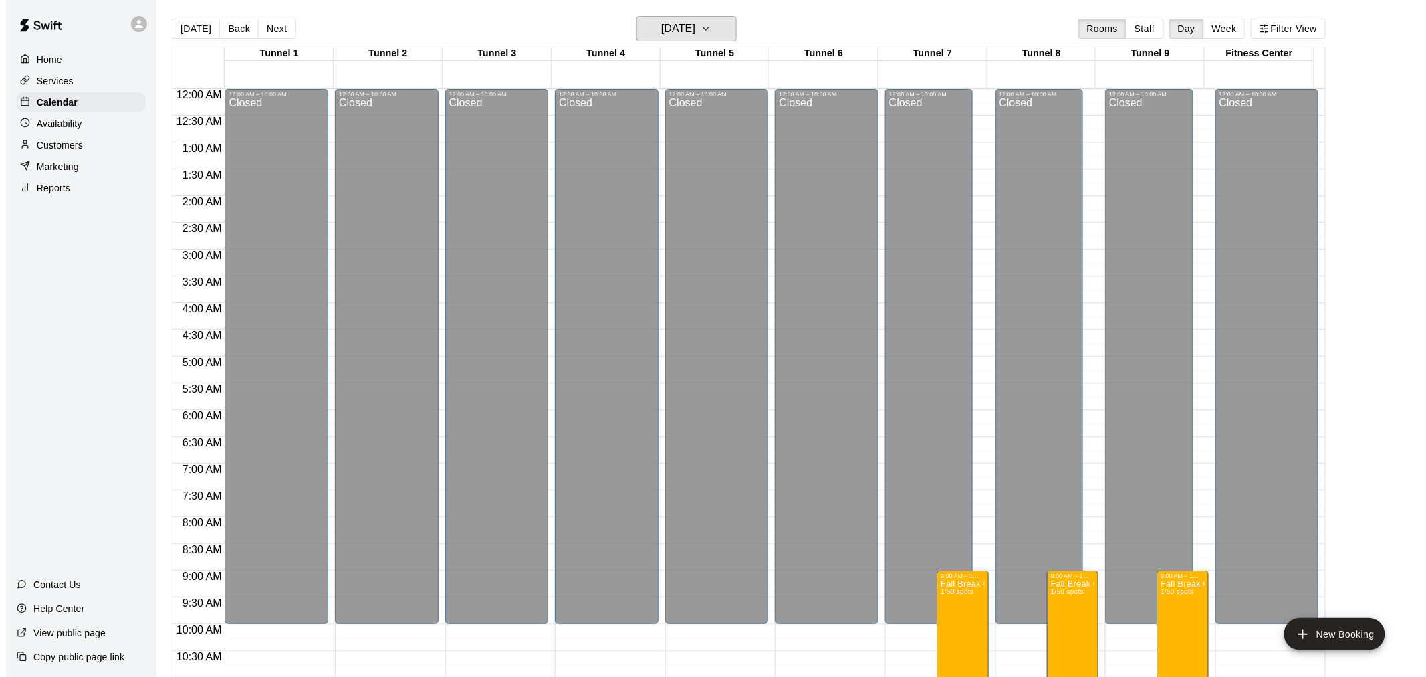
scroll to position [297, 0]
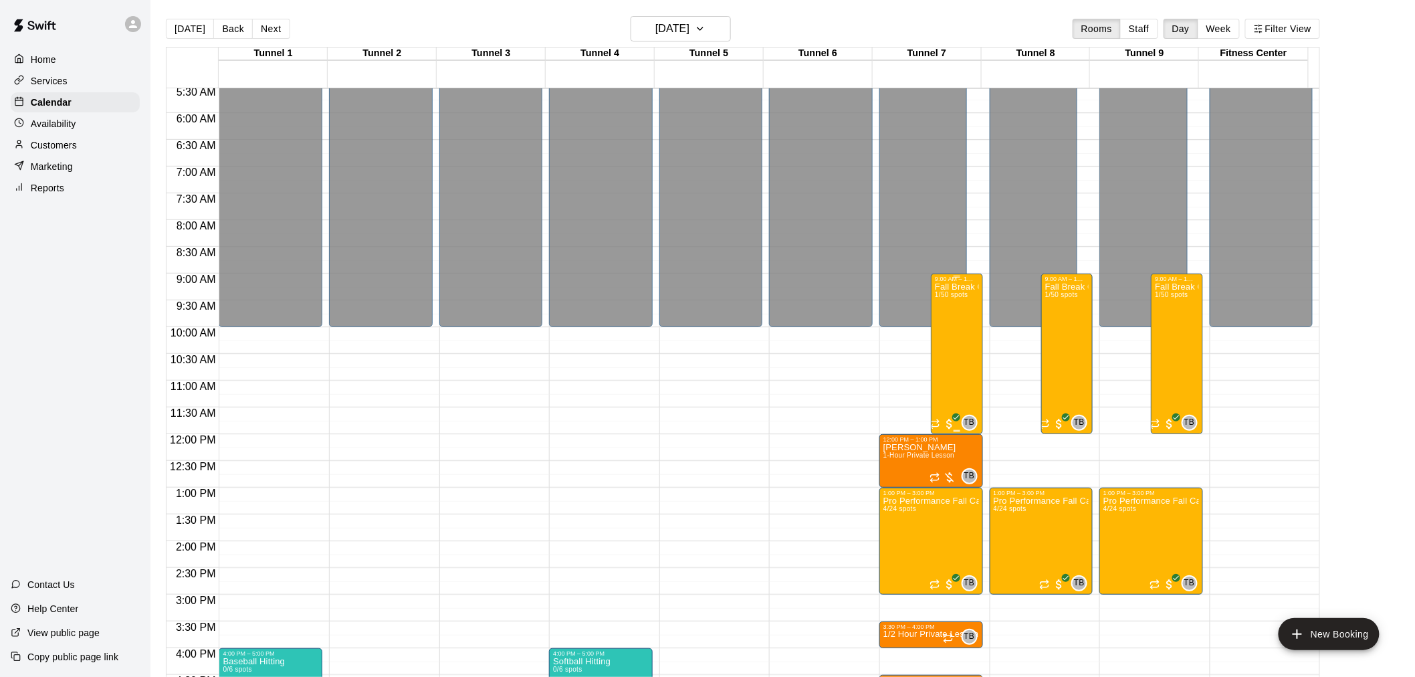
click at [959, 362] on div "Fall Break Camp 2025 1/50 spots" at bounding box center [956, 620] width 43 height 677
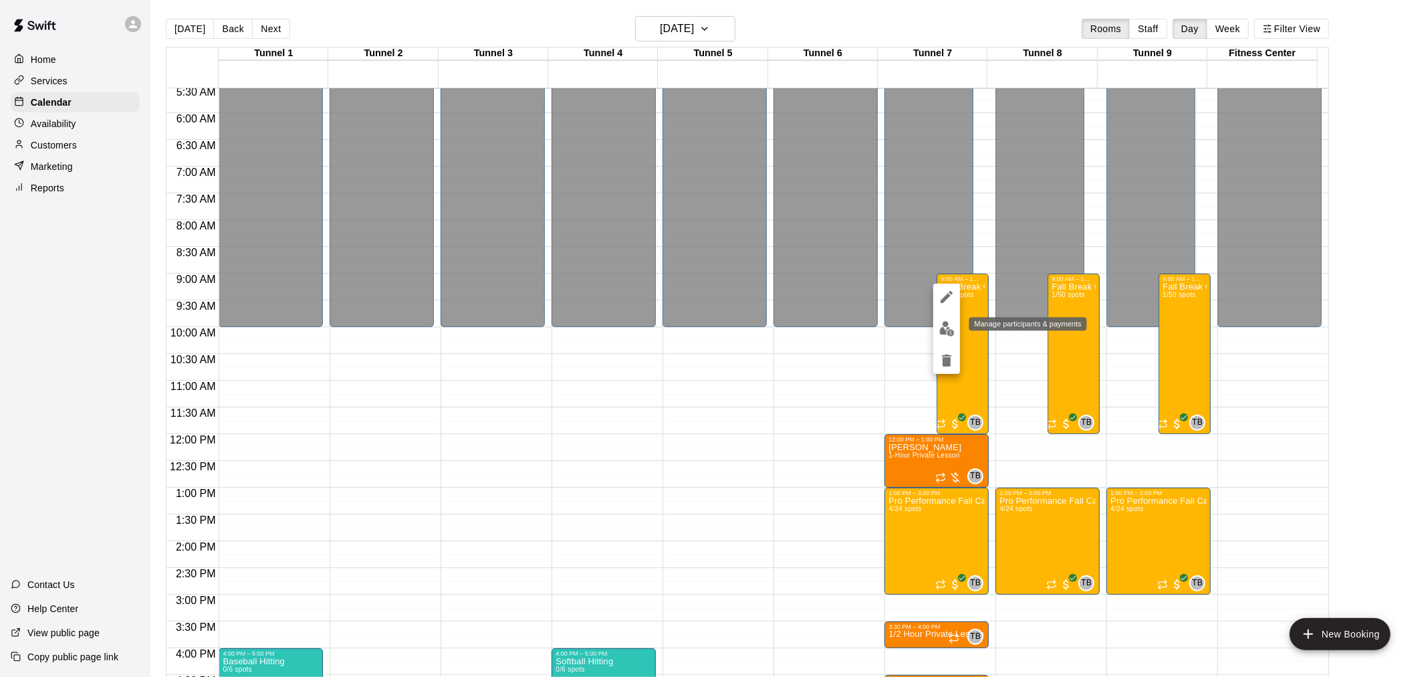
click at [948, 332] on img "edit" at bounding box center [947, 328] width 15 height 15
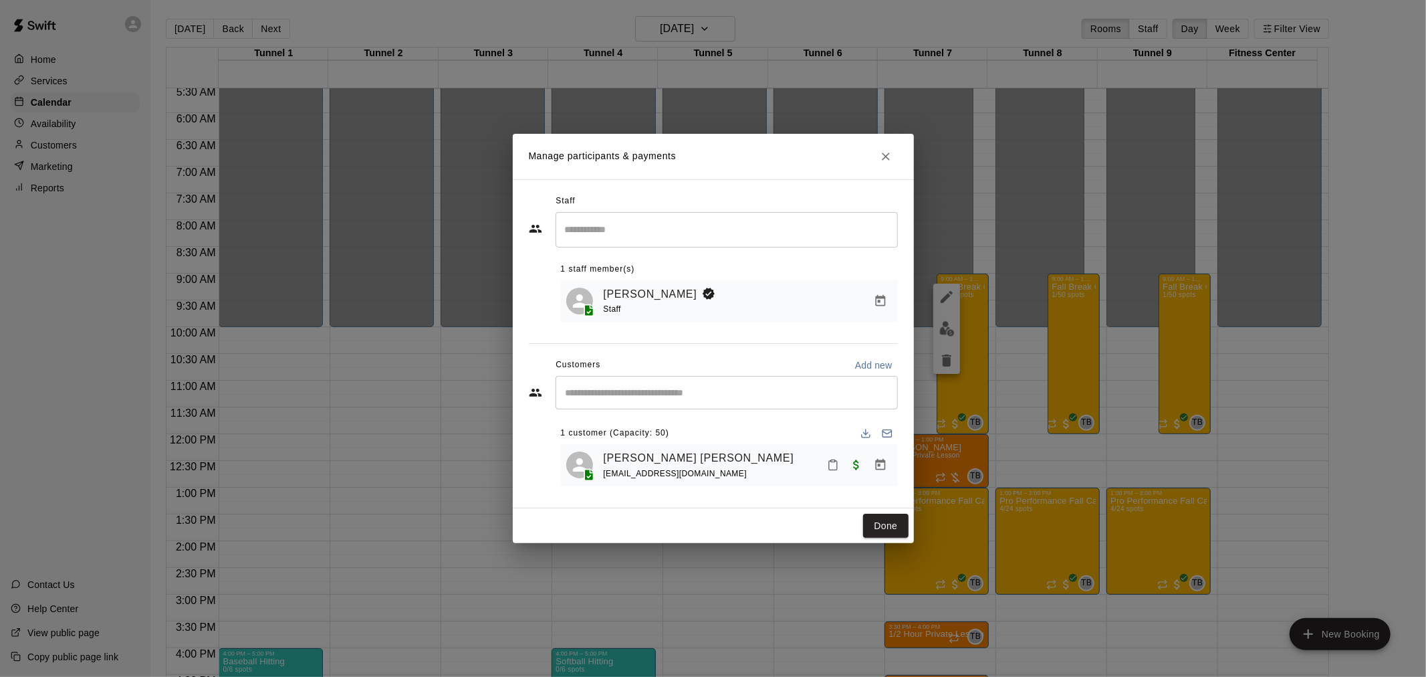
click at [710, 406] on div "​" at bounding box center [727, 392] width 342 height 33
type input "*****"
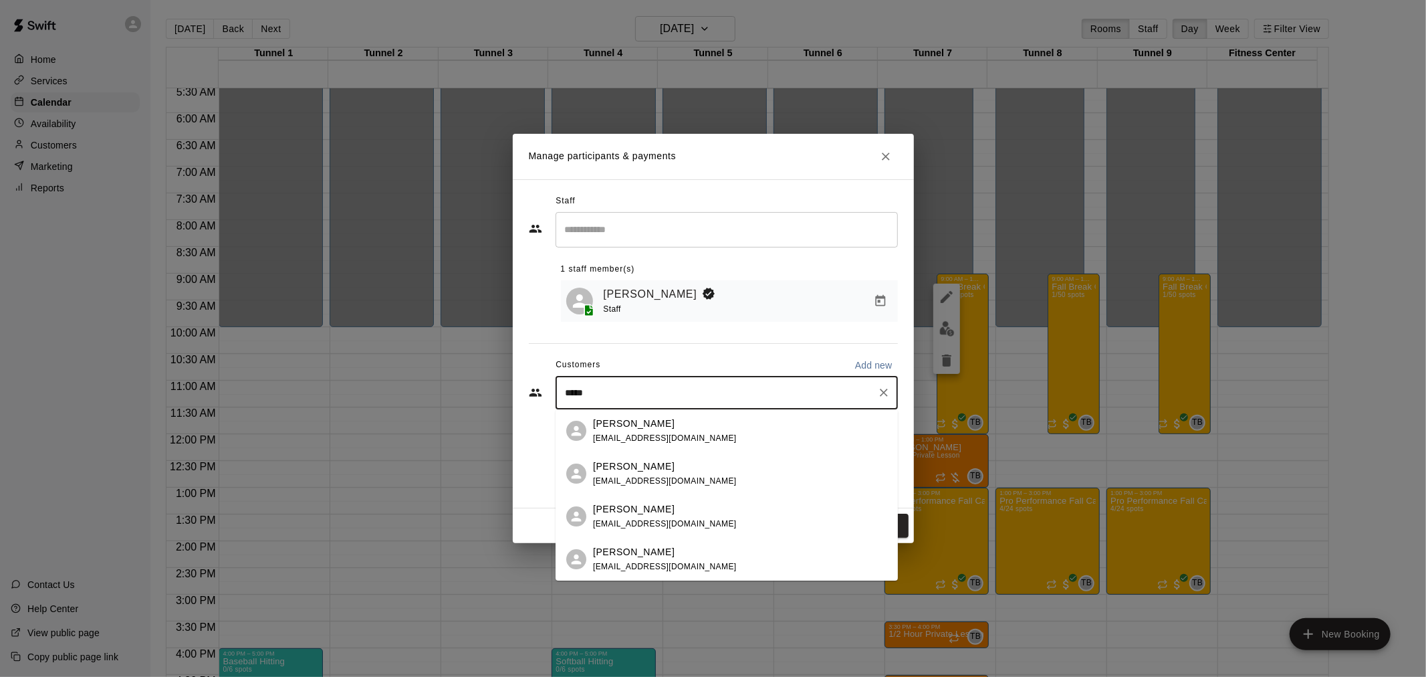
click at [689, 473] on div "Lane Couch lanecouch@gmail.com" at bounding box center [740, 473] width 294 height 29
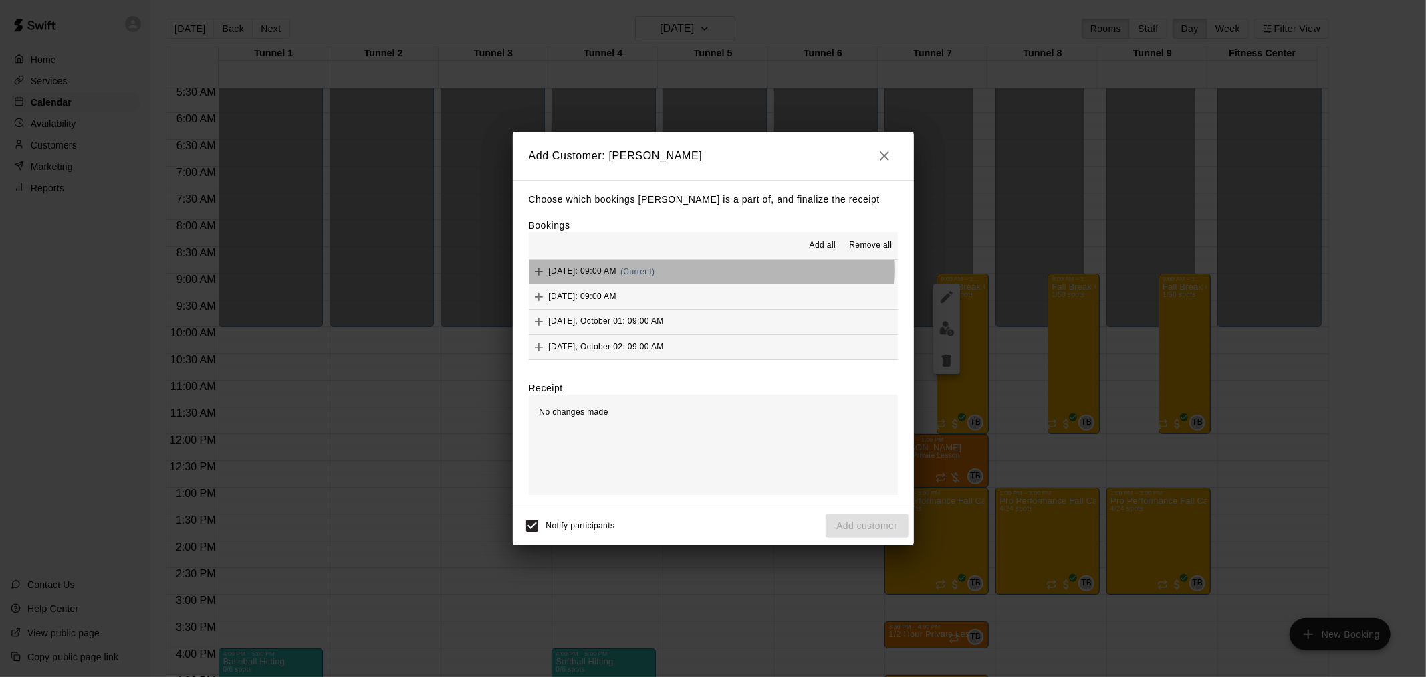
click at [655, 270] on span "(Current)" at bounding box center [638, 271] width 35 height 9
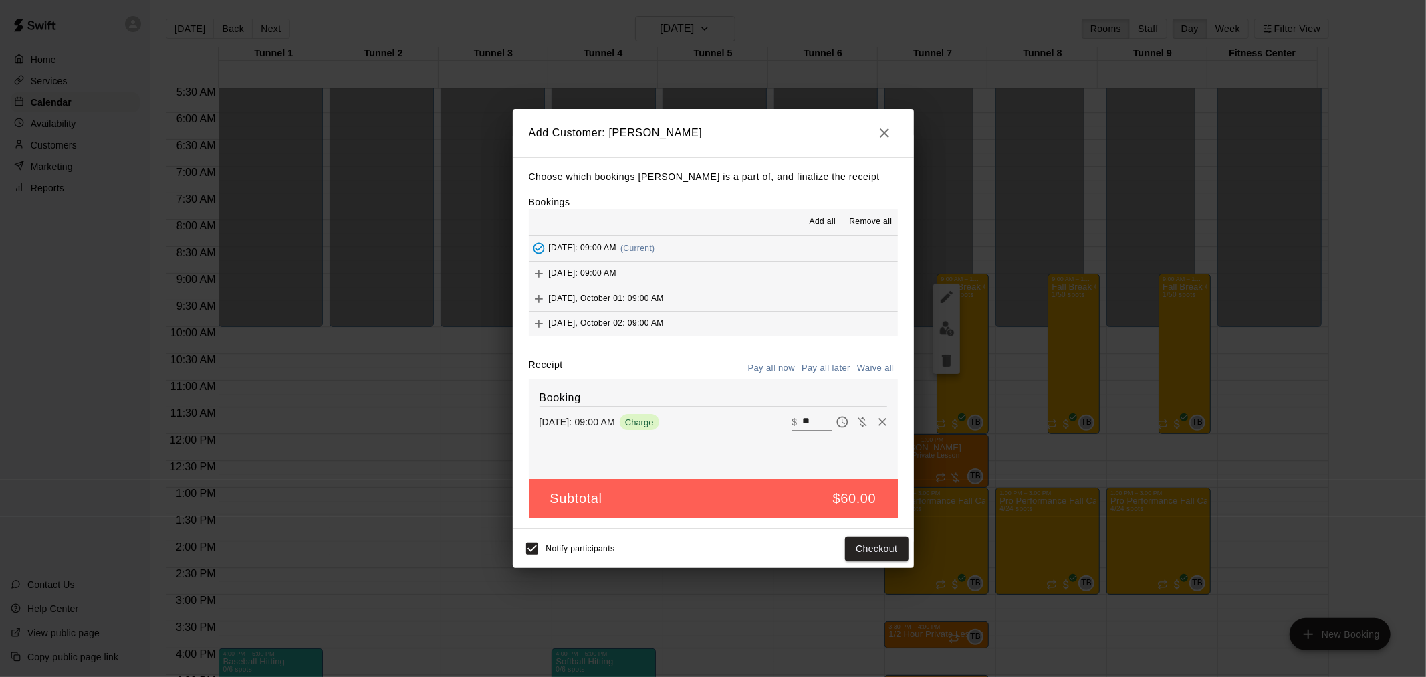
click at [682, 278] on button "Tuesday, September 30: 09:00 AM" at bounding box center [713, 273] width 369 height 25
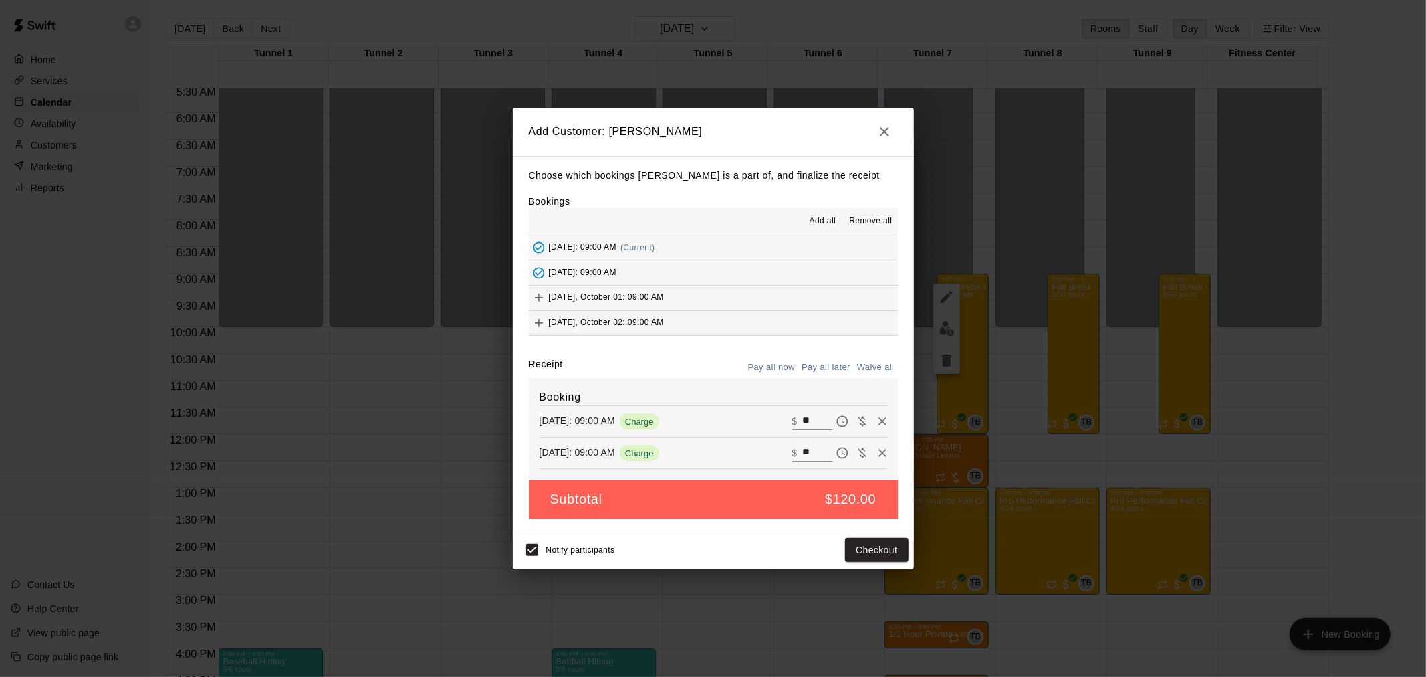
click at [689, 296] on button "Wednesday, October 01: 09:00 AM" at bounding box center [713, 298] width 369 height 25
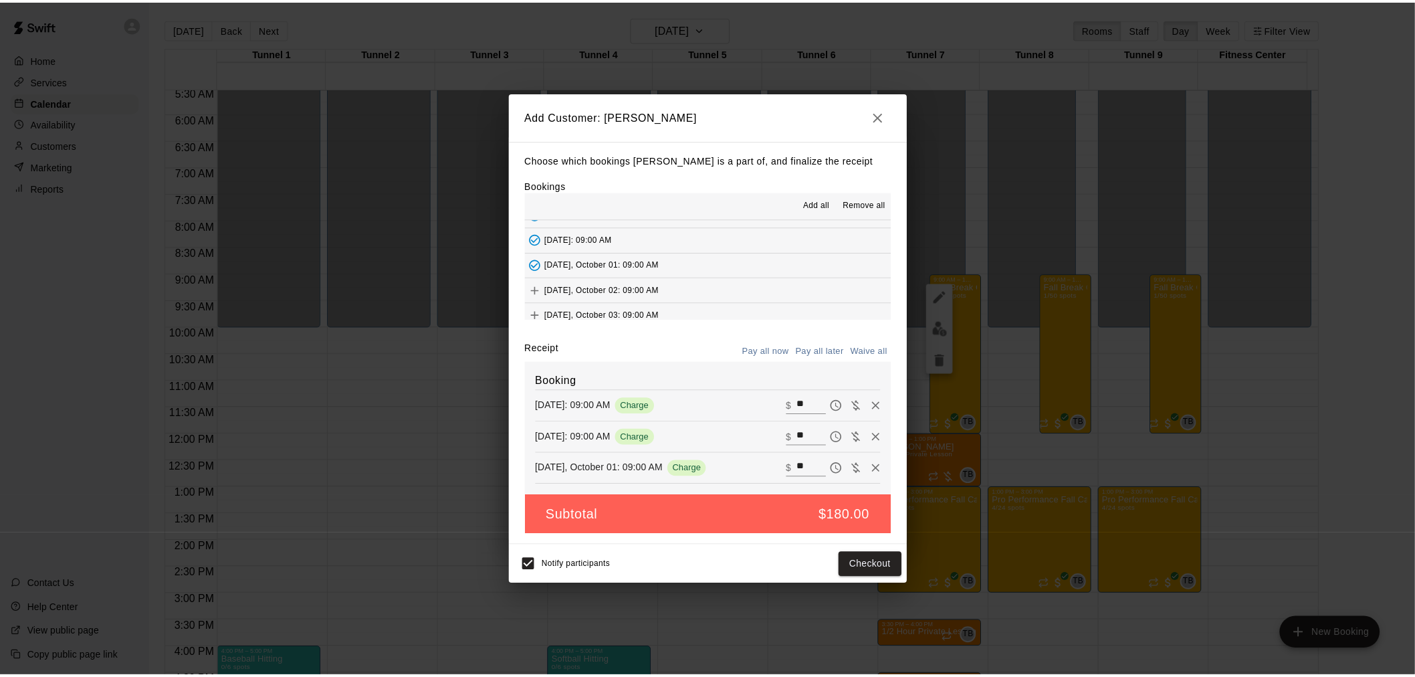
scroll to position [25, 0]
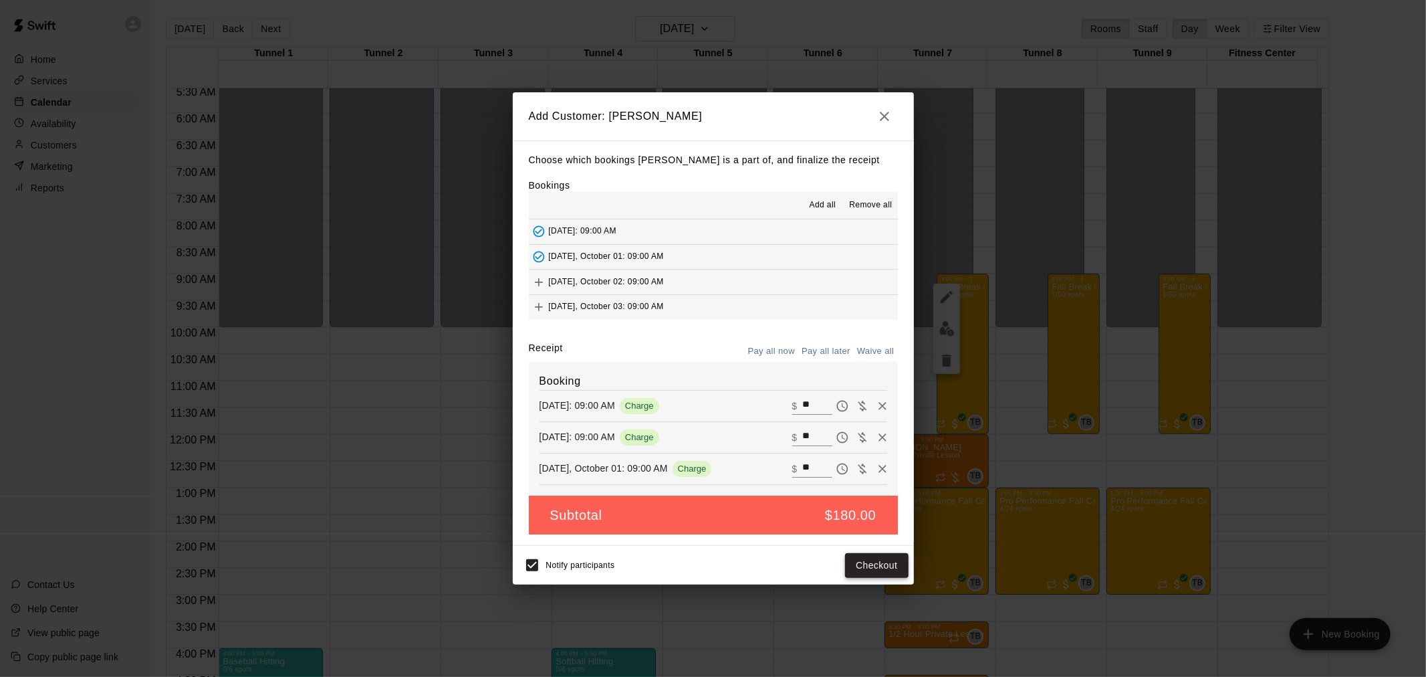
click at [863, 562] on button "Checkout" at bounding box center [876, 565] width 63 height 25
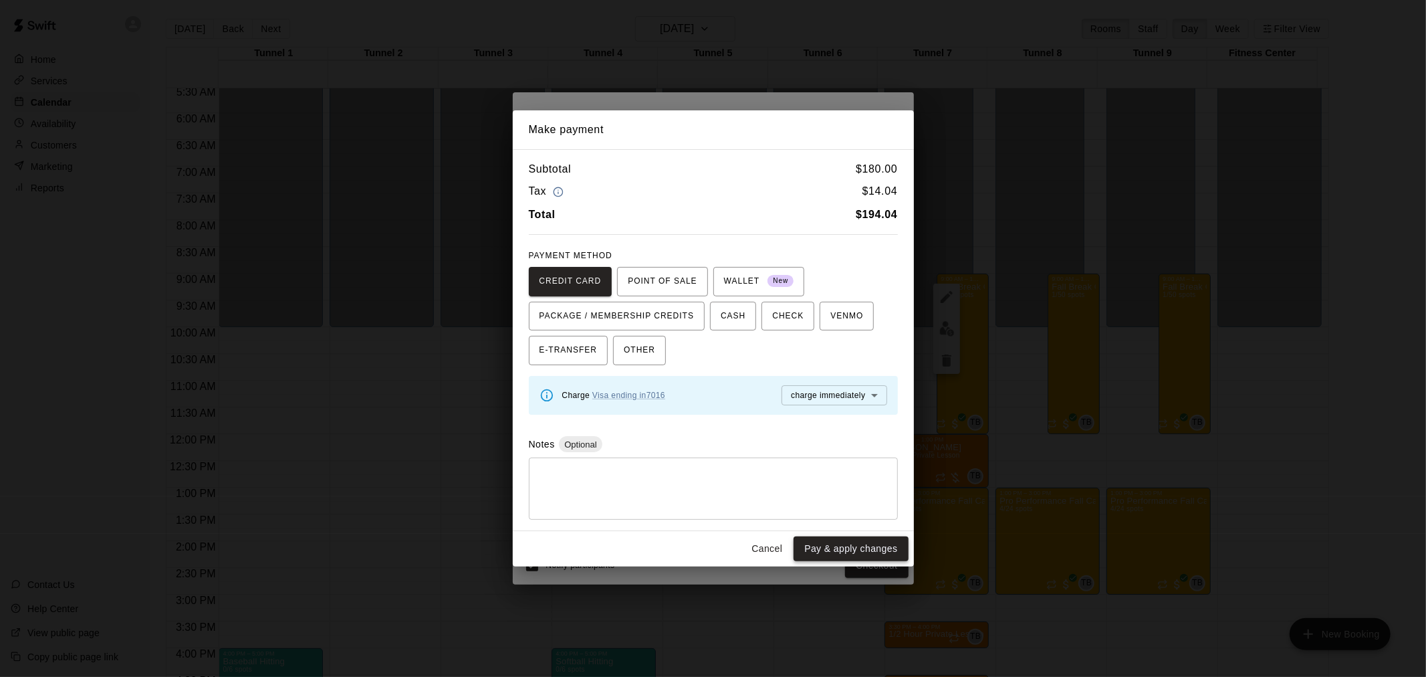
click at [843, 552] on button "Pay & apply changes" at bounding box center [851, 548] width 114 height 25
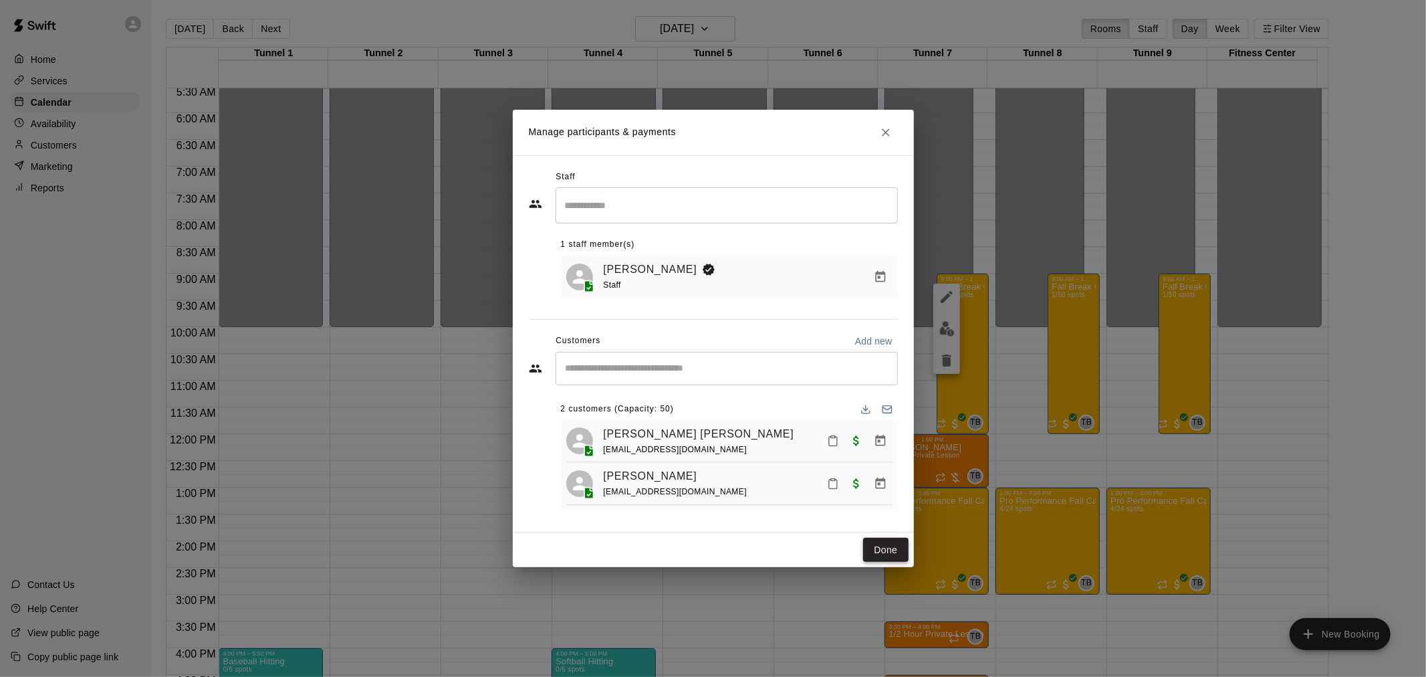
click at [869, 554] on button "Done" at bounding box center [885, 550] width 45 height 25
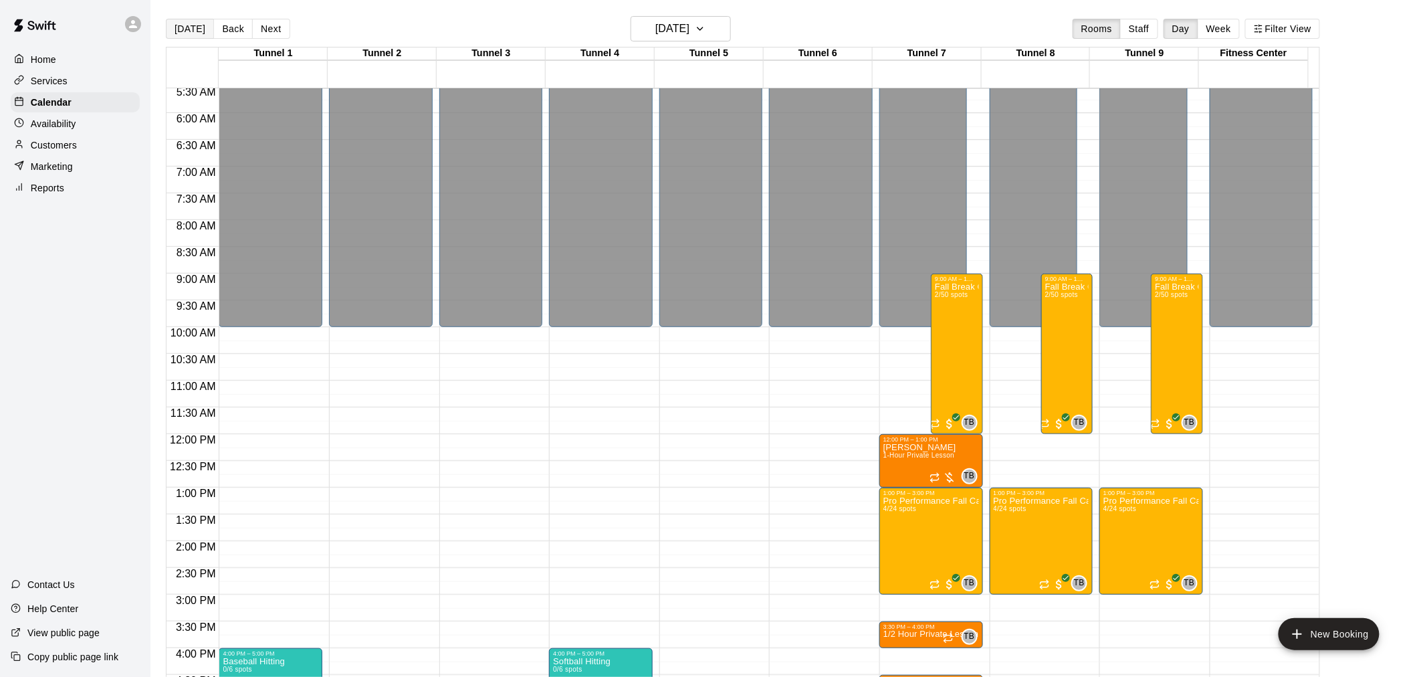
click at [185, 24] on button "[DATE]" at bounding box center [190, 29] width 48 height 20
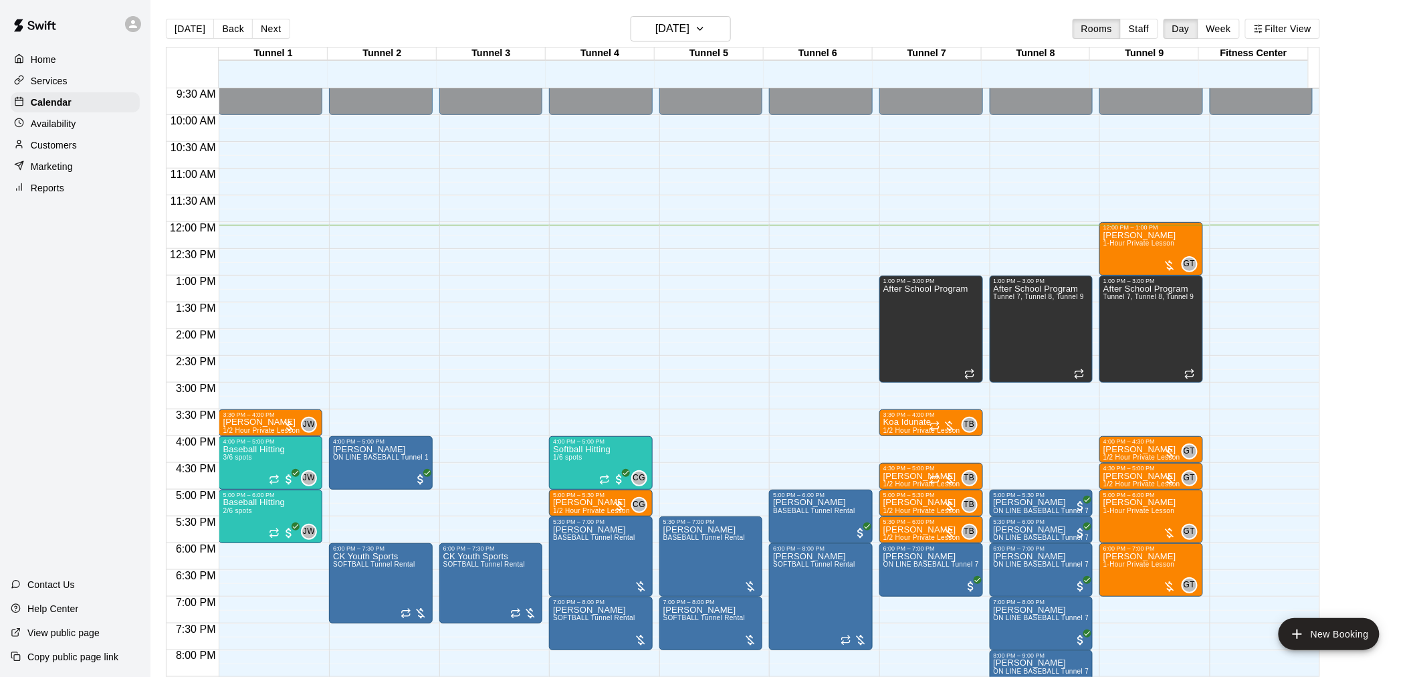
scroll to position [520, 0]
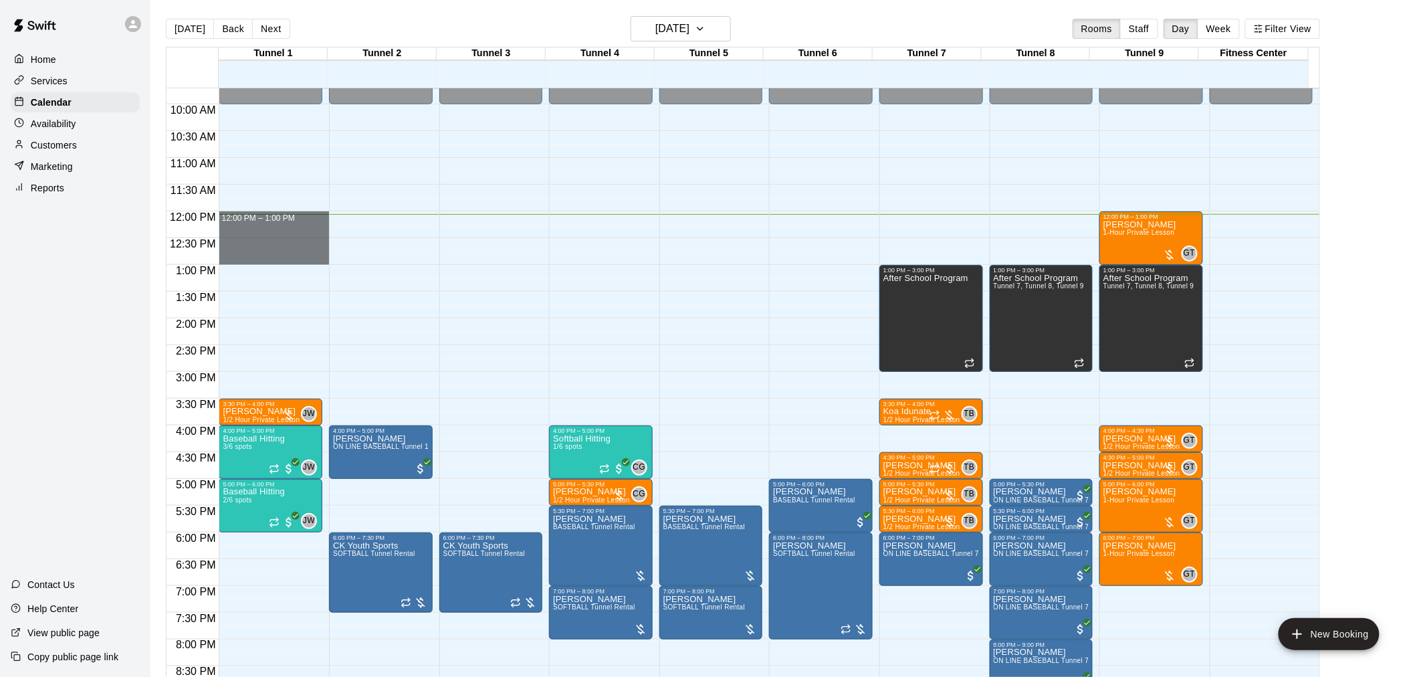
drag, startPoint x: 231, startPoint y: 215, endPoint x: 243, endPoint y: 261, distance: 48.3
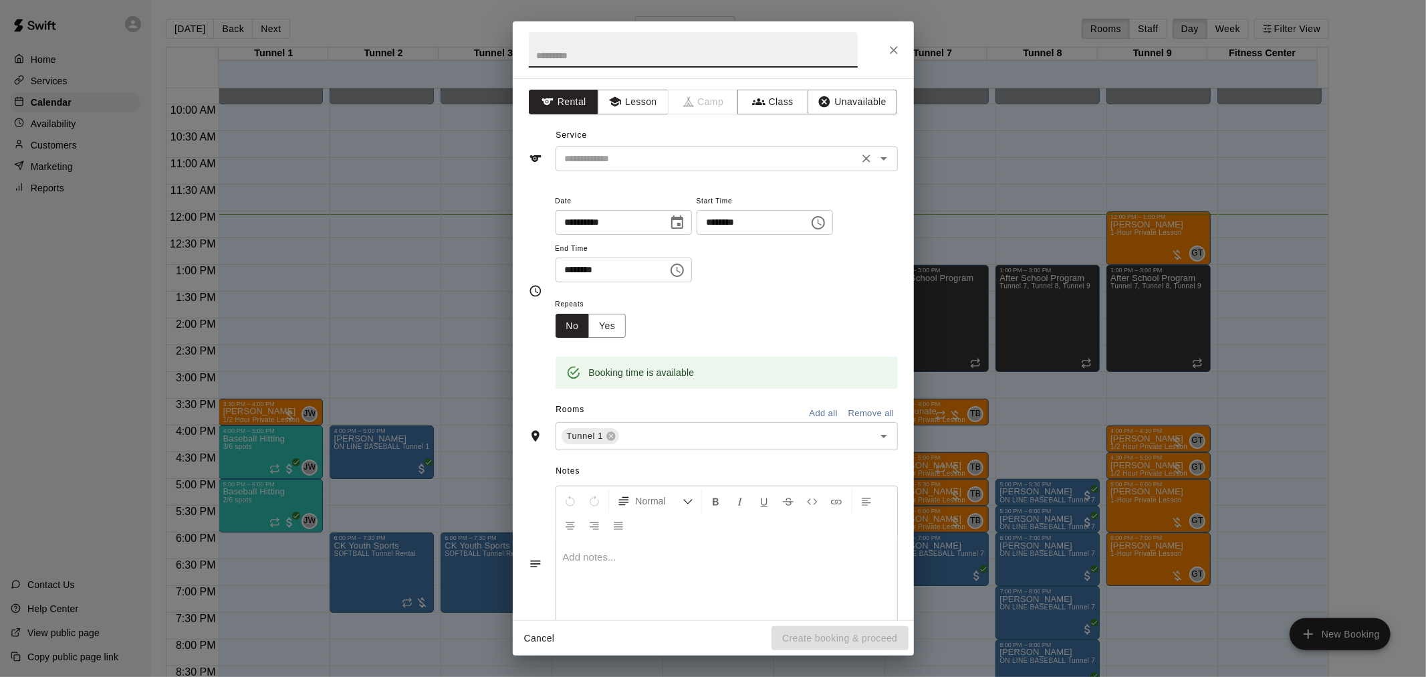
click at [733, 154] on input "text" at bounding box center [707, 158] width 295 height 17
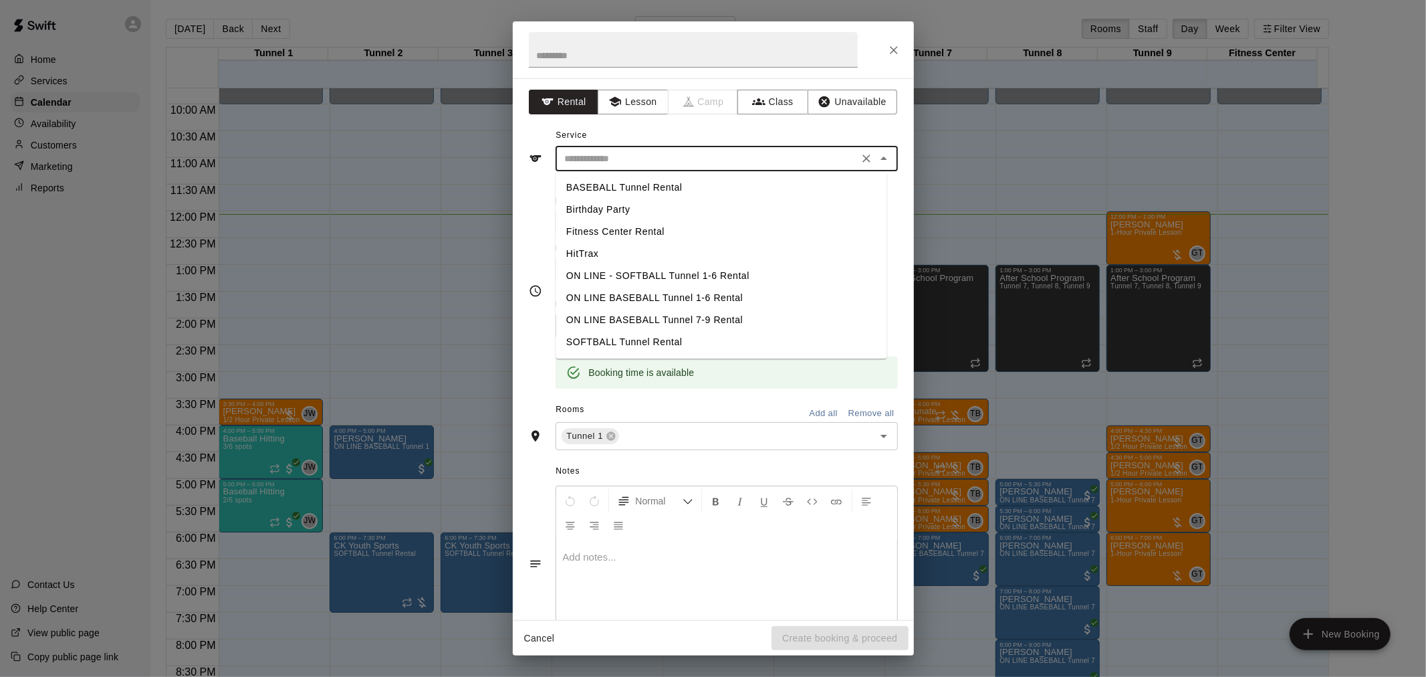
click at [643, 179] on li "BASEBALL Tunnel Rental" at bounding box center [721, 188] width 331 height 22
type input "**********"
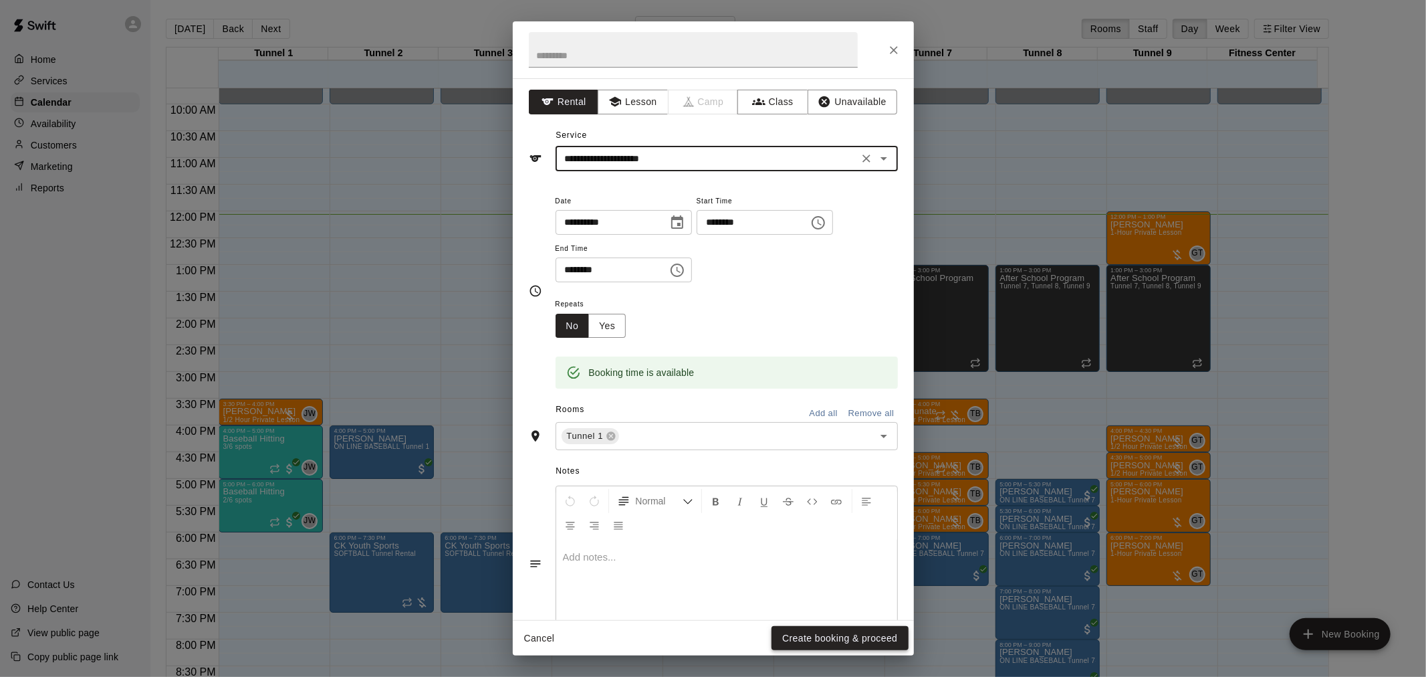
click at [844, 640] on button "Create booking & proceed" at bounding box center [840, 638] width 136 height 25
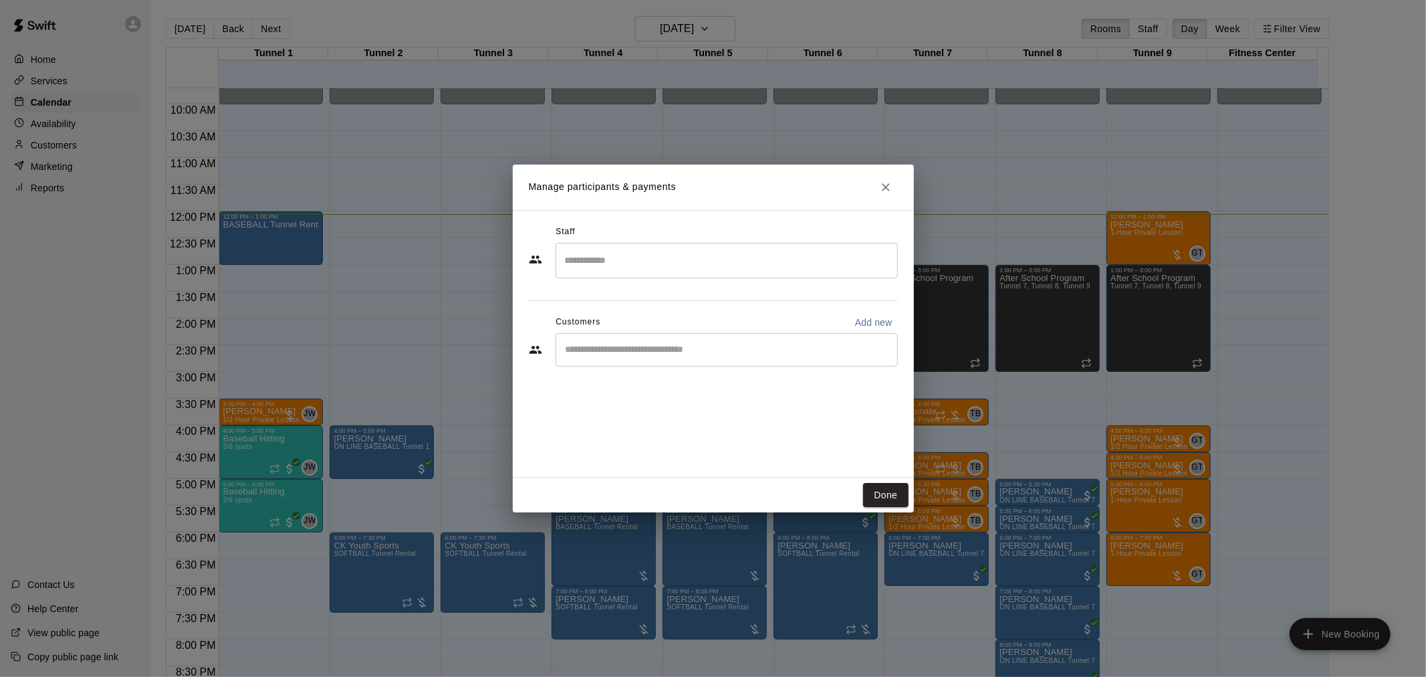
click at [702, 358] on div "​" at bounding box center [727, 349] width 342 height 33
type input "*******"
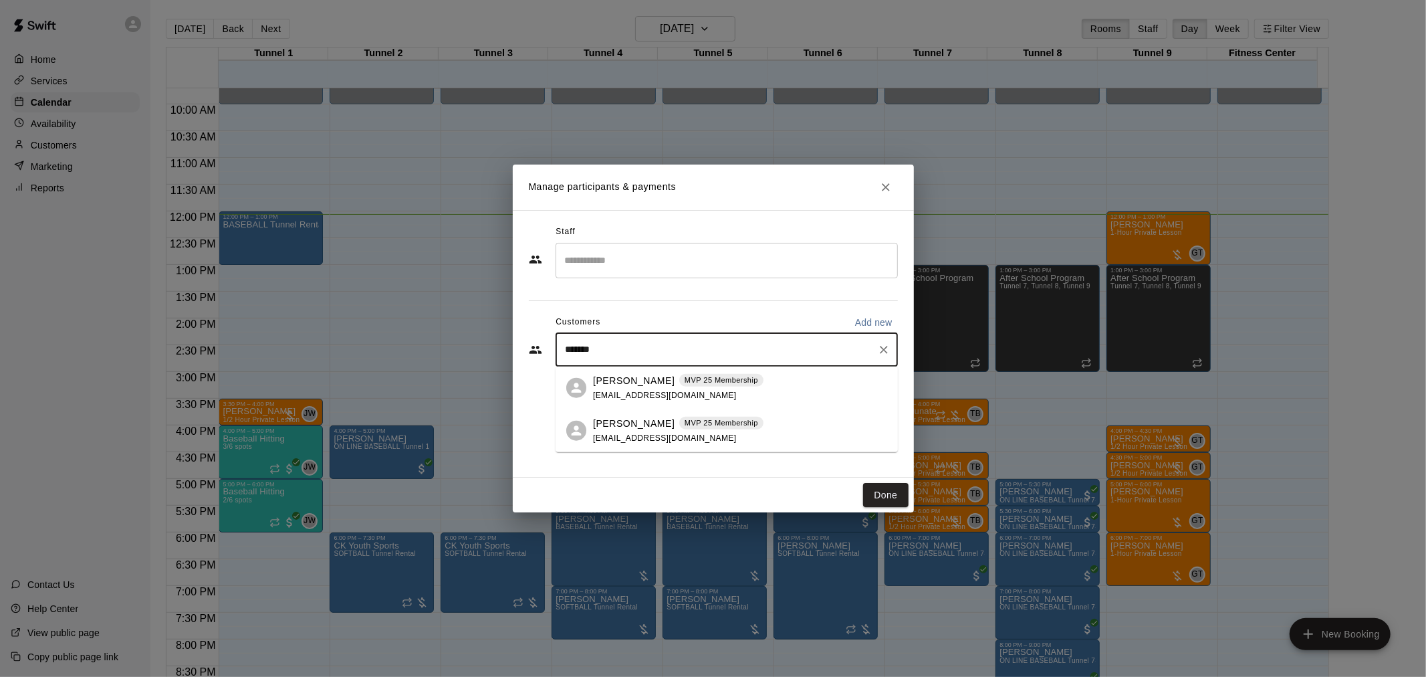
click at [702, 358] on div "******* ​" at bounding box center [727, 349] width 342 height 33
click at [647, 380] on p "Elliot Almeida" at bounding box center [634, 380] width 82 height 14
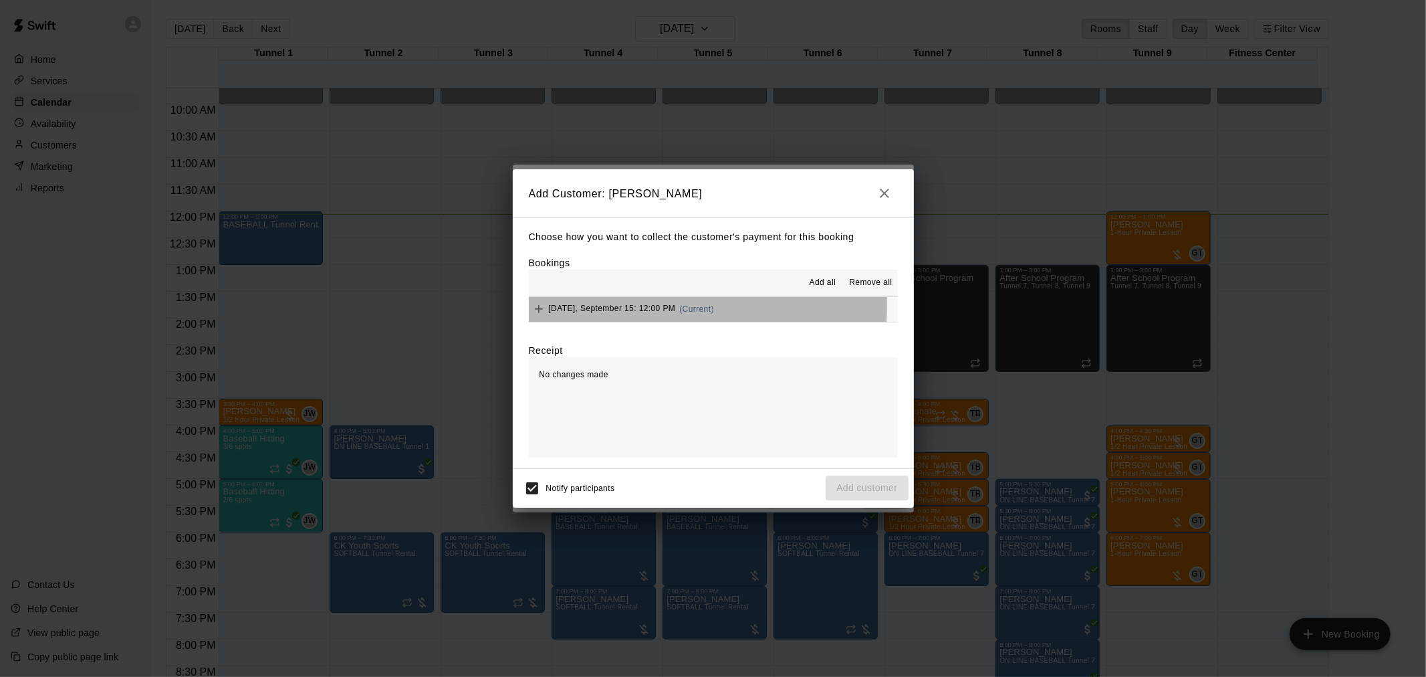
click at [638, 306] on span "Monday, September 15: 12:00 PM" at bounding box center [612, 308] width 127 height 9
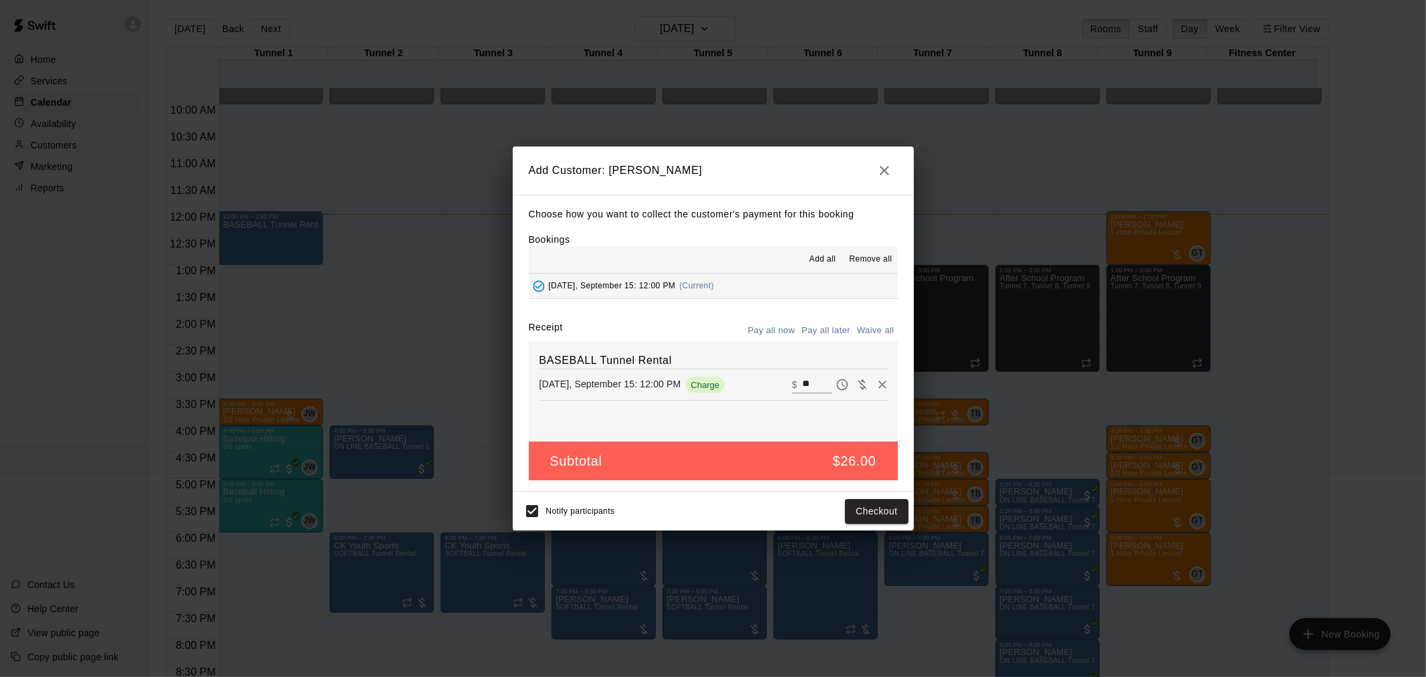
click at [830, 332] on button "Pay all later" at bounding box center [826, 330] width 56 height 21
click at [781, 322] on button "Pay all now" at bounding box center [772, 330] width 54 height 21
click at [879, 513] on button "Checkout" at bounding box center [876, 511] width 63 height 25
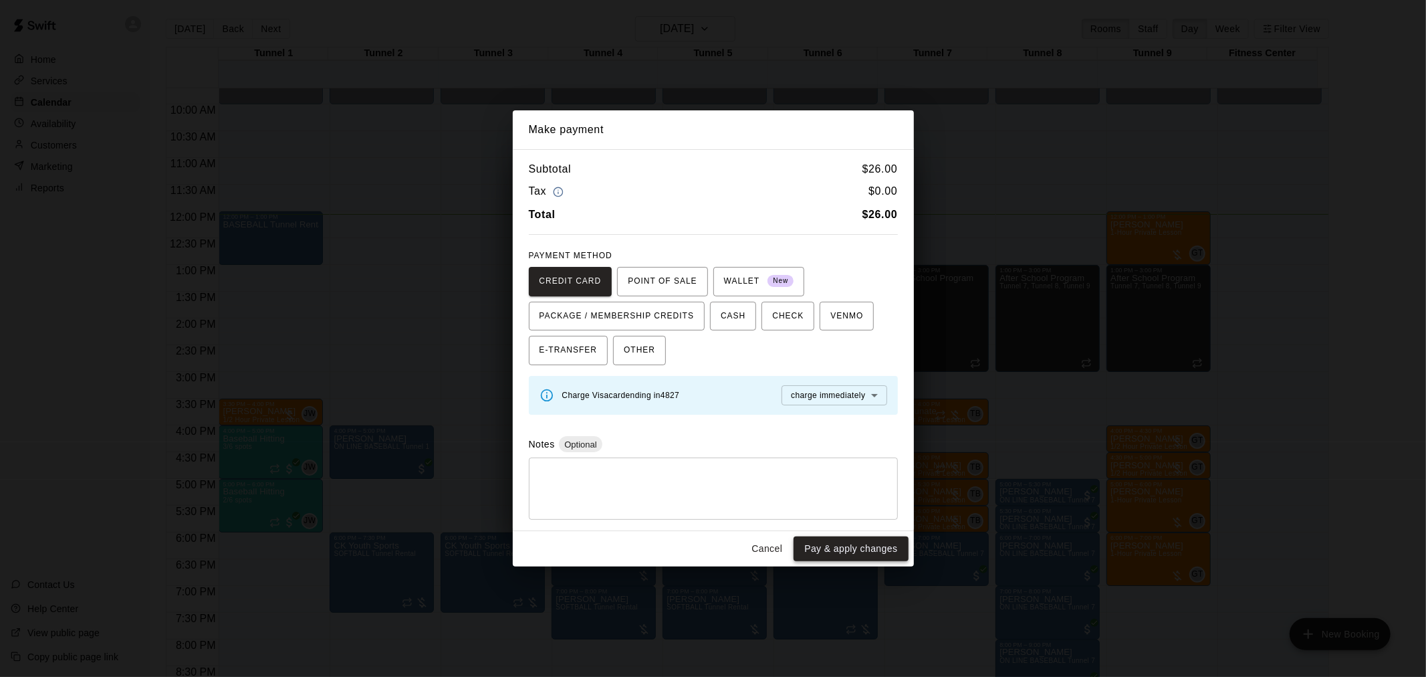
click at [851, 543] on button "Pay & apply changes" at bounding box center [851, 548] width 114 height 25
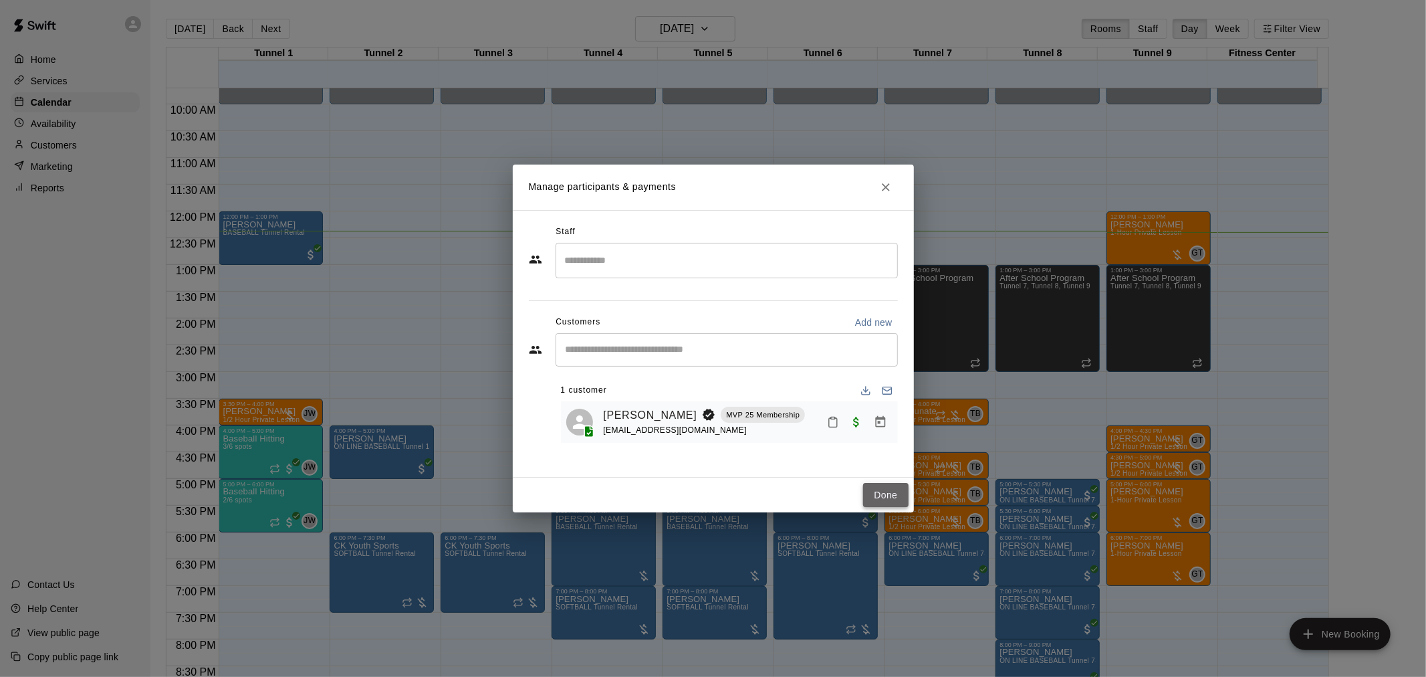
click at [886, 496] on button "Done" at bounding box center [885, 495] width 45 height 25
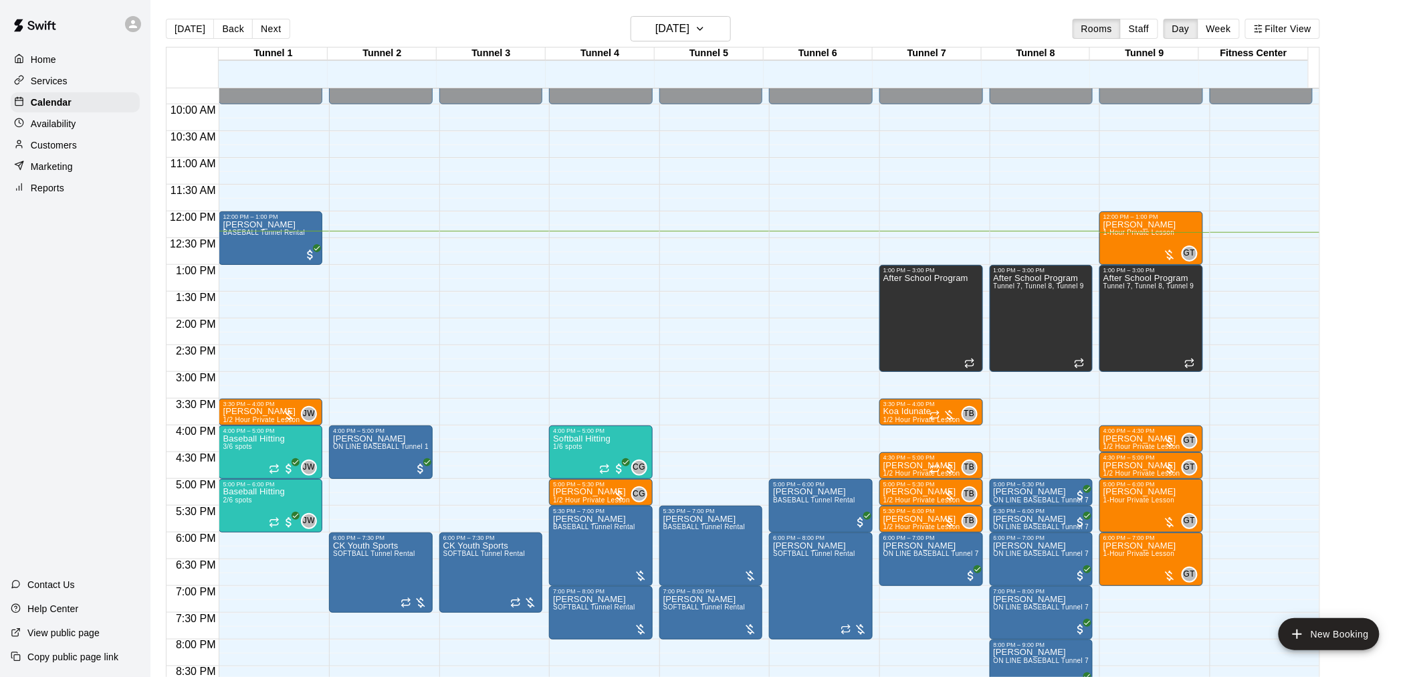
scroll to position [594, 0]
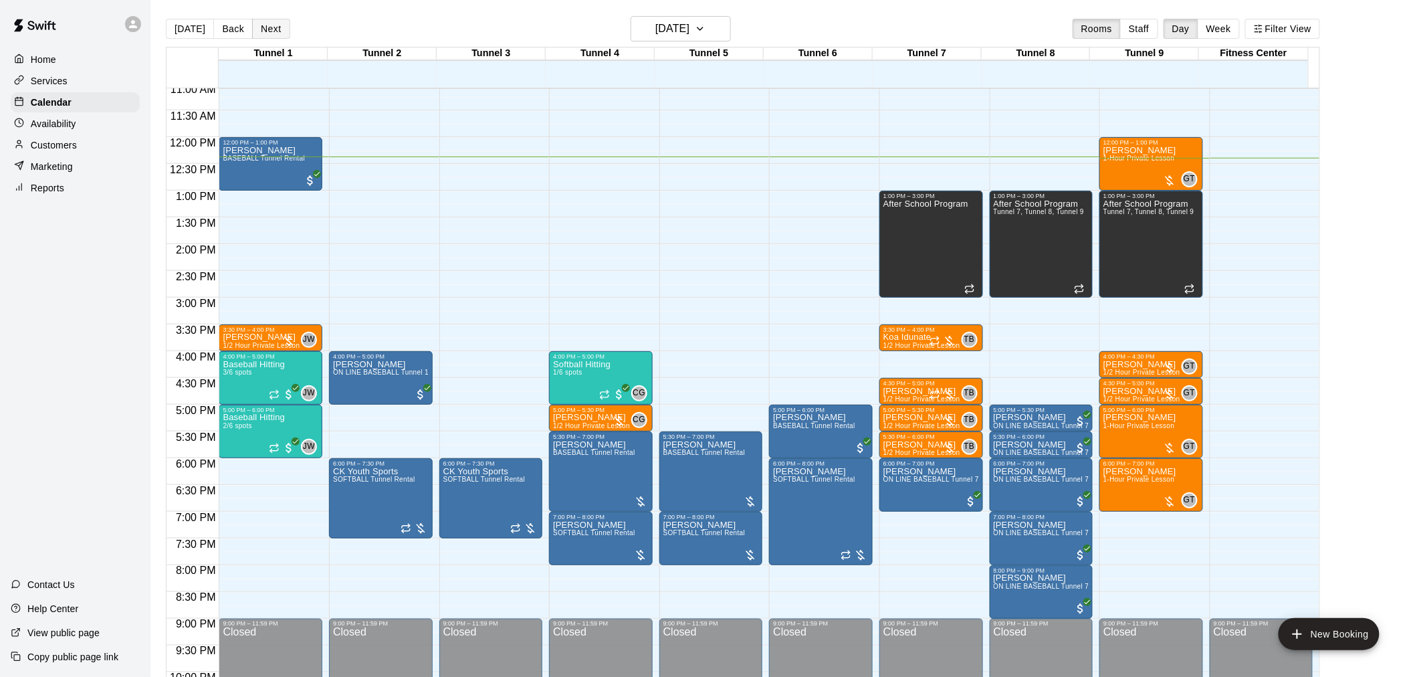
click at [268, 32] on button "Next" at bounding box center [270, 29] width 37 height 20
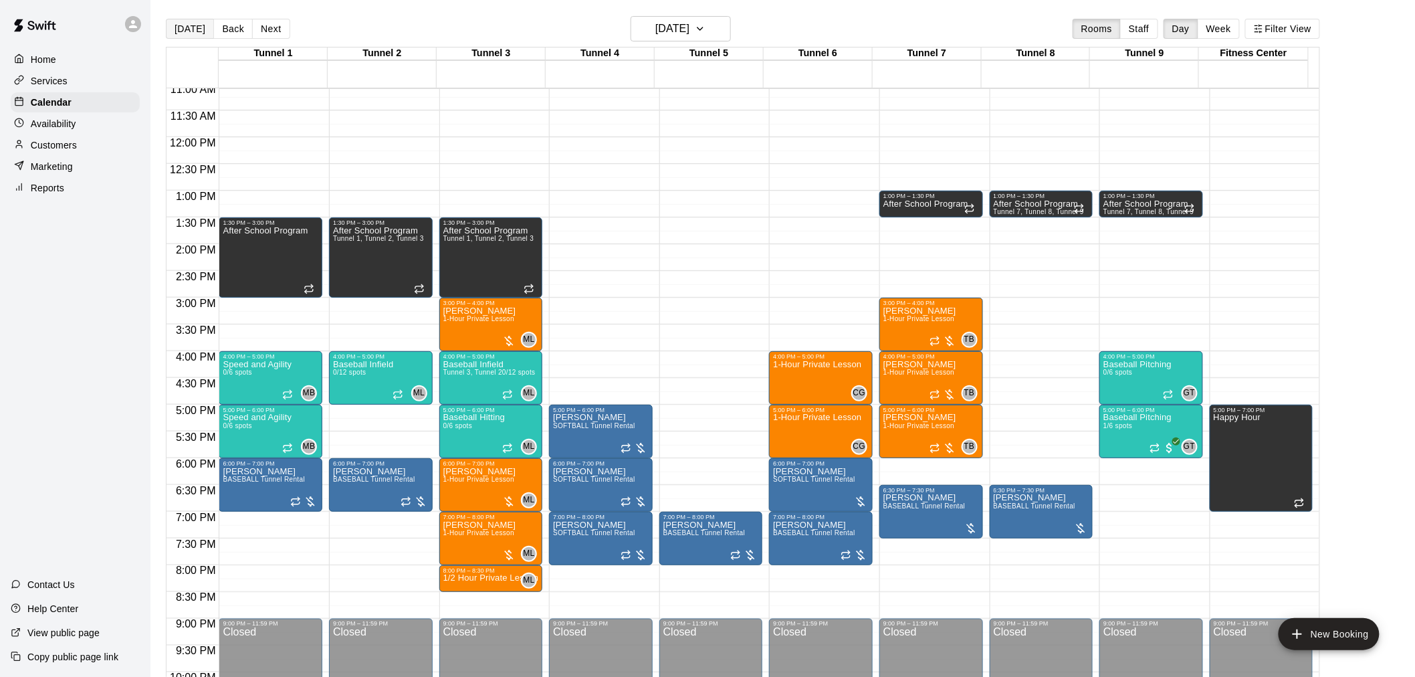
click at [179, 25] on button "[DATE]" at bounding box center [190, 29] width 48 height 20
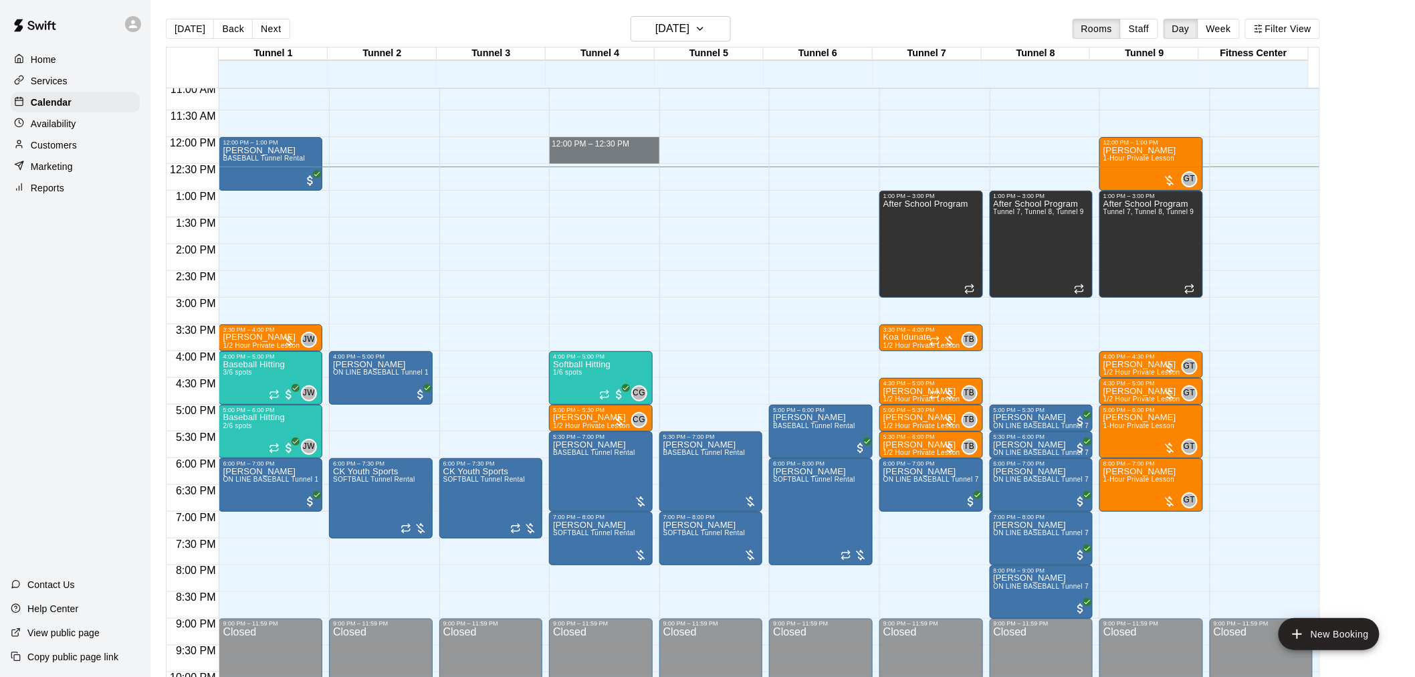
drag, startPoint x: 592, startPoint y: 143, endPoint x: 592, endPoint y: 151, distance: 8.0
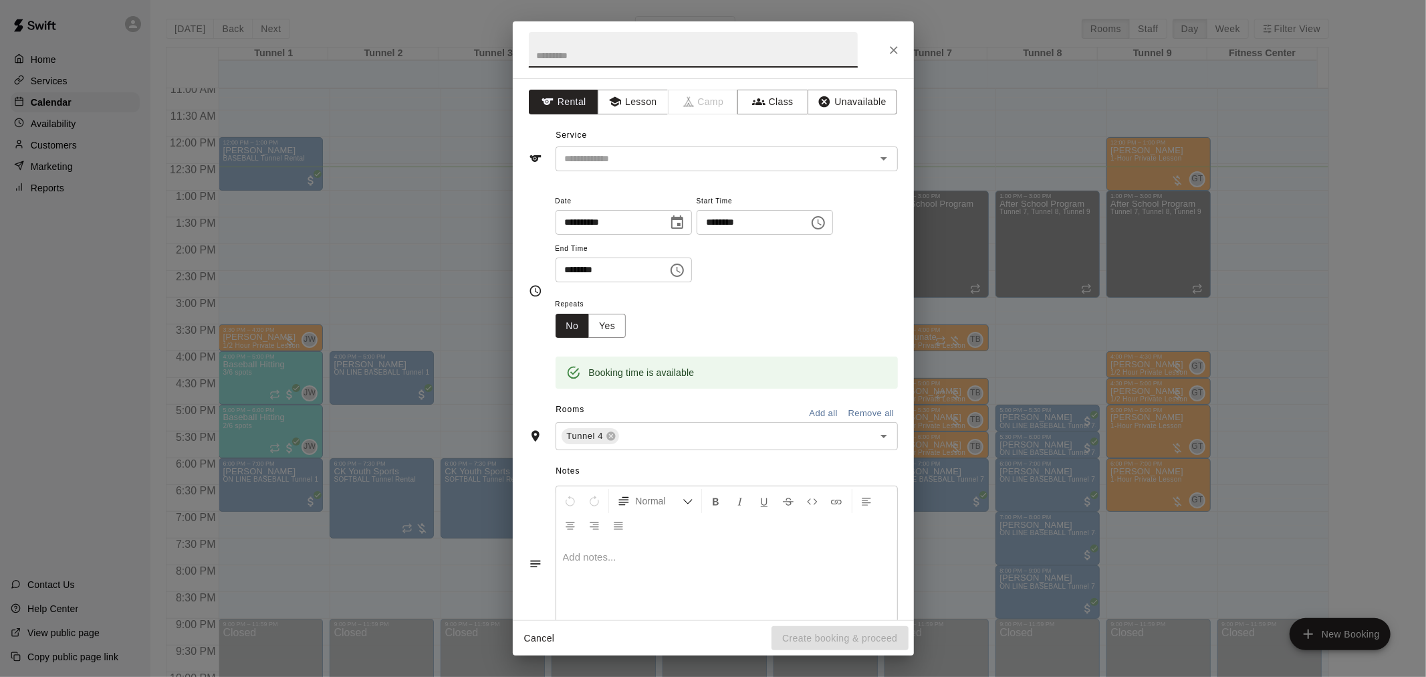
click at [592, 151] on input "text" at bounding box center [707, 158] width 295 height 17
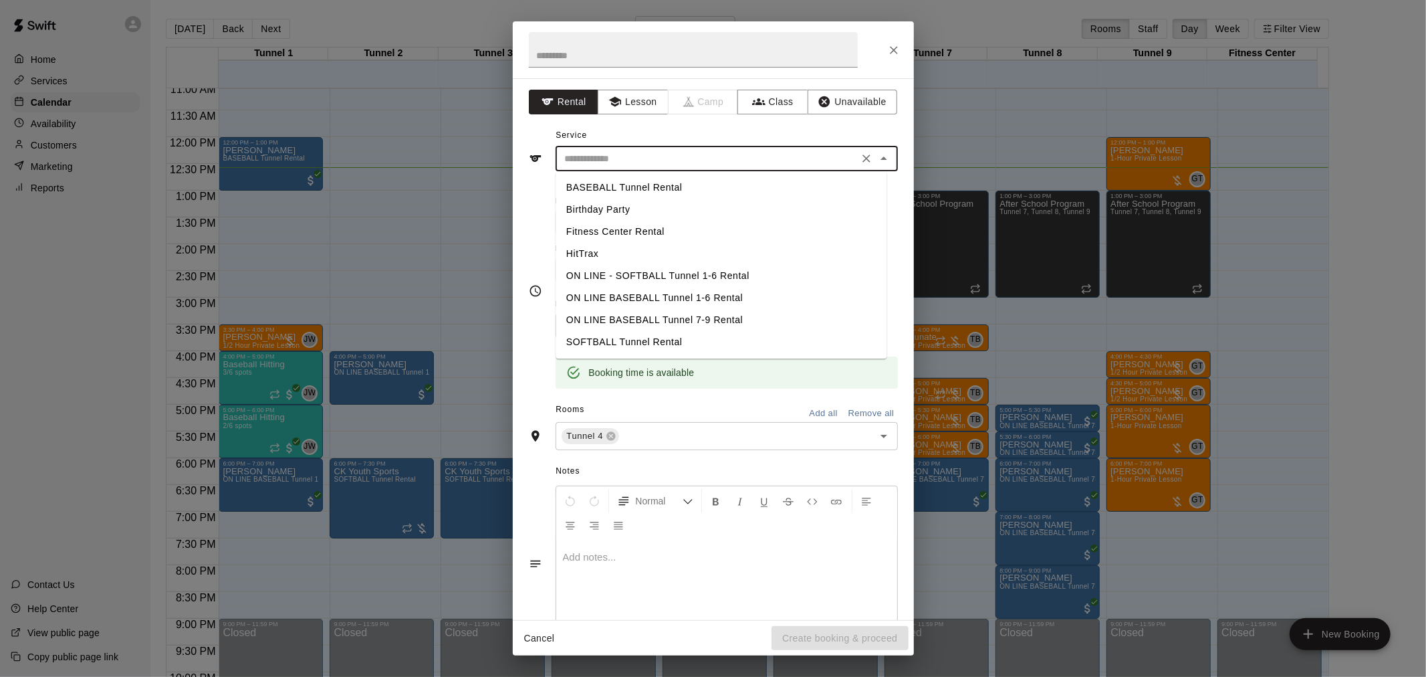
click at [647, 181] on li "BASEBALL Tunnel Rental" at bounding box center [721, 188] width 331 height 22
type input "**********"
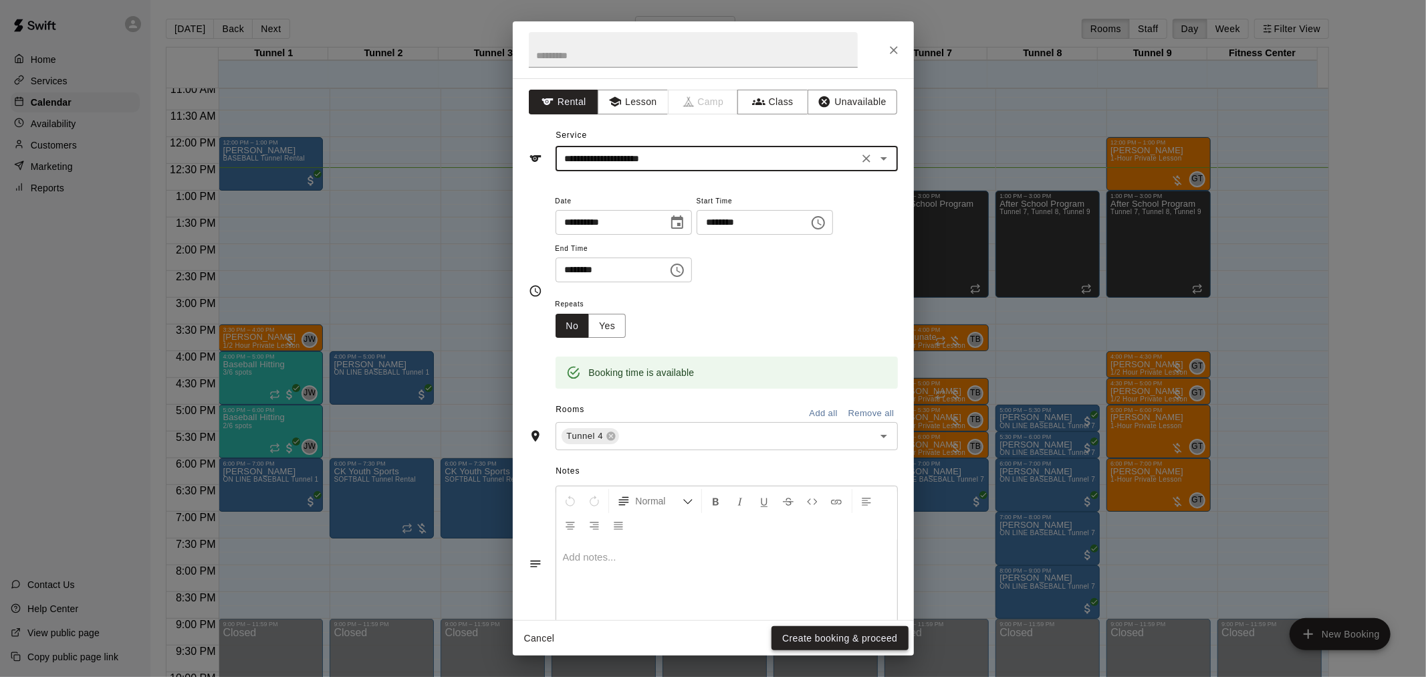
click at [800, 642] on button "Create booking & proceed" at bounding box center [840, 638] width 136 height 25
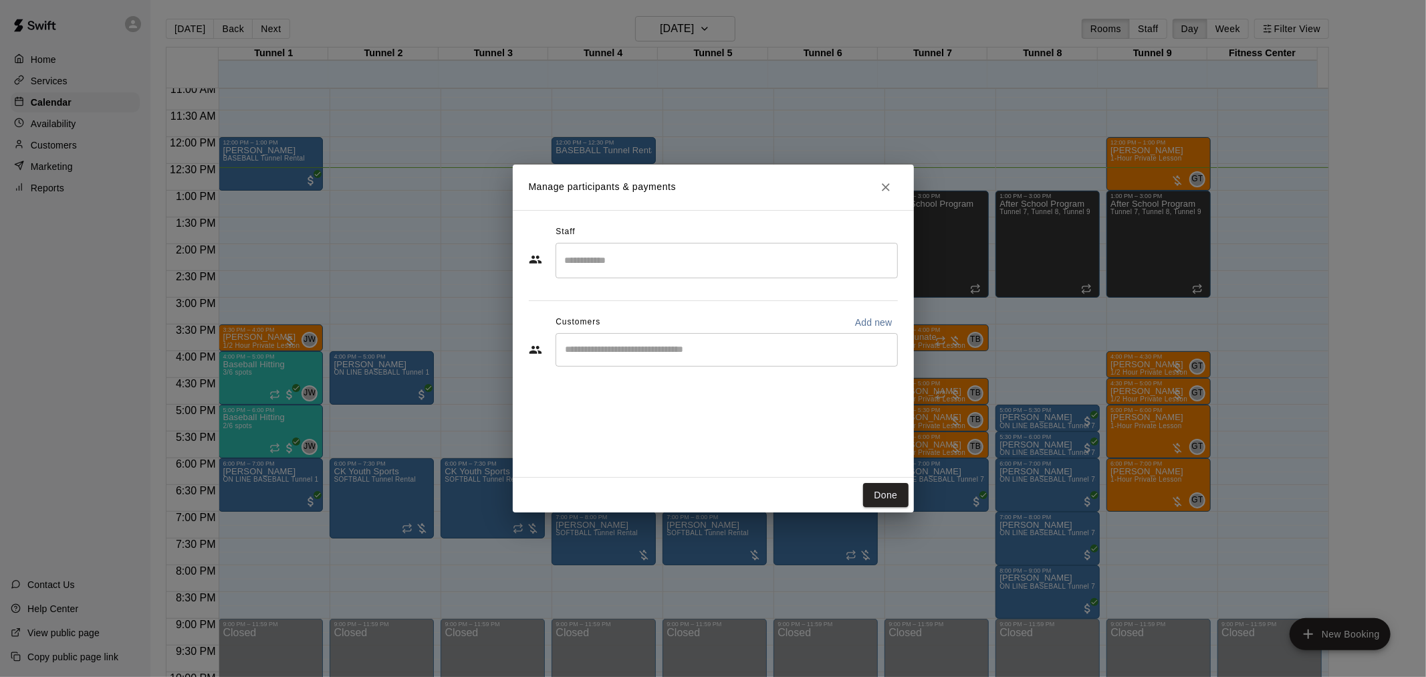
click at [611, 343] on input "Start typing to search customers..." at bounding box center [727, 349] width 330 height 13
type input "******"
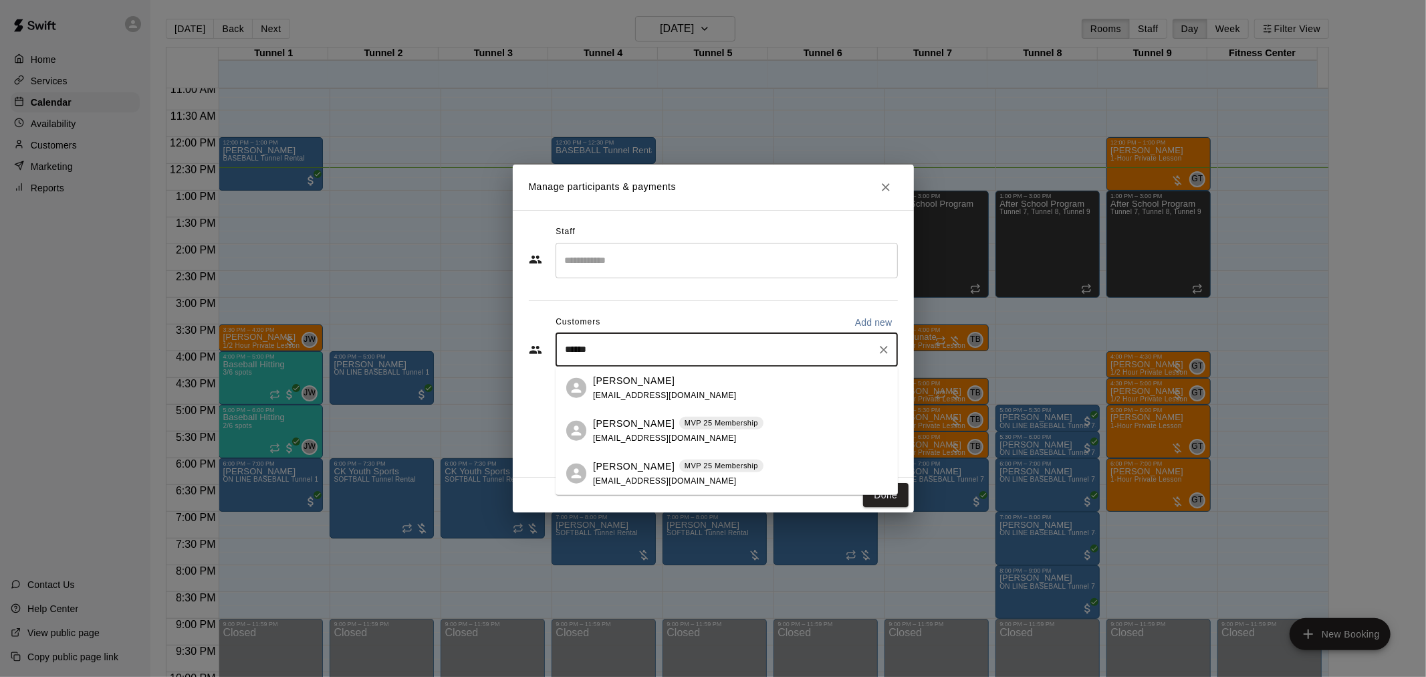
click at [679, 426] on span "MVP 25 Membership" at bounding box center [721, 422] width 84 height 11
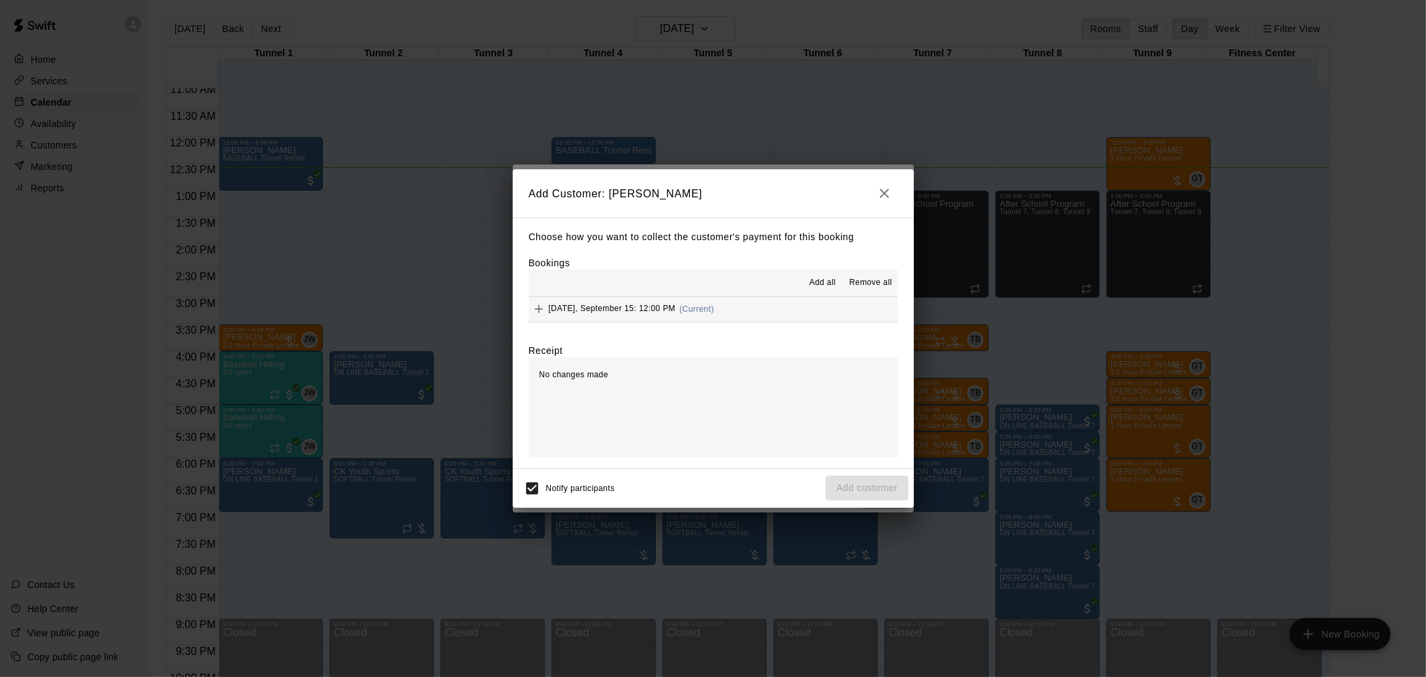
click at [662, 302] on div "Monday, September 15: 12:00 PM (Current)" at bounding box center [621, 309] width 185 height 20
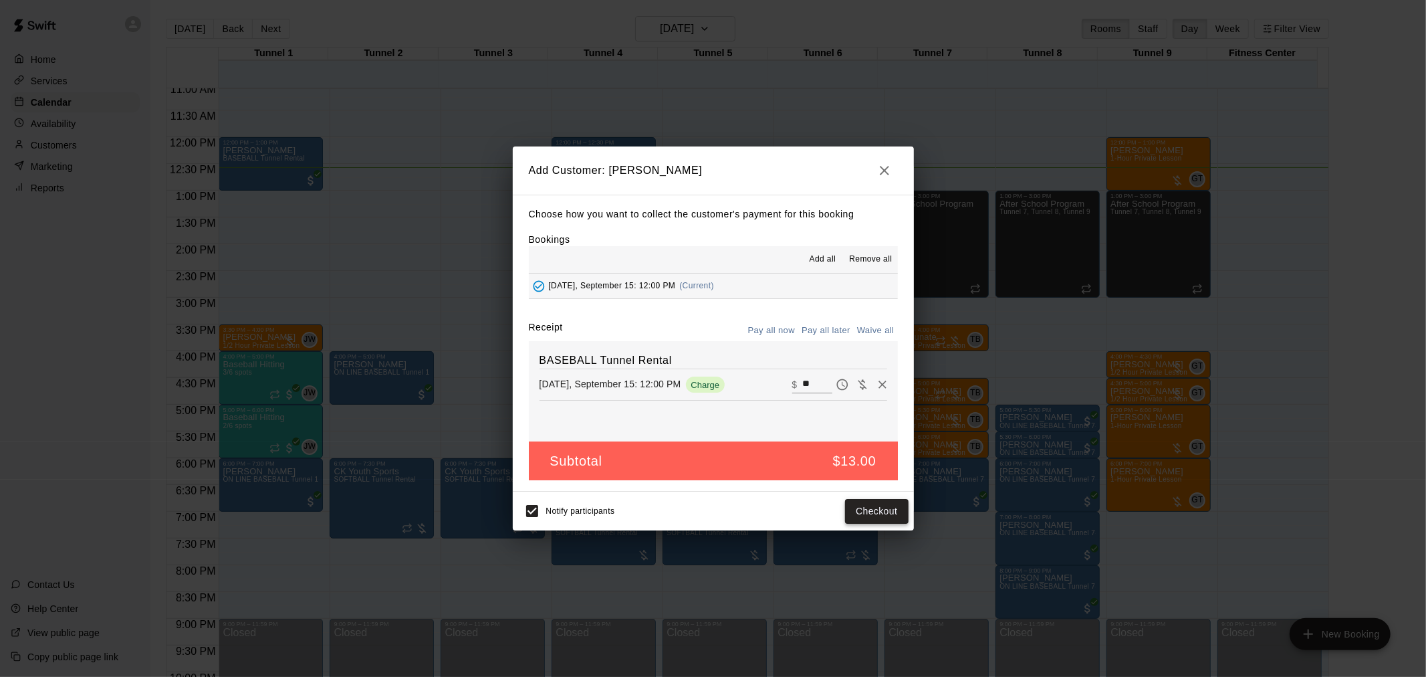
click at [871, 510] on button "Checkout" at bounding box center [876, 511] width 63 height 25
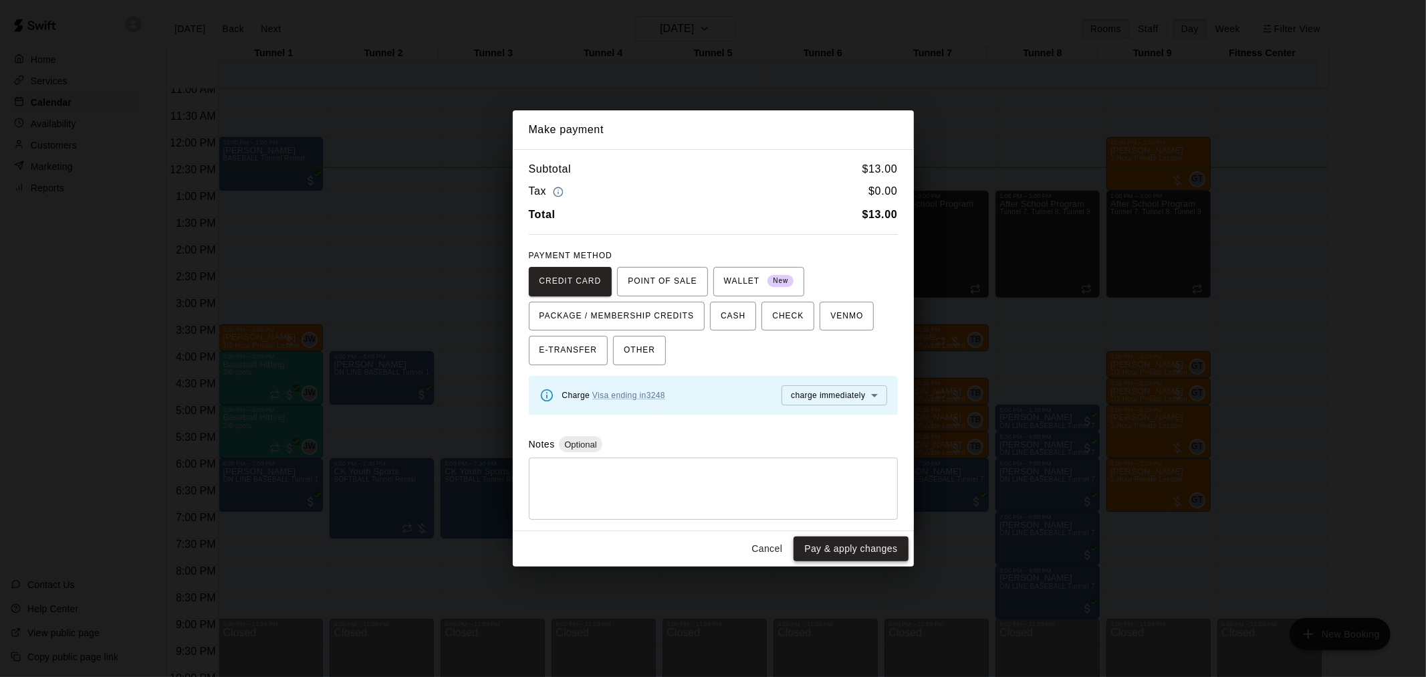
click at [837, 545] on button "Pay & apply changes" at bounding box center [851, 548] width 114 height 25
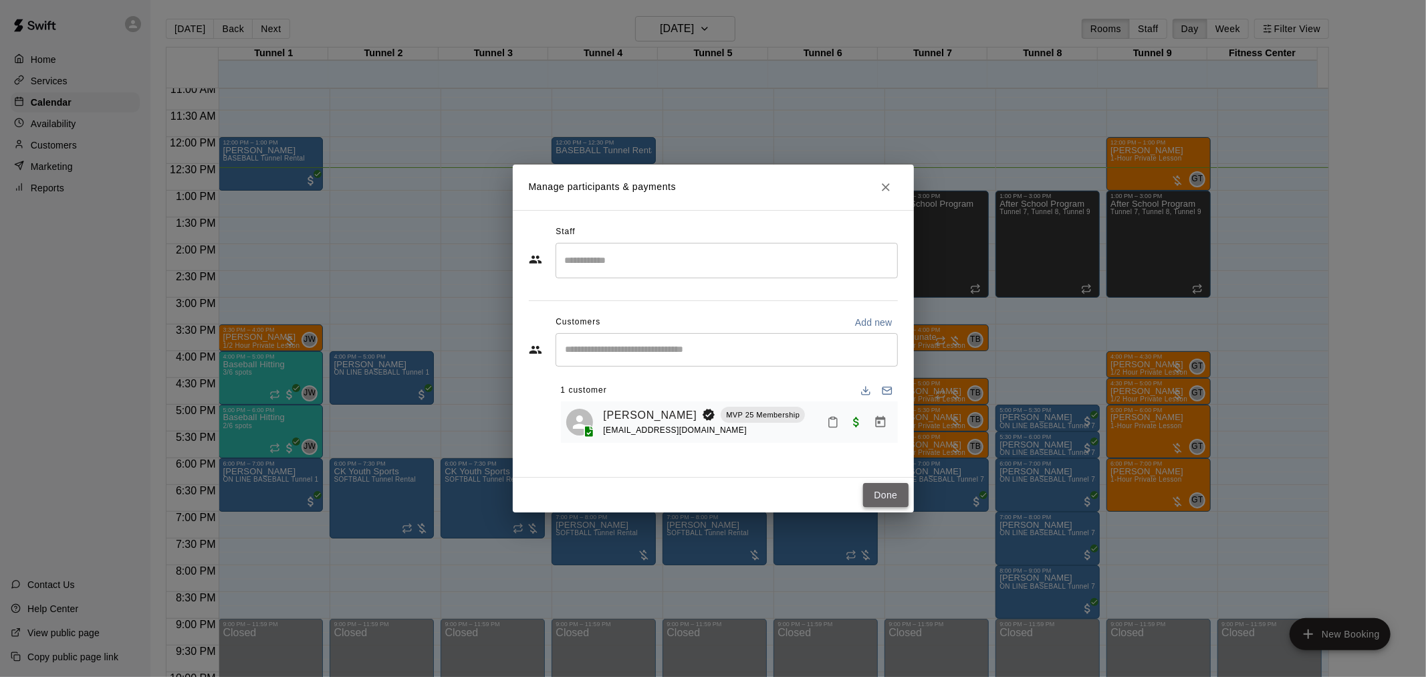
click at [872, 489] on button "Done" at bounding box center [885, 495] width 45 height 25
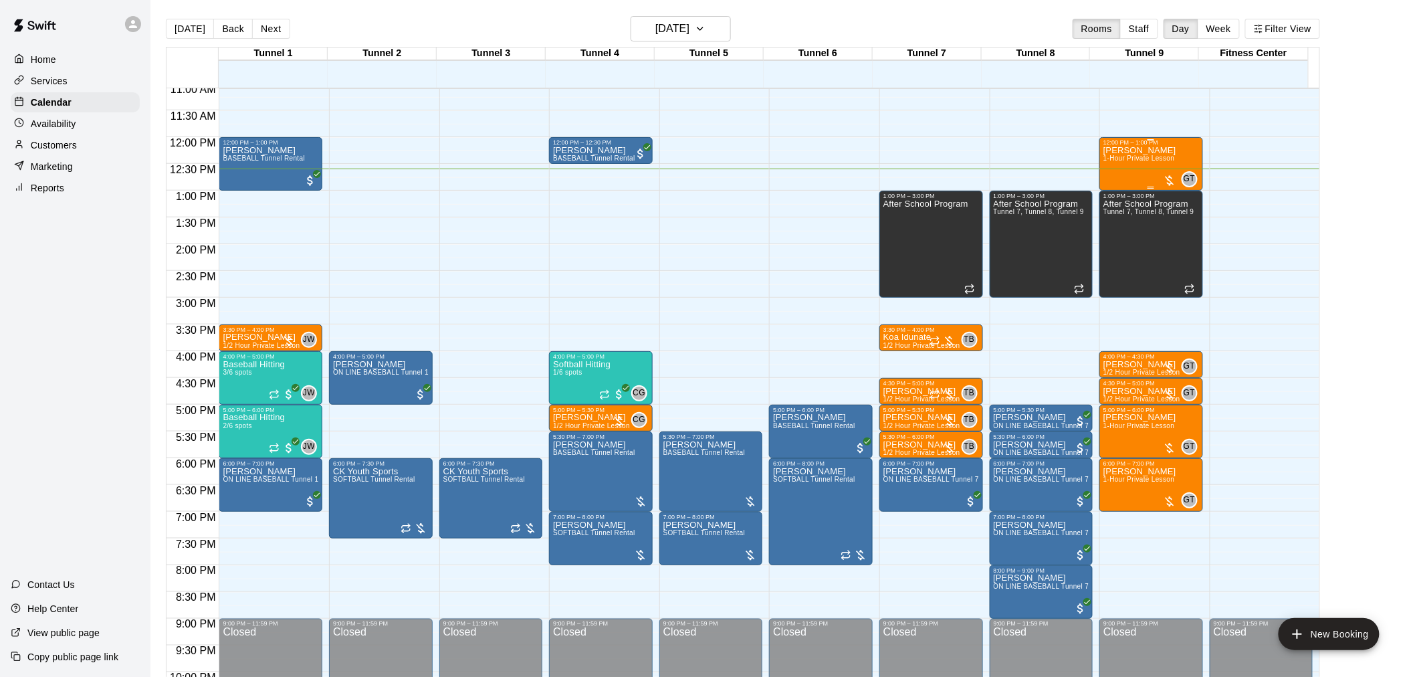
click at [1154, 146] on div "Erik Herber 1-Hour Private Lesson" at bounding box center [1139, 484] width 73 height 677
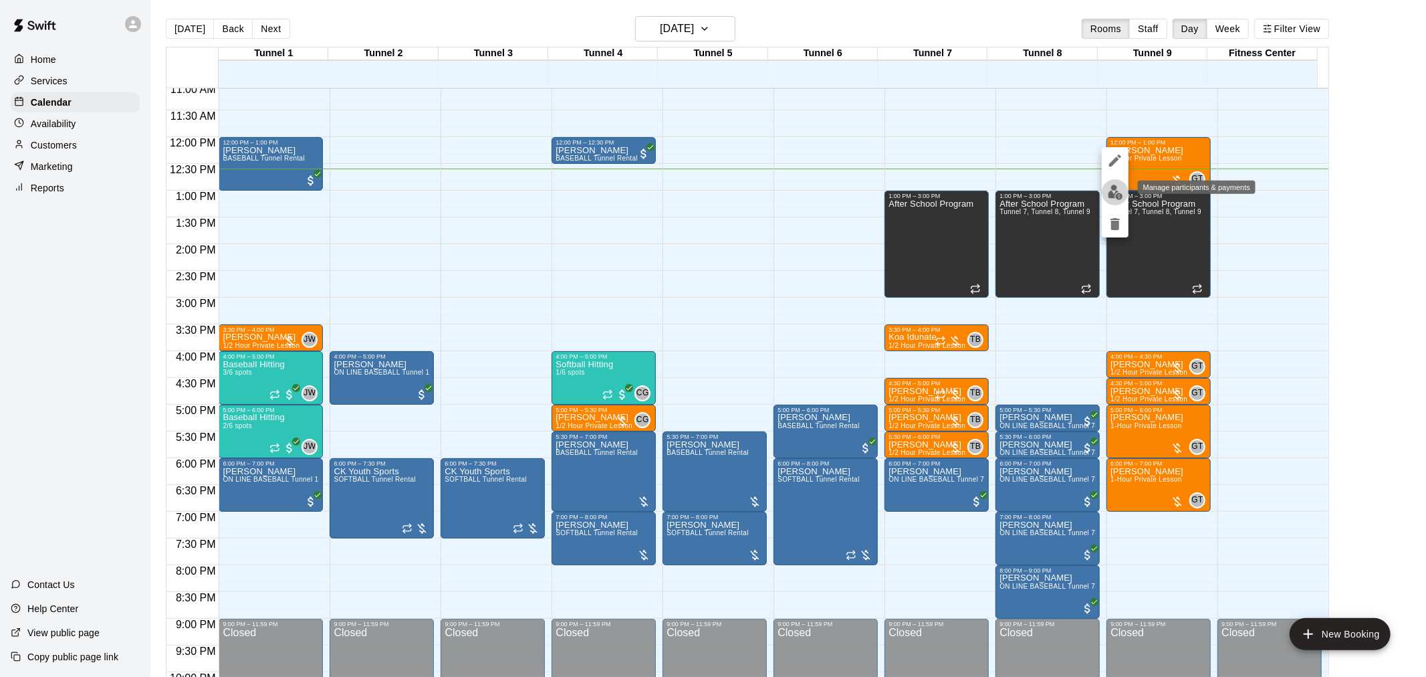
click at [1108, 188] on img "edit" at bounding box center [1115, 192] width 15 height 15
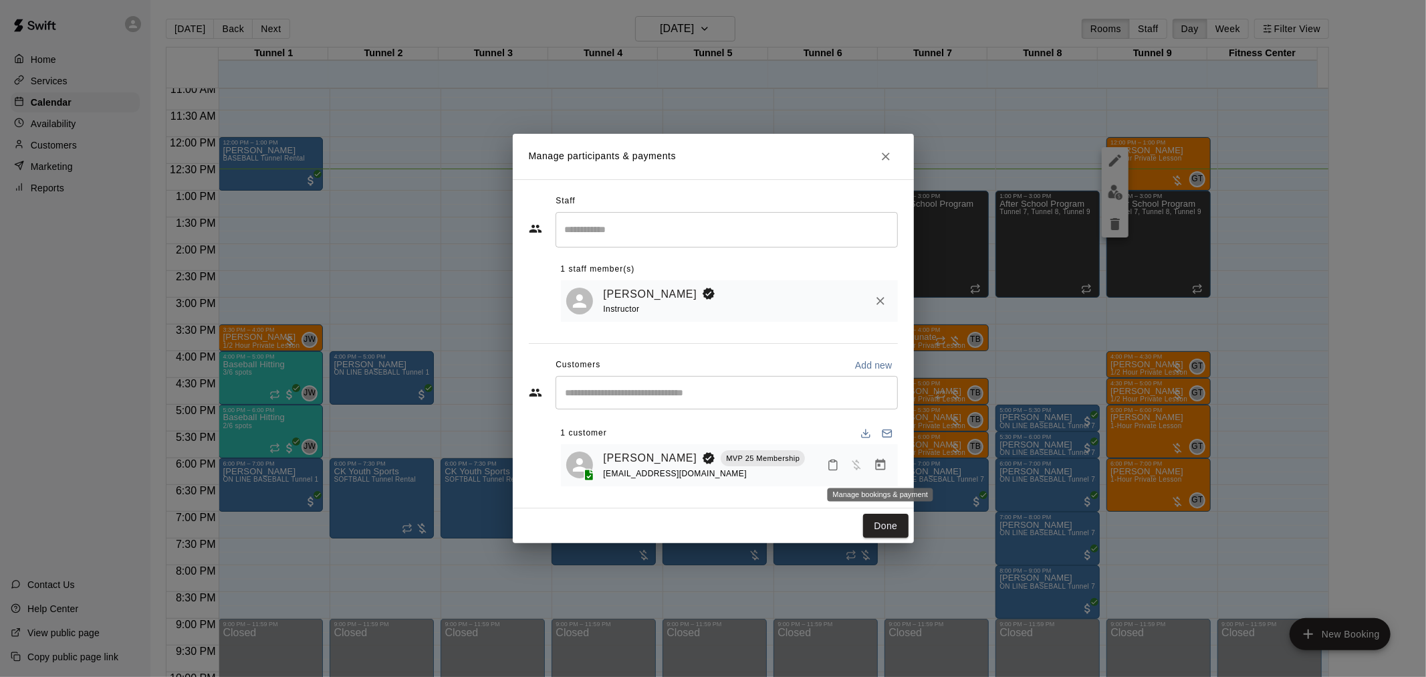
click at [884, 464] on icon "Manage bookings & payment" at bounding box center [880, 464] width 13 height 13
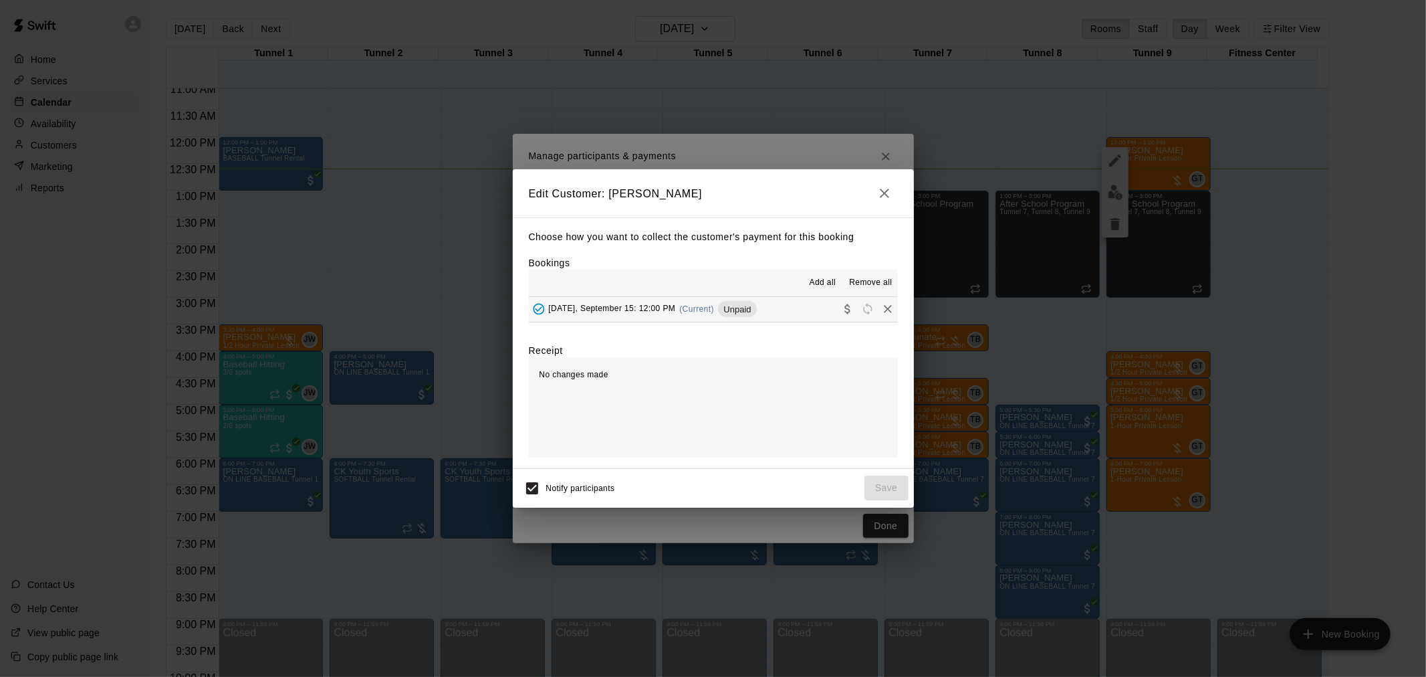
click at [698, 316] on div "Monday, September 15: 12:00 PM (Current) Unpaid" at bounding box center [643, 309] width 228 height 20
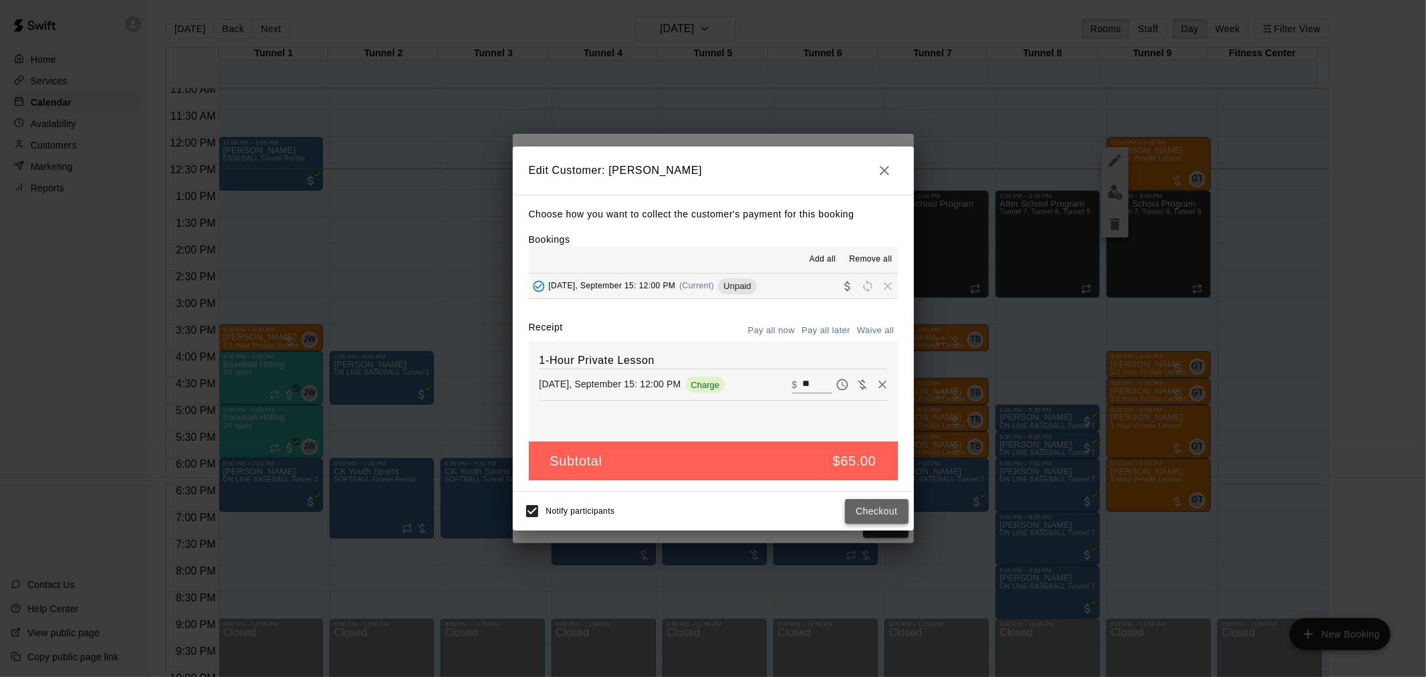
click at [870, 512] on button "Checkout" at bounding box center [876, 511] width 63 height 25
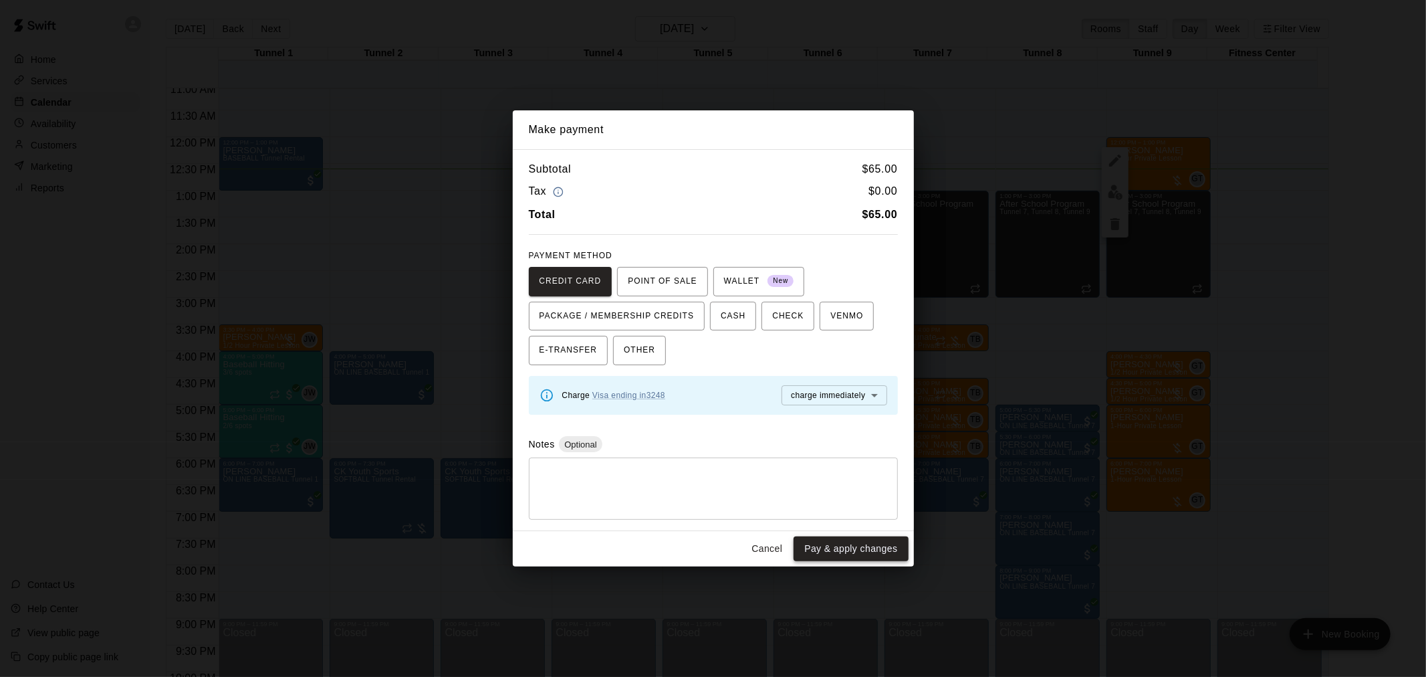
click at [829, 546] on button "Pay & apply changes" at bounding box center [851, 548] width 114 height 25
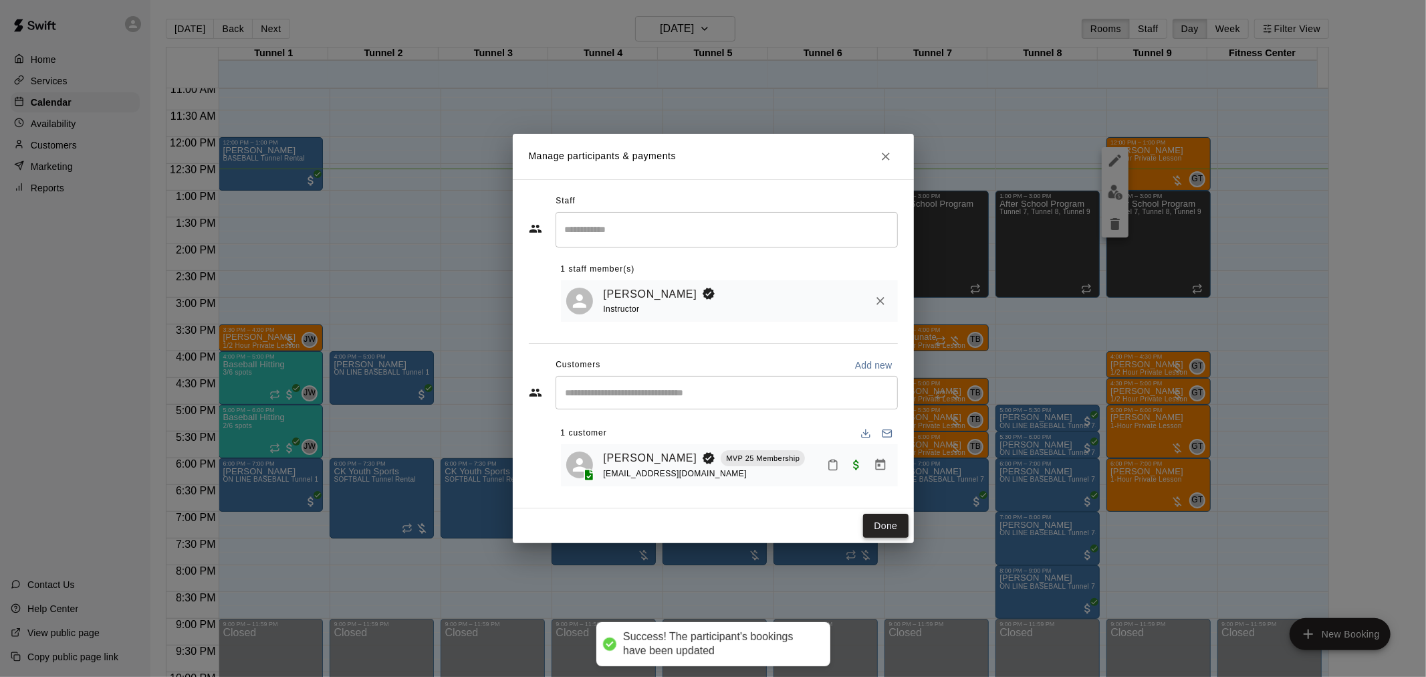
click at [880, 531] on button "Done" at bounding box center [885, 526] width 45 height 25
